Goal: Task Accomplishment & Management: Manage account settings

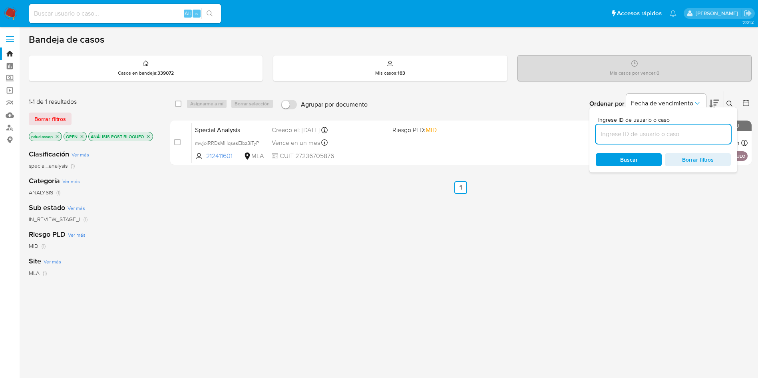
click at [633, 128] on div at bounding box center [662, 134] width 135 height 19
click at [637, 146] on div "Ingrese ID de usuario o caso Buscar Borrar filtros" at bounding box center [663, 139] width 148 height 65
click at [637, 143] on div at bounding box center [662, 134] width 135 height 19
click at [638, 156] on span "Buscar" at bounding box center [628, 159] width 55 height 11
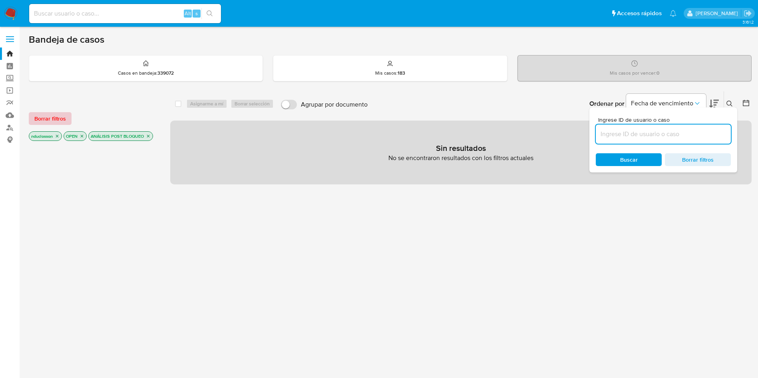
click at [40, 122] on span "Borrar filtros" at bounding box center [50, 118] width 32 height 11
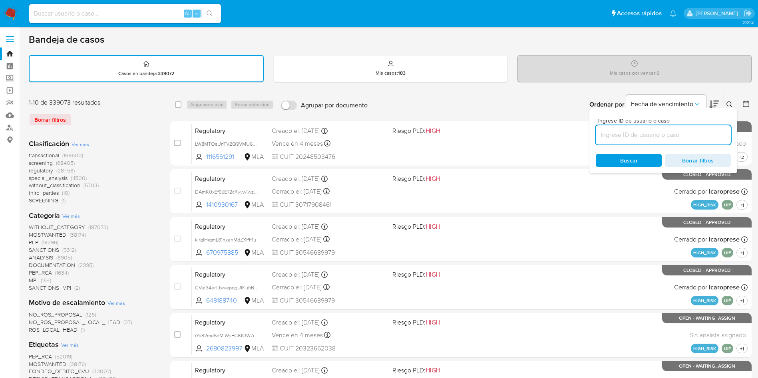
click at [17, 8] on img at bounding box center [11, 14] width 14 height 14
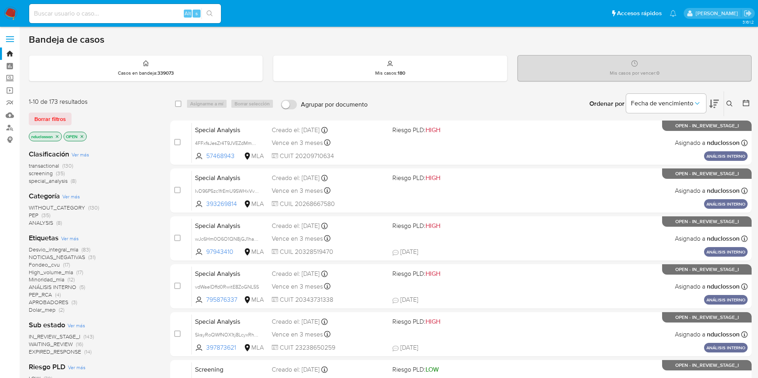
click at [34, 214] on span "PEP" at bounding box center [34, 215] width 10 height 8
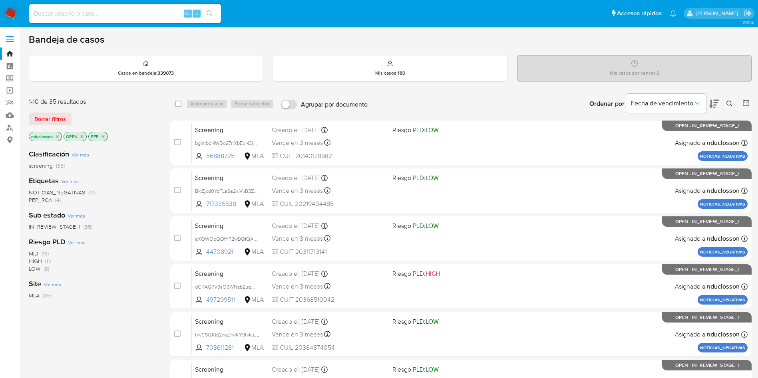
click at [47, 200] on span "PEP_RCA" at bounding box center [40, 200] width 23 height 8
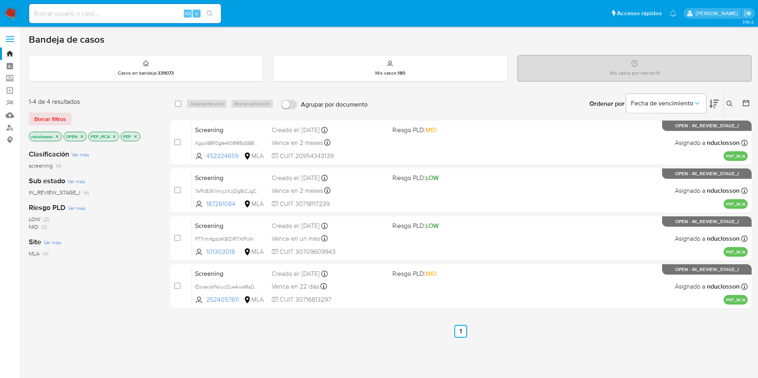
click at [264, 349] on div "select-all-cases-checkbox Asignarme a mí Borrar selección Agrupar por documento…" at bounding box center [460, 272] width 581 height 362
click at [120, 11] on input at bounding box center [125, 13] width 192 height 10
paste input "2X71sLe5EsZF3dL5SpJIwbQc"
click at [219, 13] on input "2X71sLe5EsZF3dL5SpJIwbQc" at bounding box center [125, 13] width 192 height 10
type input "2X71sLe5EsZF3dL5SpJIwbQc"
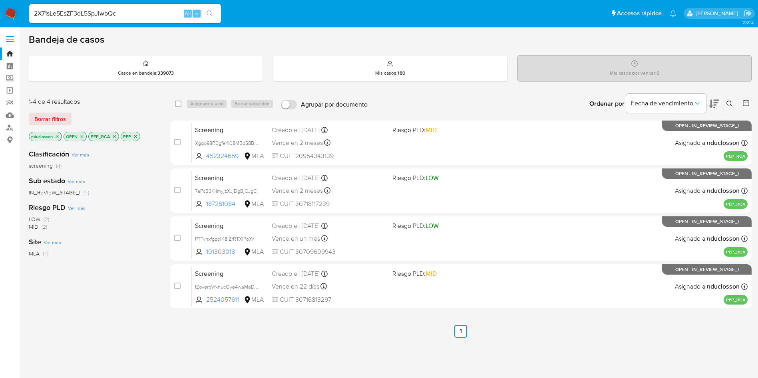
click at [213, 12] on button "search-icon" at bounding box center [209, 13] width 16 height 11
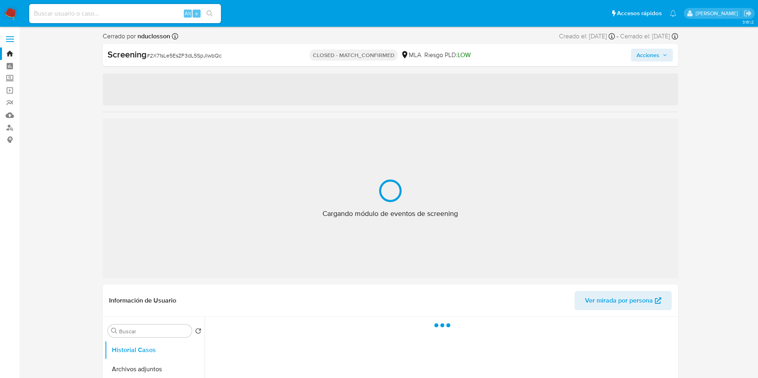
select select "10"
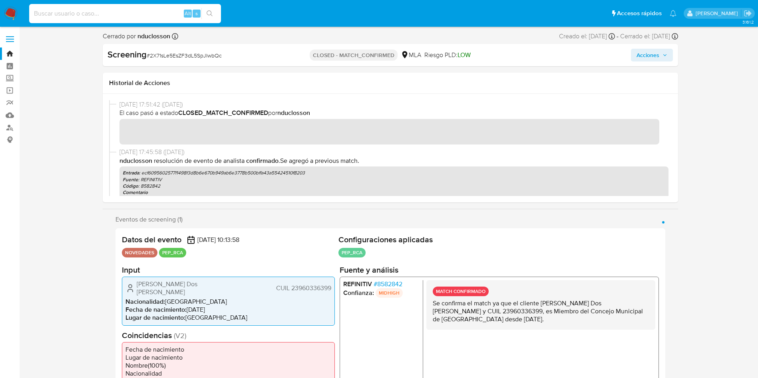
click at [113, 10] on input at bounding box center [125, 13] width 192 height 10
paste input "2X71sLe5EsZF3dL5SpJIwbQc"
type input "2X71sLe5EsZF3dL5SpJIwbQc"
click at [212, 16] on icon "search-icon" at bounding box center [209, 13] width 6 height 6
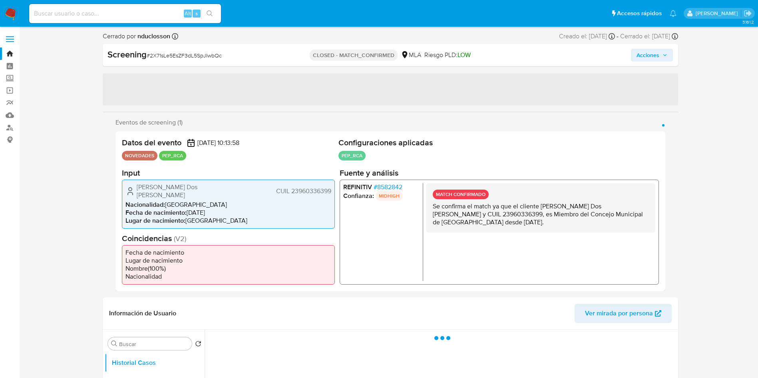
select select "10"
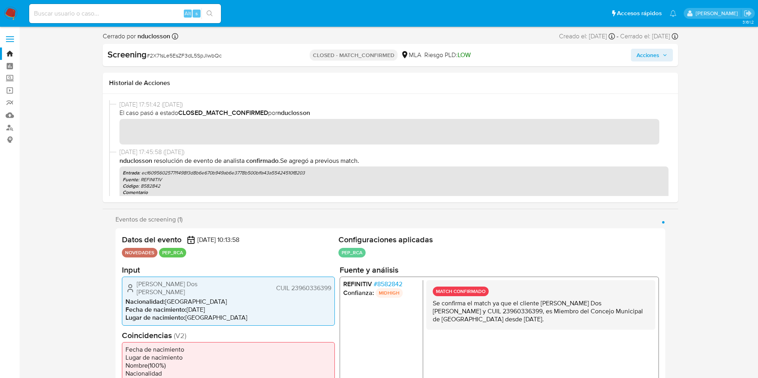
click at [72, 17] on input at bounding box center [125, 13] width 192 height 10
paste input "fZoveroVNnucOye4waMaDYKb"
type input "fZoveroVNnucOye4waMaDYKb"
click at [210, 8] on button "search-icon" at bounding box center [209, 13] width 16 height 11
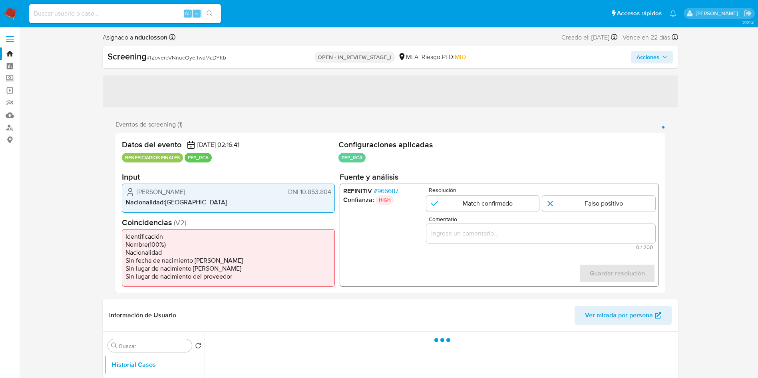
select select "10"
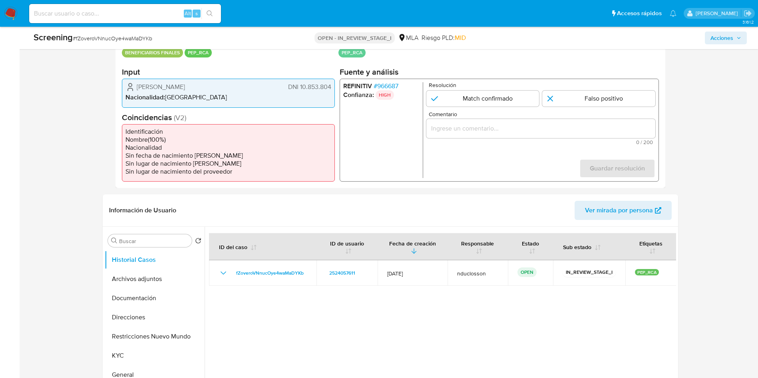
scroll to position [120, 0]
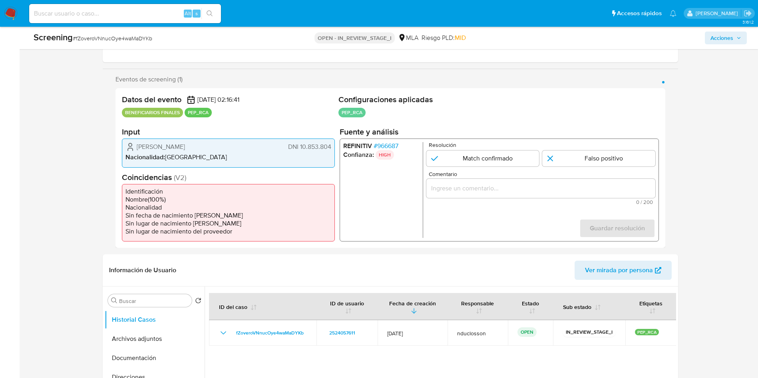
click at [387, 142] on span "# 966687" at bounding box center [385, 146] width 25 height 8
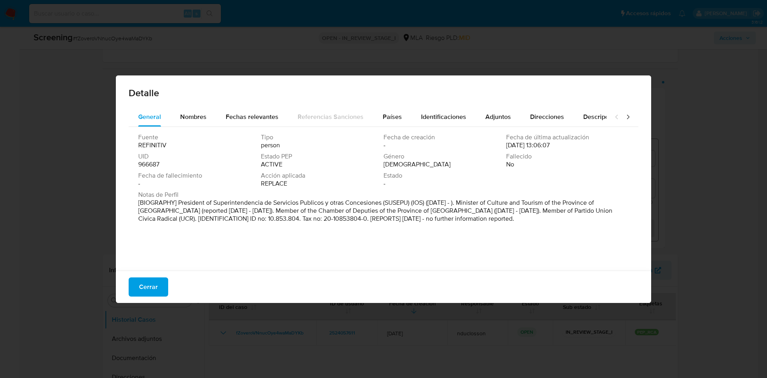
drag, startPoint x: 180, startPoint y: 199, endPoint x: 462, endPoint y: 204, distance: 282.0
click at [462, 204] on p "[BIOGRAPHY] President of Superintendencia de Servicios Publicos y otras Concesi…" at bounding box center [382, 211] width 489 height 24
click at [141, 286] on span "Cerrar" at bounding box center [148, 287] width 19 height 18
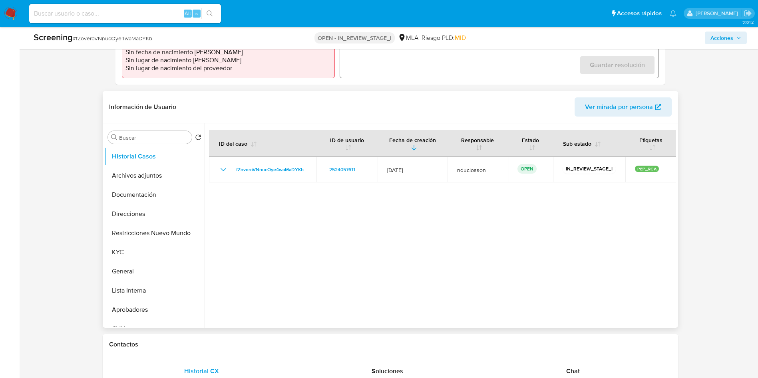
scroll to position [299, 0]
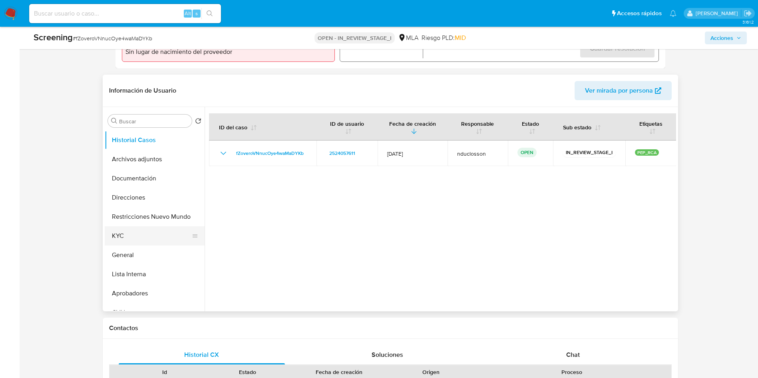
click at [141, 230] on button "KYC" at bounding box center [151, 235] width 93 height 19
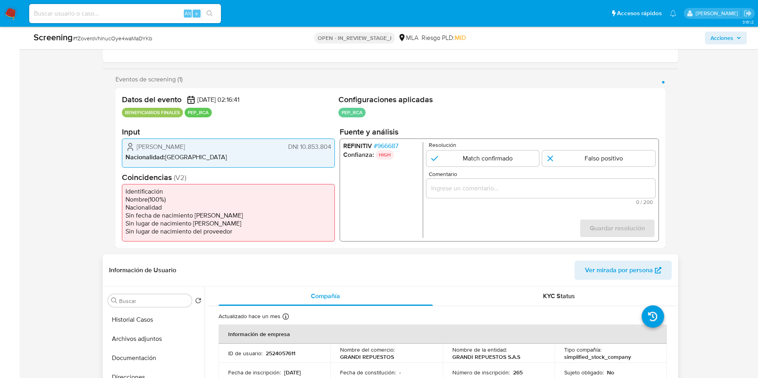
scroll to position [60, 0]
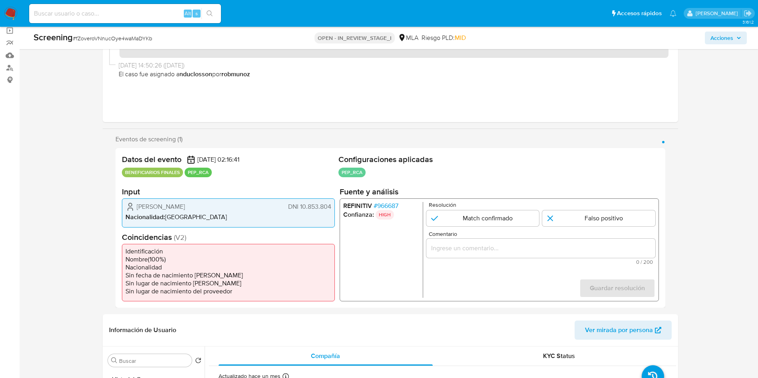
click at [385, 198] on section "Fuente y análisis REFINITIV # 966687 Confianza: HIGH Resolución Match confirmad…" at bounding box center [498, 244] width 319 height 115
click at [387, 200] on div "REFINITIV # 966687 Confianza: HIGH Resolución Match confirmado Falso positivo C…" at bounding box center [498, 249] width 319 height 103
click at [385, 208] on span "# 966687" at bounding box center [385, 206] width 25 height 8
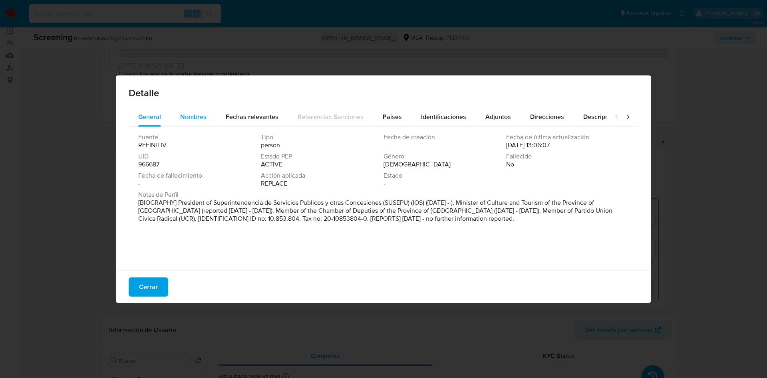
click at [190, 113] on span "Nombres" at bounding box center [193, 116] width 26 height 9
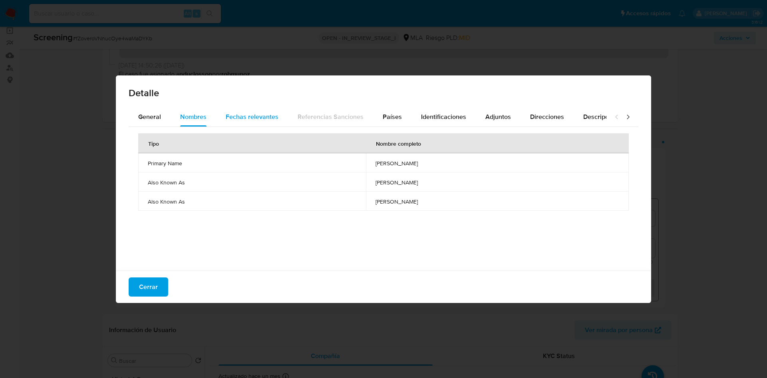
click at [256, 111] on div "Fechas relevantes" at bounding box center [252, 116] width 53 height 19
click at [173, 119] on button "Nombres" at bounding box center [194, 116] width 46 height 19
drag, startPoint x: 275, startPoint y: 127, endPoint x: 257, endPoint y: 122, distance: 18.5
click at [275, 126] on div "General Nombres Fechas relevantes Referencias Sanciones Países Identificaciones…" at bounding box center [384, 186] width 510 height 159
click at [257, 122] on div "Fechas relevantes" at bounding box center [252, 116] width 53 height 19
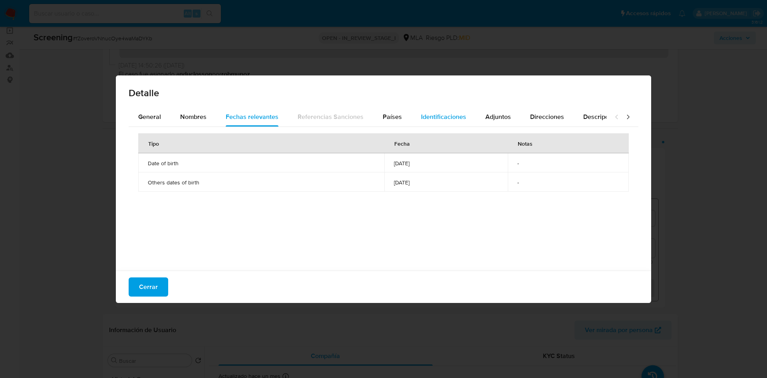
click at [428, 125] on div "Identificaciones" at bounding box center [443, 116] width 45 height 19
click at [381, 184] on span "10853804" at bounding box center [498, 182] width 241 height 7
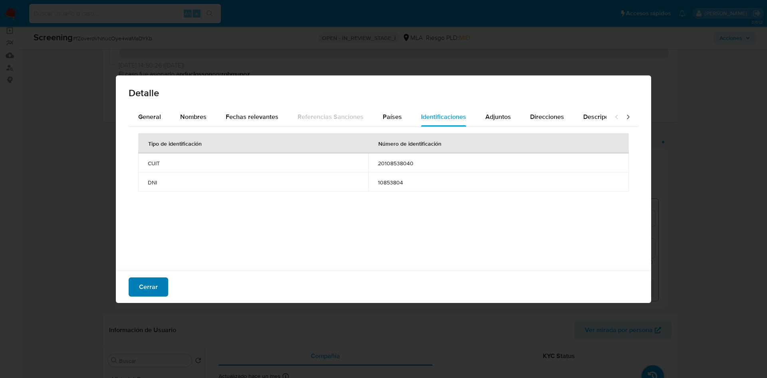
click at [141, 292] on span "Cerrar" at bounding box center [148, 287] width 19 height 18
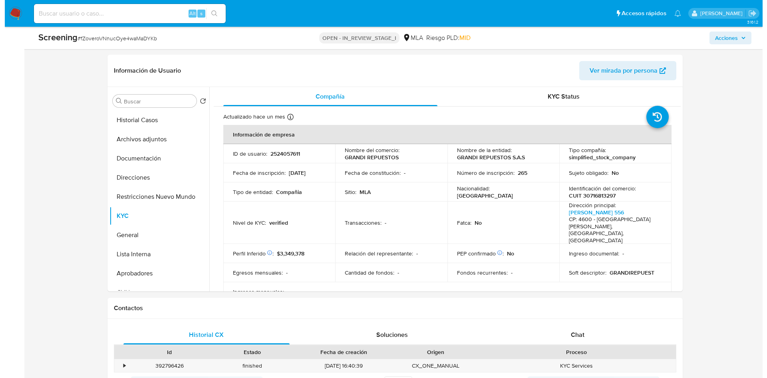
scroll to position [20, 0]
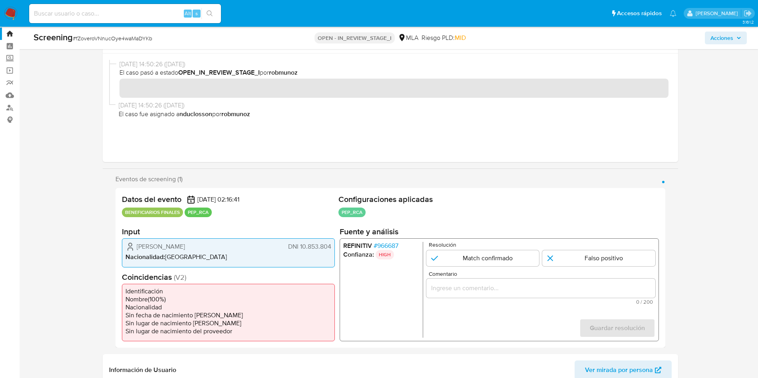
click at [386, 243] on span "# 966687" at bounding box center [385, 246] width 25 height 8
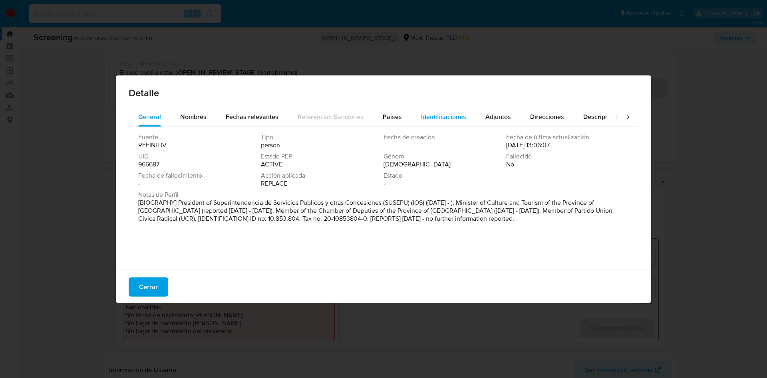
click at [466, 114] on button "Identificaciones" at bounding box center [443, 116] width 64 height 19
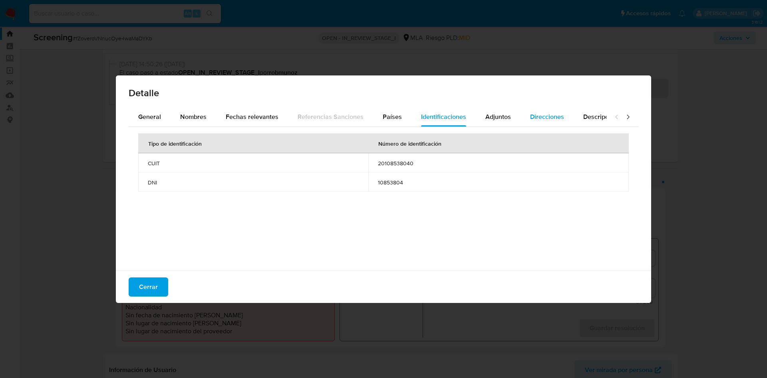
drag, startPoint x: 392, startPoint y: 114, endPoint x: 518, endPoint y: 115, distance: 125.8
click at [395, 114] on span "Países" at bounding box center [392, 116] width 19 height 9
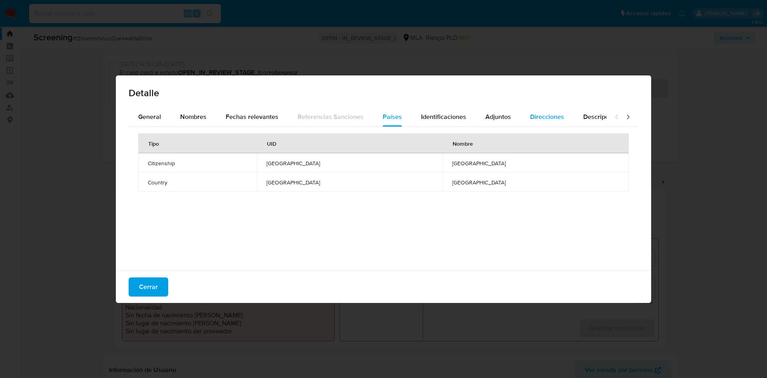
click at [520, 115] on button "Direcciones" at bounding box center [546, 116] width 53 height 19
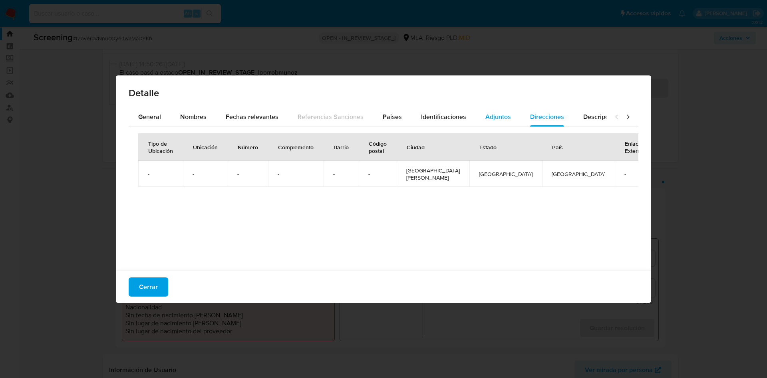
click at [496, 118] on span "Adjuntos" at bounding box center [498, 116] width 26 height 9
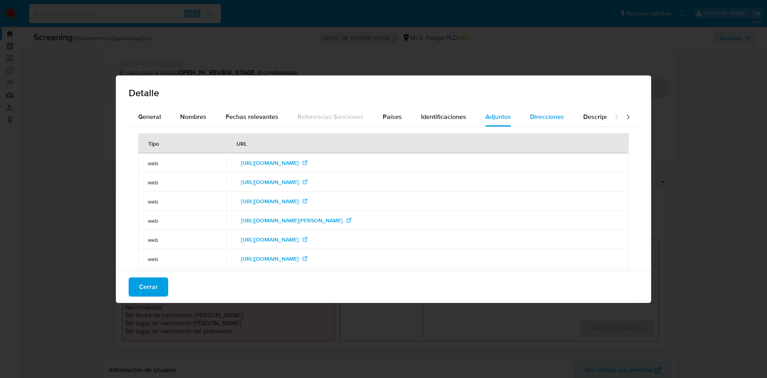
click at [546, 125] on div "Direcciones" at bounding box center [547, 116] width 34 height 19
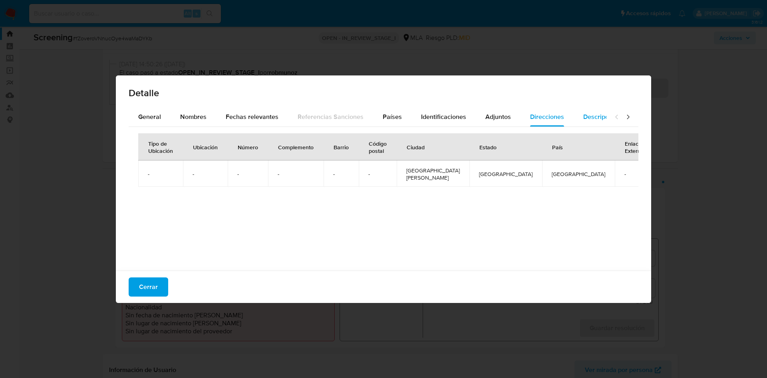
click at [575, 112] on button "Descripciones" at bounding box center [603, 116] width 60 height 19
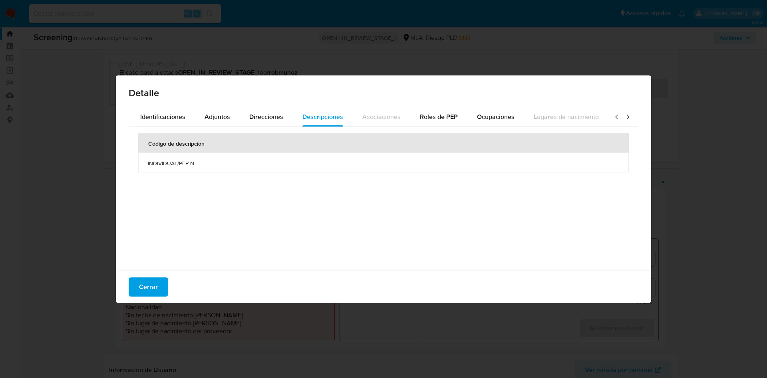
scroll to position [0, 286]
click at [418, 125] on div "Roles de PEP" at bounding box center [437, 116] width 38 height 19
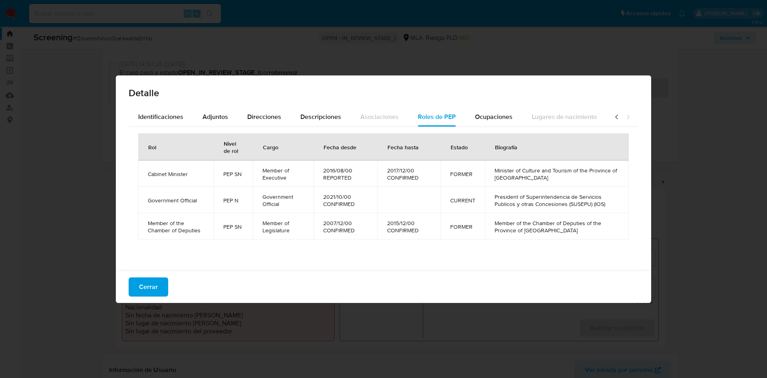
click at [613, 113] on icon at bounding box center [617, 117] width 8 height 8
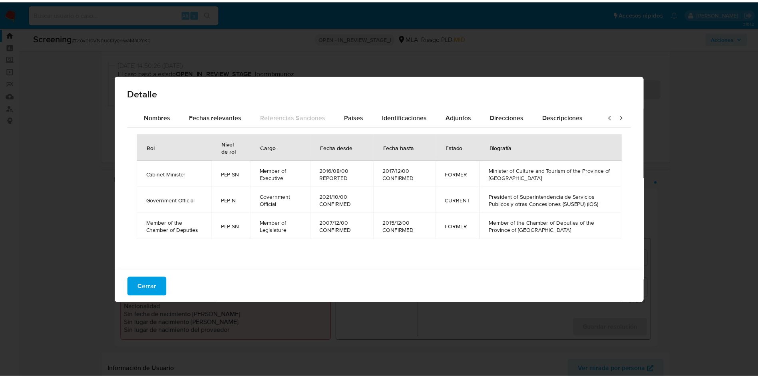
scroll to position [0, 0]
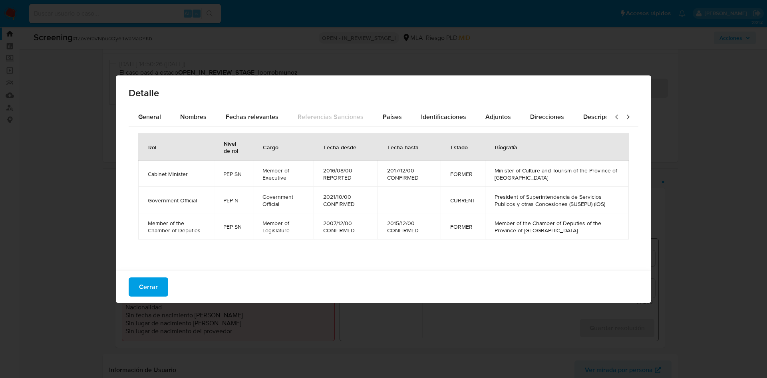
click at [613, 113] on icon at bounding box center [617, 117] width 8 height 8
click at [161, 118] on span "General" at bounding box center [149, 116] width 23 height 9
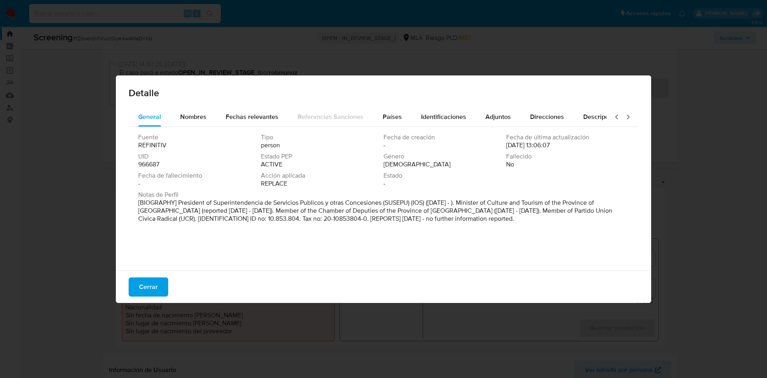
drag, startPoint x: 149, startPoint y: 281, endPoint x: 184, endPoint y: 215, distance: 74.9
click at [184, 226] on div "Detalle General Nombres Fechas relevantes Referencias Sanciones Países Identifi…" at bounding box center [383, 189] width 535 height 228
drag, startPoint x: 179, startPoint y: 202, endPoint x: 462, endPoint y: 203, distance: 282.7
click at [462, 203] on p "[BIOGRAPHY] President of Superintendencia de Servicios Publicos y otras Concesi…" at bounding box center [382, 211] width 489 height 24
click at [284, 73] on div "Detalle General Nombres Fechas relevantes Referencias Sanciones Países Identifi…" at bounding box center [383, 189] width 767 height 378
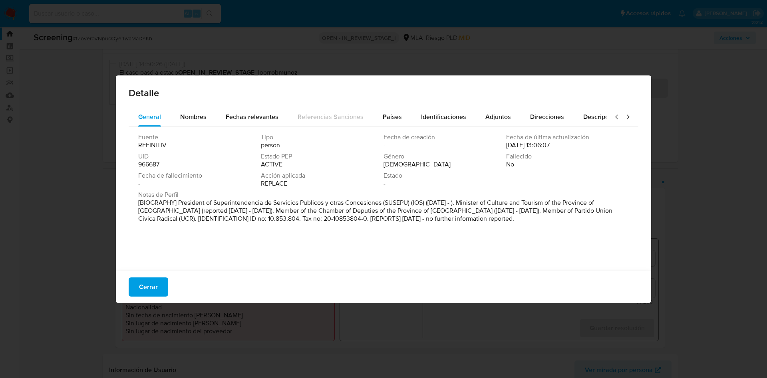
drag, startPoint x: 133, startPoint y: 292, endPoint x: 211, endPoint y: 214, distance: 110.4
click at [135, 292] on button "Cerrar" at bounding box center [149, 287] width 40 height 19
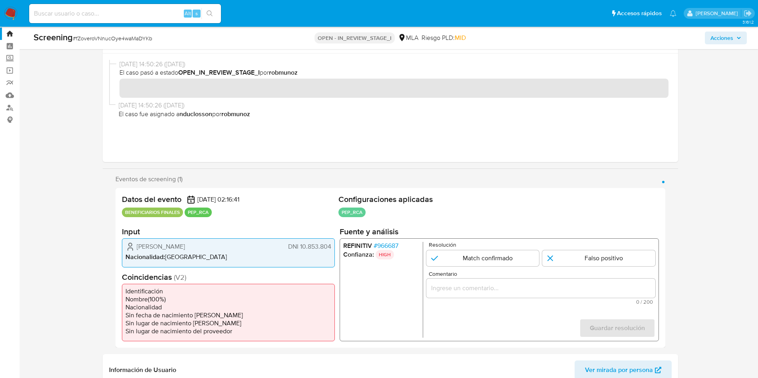
drag, startPoint x: 208, startPoint y: 245, endPoint x: 127, endPoint y: 240, distance: 81.2
click at [127, 240] on div "Carlos Alberto Oehler DNI 10.853.804 Nacionalidad : Argentina" at bounding box center [228, 252] width 213 height 29
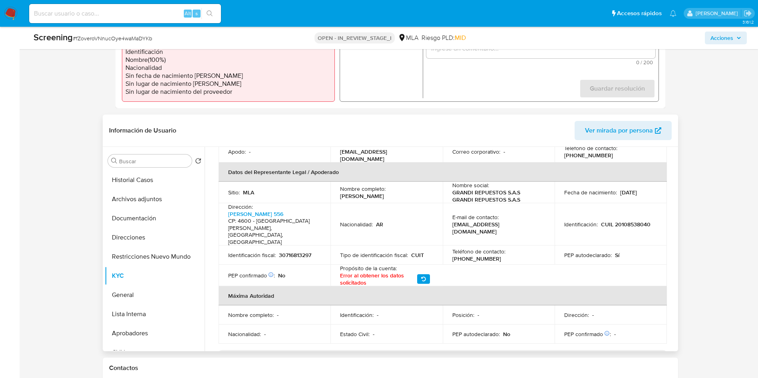
scroll to position [180, 0]
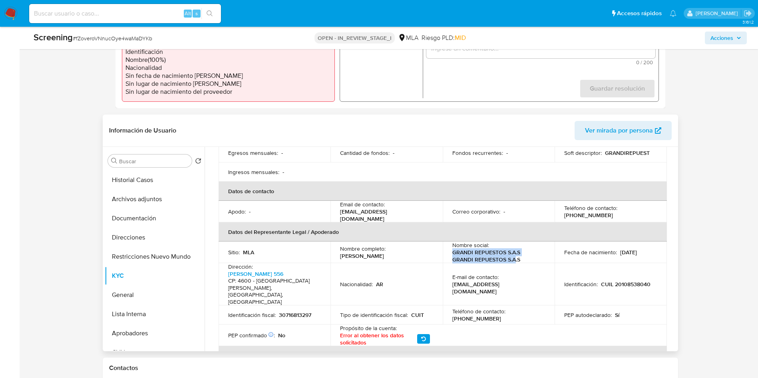
drag, startPoint x: 450, startPoint y: 242, endPoint x: 512, endPoint y: 247, distance: 62.5
click at [512, 249] on p "GRANDI REPUESTOS S.A.S GRANDI REPUESTOS S.A.S" at bounding box center [497, 256] width 90 height 14
click at [507, 249] on p "GRANDI REPUESTOS S.A.S GRANDI REPUESTOS S.A.S" at bounding box center [497, 256] width 90 height 14
drag, startPoint x: 523, startPoint y: 238, endPoint x: 441, endPoint y: 235, distance: 81.9
click at [442, 242] on td "Nombre social : GRANDI REPUESTOS S.A.S GRANDI REPUESTOS S.A.S" at bounding box center [498, 253] width 112 height 22
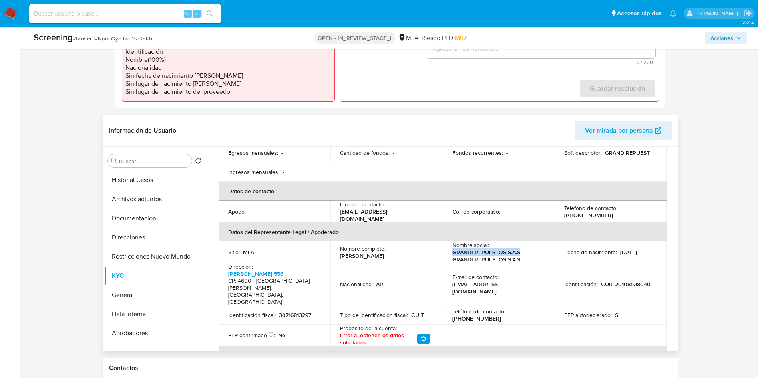
copy p "GRANDI REPUESTOS S.A.S"
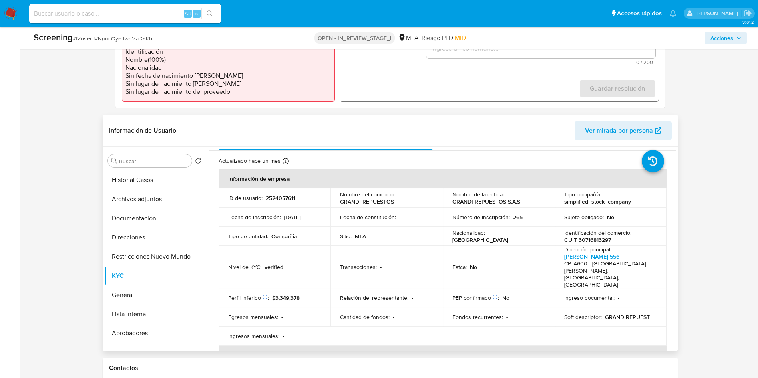
scroll to position [0, 0]
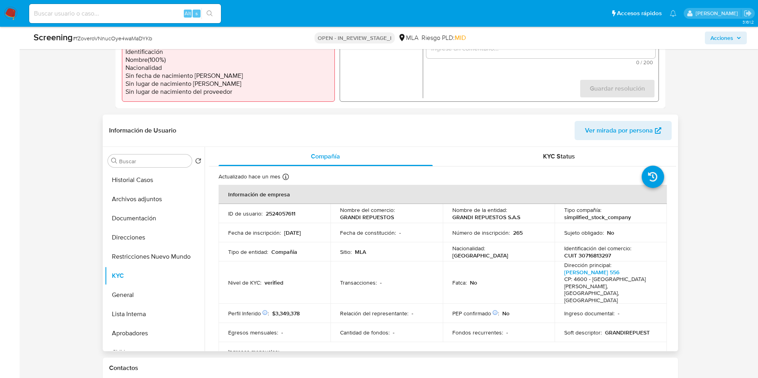
click at [603, 253] on p "CUIT 30716813297" at bounding box center [587, 255] width 47 height 7
click at [599, 254] on p "CUIT 30716813297" at bounding box center [587, 255] width 47 height 7
copy p "30716813297"
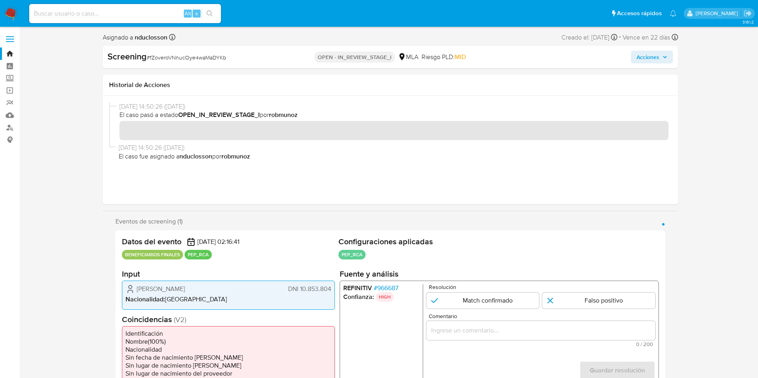
click at [644, 53] on span "Acciones" at bounding box center [647, 57] width 23 height 13
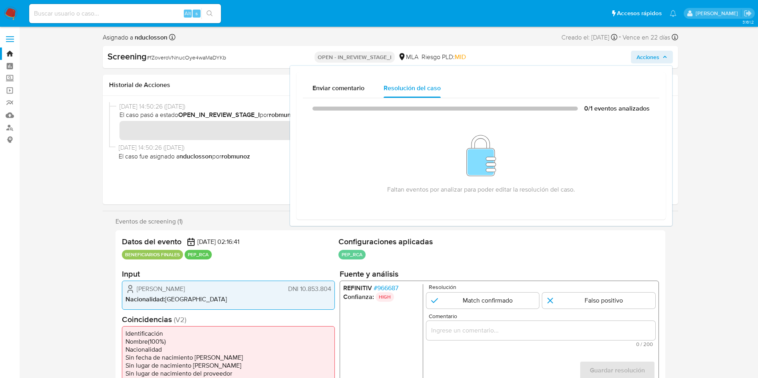
click at [664, 56] on icon "button" at bounding box center [664, 57] width 3 height 2
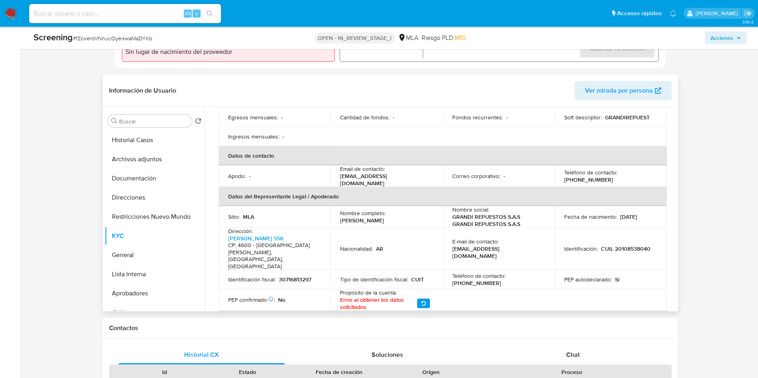
scroll to position [180, 0]
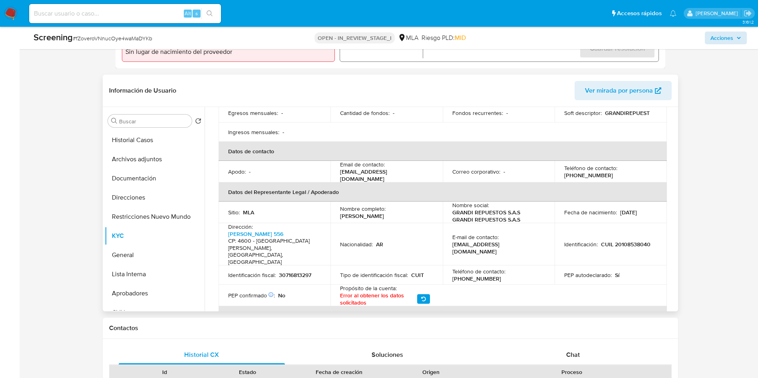
click at [304, 272] on p "30716813297" at bounding box center [295, 275] width 32 height 7
drag, startPoint x: 304, startPoint y: 247, endPoint x: 267, endPoint y: 254, distance: 37.8
click at [267, 266] on td "Identificación fiscal : 30716813297" at bounding box center [274, 275] width 112 height 19
click at [632, 241] on p "CUIL 20108538040" at bounding box center [626, 244] width 50 height 7
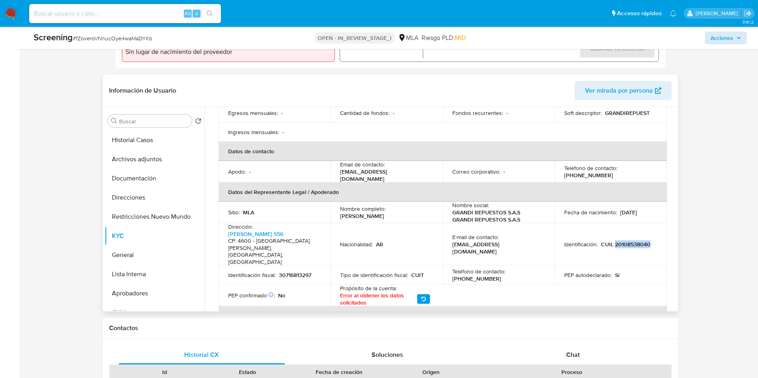
click at [632, 241] on p "CUIL 20108538040" at bounding box center [626, 244] width 50 height 7
drag, startPoint x: 631, startPoint y: 220, endPoint x: 477, endPoint y: 40, distance: 236.7
click at [477, 40] on div "OPEN - IN_REVIEW_STAGE_I MLA Riesgo PLD: MID" at bounding box center [390, 38] width 236 height 13
click at [621, 241] on p "CUIL 20108538040" at bounding box center [626, 244] width 50 height 7
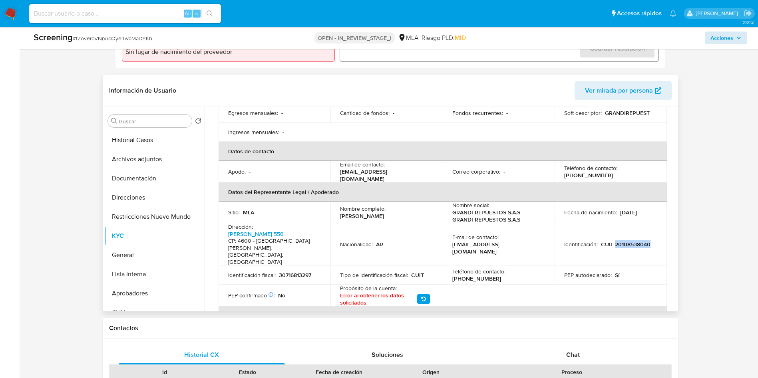
copy p "20108538040"
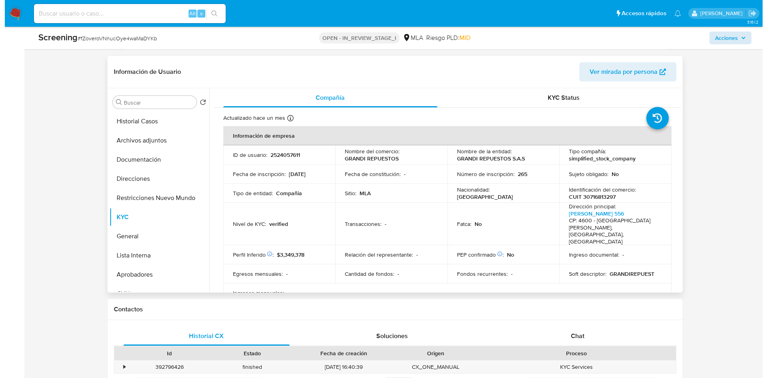
scroll to position [299, 0]
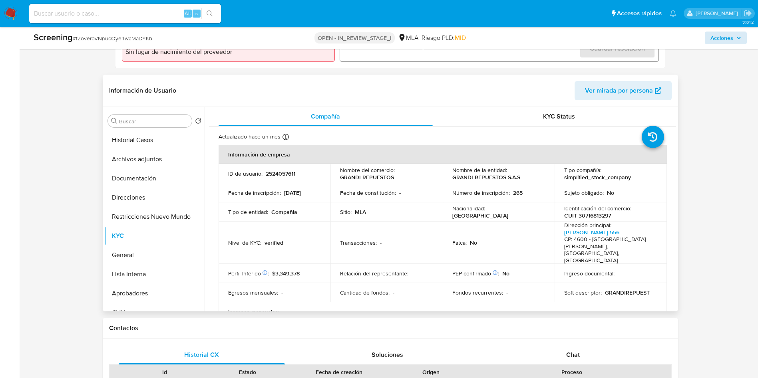
click at [284, 170] on p "2524057611" at bounding box center [281, 173] width 30 height 7
copy p "2524057611"
drag, startPoint x: 341, startPoint y: 178, endPoint x: 398, endPoint y: 179, distance: 56.7
click at [398, 179] on div "Nombre del comercio : GRANDI REPUESTOS" at bounding box center [386, 174] width 93 height 14
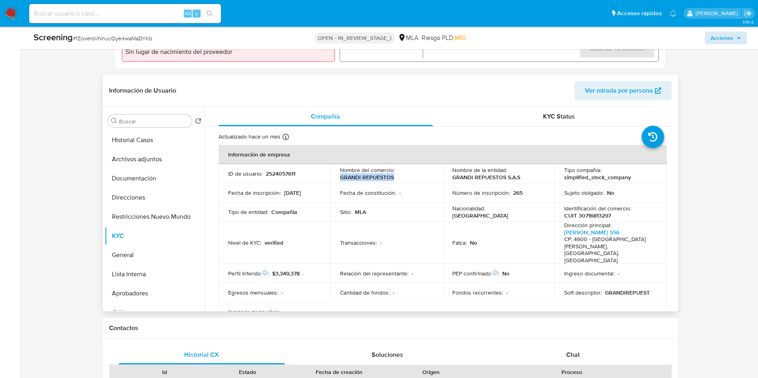
copy p "GRANDI REPUESTOS"
click at [129, 259] on button "General" at bounding box center [151, 255] width 93 height 19
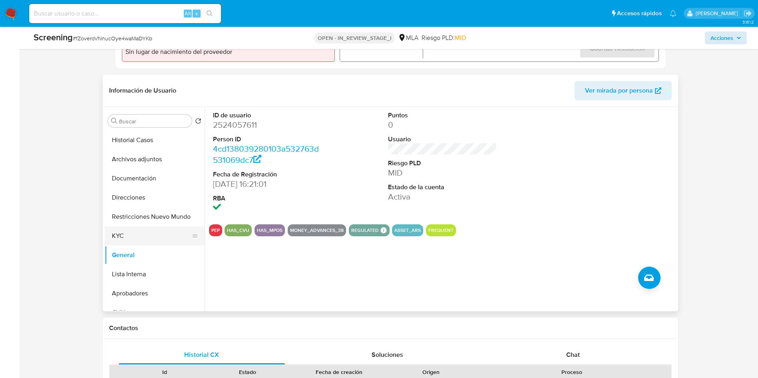
click at [144, 236] on button "KYC" at bounding box center [151, 235] width 93 height 19
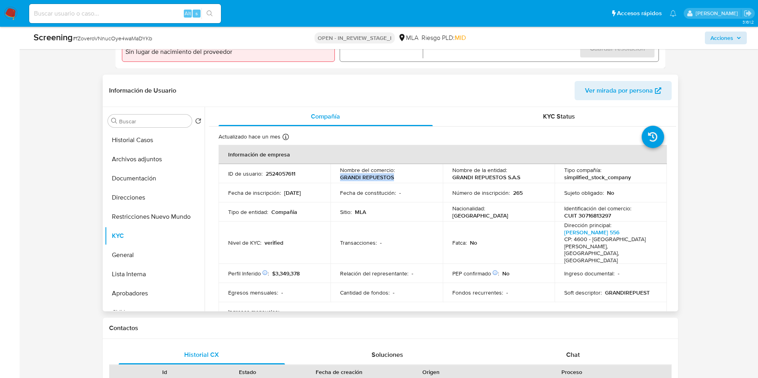
drag, startPoint x: 368, startPoint y: 179, endPoint x: 403, endPoint y: 179, distance: 34.8
click at [403, 179] on td "Nombre del comercio : GRANDI REPUESTOS" at bounding box center [386, 173] width 112 height 19
copy p "GRANDI REPUESTOS"
click at [584, 214] on p "CUIT 30716813297" at bounding box center [587, 215] width 47 height 7
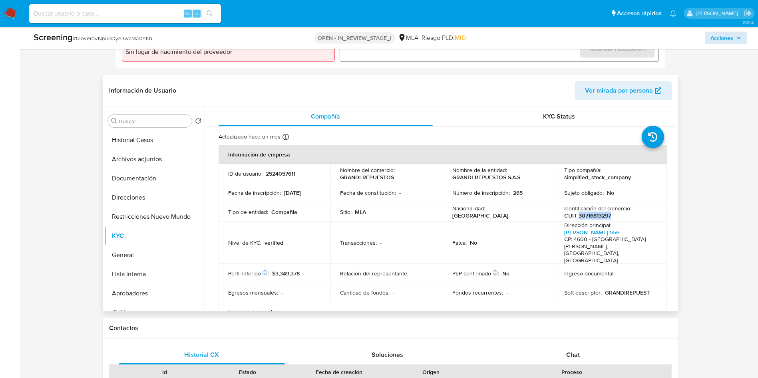
copy p "30716813297"
click at [147, 280] on button "Lista Interna" at bounding box center [151, 274] width 93 height 19
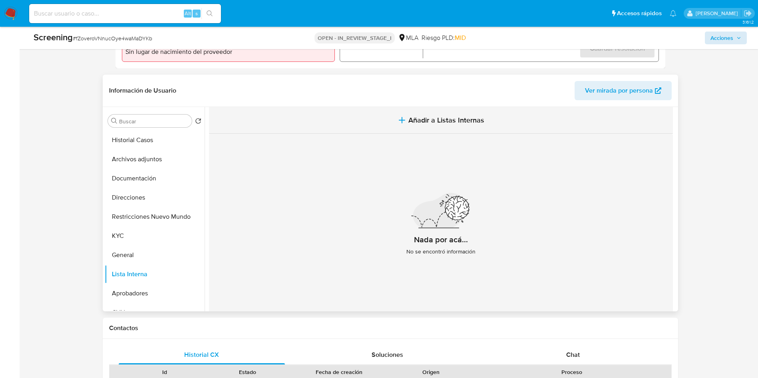
click at [463, 111] on button "Añadir a Listas Internas" at bounding box center [441, 120] width 464 height 27
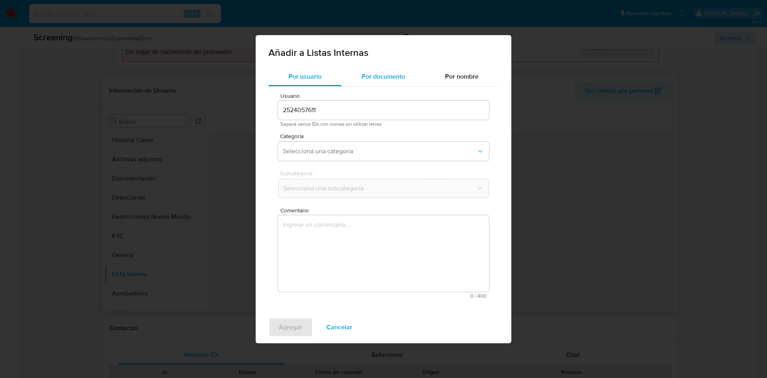
click at [378, 71] on div "Por documento" at bounding box center [382, 76] width 83 height 19
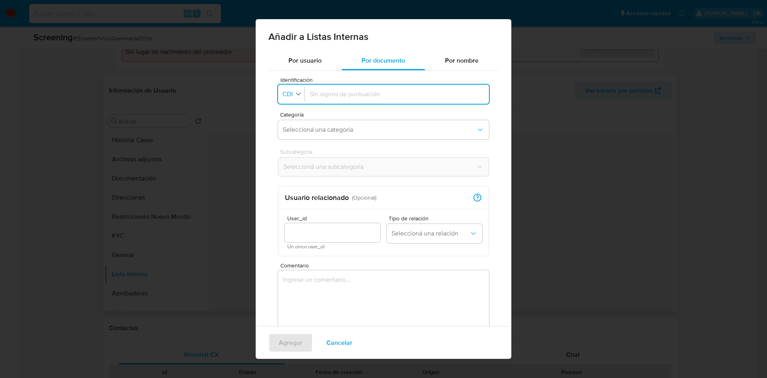
click at [291, 94] on span "CDI" at bounding box center [288, 94] width 12 height 8
click at [293, 127] on span "CUIL" at bounding box center [290, 129] width 14 height 8
click at [286, 86] on div "Identificación CUIL" at bounding box center [383, 94] width 211 height 19
click at [295, 94] on span "CUIL" at bounding box center [289, 94] width 15 height 8
click at [342, 97] on input "Identificación" at bounding box center [398, 94] width 171 height 9
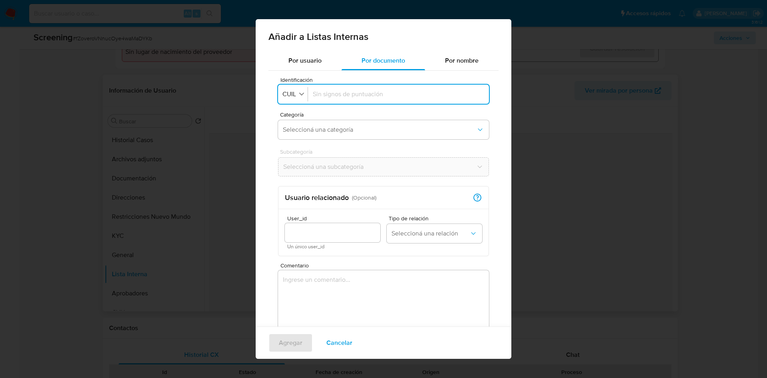
click at [329, 103] on div at bounding box center [398, 94] width 171 height 19
click at [331, 95] on input "Identificación" at bounding box center [398, 94] width 171 height 9
type input "20108538040"
click at [322, 121] on button "Seleccioná una categoría" at bounding box center [383, 129] width 211 height 19
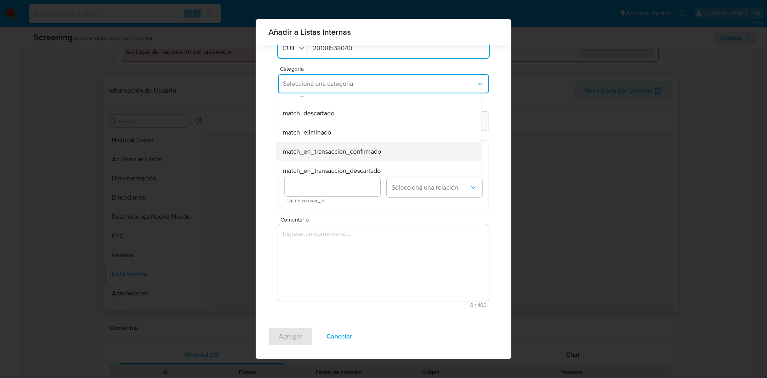
scroll to position [9, 0]
click at [341, 157] on div "match_confirmado" at bounding box center [376, 154] width 187 height 19
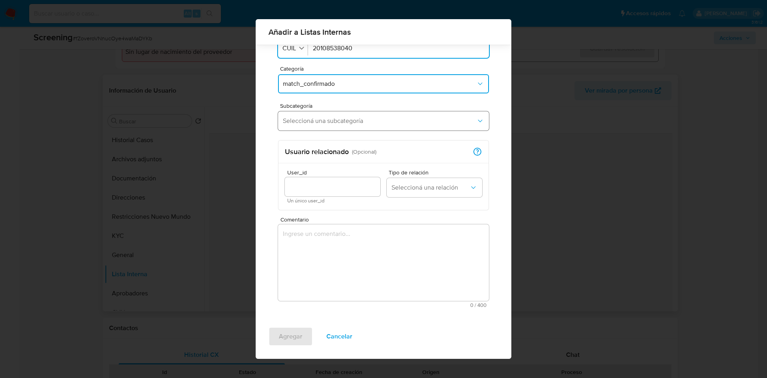
click at [320, 112] on button "Seleccioná una subcategoría" at bounding box center [383, 120] width 211 height 19
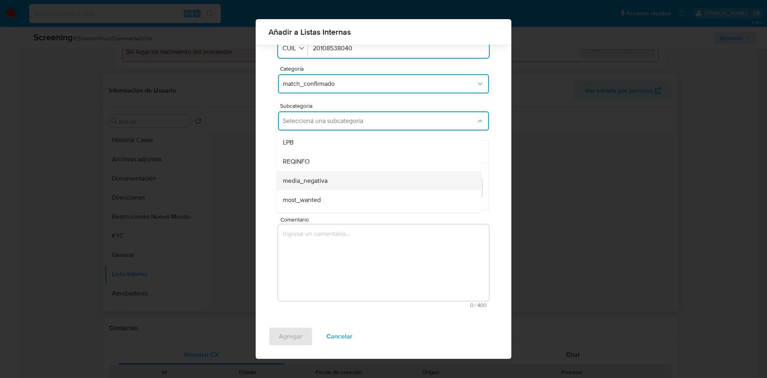
scroll to position [54, 0]
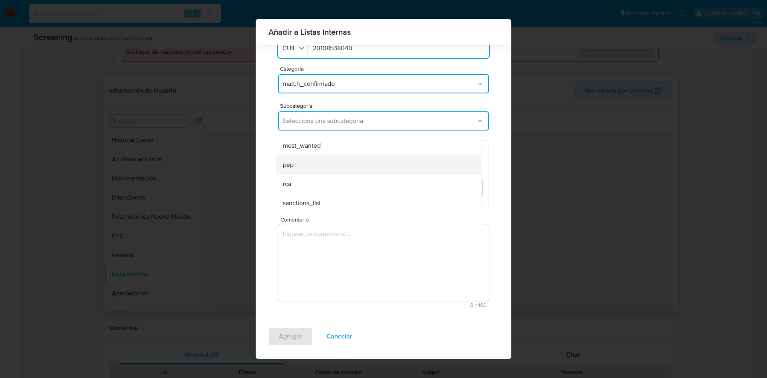
click at [321, 162] on div "pep" at bounding box center [376, 164] width 187 height 19
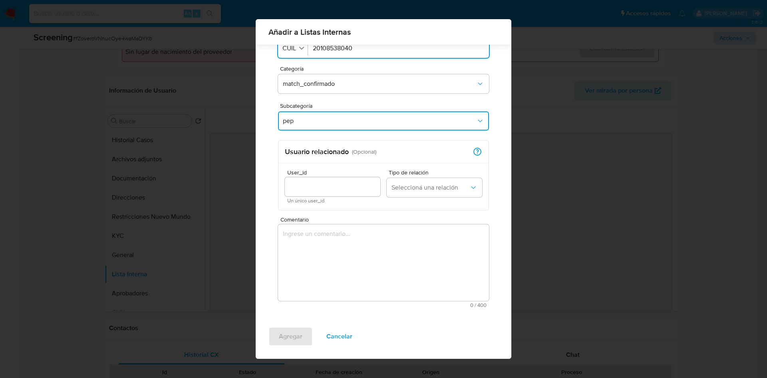
drag, startPoint x: 320, startPoint y: 178, endPoint x: 327, endPoint y: 184, distance: 9.1
click at [320, 178] on div at bounding box center [332, 186] width 95 height 19
click at [329, 193] on div at bounding box center [332, 186] width 95 height 19
click at [329, 186] on input "User_id" at bounding box center [332, 187] width 95 height 10
type input "2524057611"
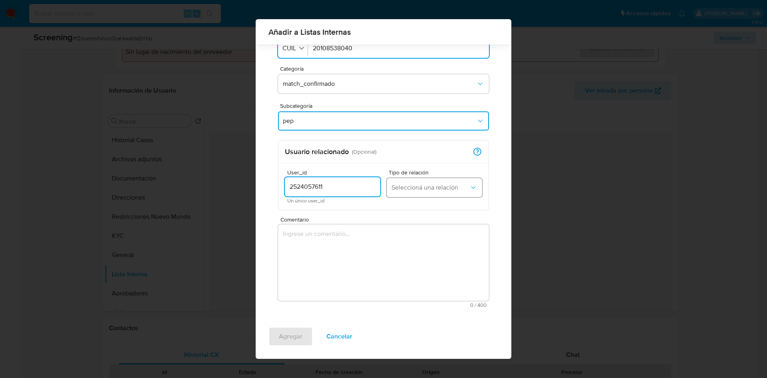
click at [440, 184] on span "Seleccioná una relación" at bounding box center [430, 188] width 78 height 8
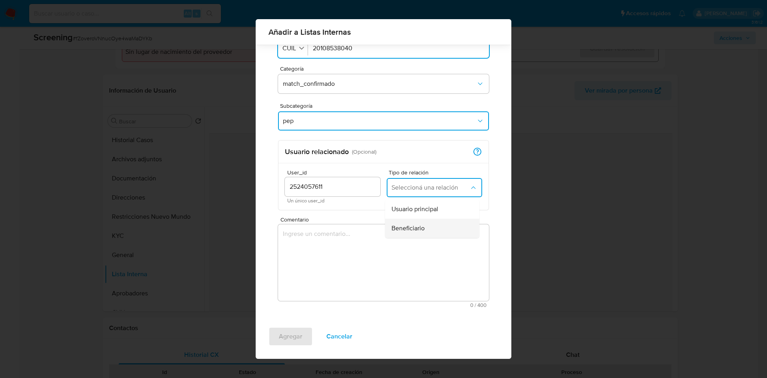
click at [424, 224] on div "Beneficiario" at bounding box center [429, 228] width 77 height 19
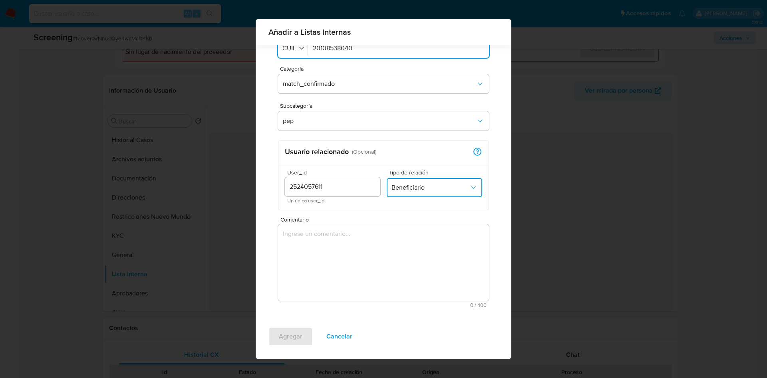
click at [323, 237] on textarea "Comentario" at bounding box center [383, 262] width 211 height 77
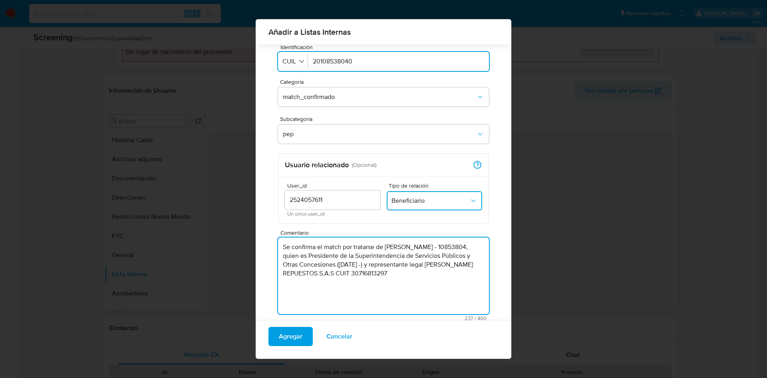
scroll to position [34, 0]
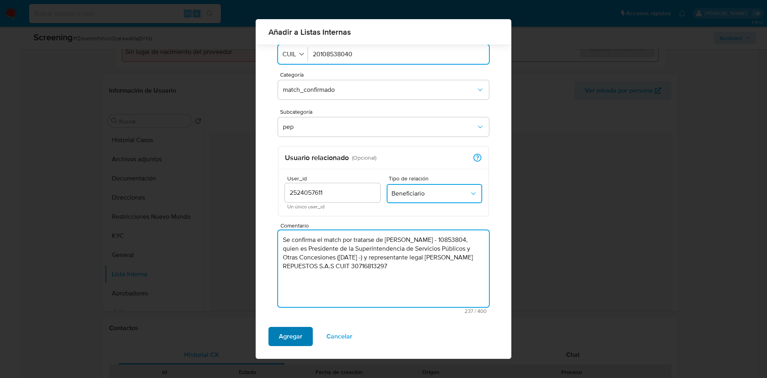
type textarea "Se confirma el match por tratarse de Carlos Alberto Oehler - 10853804, quien es…"
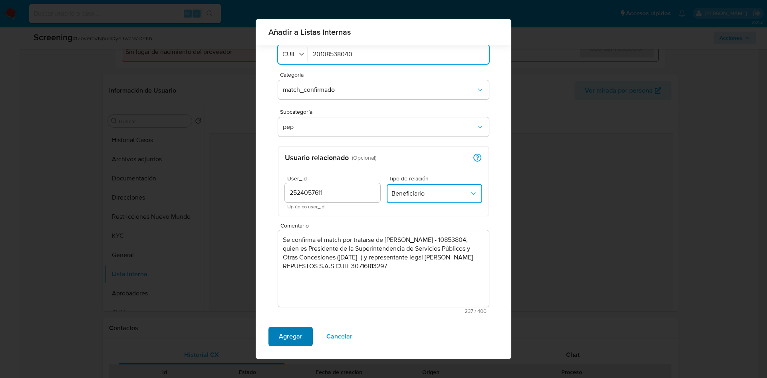
click at [293, 332] on span "Agregar" at bounding box center [291, 337] width 24 height 18
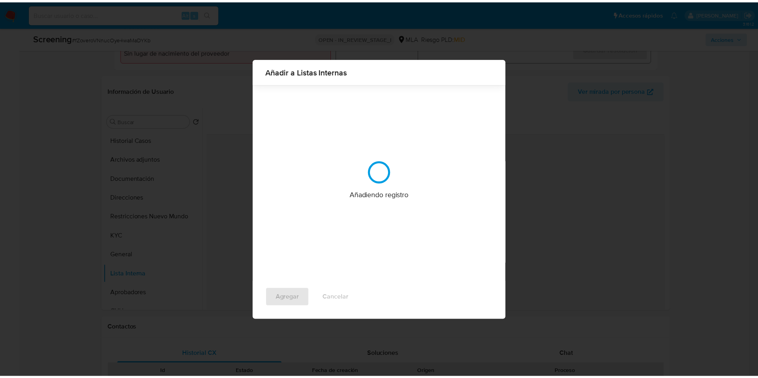
scroll to position [0, 0]
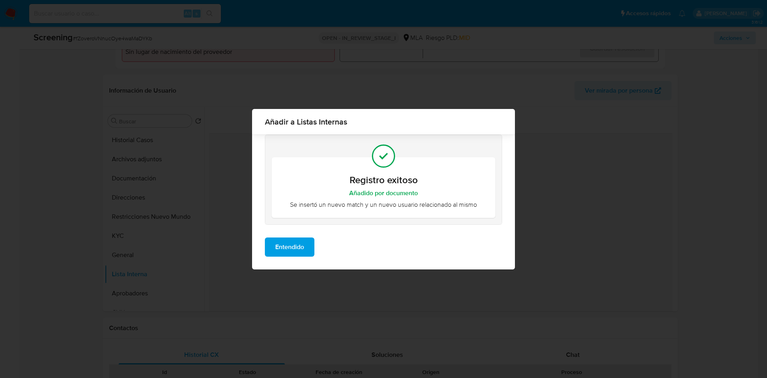
click at [289, 243] on span "Entendido" at bounding box center [289, 247] width 29 height 18
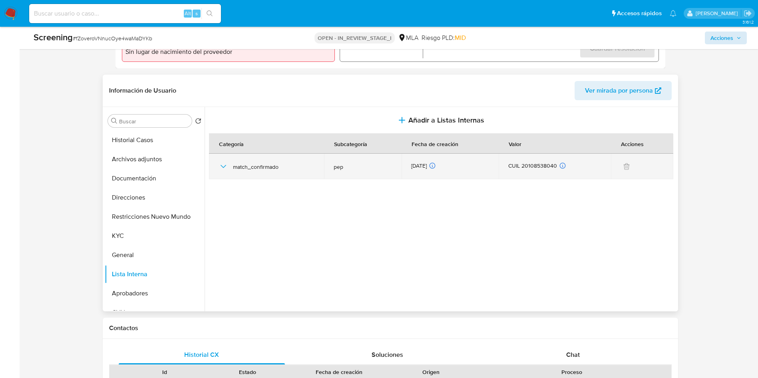
click at [214, 167] on td "match_confirmado" at bounding box center [266, 167] width 115 height 26
click at [220, 164] on icon "button" at bounding box center [223, 167] width 10 height 10
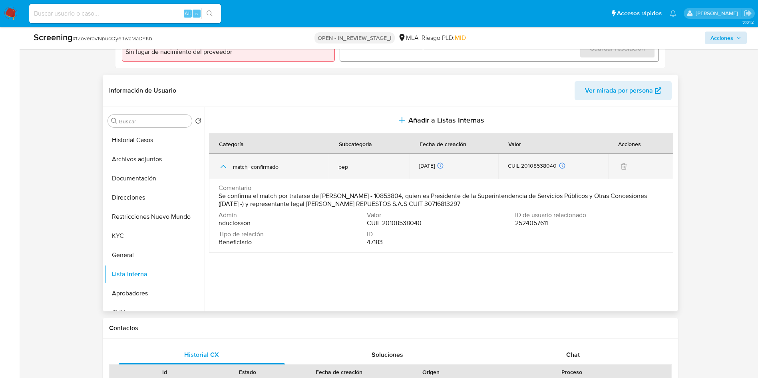
click at [224, 163] on icon "button" at bounding box center [223, 167] width 10 height 10
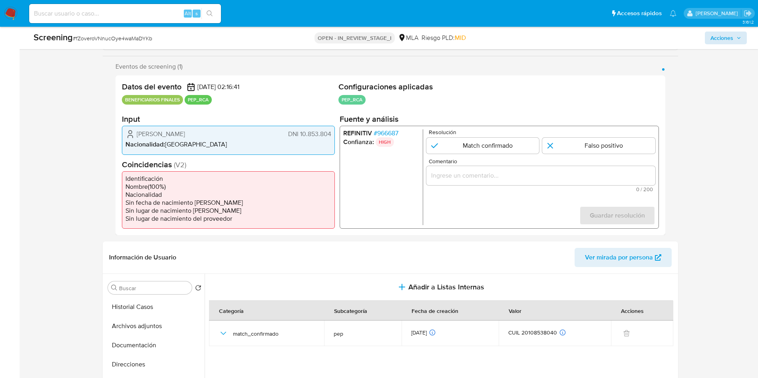
scroll to position [299, 0]
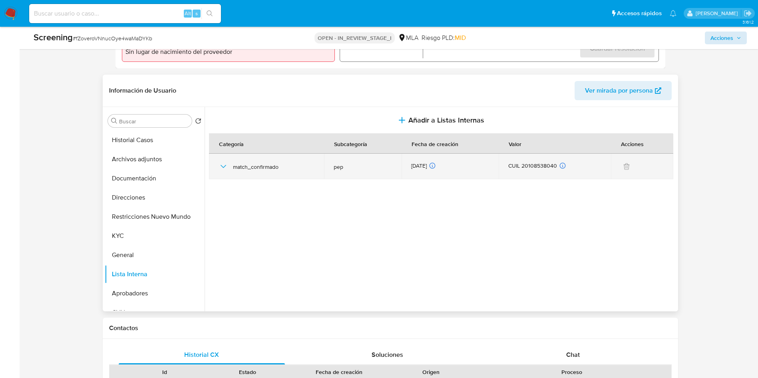
click at [223, 163] on icon "button" at bounding box center [223, 167] width 10 height 10
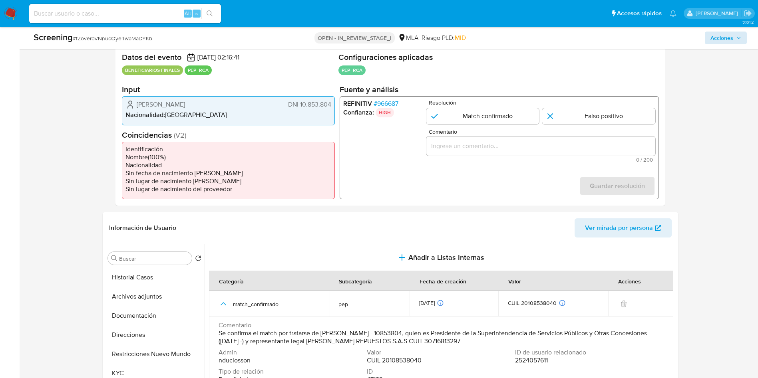
scroll to position [60, 0]
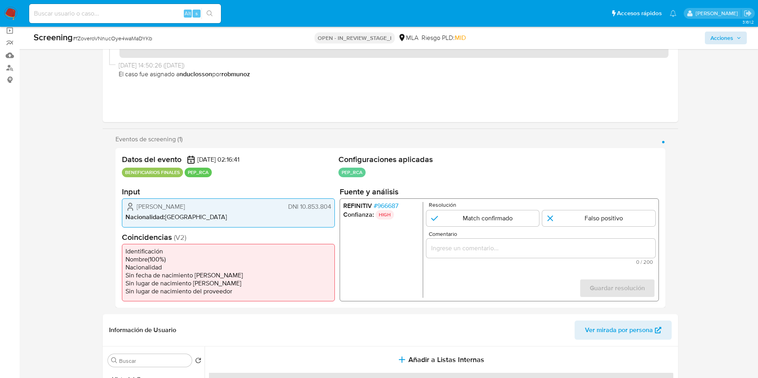
click at [482, 247] on input "Comentario" at bounding box center [540, 248] width 229 height 10
paste input "Se confirma el match por tratarse de Carlos Alberto Oehler - 10853804, quien es…"
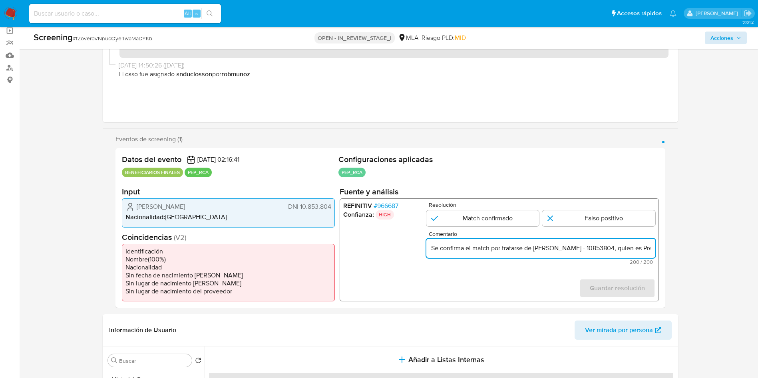
scroll to position [0, 349]
type input "Se confirma el match por tratarse de Carlos Alberto Oehler - 10853804, quien es…"
click at [381, 207] on span "# 966687" at bounding box center [385, 206] width 25 height 8
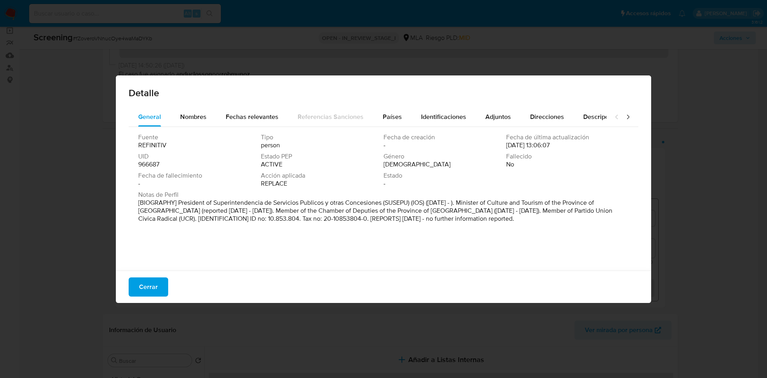
drag, startPoint x: 386, startPoint y: 201, endPoint x: 408, endPoint y: 201, distance: 22.0
click at [408, 201] on p "[BIOGRAPHY] President of Superintendencia de Servicios Publicos y otras Concesi…" at bounding box center [382, 211] width 489 height 24
click at [147, 293] on span "Cerrar" at bounding box center [148, 287] width 19 height 18
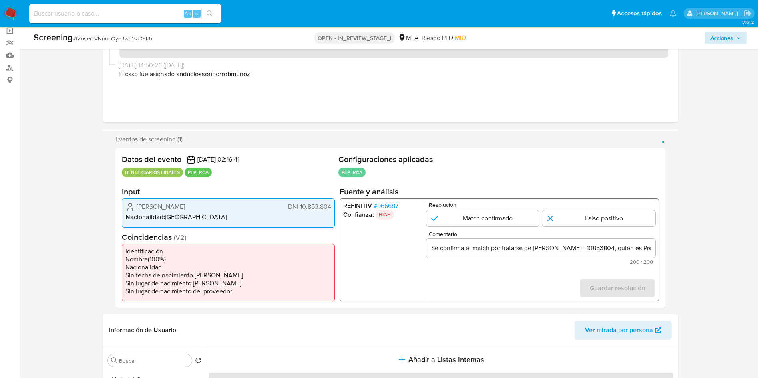
click at [470, 248] on input "Se confirma el match por tratarse de Carlos Alberto Oehler - 10853804, quien es…" at bounding box center [540, 248] width 229 height 10
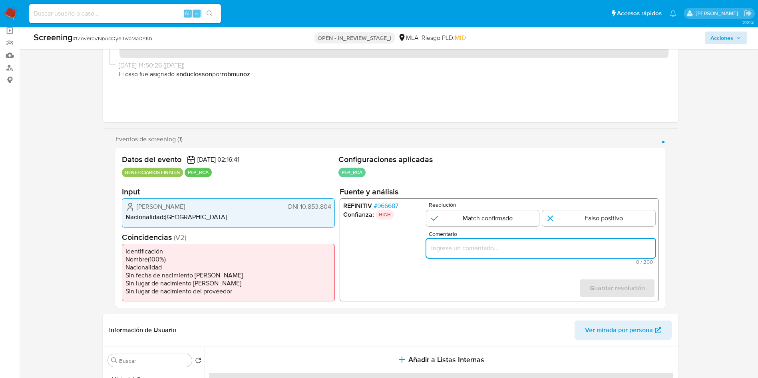
paste input "Se confirma el match por tratarse de Carlos Alberto Oehler - 10853804, quien es…"
click at [592, 247] on input "Se confirma el match por tratarse de Carlos Alberto Oehler - 10853804, quien es…" at bounding box center [540, 248] width 229 height 10
click at [451, 246] on input "Se confirma el match por tratarse de Carlos Alberto Oehler - 10853804, quien es…" at bounding box center [540, 248] width 229 height 10
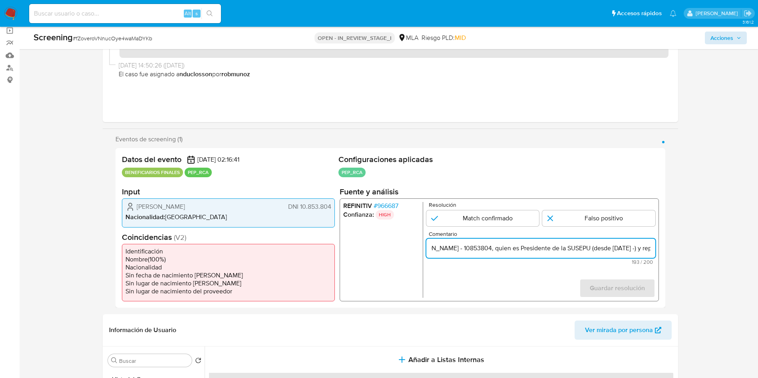
click at [477, 245] on input "Se confirma el match por tratarse de Carlos Alberto Oehler - 10853804, quien es…" at bounding box center [540, 248] width 229 height 10
click at [517, 248] on input "Se confirma el match por tratarse de Carlos Alberto Oehler (DNI 10853804, quien…" at bounding box center [540, 248] width 229 height 10
type input "Se confirma el match por tratarse de Carlos Alberto Oehler (DNI 10853804), quie…"
click at [463, 218] on input "1 de 1" at bounding box center [482, 218] width 113 height 16
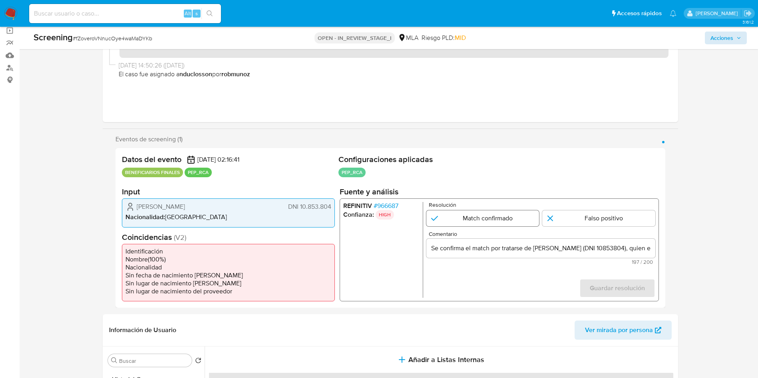
radio input "true"
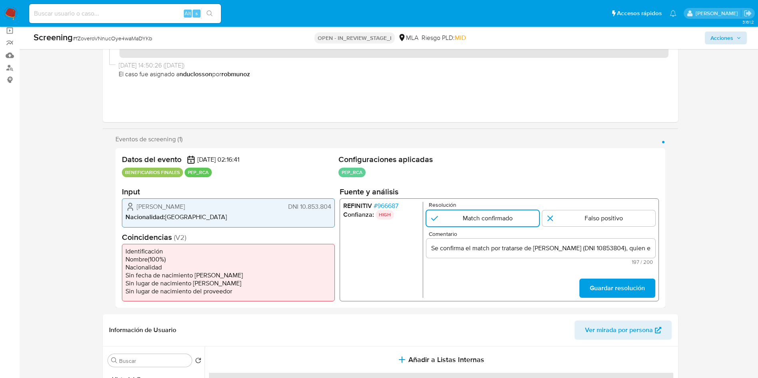
drag, startPoint x: 618, startPoint y: 288, endPoint x: 496, endPoint y: 249, distance: 128.7
click at [496, 249] on form "Resolución Match confirmado Falso positivo Comentario Se confirma el match por …" at bounding box center [540, 250] width 229 height 96
click at [496, 249] on input "Se confirma el match por tratarse de Carlos Alberto Oehler (DNI 10853804), quie…" at bounding box center [540, 248] width 229 height 10
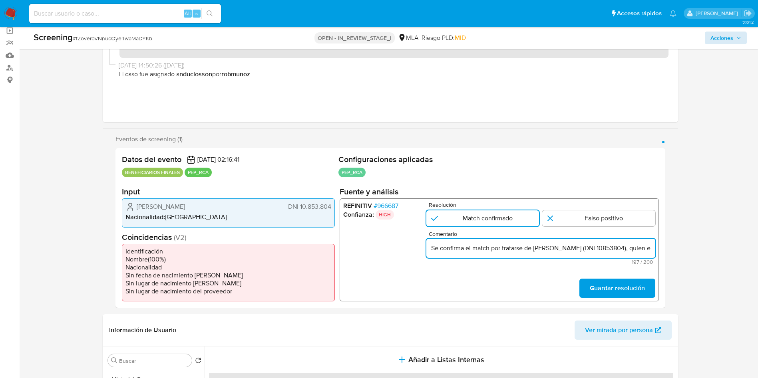
click at [496, 249] on input "Se confirma el match por tratarse de Carlos Alberto Oehler (DNI 10853804), quie…" at bounding box center [540, 248] width 229 height 10
click at [598, 281] on span "Guardar resolución" at bounding box center [616, 289] width 55 height 18
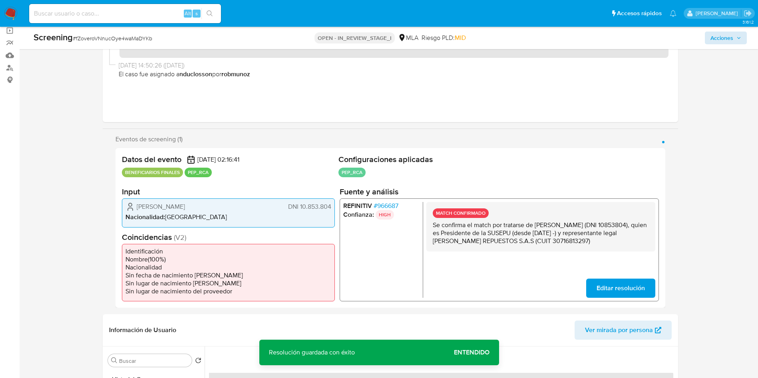
click at [464, 341] on div "Resolución guardada con éxito Resolución guardada con éxito Entendido" at bounding box center [379, 353] width 240 height 26
click at [465, 353] on span "Entendido" at bounding box center [472, 353] width 36 height 0
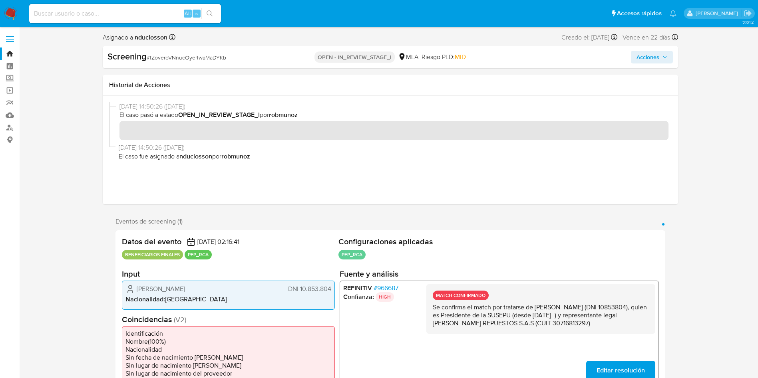
click at [657, 54] on span "Acciones" at bounding box center [647, 57] width 23 height 13
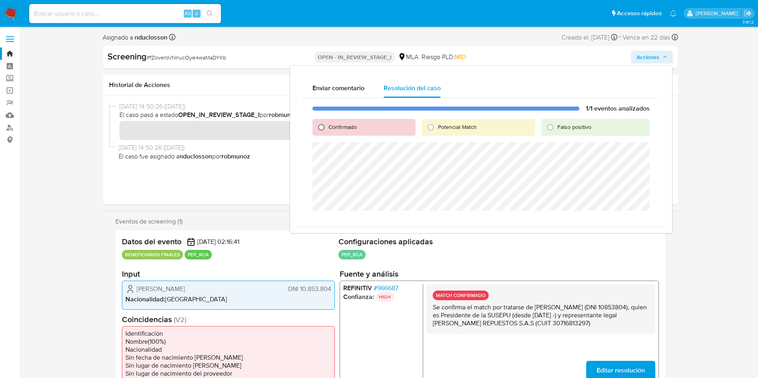
click at [321, 125] on input "Confirmado" at bounding box center [321, 127] width 13 height 13
radio input "true"
click at [626, 218] on span "Cerrar Caso" at bounding box center [621, 220] width 38 height 11
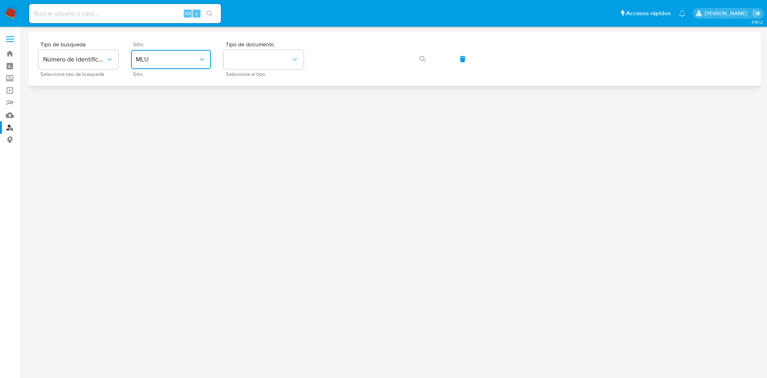
click at [167, 56] on span "MLU" at bounding box center [167, 60] width 62 height 8
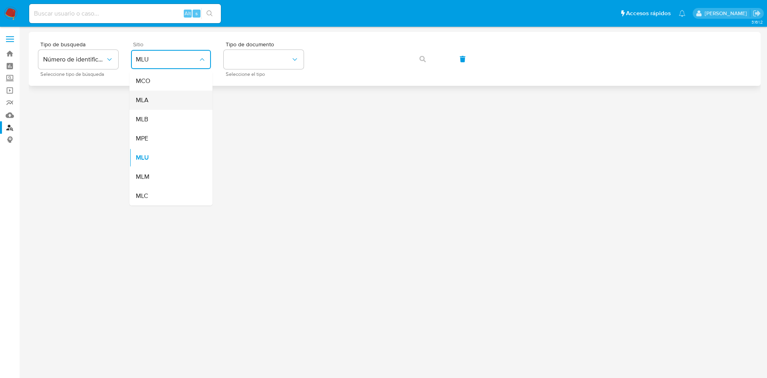
click at [167, 98] on div "MLA" at bounding box center [168, 100] width 65 height 19
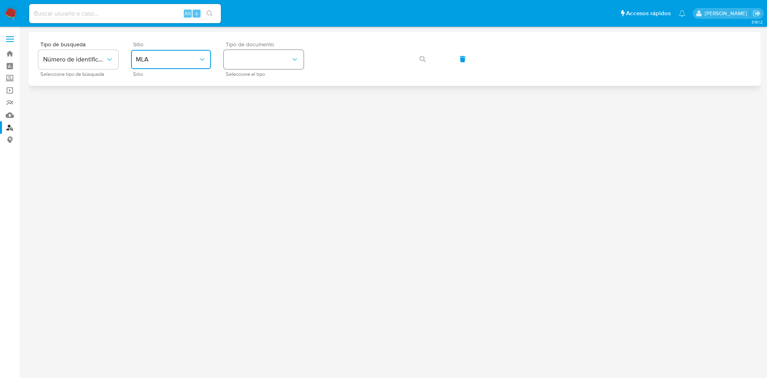
click at [260, 56] on button "identificationType" at bounding box center [264, 59] width 80 height 19
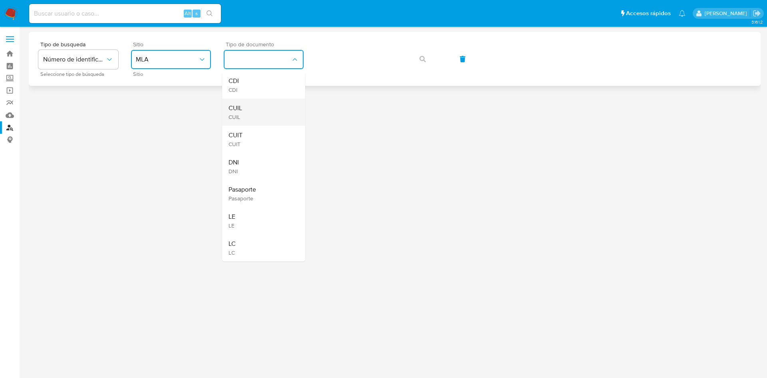
click at [261, 115] on div "CUIL CUIL" at bounding box center [260, 112] width 65 height 27
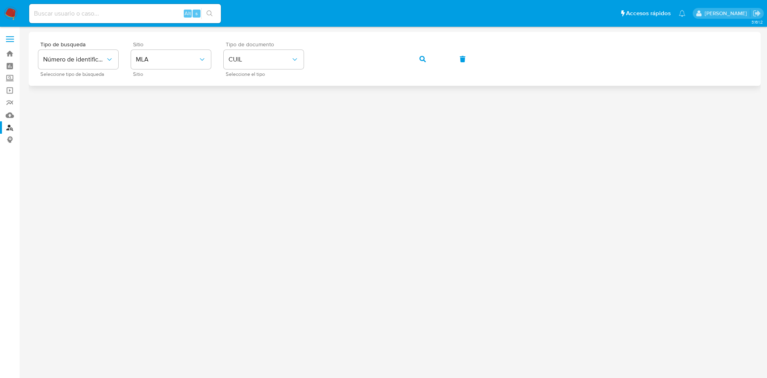
click at [442, 58] on div "Tipo de busqueda Número de identificación Seleccione tipo de búsqueda Sitio MLA…" at bounding box center [394, 59] width 712 height 35
click at [425, 59] on icon "button" at bounding box center [422, 59] width 6 height 6
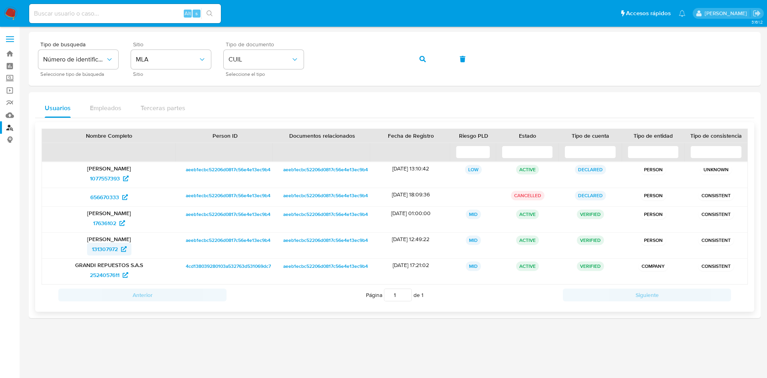
click at [100, 250] on span "131307972" at bounding box center [105, 249] width 26 height 13
click at [94, 278] on span "2524057611" at bounding box center [105, 275] width 30 height 13
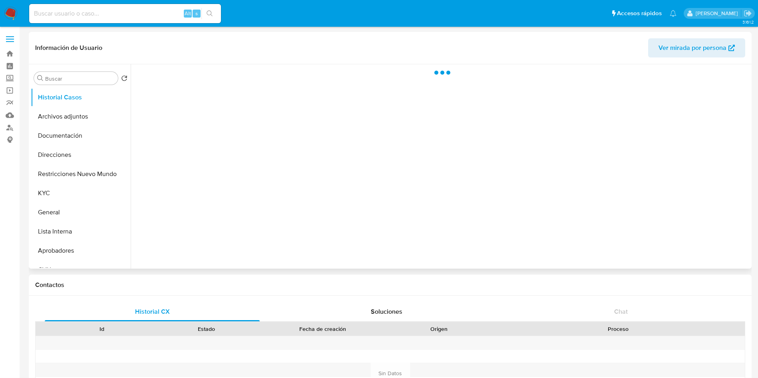
select select "10"
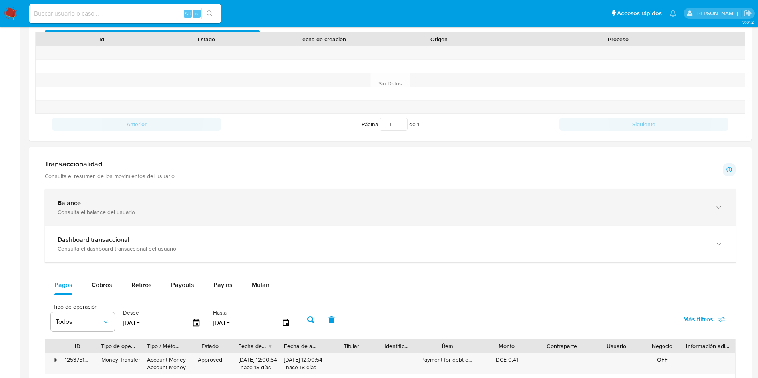
scroll to position [359, 0]
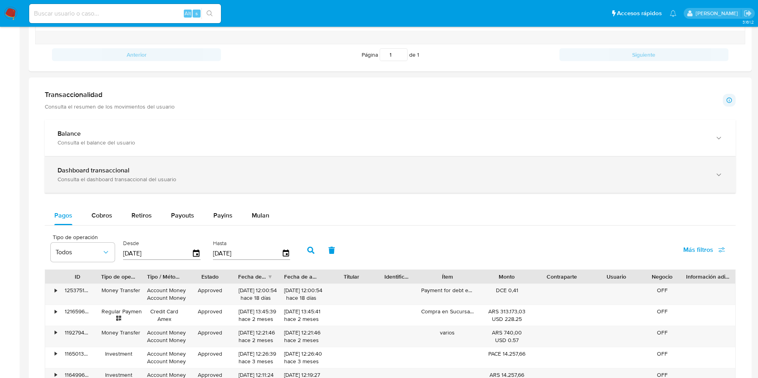
click at [122, 173] on b "Dashboard transaccional" at bounding box center [94, 170] width 72 height 9
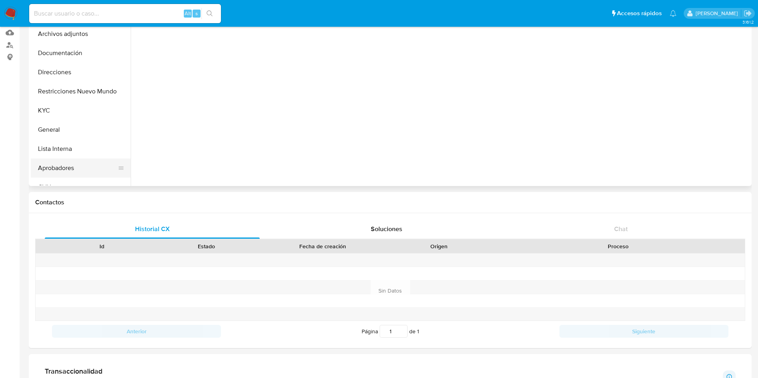
scroll to position [0, 0]
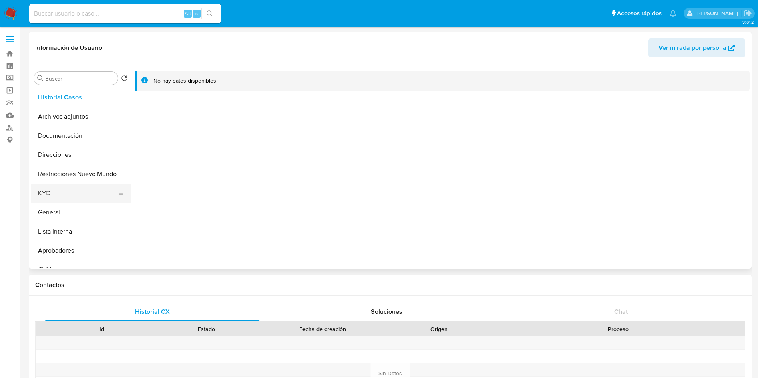
click at [60, 190] on button "KYC" at bounding box center [77, 193] width 93 height 19
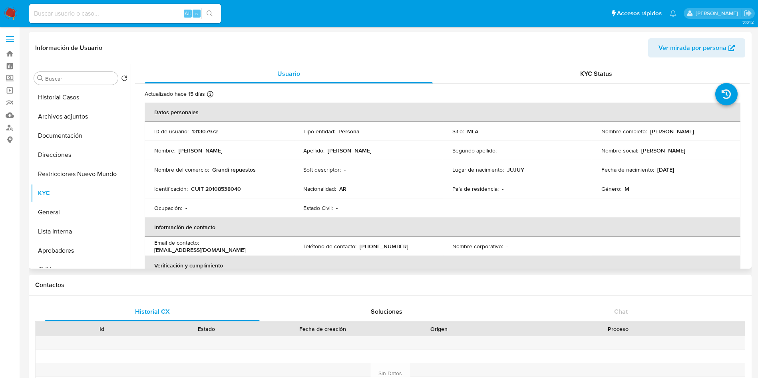
click at [220, 191] on p "CUIT 20108538040" at bounding box center [216, 188] width 50 height 7
copy p "20108538040"
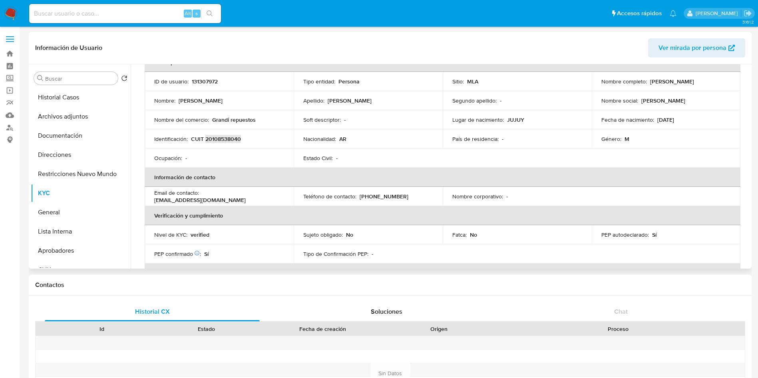
scroll to position [50, 0]
click at [117, 6] on div "Alt s" at bounding box center [125, 13] width 192 height 19
click at [114, 15] on input at bounding box center [125, 13] width 192 height 10
paste input "2X71sLe5EsZF3dL5SpJIwbQc"
type input "2X71sLe5EsZF3dL5SpJIwbQc"
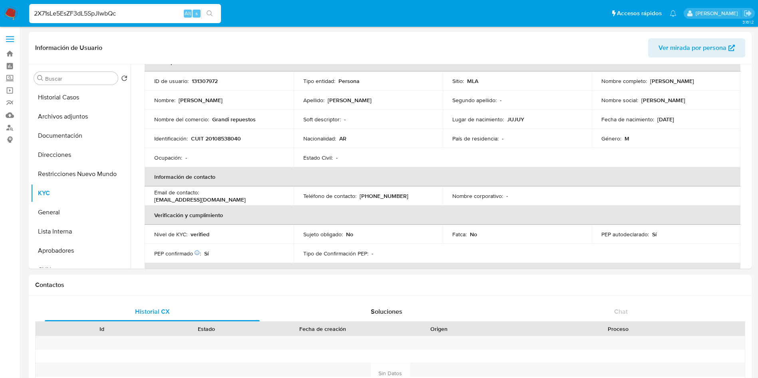
click at [206, 17] on button "search-icon" at bounding box center [209, 13] width 16 height 11
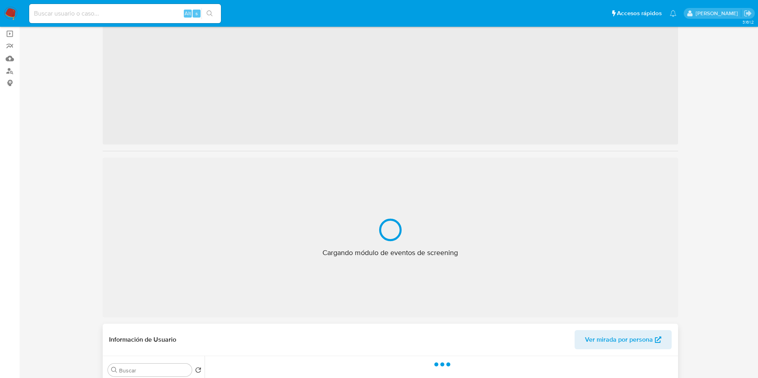
scroll to position [120, 0]
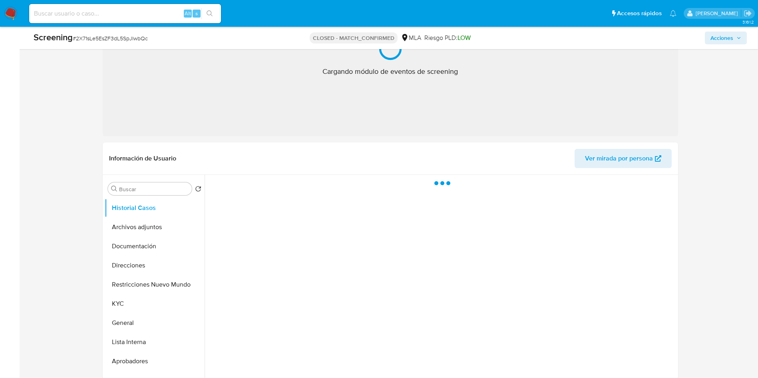
select select "10"
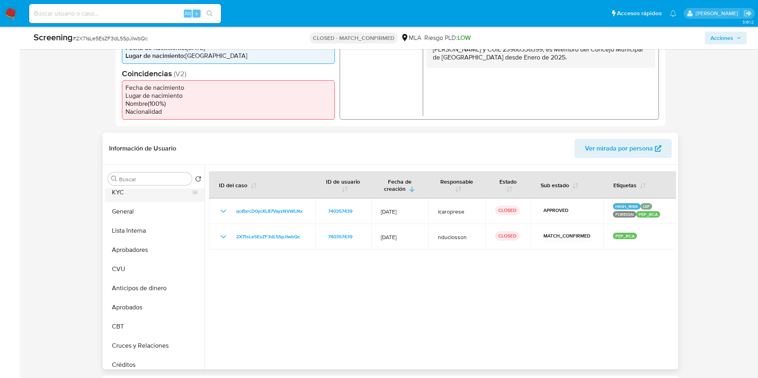
scroll to position [0, 0]
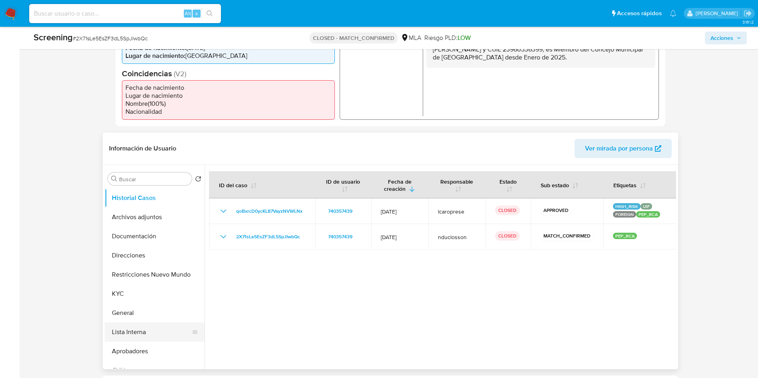
click at [133, 330] on button "Lista Interna" at bounding box center [151, 332] width 93 height 19
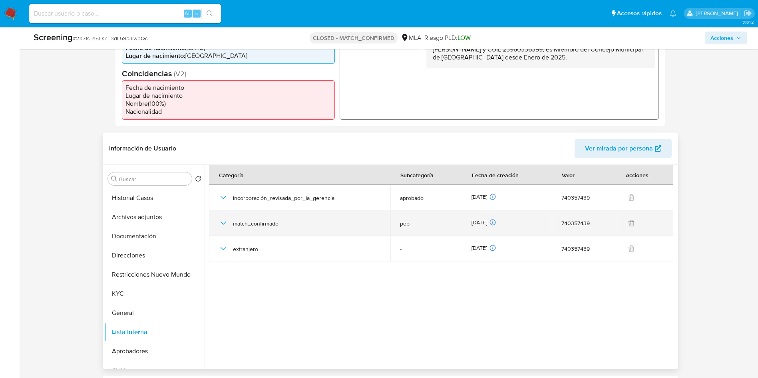
click at [220, 222] on icon "button" at bounding box center [223, 223] width 10 height 10
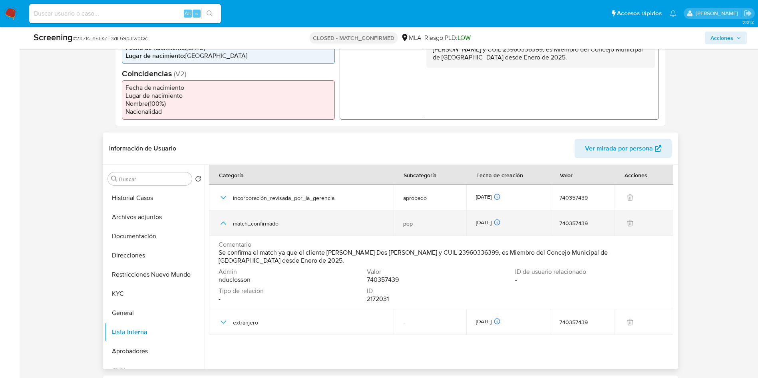
click at [216, 222] on td "match_confirmado" at bounding box center [301, 223] width 184 height 26
click at [226, 222] on icon "button" at bounding box center [223, 223] width 10 height 10
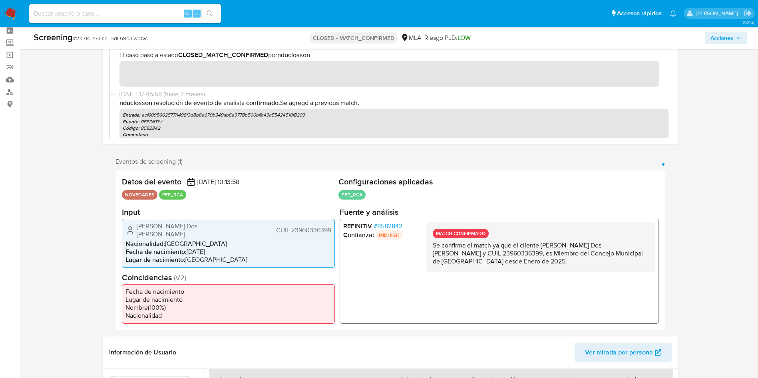
scroll to position [60, 0]
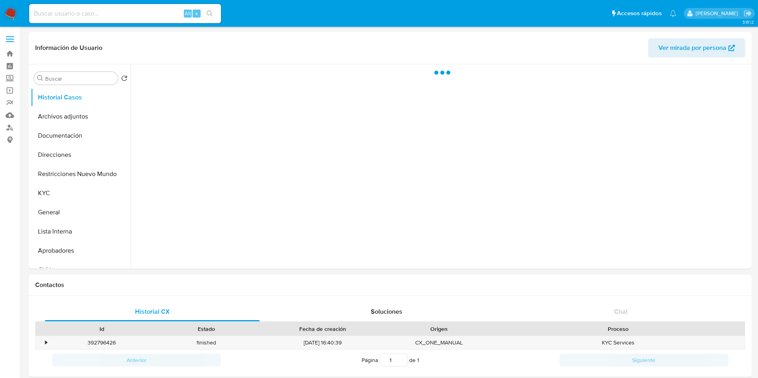
select select "10"
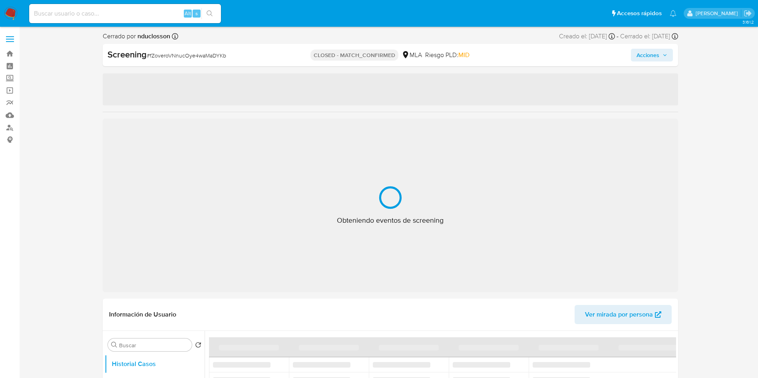
select select "10"
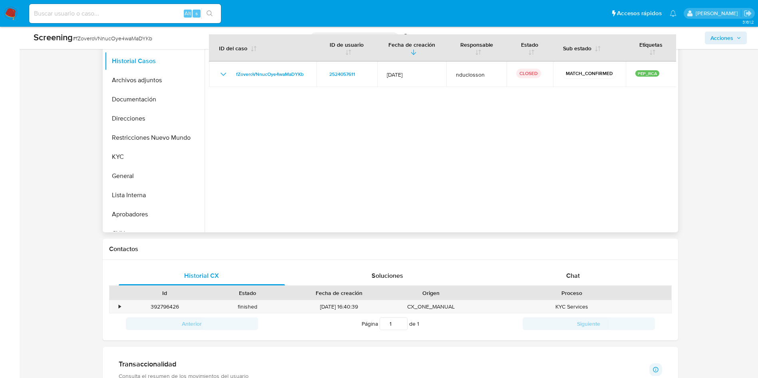
scroll to position [539, 0]
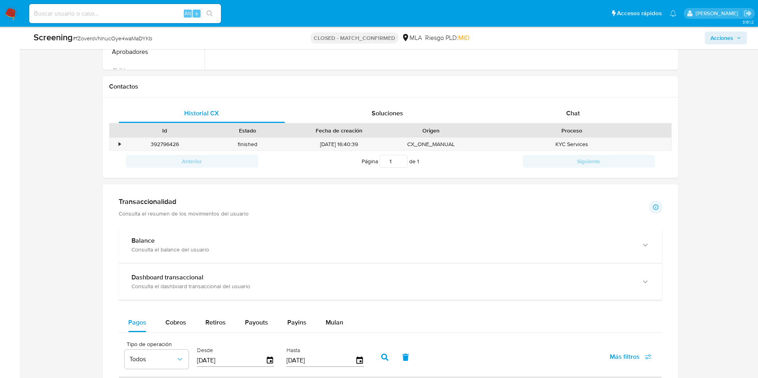
click at [58, 10] on input at bounding box center [125, 13] width 192 height 10
paste input "LnSUN8aLgwcSXc8fUQukWDTW"
type input "LnSUN8aLgwcSXc8fUQukWDTW"
click at [207, 12] on icon "search-icon" at bounding box center [209, 13] width 6 height 6
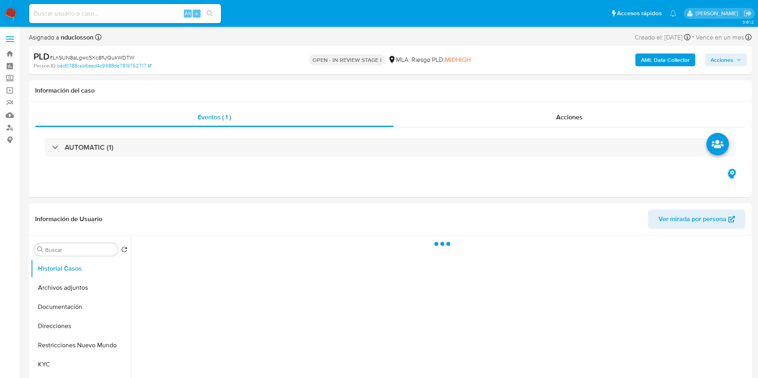
select select "10"
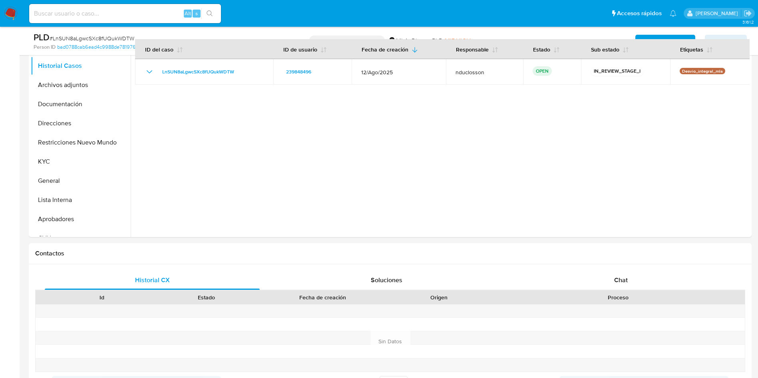
scroll to position [180, 0]
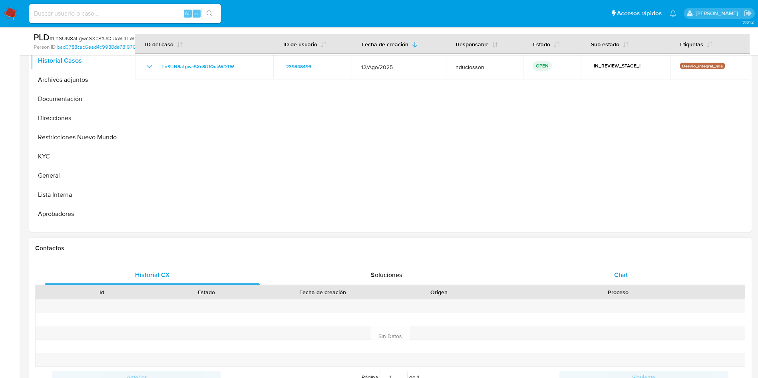
click at [609, 275] on div "Chat" at bounding box center [620, 275] width 215 height 19
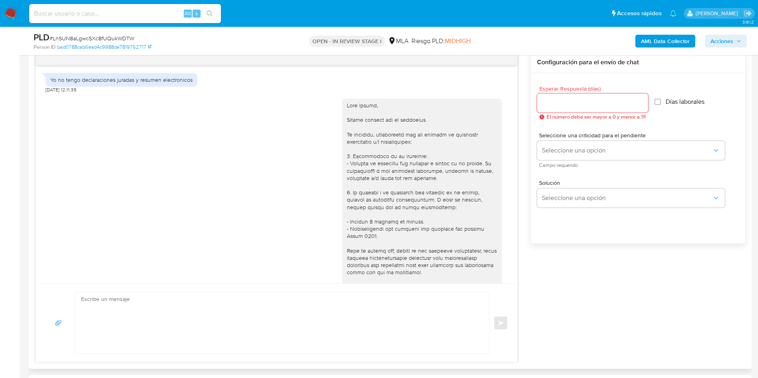
scroll to position [764, 0]
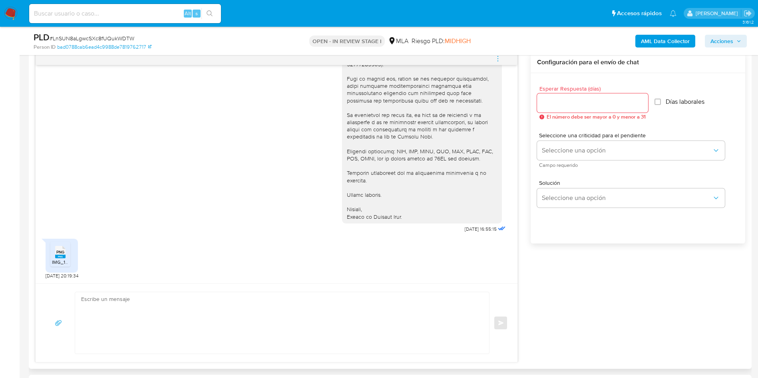
click at [60, 260] on span "IMG_1001.png" at bounding box center [67, 262] width 30 height 7
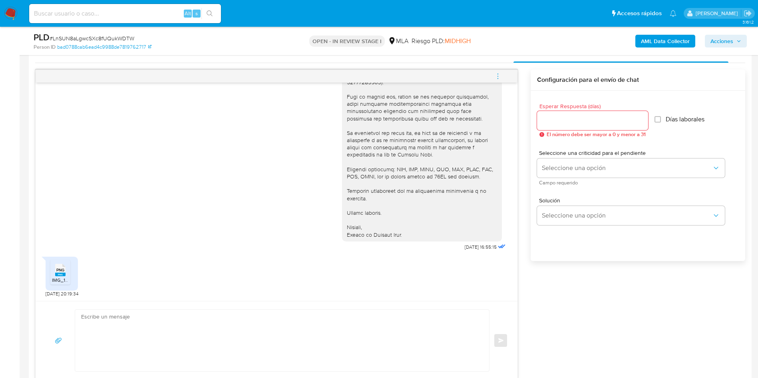
scroll to position [359, 0]
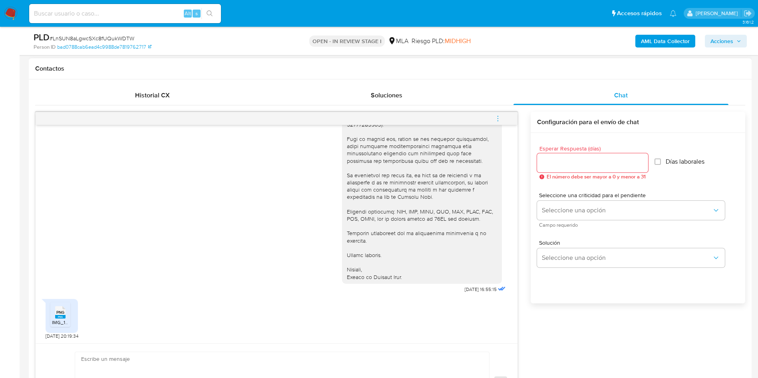
drag, startPoint x: 412, startPoint y: 277, endPoint x: 402, endPoint y: 277, distance: 9.6
click at [402, 277] on div at bounding box center [422, 153] width 150 height 254
drag, startPoint x: 397, startPoint y: 275, endPoint x: 386, endPoint y: 268, distance: 12.7
click at [386, 268] on div at bounding box center [422, 153] width 150 height 254
click at [420, 274] on div at bounding box center [422, 153] width 150 height 254
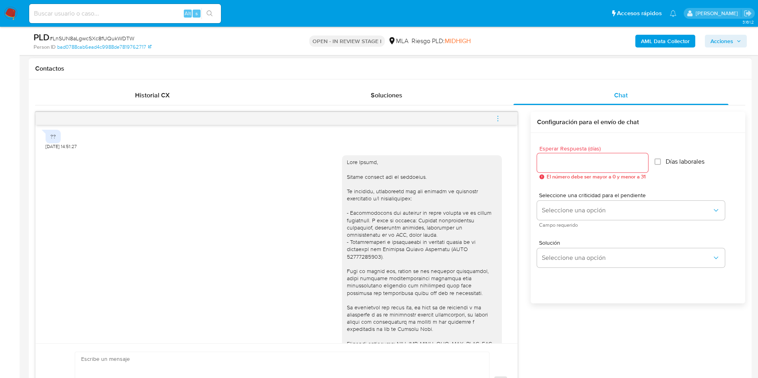
scroll to position [584, 0]
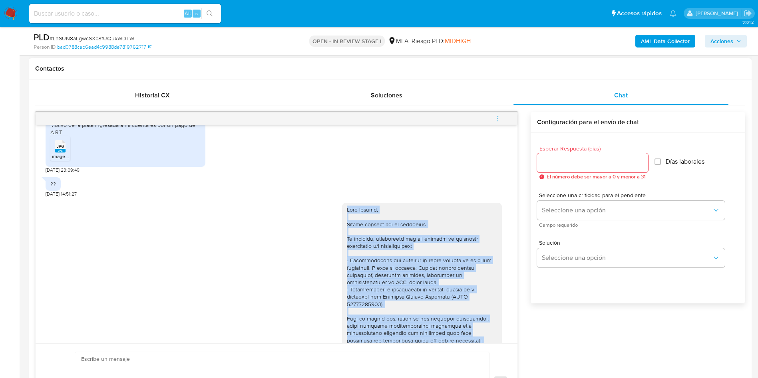
drag, startPoint x: 402, startPoint y: 278, endPoint x: 333, endPoint y: 206, distance: 99.4
click at [342, 206] on div at bounding box center [422, 333] width 160 height 261
copy div "Hola Camila, Muchas gracias por tu respuesta. No obstante, necesitamos que nos …"
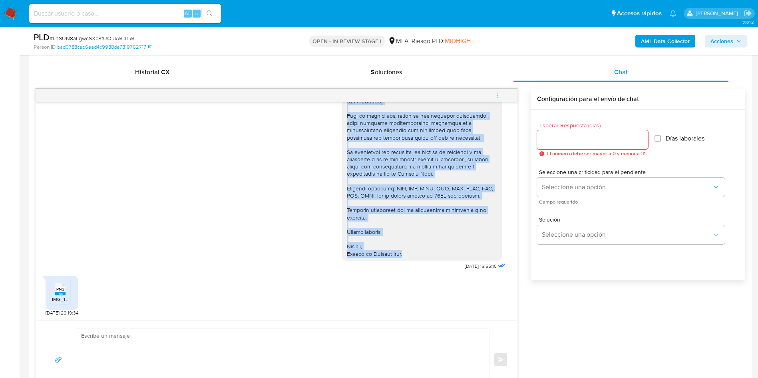
scroll to position [539, 0]
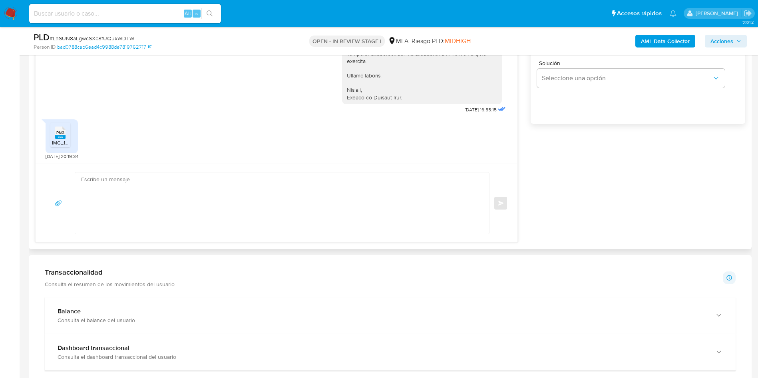
click at [212, 207] on textarea at bounding box center [280, 203] width 398 height 61
paste textarea "Hola Camila, Muchas gracias por tu respuesta. No obstante, necesitamos que nos …"
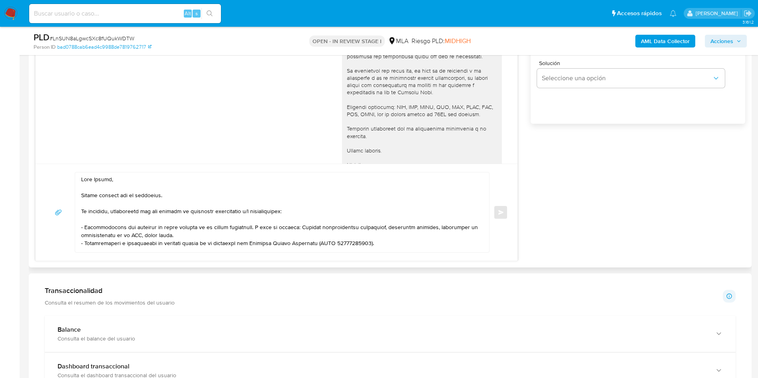
scroll to position [704, 0]
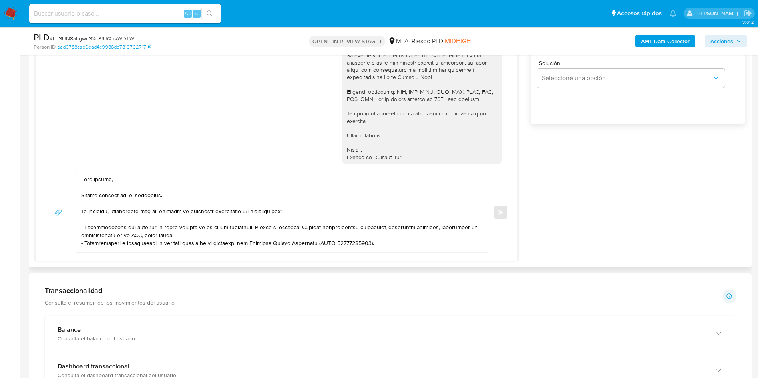
click at [146, 228] on textarea at bounding box center [280, 213] width 398 height 80
click at [215, 238] on textarea at bounding box center [280, 213] width 398 height 80
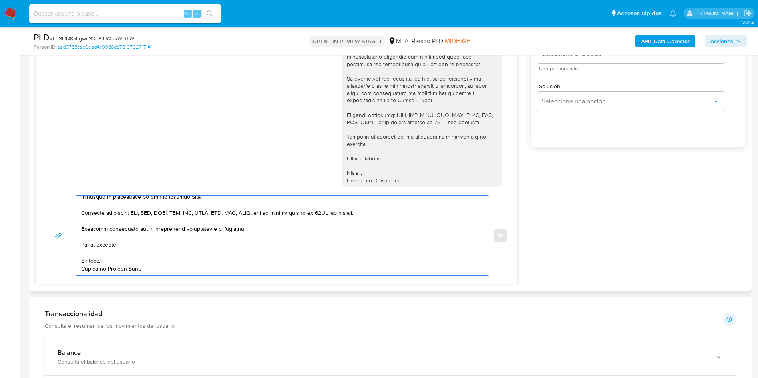
scroll to position [419, 0]
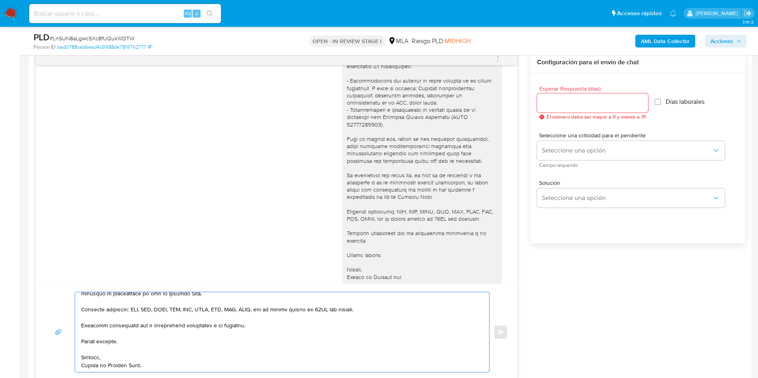
type textarea "Hola Camila, Muchas gracias por tu respuesta. No obstante, necesitamos que nos …"
click at [573, 101] on input "Esperar Respuesta (días)" at bounding box center [592, 103] width 111 height 10
type input "1"
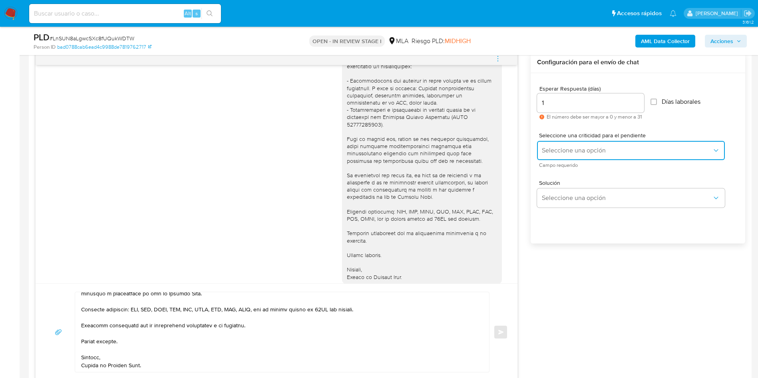
click at [561, 153] on span "Seleccione una opción" at bounding box center [626, 151] width 170 height 8
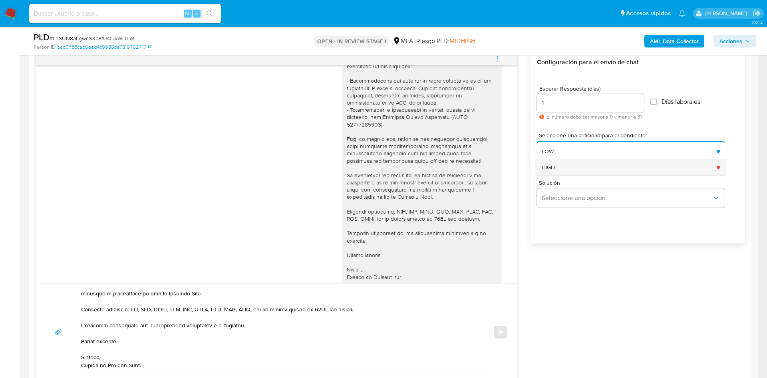
click at [564, 171] on div "HIGH" at bounding box center [626, 167] width 170 height 16
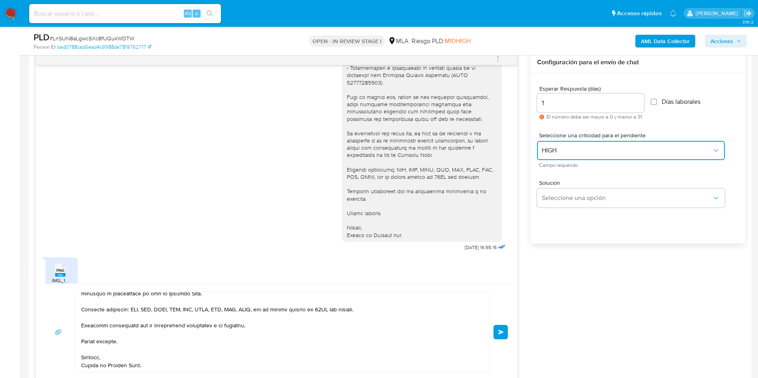
scroll to position [764, 0]
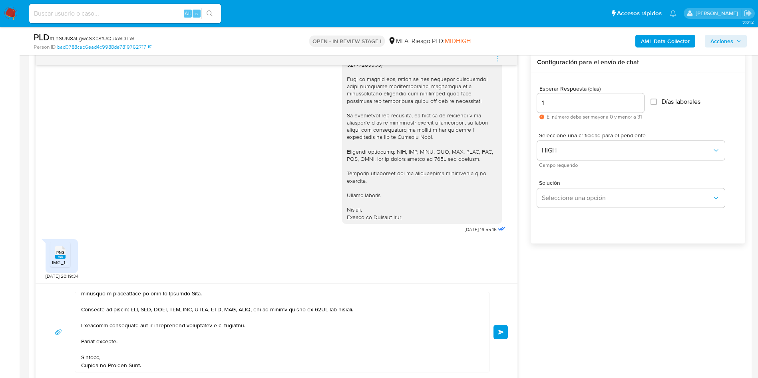
drag, startPoint x: 498, startPoint y: 329, endPoint x: 377, endPoint y: 315, distance: 122.6
click at [377, 315] on div "Enviar" at bounding box center [276, 332] width 462 height 81
click at [498, 333] on span "Enviar" at bounding box center [501, 332] width 6 height 5
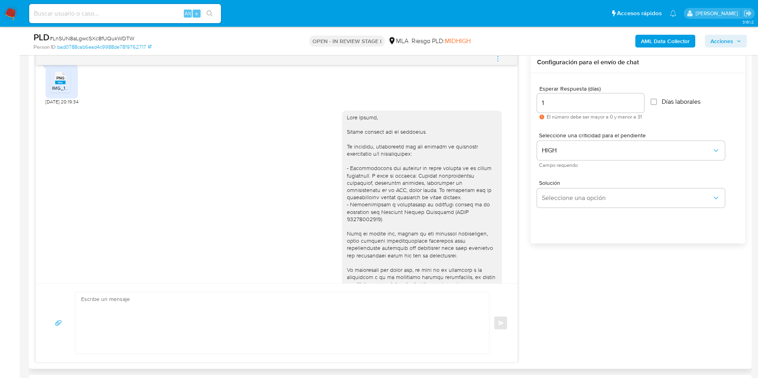
scroll to position [928, 0]
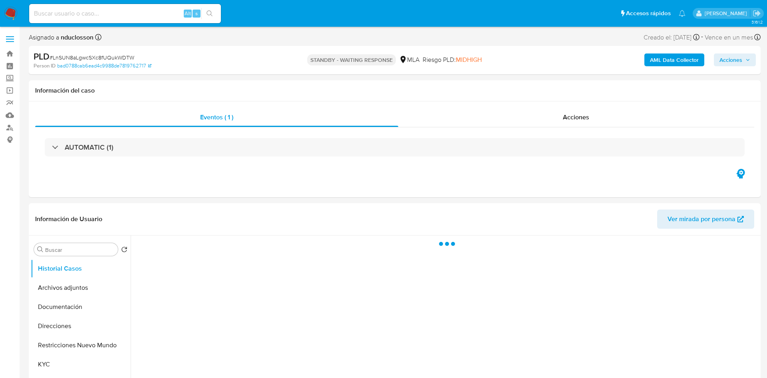
select select "10"
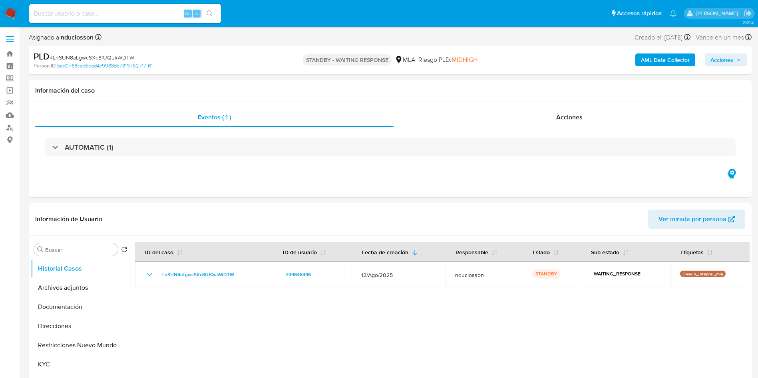
click at [127, 17] on input at bounding box center [125, 13] width 192 height 10
paste input "CDXTsJktscCyu8aV3GW4NvKP"
type input "CDXTsJktscCyu8aV3GW4NvKP"
click at [214, 15] on button "search-icon" at bounding box center [209, 13] width 16 height 11
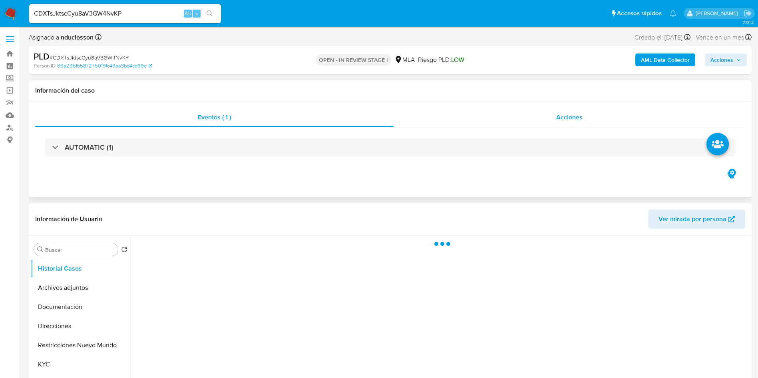
select select "10"
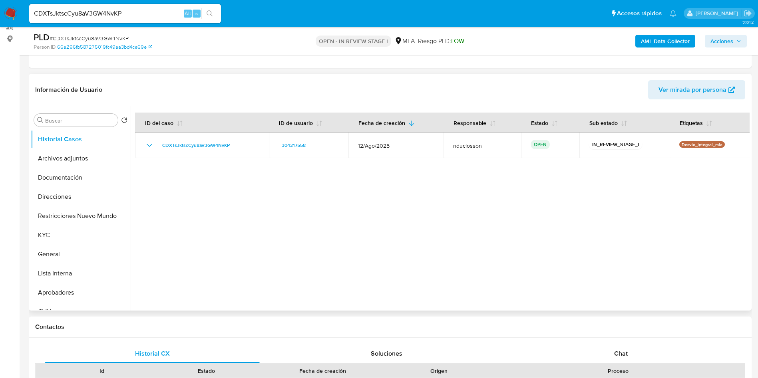
scroll to position [120, 0]
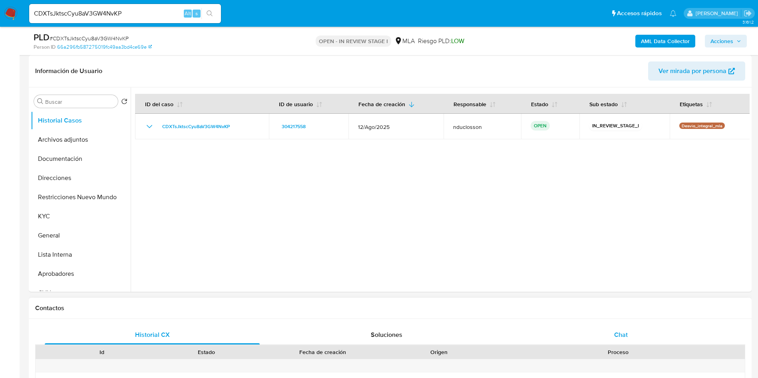
click at [625, 334] on span "Chat" at bounding box center [621, 334] width 14 height 9
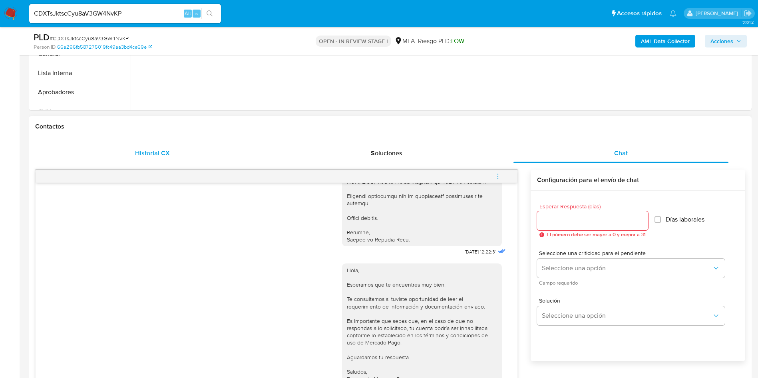
scroll to position [299, 0]
click at [150, 158] on span "Historial CX" at bounding box center [152, 155] width 35 height 9
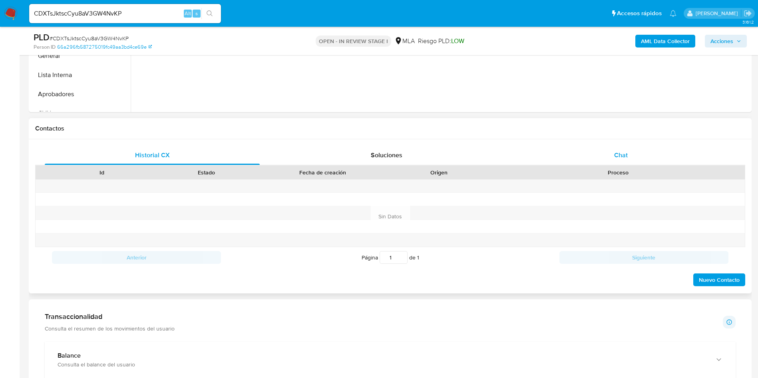
click at [578, 161] on div "Chat" at bounding box center [620, 155] width 215 height 19
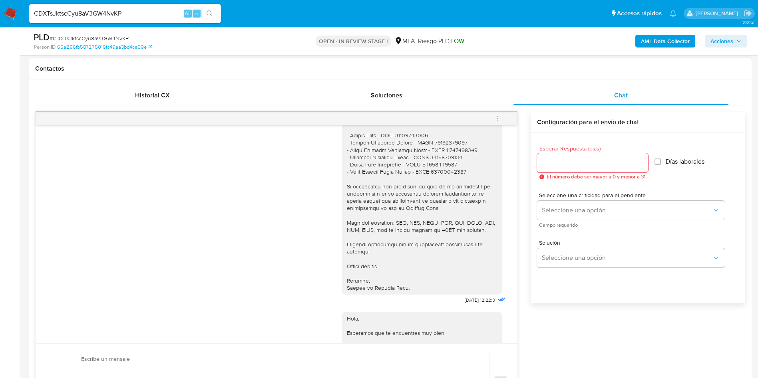
scroll to position [798, 0]
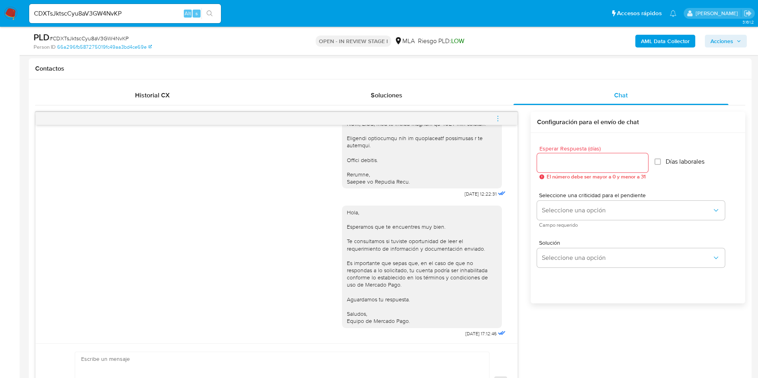
click at [89, 0] on nav "Pausado Ver notificaciones CDXTsJktscCyu8aV3GW4NvKP Alt s Accesos rápidos Presi…" at bounding box center [379, 13] width 758 height 27
click at [89, 9] on input "CDXTsJktscCyu8aV3GW4NvKP" at bounding box center [125, 13] width 192 height 10
paste input "hZTx76oa9euO1D17KNl2ujMz"
type input "hZTx76oa9euO1D17KNl2ujMz"
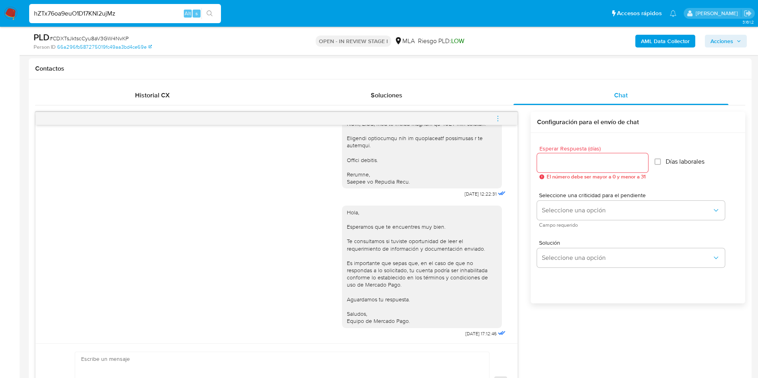
click at [211, 8] on button "search-icon" at bounding box center [209, 13] width 16 height 11
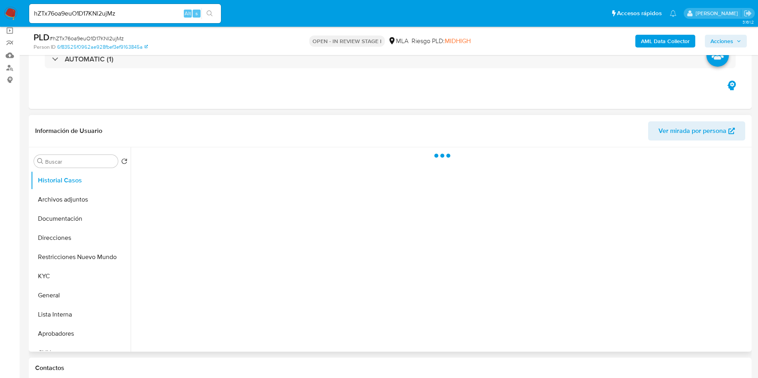
select select "10"
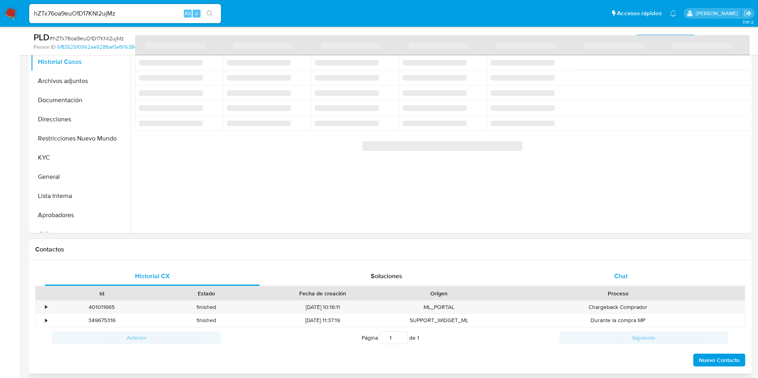
scroll to position [180, 0]
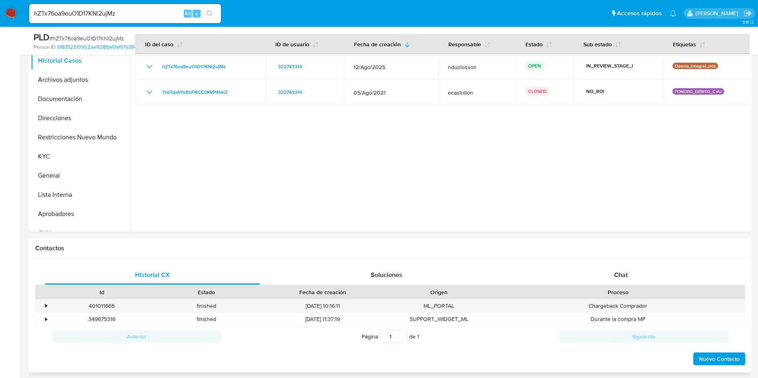
click at [624, 286] on div "Proceso" at bounding box center [617, 293] width 253 height 14
click at [624, 273] on span "Chat" at bounding box center [621, 274] width 14 height 9
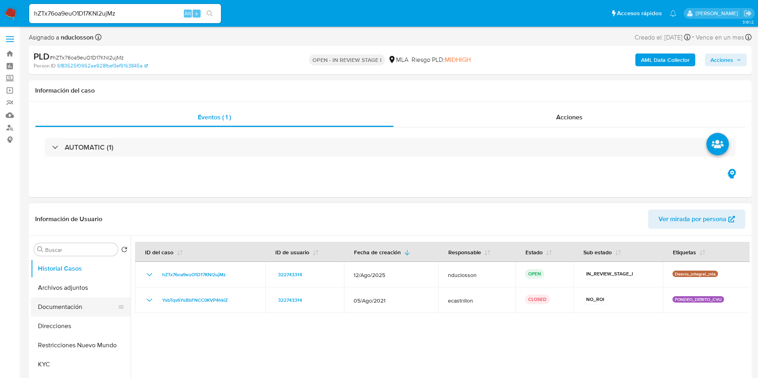
scroll to position [60, 0]
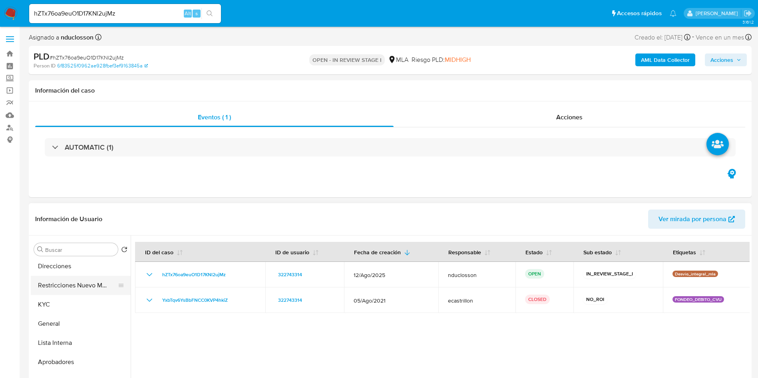
click at [65, 286] on button "Restricciones Nuevo Mundo" at bounding box center [77, 285] width 93 height 19
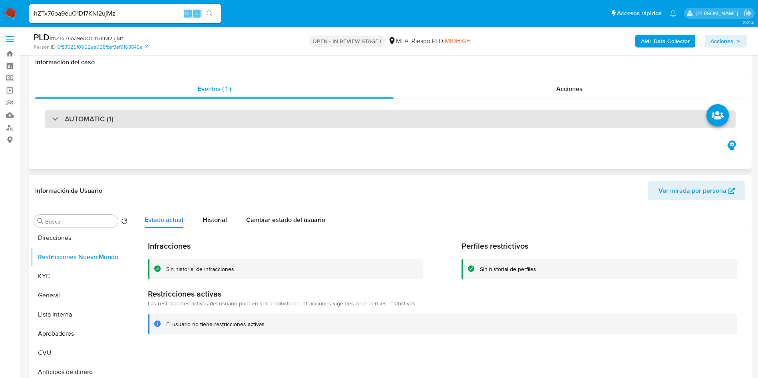
scroll to position [120, 0]
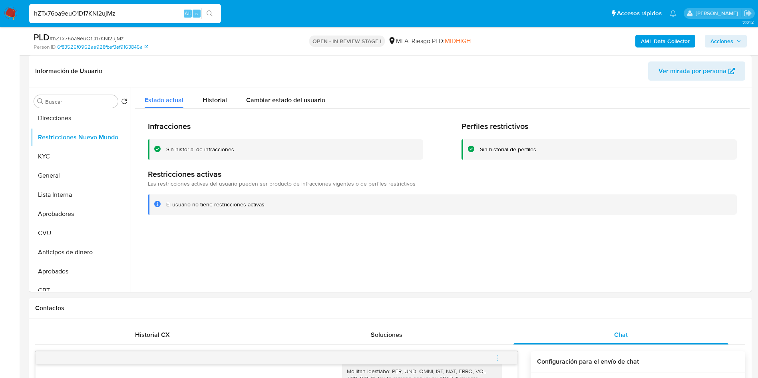
click at [92, 17] on input "hZTx76oa9euO1D17KNl2ujMz" at bounding box center [125, 13] width 192 height 10
paste input "33kMyCElItEtUhtATC5bP8h"
type input "33kMyCElItEtUhtATC5bP8hz"
click at [211, 12] on icon "search-icon" at bounding box center [209, 13] width 6 height 6
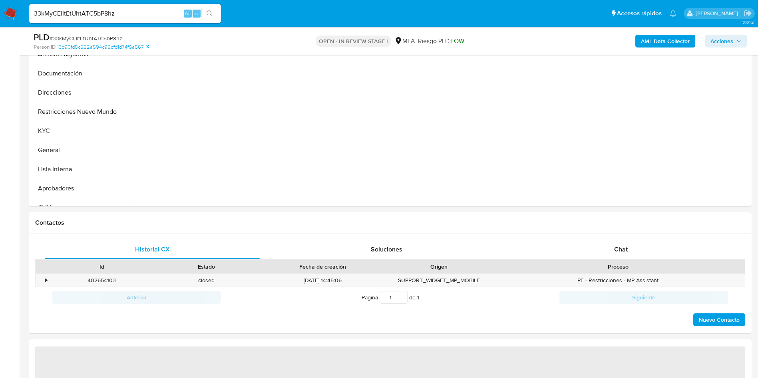
scroll to position [240, 0]
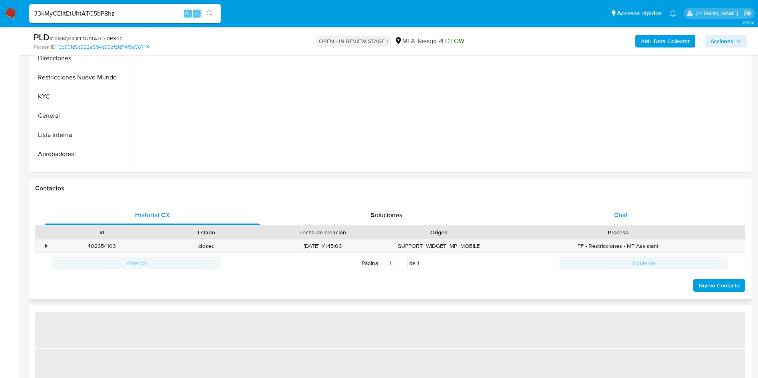
select select "10"
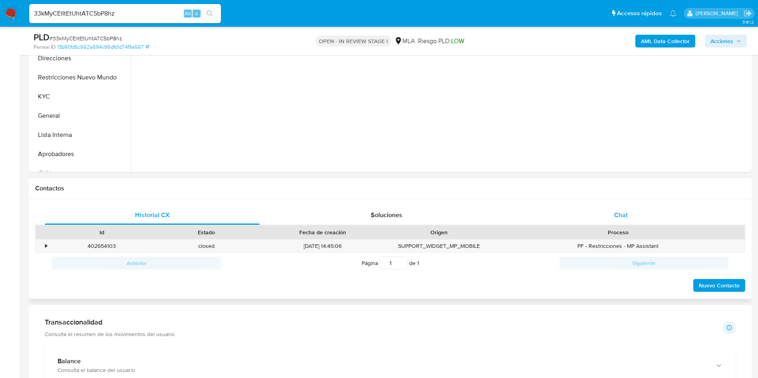
click at [608, 209] on div "Chat" at bounding box center [620, 215] width 215 height 19
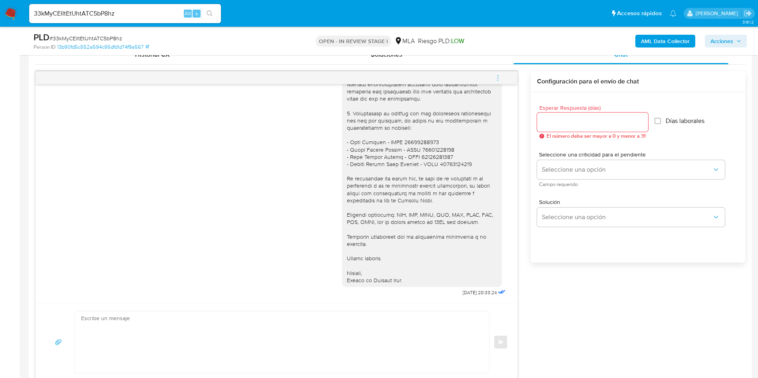
scroll to position [359, 0]
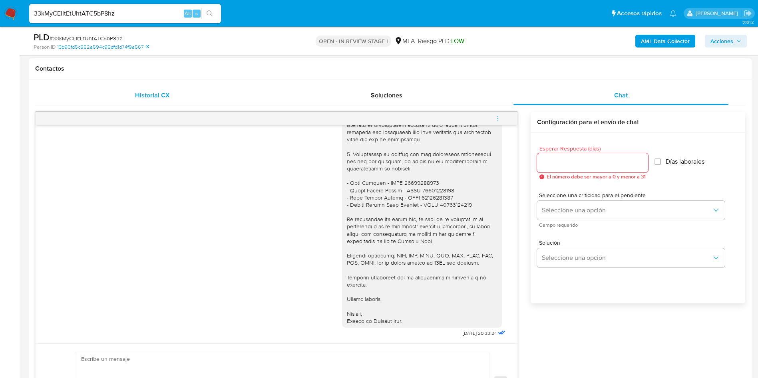
click at [218, 91] on div "Historial CX" at bounding box center [152, 95] width 215 height 19
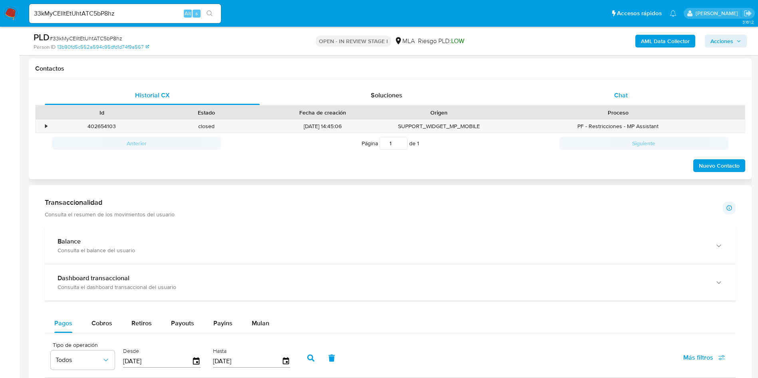
click at [602, 91] on div "Chat" at bounding box center [620, 95] width 215 height 19
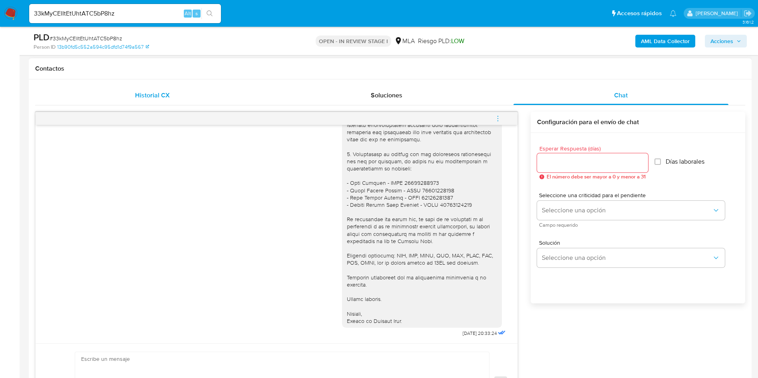
click at [179, 96] on div "Historial CX" at bounding box center [152, 95] width 215 height 19
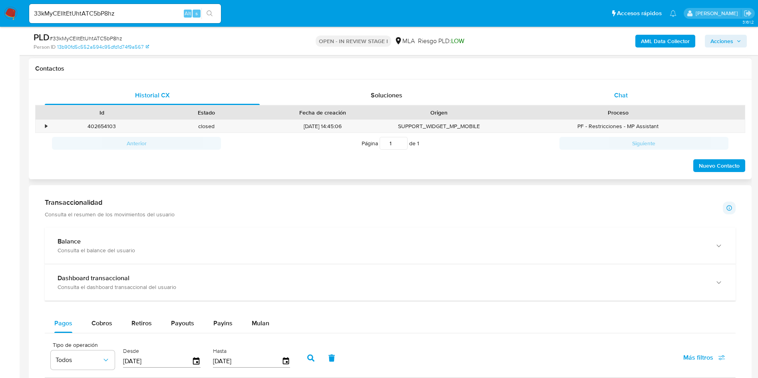
click at [597, 95] on div "Chat" at bounding box center [620, 95] width 215 height 19
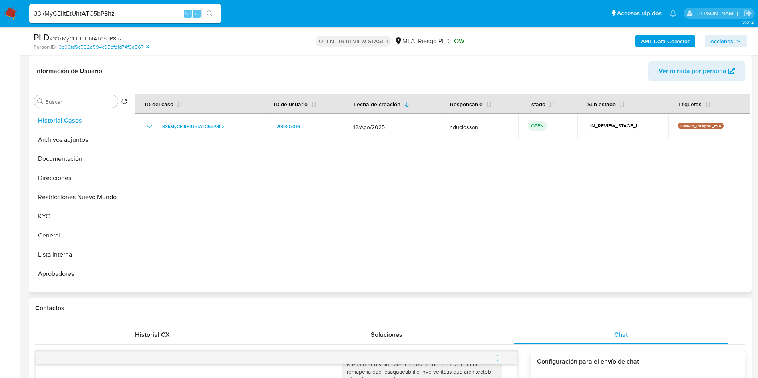
scroll to position [0, 0]
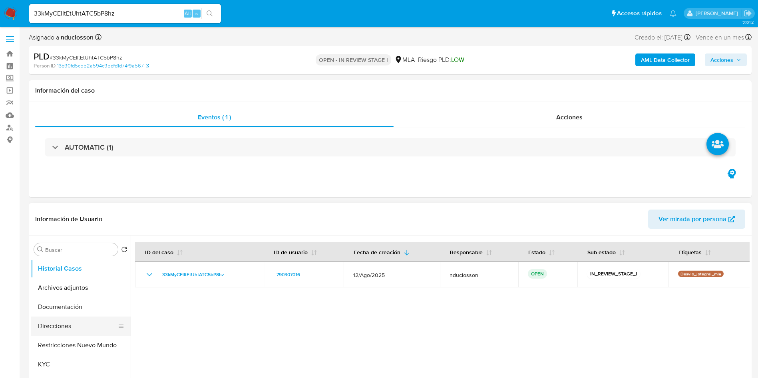
click at [80, 317] on button "Direcciones" at bounding box center [77, 326] width 93 height 19
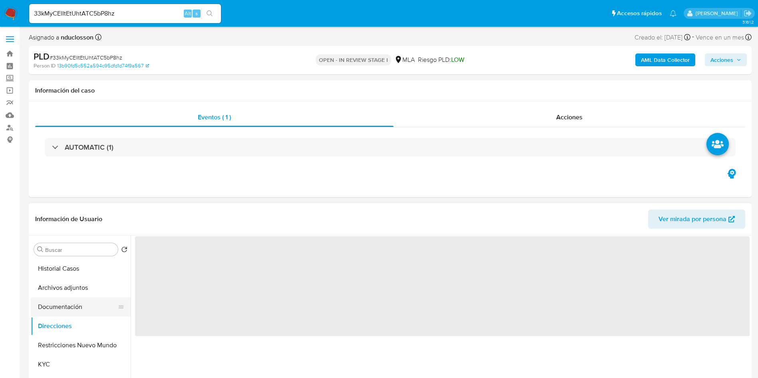
click at [75, 310] on button "Documentación" at bounding box center [77, 307] width 93 height 19
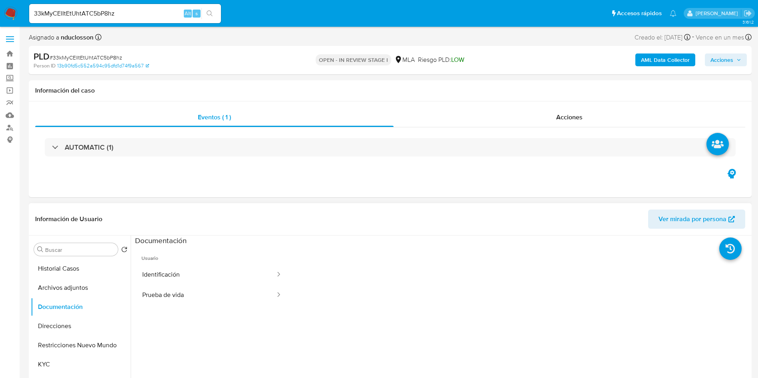
scroll to position [60, 0]
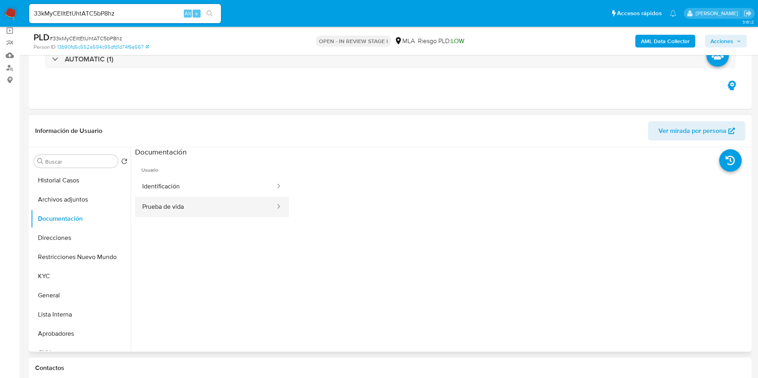
click at [187, 199] on button "Prueba de vida" at bounding box center [205, 207] width 141 height 20
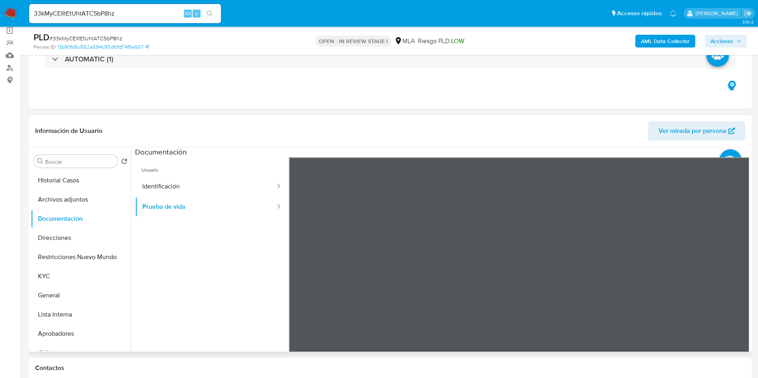
click at [208, 174] on span "Usuario" at bounding box center [212, 166] width 154 height 19
click at [226, 185] on button "Identificación" at bounding box center [205, 187] width 141 height 20
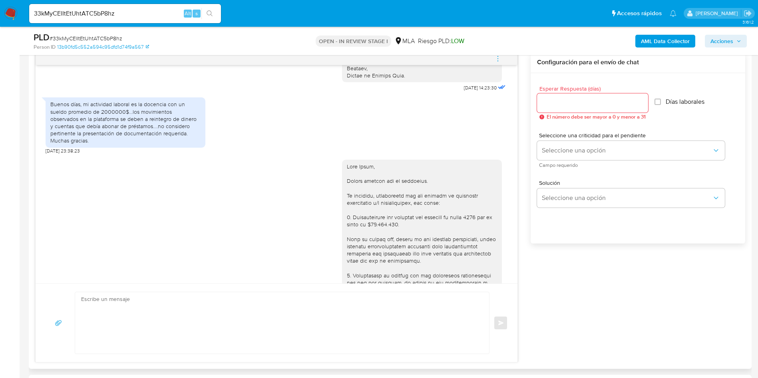
scroll to position [904, 0]
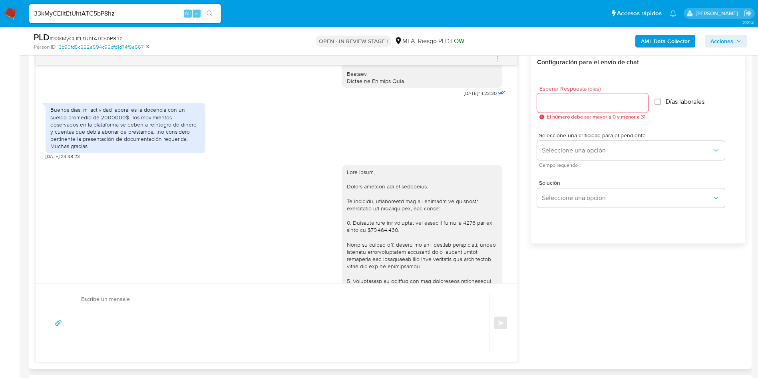
click at [100, 145] on div "Buenos días, mi actividad laboral es la docencia con un sueldo promedio de 2000…" at bounding box center [125, 128] width 150 height 44
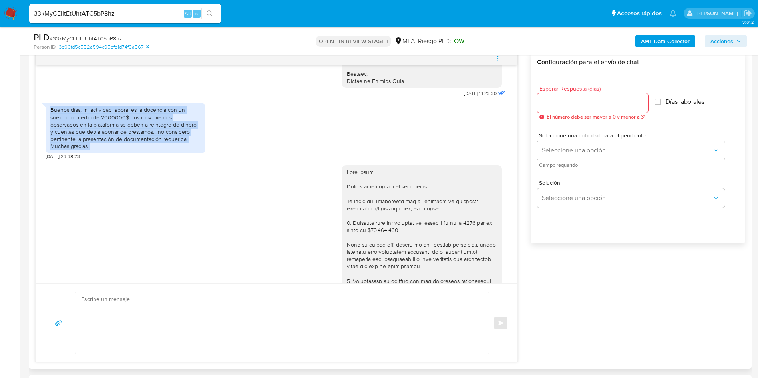
click at [100, 145] on div "Buenos días, mi actividad laboral es la docencia con un sueldo promedio de 2000…" at bounding box center [125, 128] width 150 height 44
copy div "Buenos días, mi actividad laboral es la docencia con un sueldo promedio de 2000…"
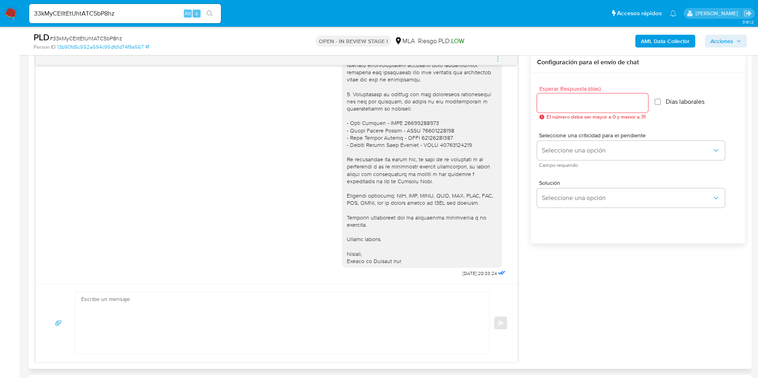
scroll to position [1105, 0]
drag, startPoint x: 444, startPoint y: 271, endPoint x: 467, endPoint y: 272, distance: 23.6
click at [467, 272] on span "18/09/2025 20:33:24" at bounding box center [479, 273] width 34 height 6
copy span "18/09/2025"
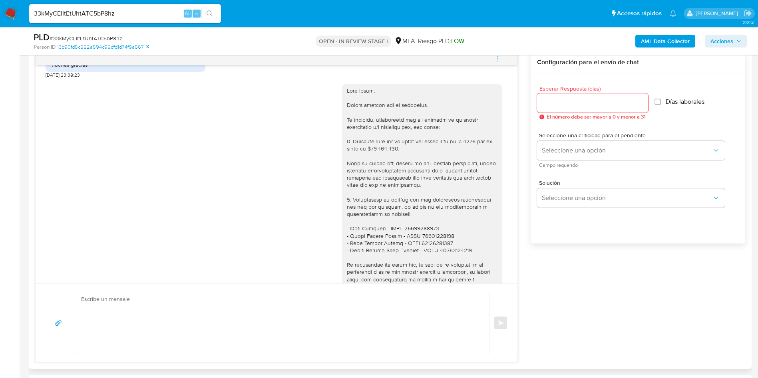
scroll to position [1045, 0]
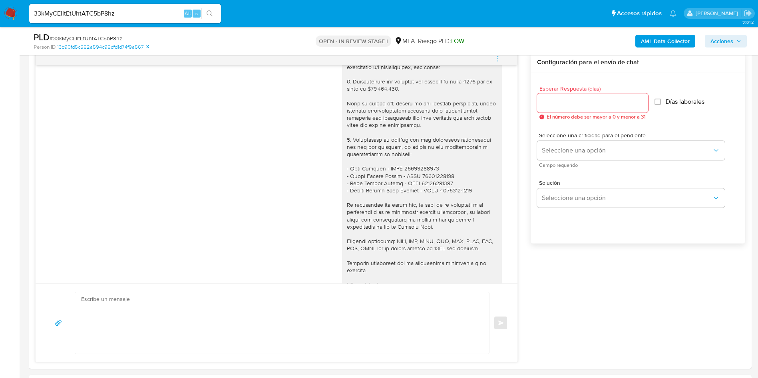
click at [89, 35] on span "# 33kMyCElItEtUhtATC5bP8hz" at bounding box center [86, 38] width 73 height 8
copy span "33kMyCElItEtUhtATC5bP8hz"
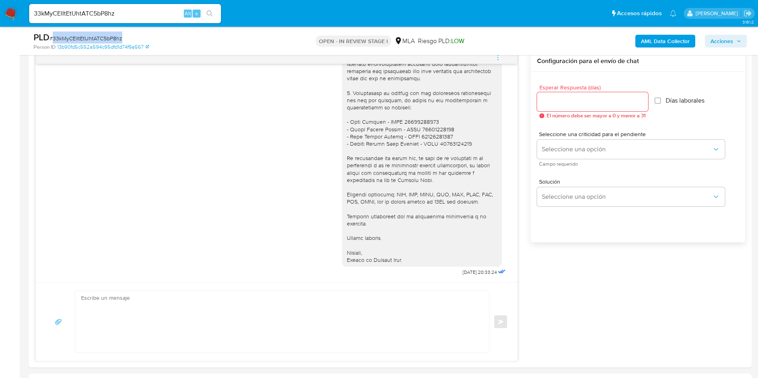
scroll to position [419, 0]
click at [497, 54] on div "PLD # 33kMyCElItEtUhtATC5bP8hz Person ID 13b90fd5c552a594c95dfd1d74f9a567 OPEN …" at bounding box center [390, 41] width 722 height 28
click at [498, 60] on icon "menu-action" at bounding box center [497, 60] width 1 height 1
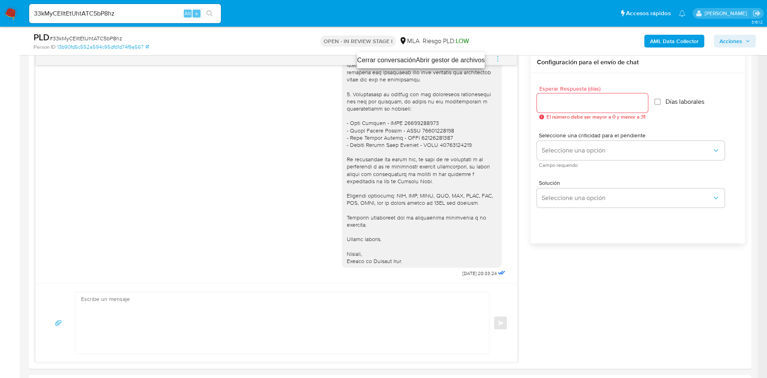
click at [384, 62] on li "Cerrar conversación" at bounding box center [386, 61] width 59 height 10
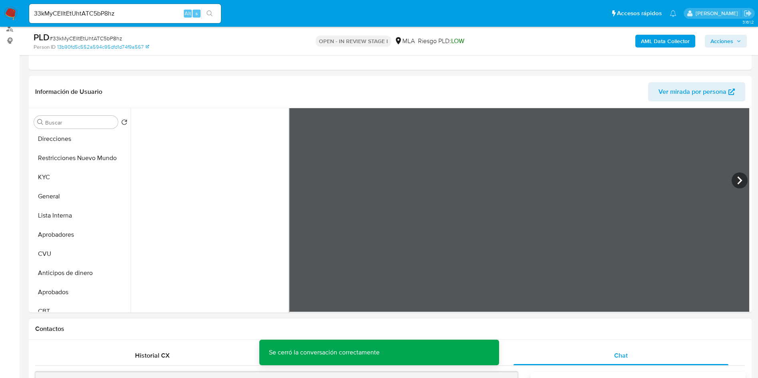
scroll to position [0, 0]
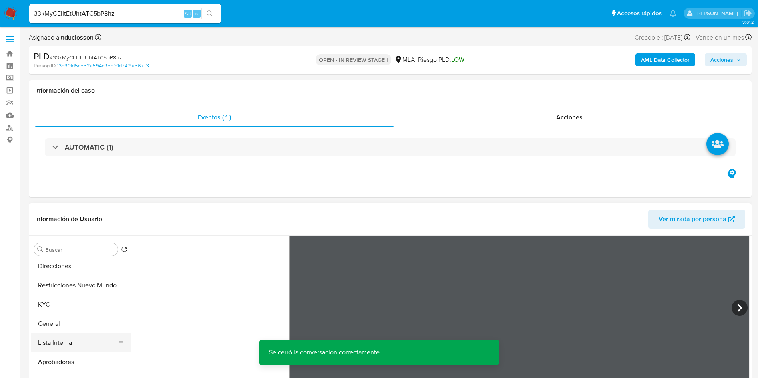
click at [54, 334] on button "Lista Interna" at bounding box center [77, 342] width 93 height 19
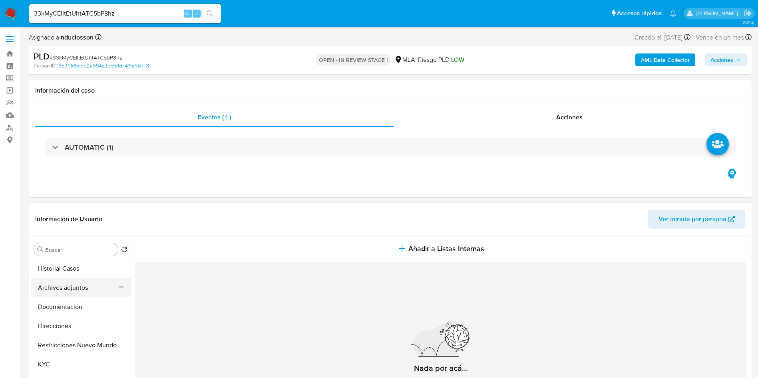
click at [64, 282] on button "Archivos adjuntos" at bounding box center [77, 287] width 93 height 19
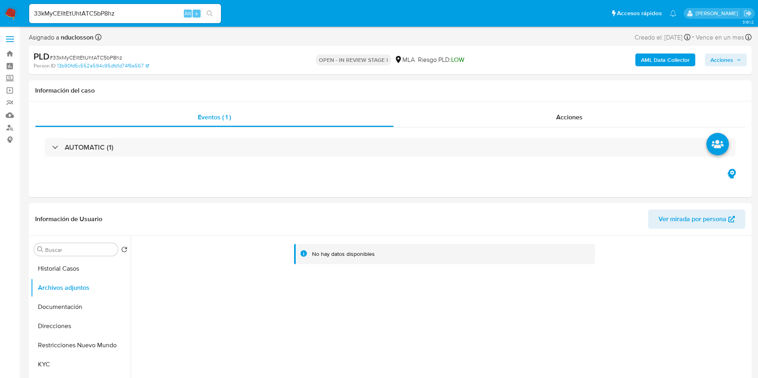
click at [662, 52] on div "AML Data Collector Acciones" at bounding box center [629, 60] width 236 height 19
click at [664, 62] on b "AML Data Collector" at bounding box center [665, 60] width 49 height 13
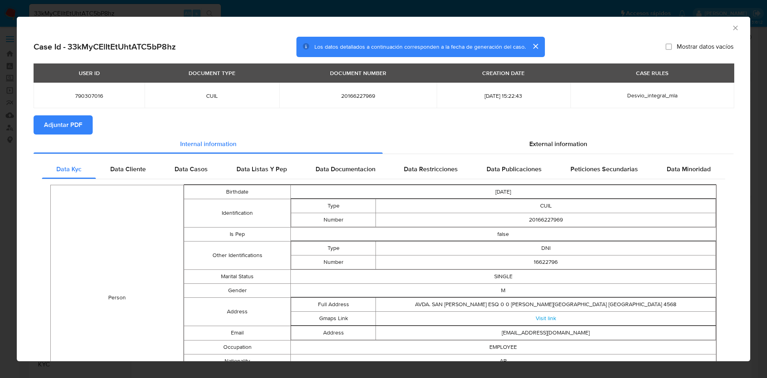
click at [570, 133] on section "Adjuntar PDF" at bounding box center [384, 124] width 700 height 19
click at [571, 138] on div "External information" at bounding box center [558, 144] width 351 height 19
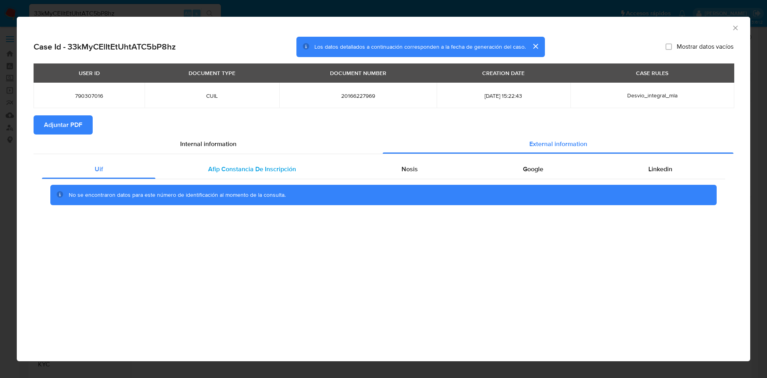
click at [236, 176] on div "Afip Constancia De Inscripción" at bounding box center [251, 169] width 193 height 19
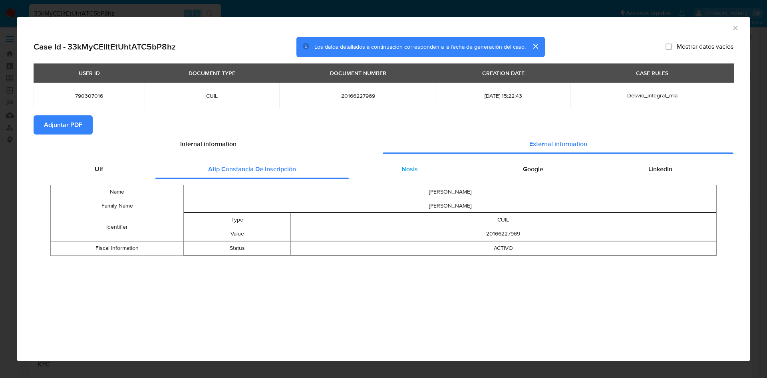
click at [449, 169] on div "Nosis" at bounding box center [409, 169] width 121 height 19
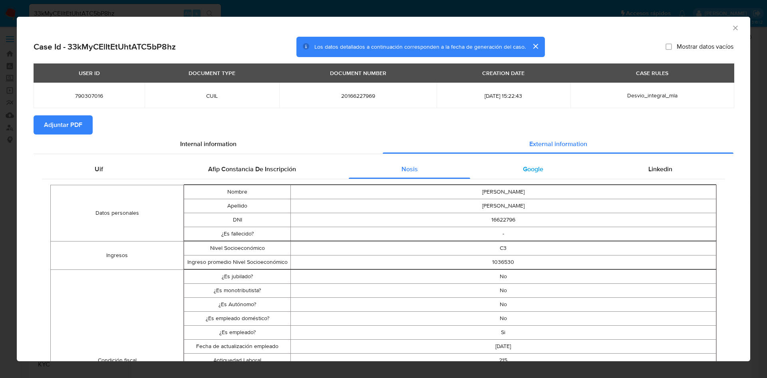
click at [528, 173] on span "Google" at bounding box center [533, 169] width 20 height 9
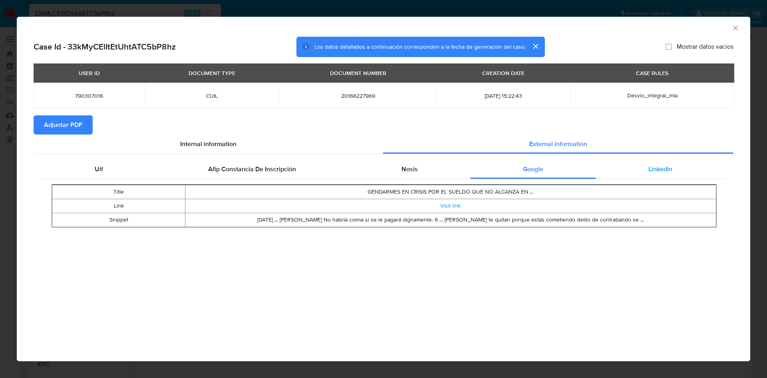
click at [629, 171] on div "Linkedin" at bounding box center [660, 169] width 129 height 19
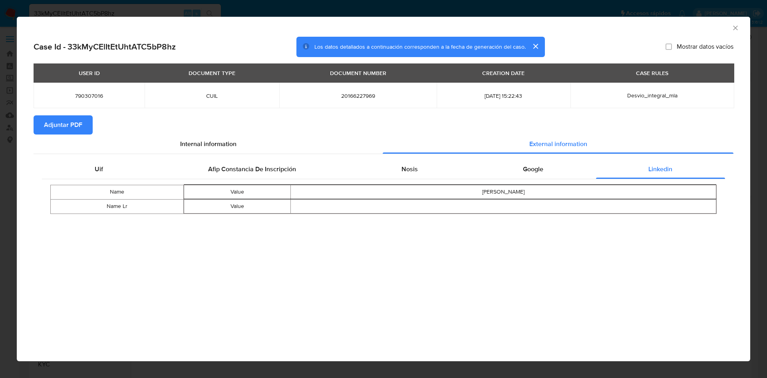
click at [73, 127] on span "Adjuntar PDF" at bounding box center [63, 125] width 38 height 18
click at [735, 28] on icon "Cerrar ventana" at bounding box center [735, 28] width 4 height 4
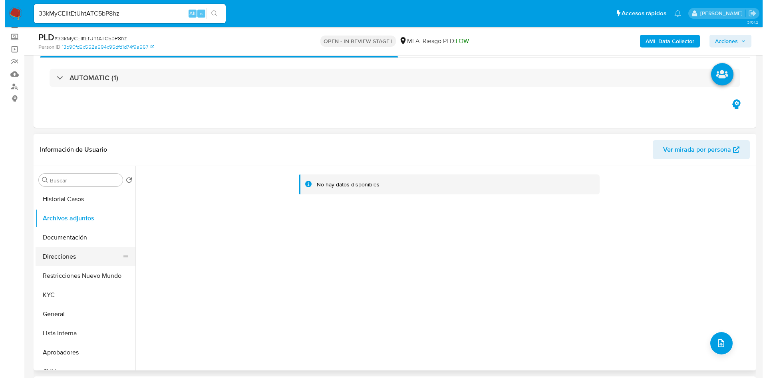
scroll to position [60, 0]
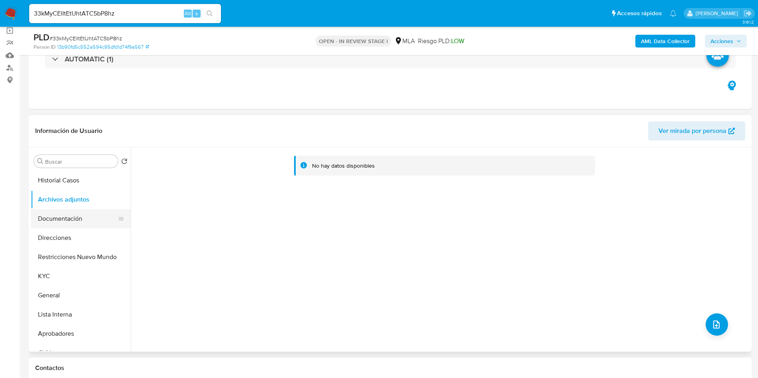
click at [48, 220] on button "Documentación" at bounding box center [77, 218] width 93 height 19
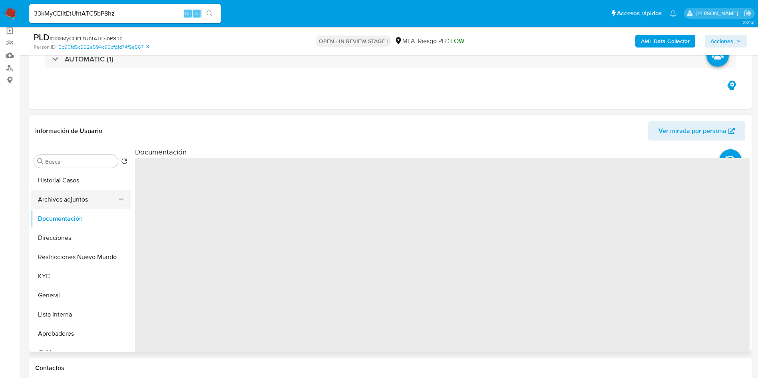
click at [50, 199] on button "Archivos adjuntos" at bounding box center [77, 199] width 93 height 19
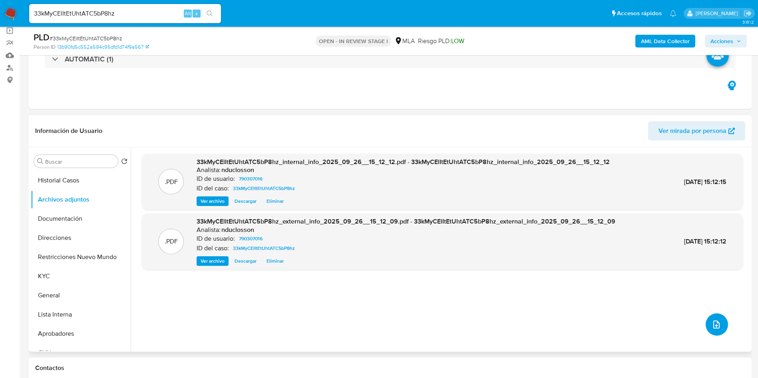
click at [714, 326] on icon "upload-file" at bounding box center [716, 325] width 6 height 8
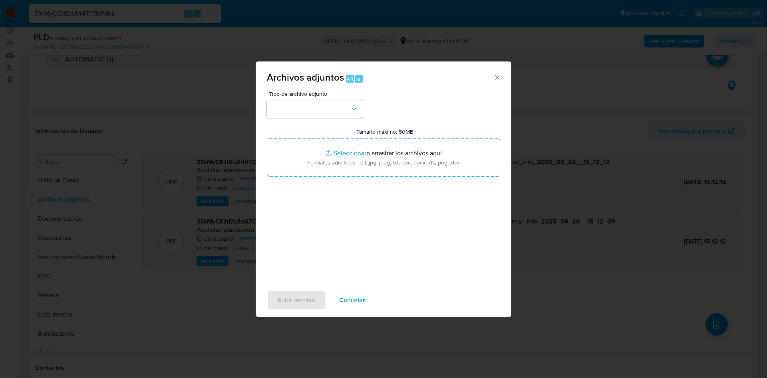
click at [315, 95] on span "Tipo de archivo adjunto" at bounding box center [317, 94] width 96 height 6
click at [321, 110] on button "button" at bounding box center [315, 108] width 96 height 19
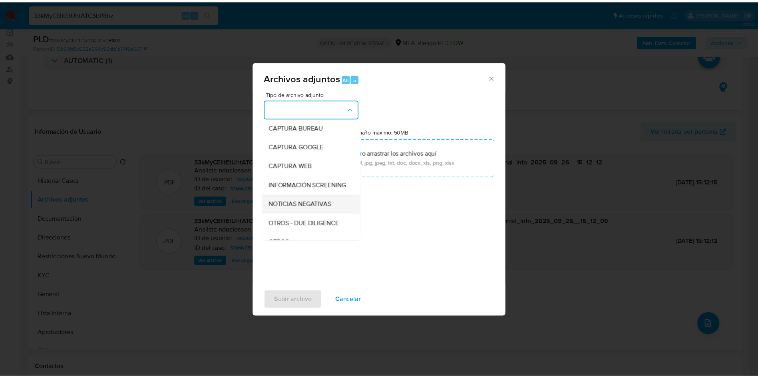
scroll to position [101, 0]
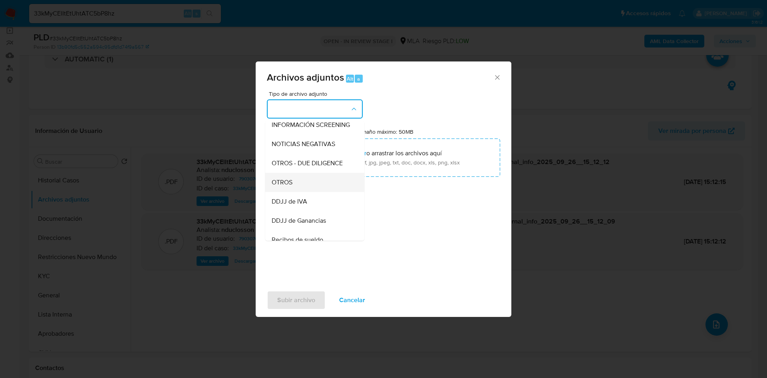
click at [299, 185] on div "OTROS" at bounding box center [312, 182] width 81 height 19
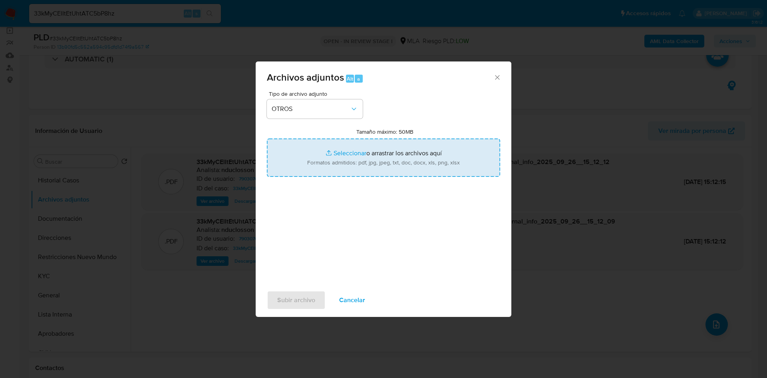
type input "C:\fakepath\790307016 Movimientos.xlsx"
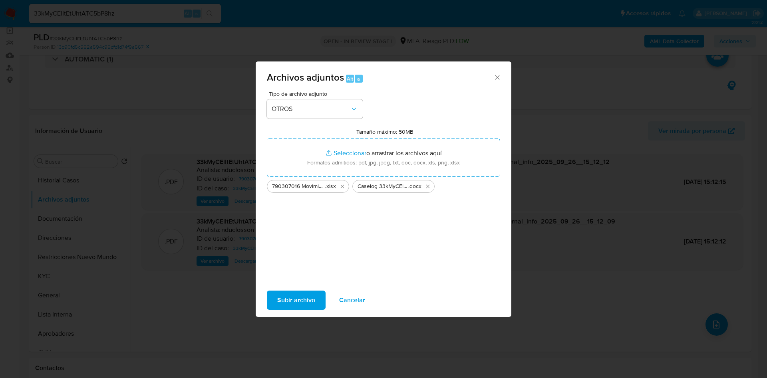
click at [302, 298] on span "Subir archivo" at bounding box center [296, 301] width 38 height 18
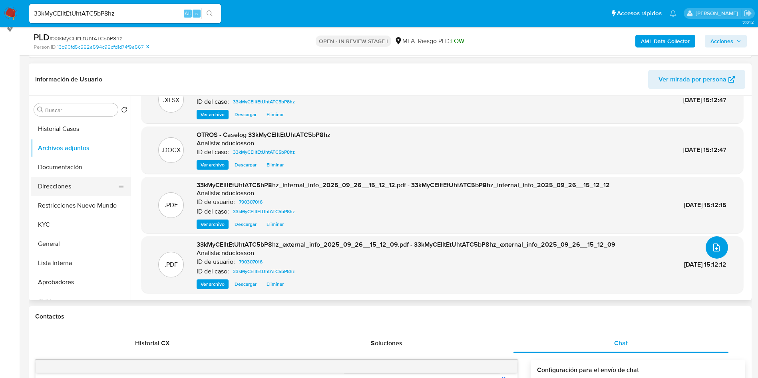
scroll to position [60, 0]
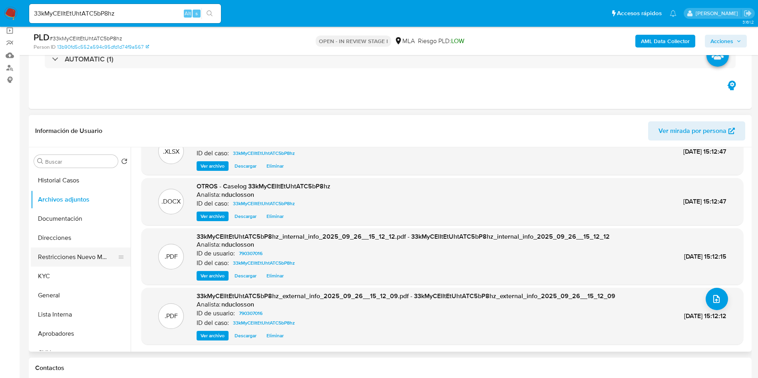
click at [46, 258] on button "Restricciones Nuevo Mundo" at bounding box center [77, 257] width 93 height 19
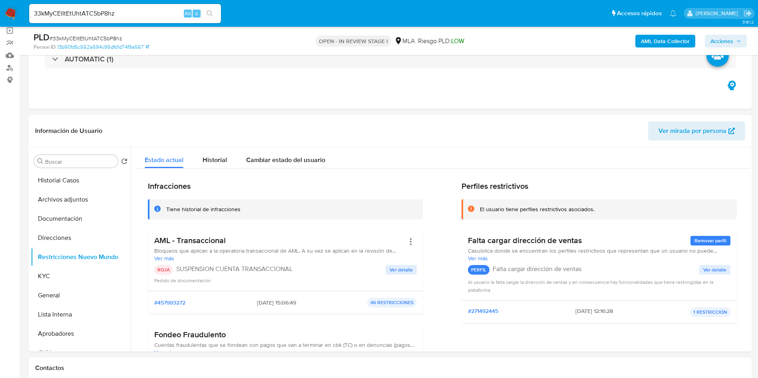
click at [735, 45] on span "Acciones" at bounding box center [725, 41] width 31 height 11
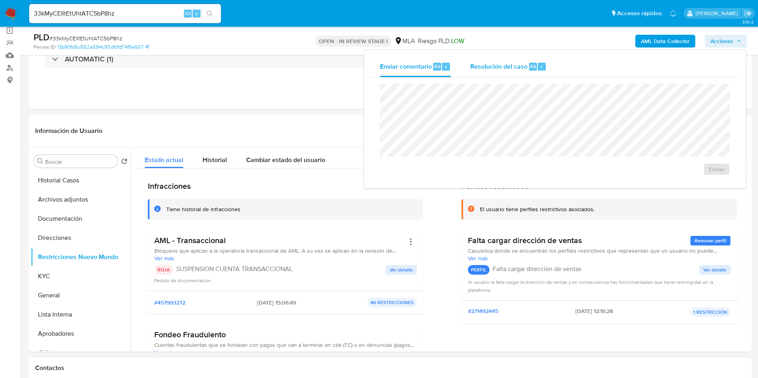
click at [513, 61] on span "Resolución del caso" at bounding box center [498, 65] width 57 height 9
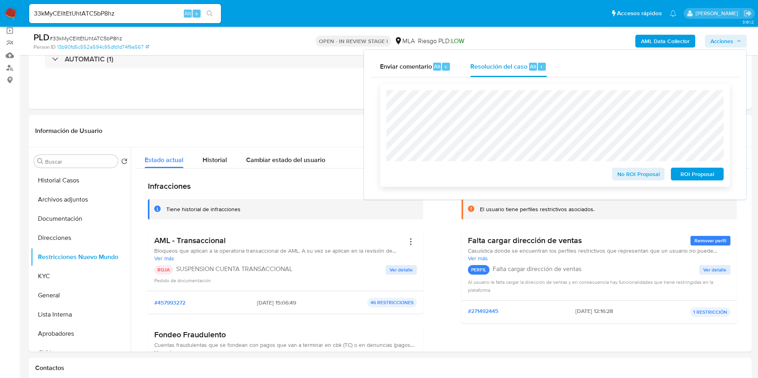
click at [692, 175] on span "ROI Proposal" at bounding box center [697, 174] width 42 height 11
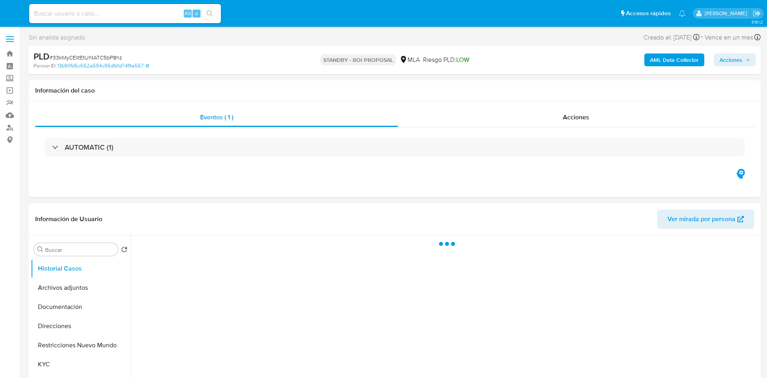
select select "10"
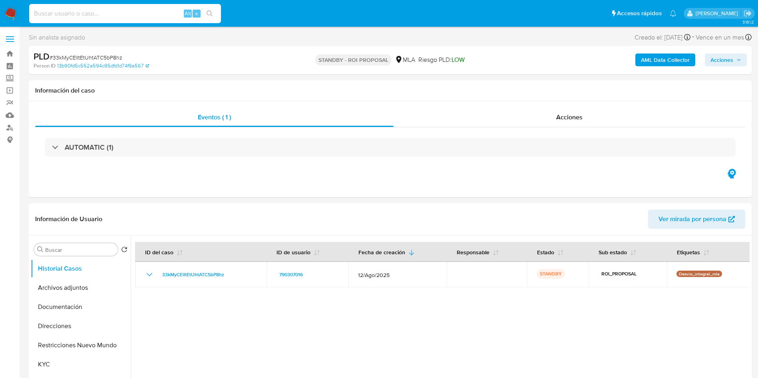
click at [95, 12] on input at bounding box center [125, 13] width 192 height 10
paste input "XaE8PG5siTtXd6dTBu3abCYw"
type input "XaE8PG5siTtXd6dTBu3abCYw"
click at [220, 6] on div "XaE8PG5siTtXd6dTBu3abCYw Alt s" at bounding box center [125, 13] width 192 height 19
click at [213, 10] on icon "search-icon" at bounding box center [209, 13] width 6 height 6
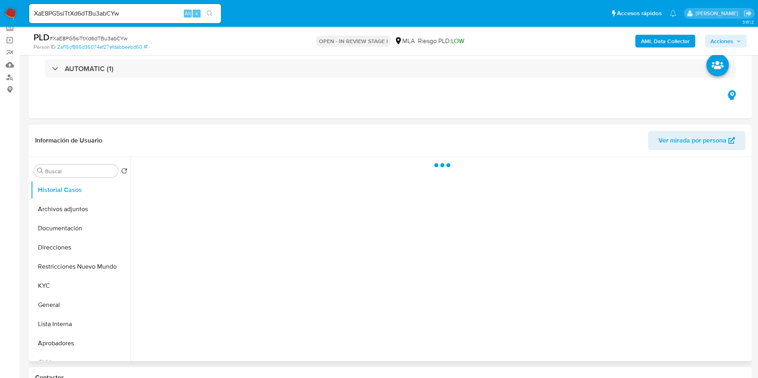
scroll to position [120, 0]
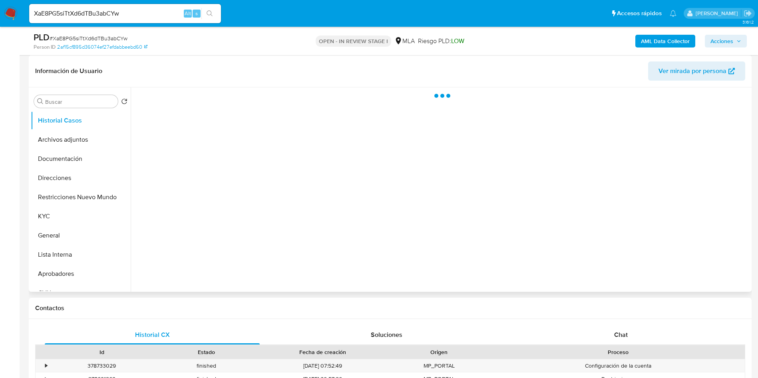
select select "10"
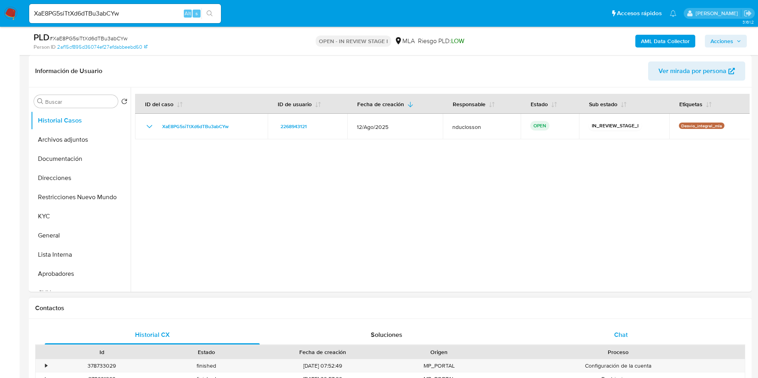
click at [623, 339] on span "Chat" at bounding box center [621, 334] width 14 height 9
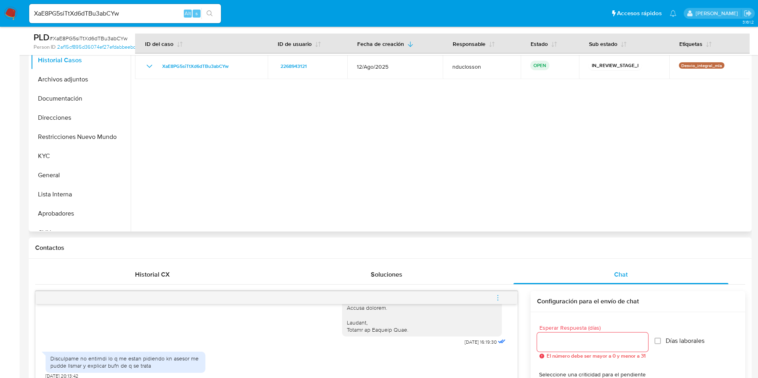
scroll to position [180, 0]
click at [63, 98] on button "Documentación" at bounding box center [77, 98] width 93 height 19
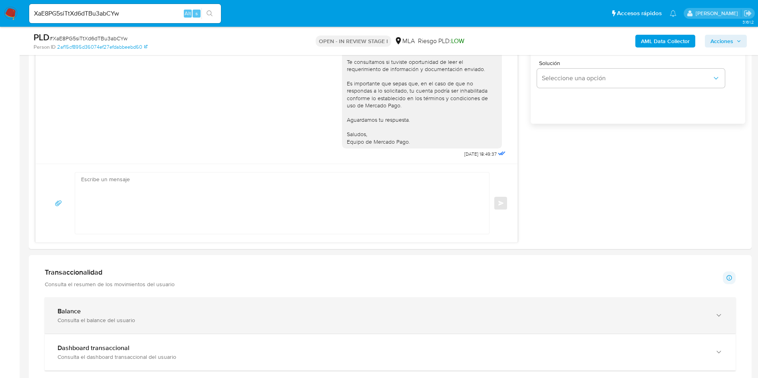
scroll to position [479, 0]
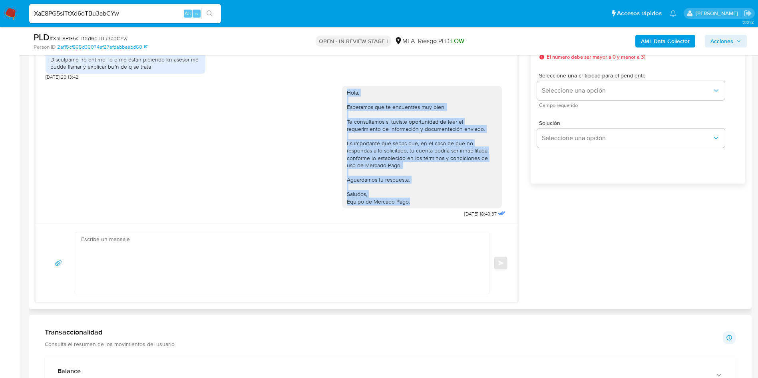
drag, startPoint x: 409, startPoint y: 203, endPoint x: 332, endPoint y: 95, distance: 132.0
click at [332, 95] on div "Hola, Esperamos que te encuentres muy bien. Te consultamos si tuviste oportunid…" at bounding box center [277, 149] width 462 height 139
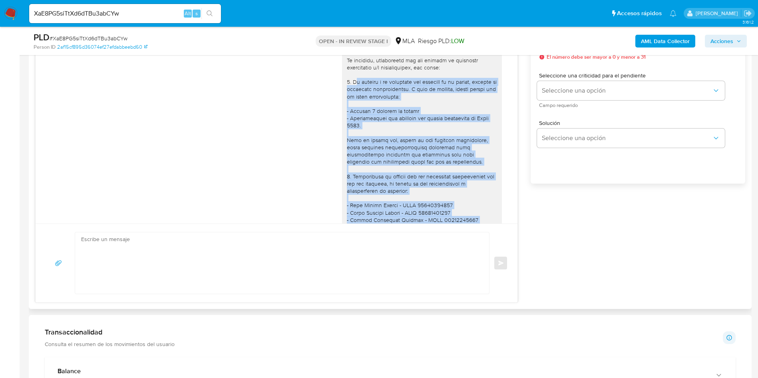
scroll to position [419, 0]
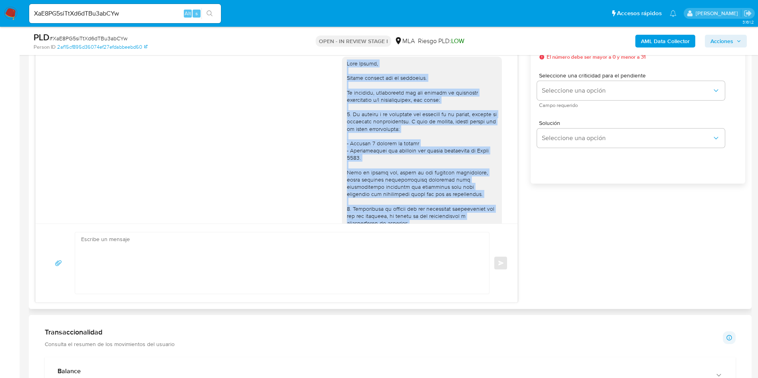
drag, startPoint x: 407, startPoint y: 211, endPoint x: 331, endPoint y: 77, distance: 154.1
click at [331, 77] on div "[DATE] 16:19:30" at bounding box center [277, 222] width 462 height 343
copy div "Lore Ipsumd, Sitame consect adi el seddoeius. Te incididu, utlaboreetd mag ali …"
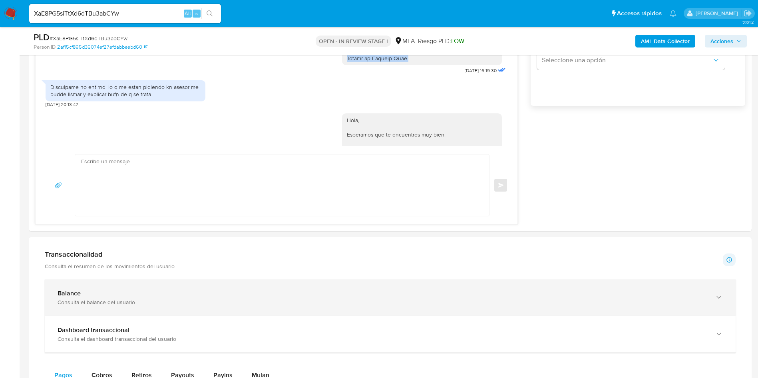
scroll to position [599, 0]
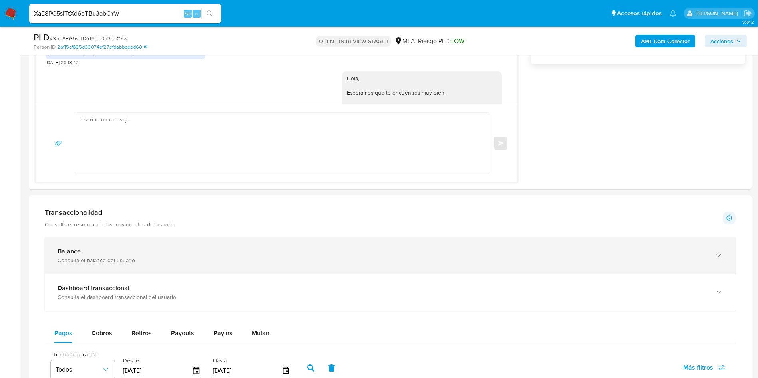
click at [236, 262] on div "Consulta el balance del usuario" at bounding box center [382, 260] width 649 height 7
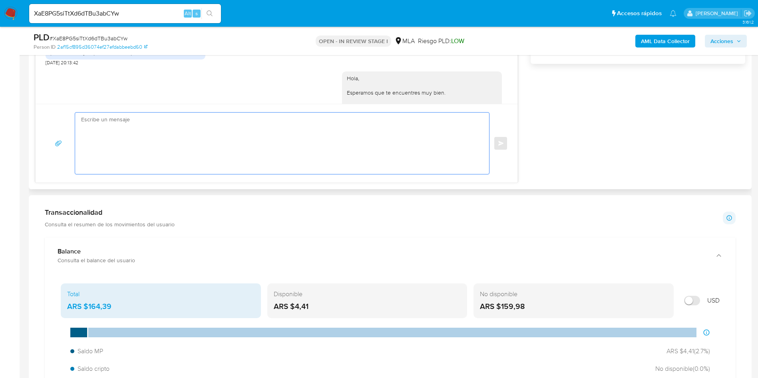
click at [184, 144] on textarea at bounding box center [280, 143] width 398 height 61
paste textarea "Lore Ipsumd, Sitame consect adi el seddoeius. Te incididu, utlaboreetd mag ali …"
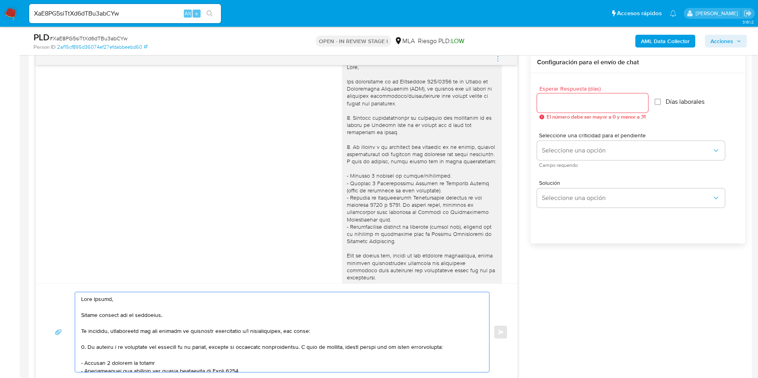
scroll to position [0, 0]
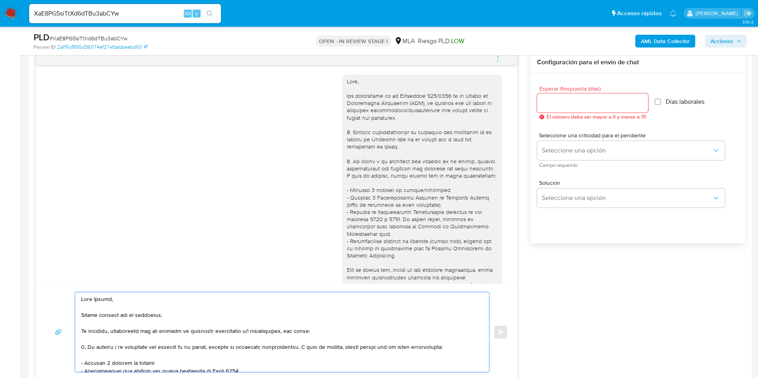
drag, startPoint x: 330, startPoint y: 328, endPoint x: 75, endPoint y: 315, distance: 254.7
click at [75, 315] on div at bounding box center [280, 332] width 410 height 80
paste textarea "En función de las operaciones registradas en tu cuenta [PERSON_NAME] Pago, nece…"
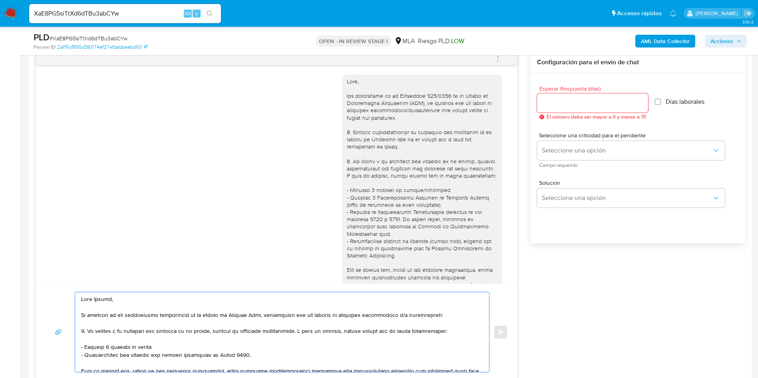
click at [164, 345] on textarea at bounding box center [280, 332] width 398 height 80
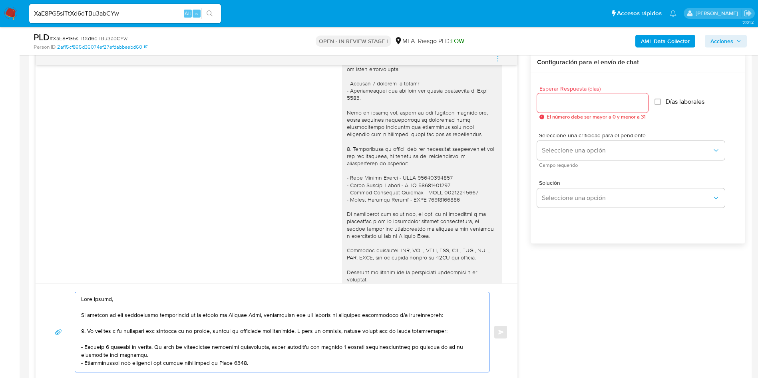
click at [159, 322] on textarea at bounding box center [280, 332] width 398 height 80
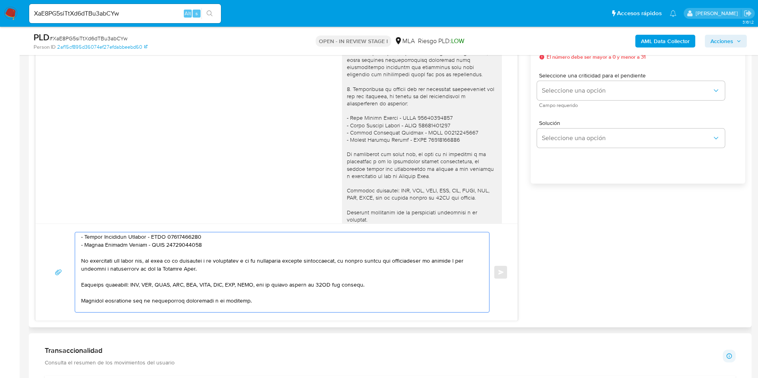
scroll to position [113, 0]
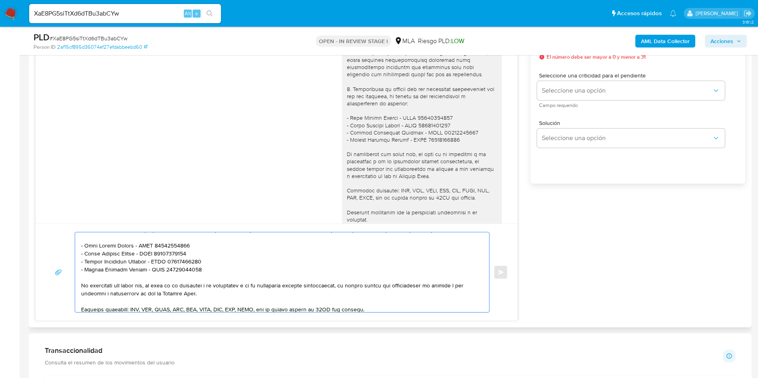
click at [221, 292] on textarea at bounding box center [280, 272] width 398 height 80
paste textarea "Queremos asegurarte que la información y documentación que nos proporciones no …"
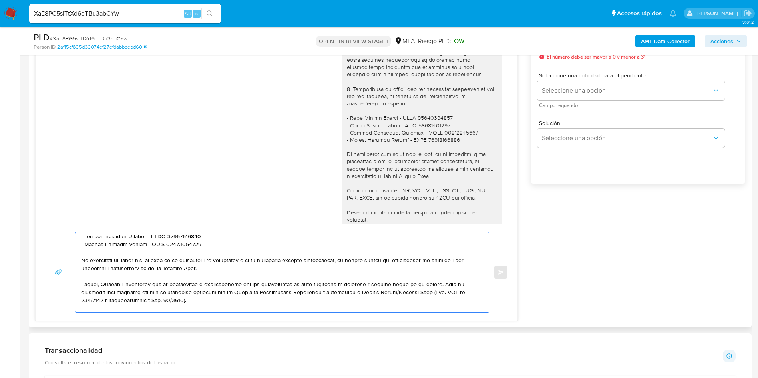
click at [109, 280] on textarea at bounding box center [280, 272] width 398 height 80
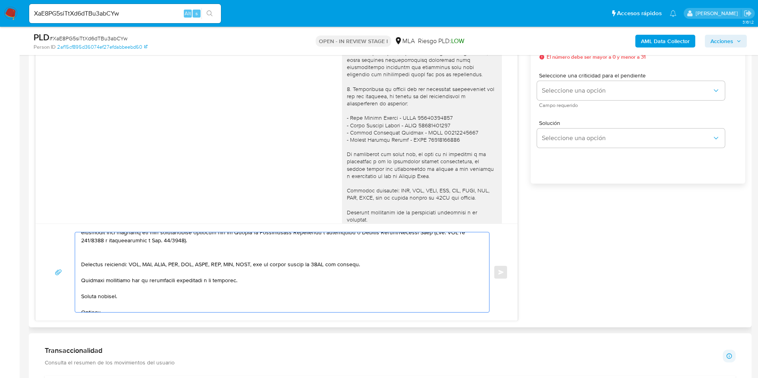
click at [123, 257] on textarea at bounding box center [280, 272] width 398 height 80
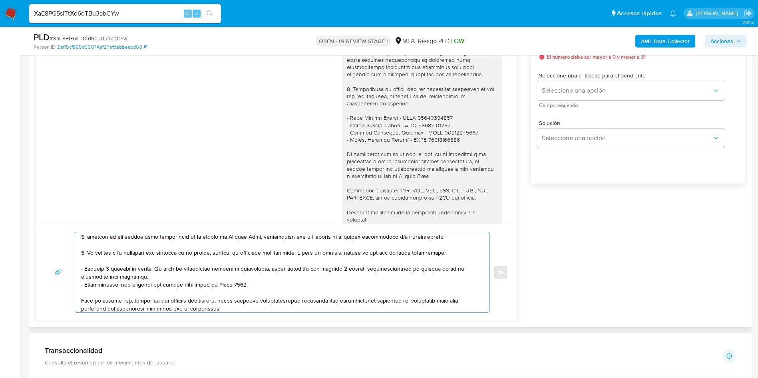
scroll to position [0, 0]
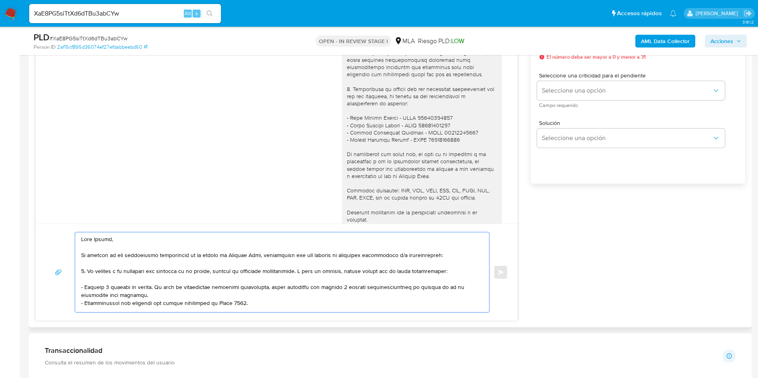
click at [234, 291] on textarea at bounding box center [280, 272] width 398 height 80
click at [0, 0] on lt-span "deso c upado" at bounding box center [0, 0] width 0 height 0
click at [457, 288] on textarea at bounding box center [280, 272] width 398 height 80
click at [456, 284] on textarea at bounding box center [280, 272] width 398 height 80
click at [250, 263] on textarea at bounding box center [280, 272] width 398 height 80
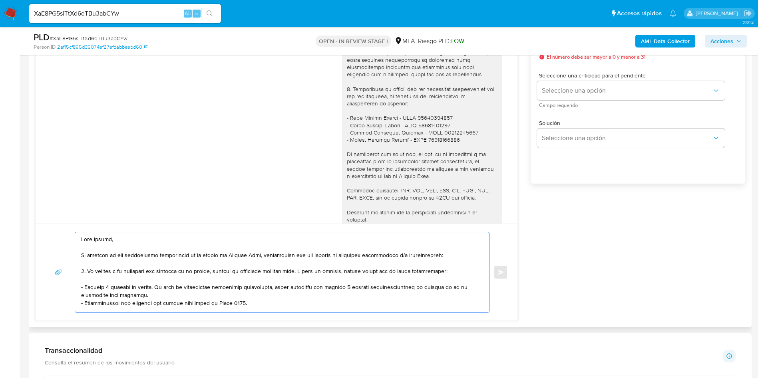
click at [278, 303] on textarea at bounding box center [280, 272] width 398 height 80
paste textarea "$31.795.205,00"
click at [288, 304] on textarea at bounding box center [280, 272] width 398 height 80
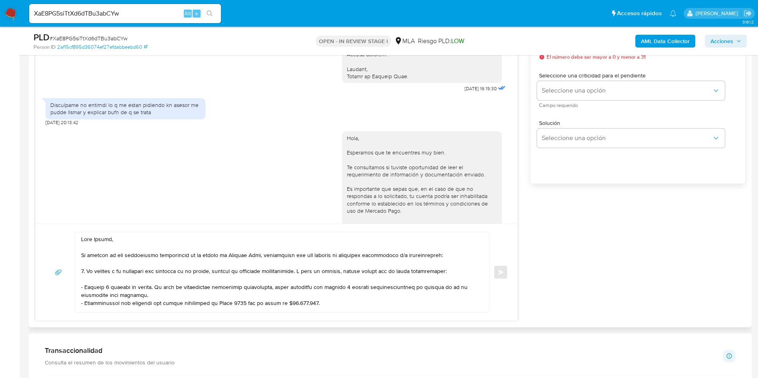
click at [157, 293] on textarea at bounding box center [280, 272] width 398 height 80
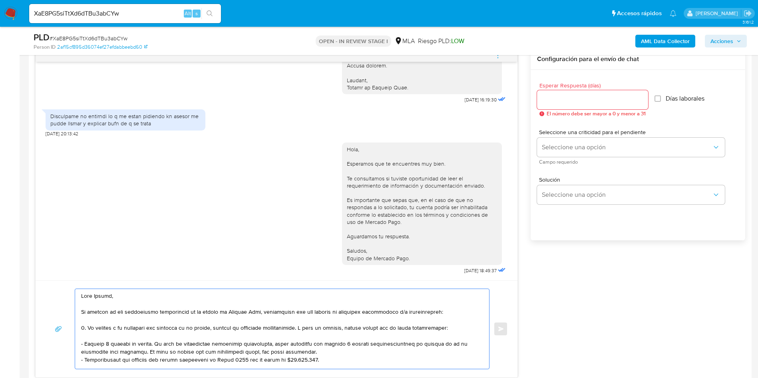
scroll to position [419, 0]
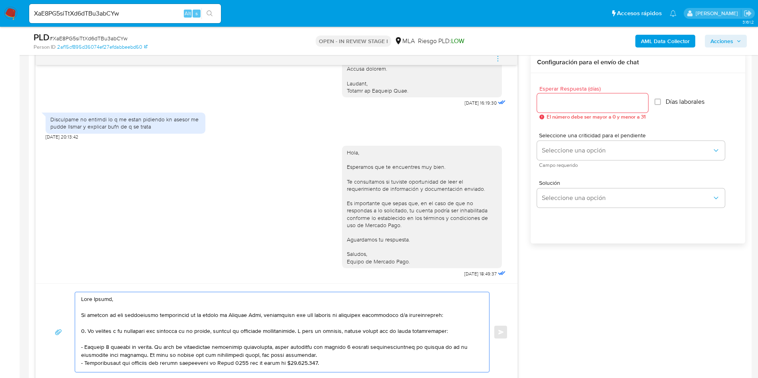
type textarea "Lore Ipsumd, Si ametcon ad eli seddoeiusmo temporincid ut la etdolo ma Aliquae …"
click at [572, 93] on div "Esperar Respuesta (días) El número debe ser mayor a 0 y menor a 31" at bounding box center [592, 103] width 111 height 34
click at [572, 105] on input "Esperar Respuesta (días)" at bounding box center [592, 103] width 111 height 10
type input "2"
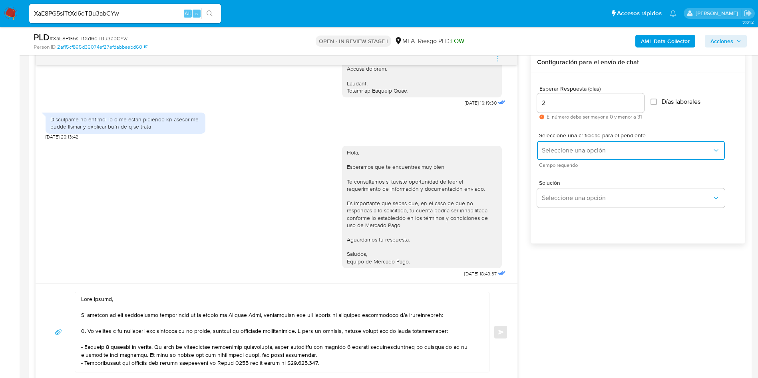
click at [563, 150] on span "Seleccione una opción" at bounding box center [626, 151] width 170 height 8
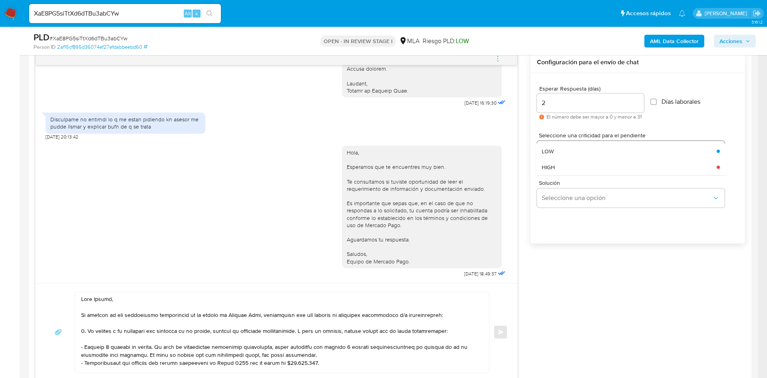
click at [562, 171] on div "HIGH" at bounding box center [626, 167] width 170 height 16
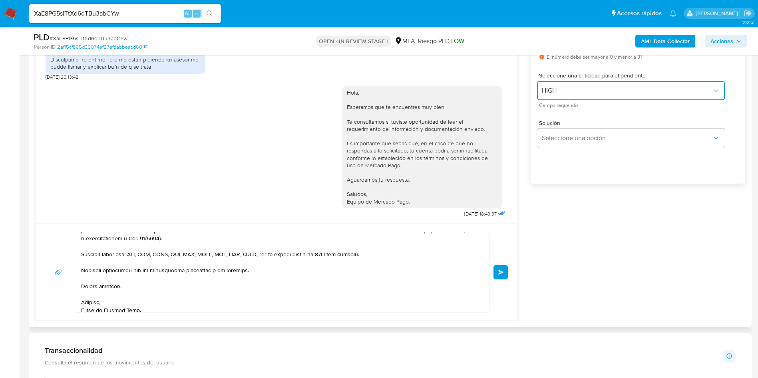
scroll to position [205, 0]
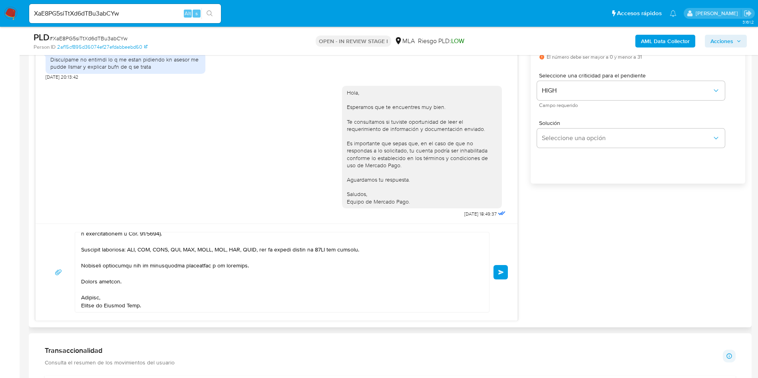
click at [496, 269] on button "Enviar" at bounding box center [500, 272] width 14 height 14
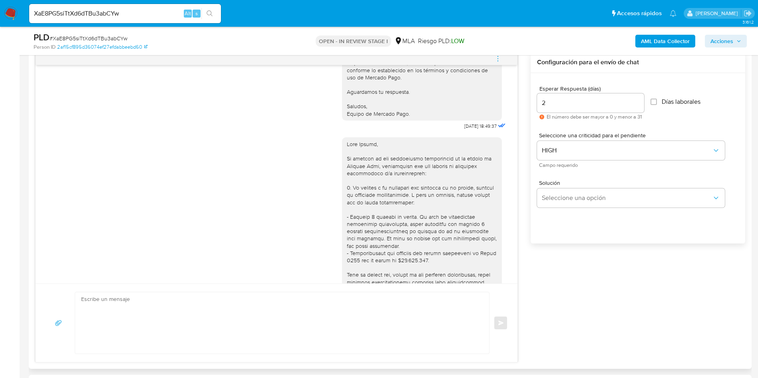
scroll to position [895, 0]
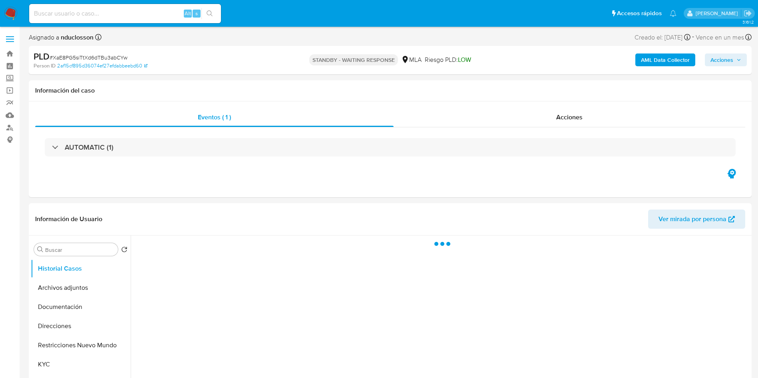
select select "10"
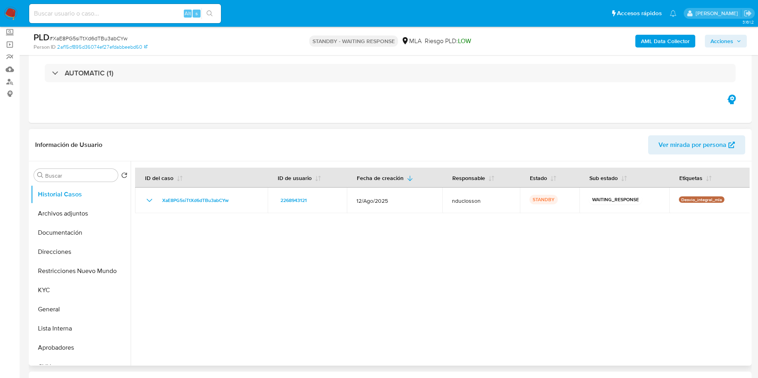
scroll to position [180, 0]
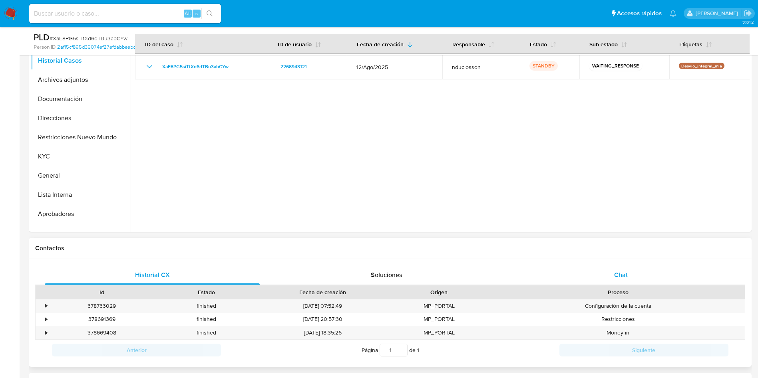
click at [601, 270] on div "Chat" at bounding box center [620, 275] width 215 height 19
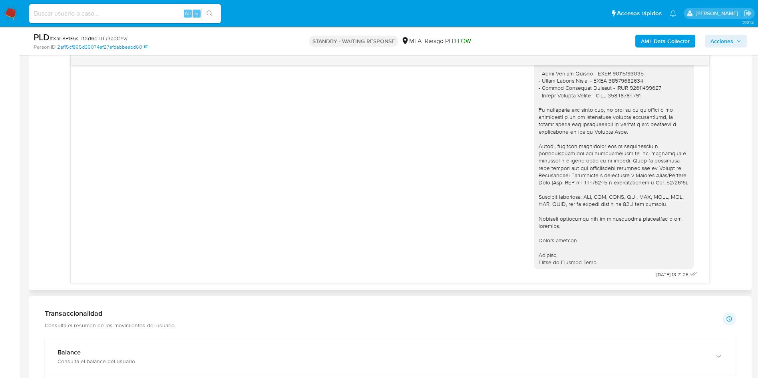
scroll to position [1135, 0]
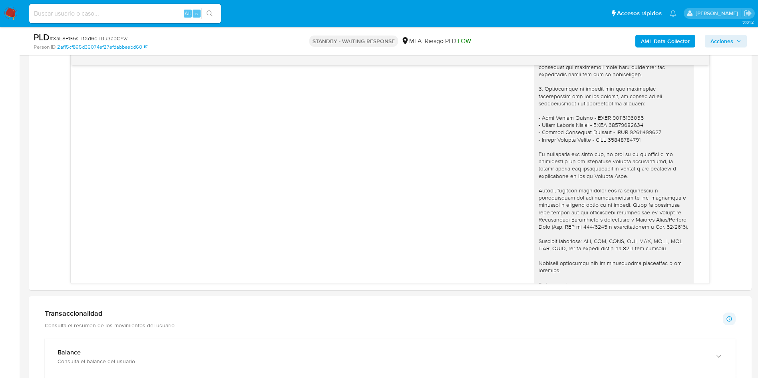
click at [85, 17] on input at bounding box center [125, 13] width 192 height 10
paste input "LnSUN8aLgwcSXc8fUQukWDTW"
type input "LnSUN8aLgwcSXc8fUQukWDTW"
drag, startPoint x: 220, startPoint y: 17, endPoint x: 214, endPoint y: 18, distance: 6.8
click at [216, 18] on div "LnSUN8aLgwcSXc8fUQukWDTW Alt s" at bounding box center [125, 13] width 192 height 22
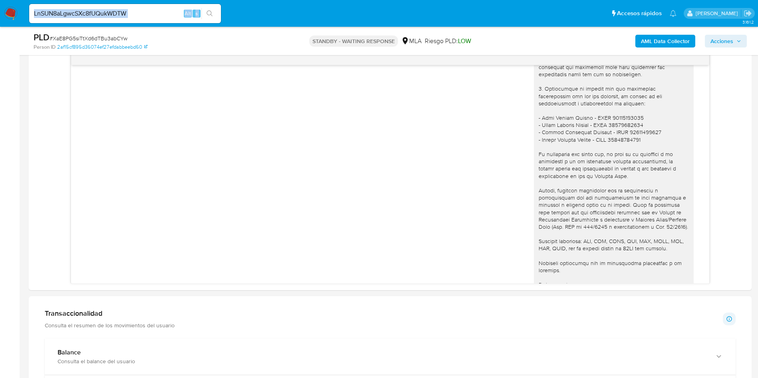
click at [211, 17] on button "search-icon" at bounding box center [209, 13] width 16 height 11
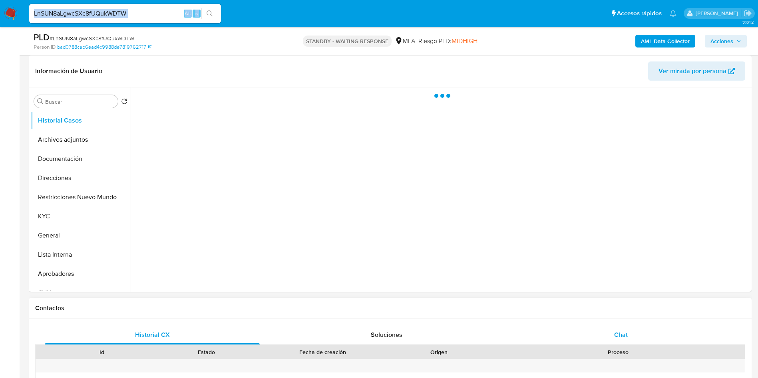
click at [602, 328] on div "Chat" at bounding box center [620, 334] width 215 height 19
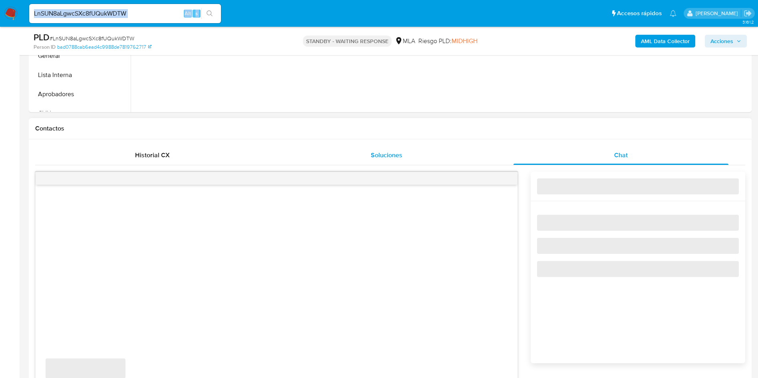
select select "10"
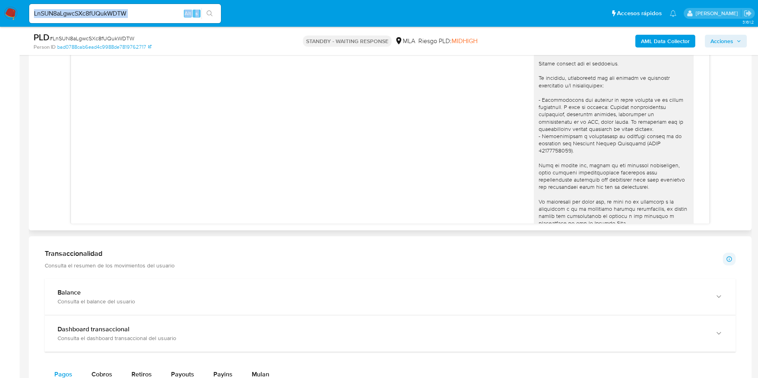
scroll to position [904, 0]
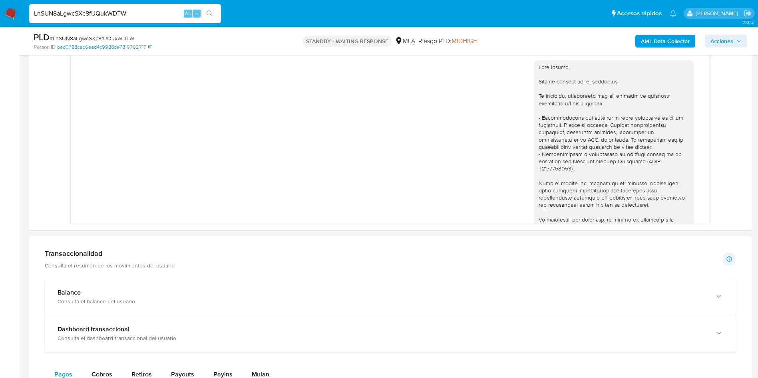
click at [101, 16] on input "LnSUN8aLgwcSXc8fUQukWDTW" at bounding box center [125, 13] width 192 height 10
paste input "CDXTsJktscCyu8aV3GW4NvKP"
type input "CDXTsJktscCyu8aV3GW4NvKP"
click at [212, 11] on icon "search-icon" at bounding box center [209, 13] width 6 height 6
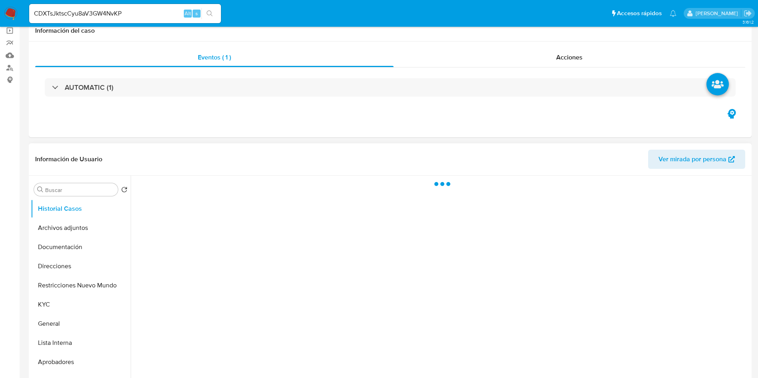
select select "10"
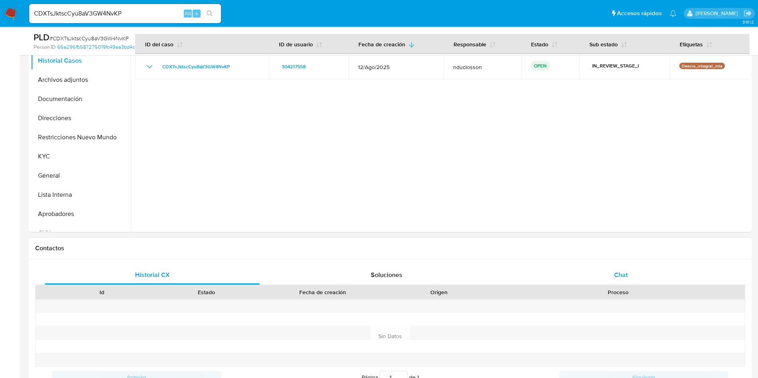
click at [597, 266] on div "Chat" at bounding box center [620, 275] width 215 height 19
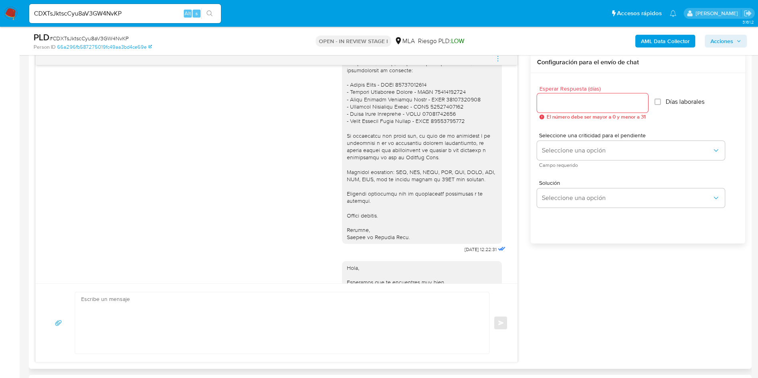
scroll to position [619, 0]
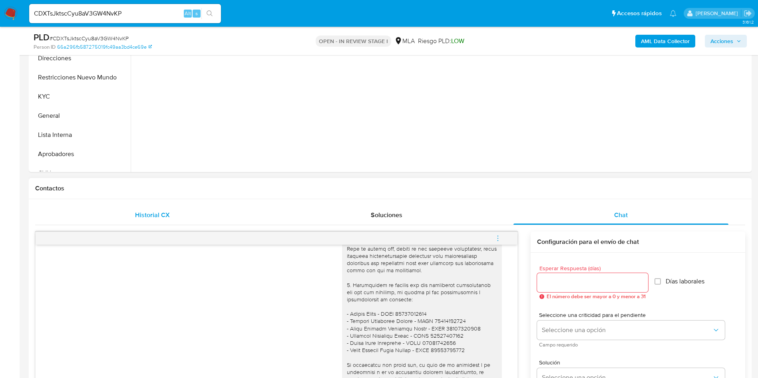
click at [128, 213] on div "Historial CX" at bounding box center [152, 215] width 215 height 19
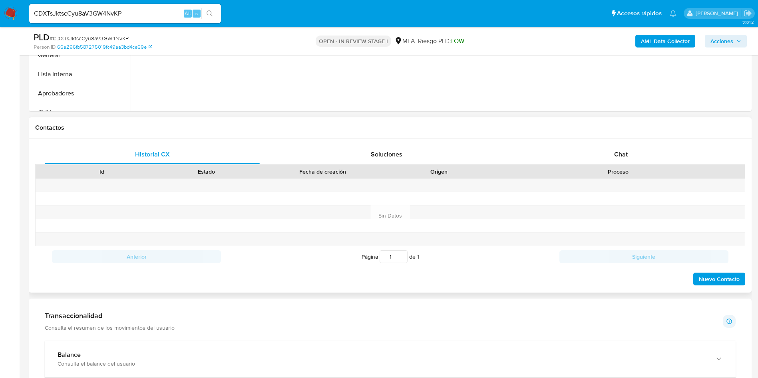
scroll to position [359, 0]
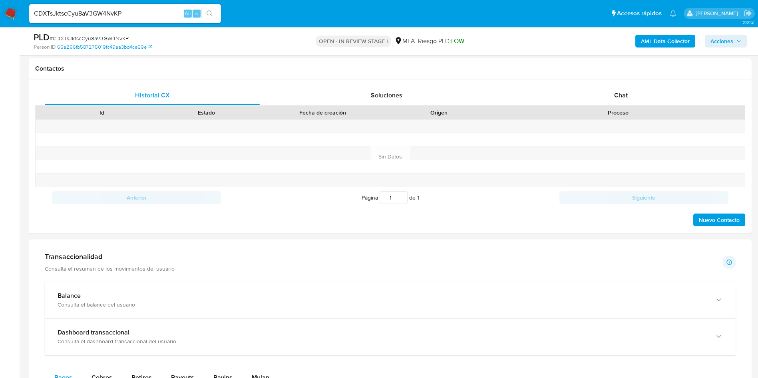
click at [73, 8] on div "CDXTsJktscCyu8aV3GW4NvKP Alt s" at bounding box center [125, 13] width 192 height 19
click at [101, 16] on input "CDXTsJktscCyu8aV3GW4NvKP" at bounding box center [125, 13] width 192 height 10
paste input "cpsxNS0iYZtO8OhSHfGYEXQ3"
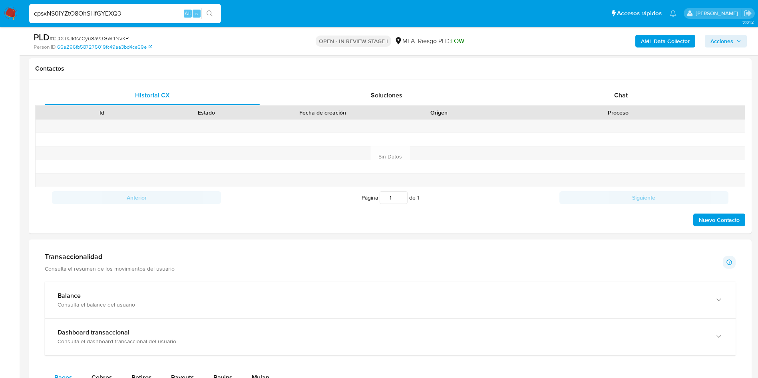
type input "cpsxNS0iYZtO8OhSHfGYEXQ3"
click at [212, 12] on icon "search-icon" at bounding box center [209, 13] width 6 height 6
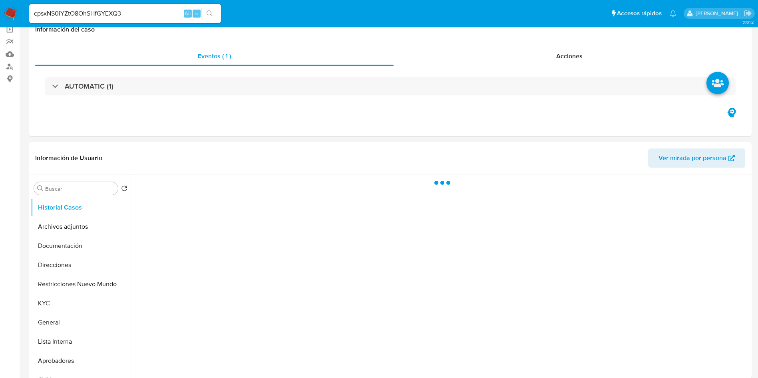
select select "10"
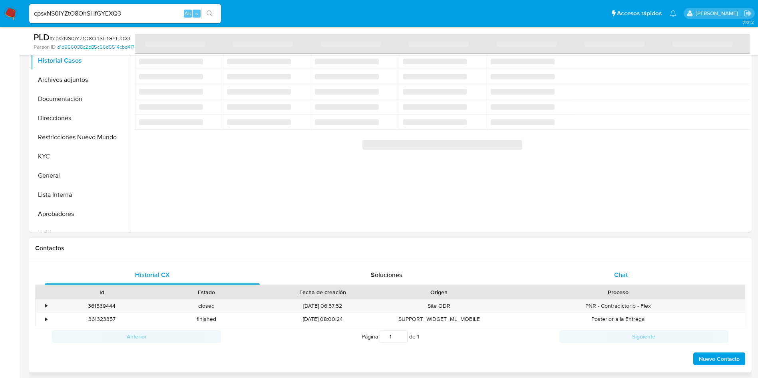
click at [608, 285] on div "Id Estado Fecha de creación Origen Proceso" at bounding box center [390, 292] width 710 height 14
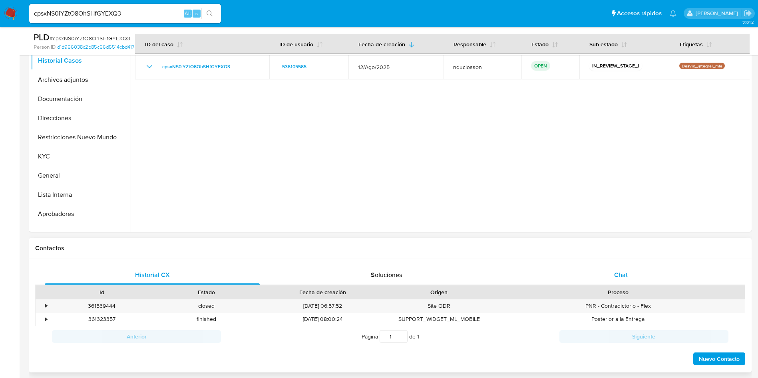
click at [606, 274] on div "Chat" at bounding box center [620, 275] width 215 height 19
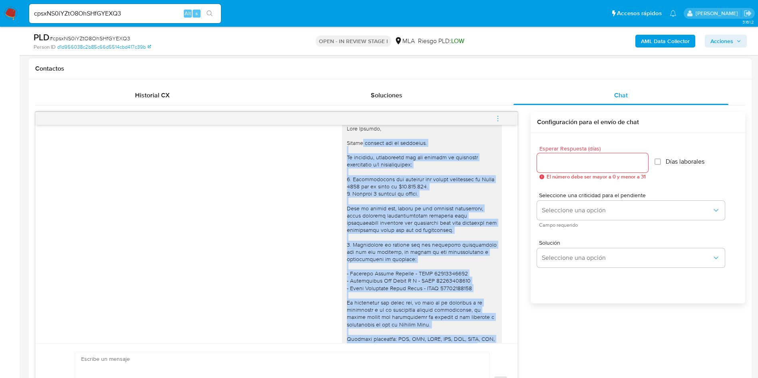
scroll to position [881, 0]
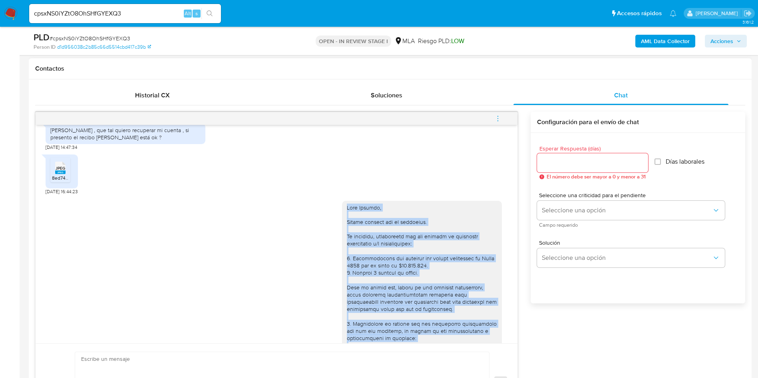
drag, startPoint x: 406, startPoint y: 258, endPoint x: 327, endPoint y: 218, distance: 88.6
click at [327, 218] on div "[DATE] 13:05:45" at bounding box center [277, 348] width 462 height 307
copy div "Lore Ipsumdo, Sitame consect adi el seddoeius. Te incididu, utlaboreetd mag ali…"
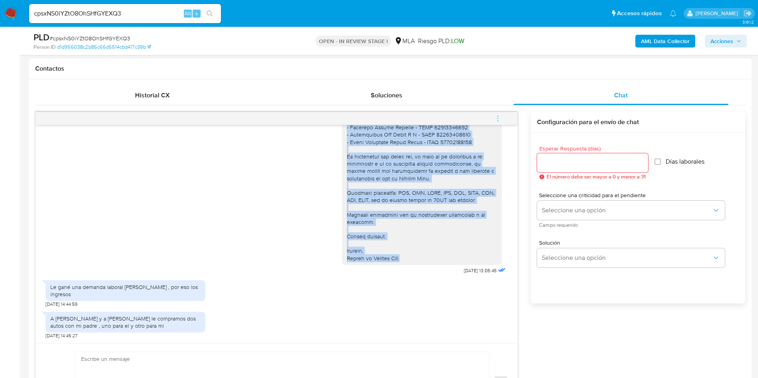
scroll to position [479, 0]
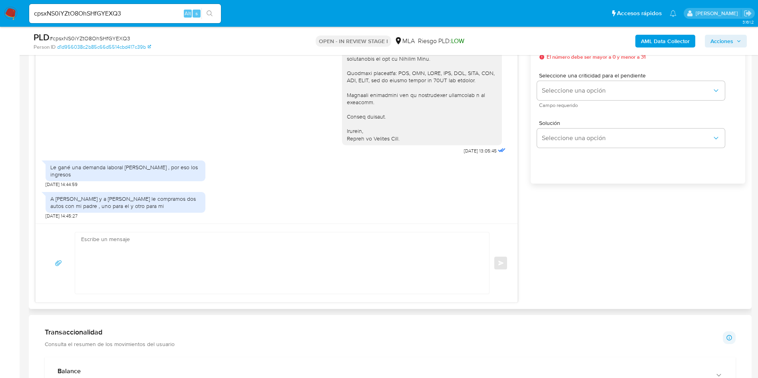
click at [237, 252] on textarea at bounding box center [280, 262] width 398 height 61
paste textarea "Lore Ipsumdo, Sitame consect adi el seddoeius. Te incididu, utlaboreetd mag ali…"
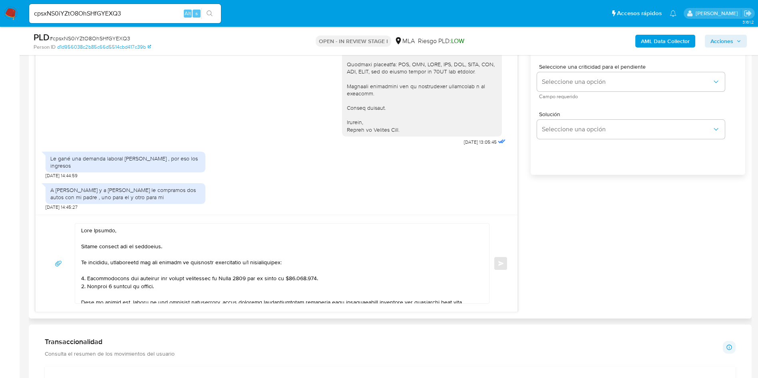
scroll to position [539, 0]
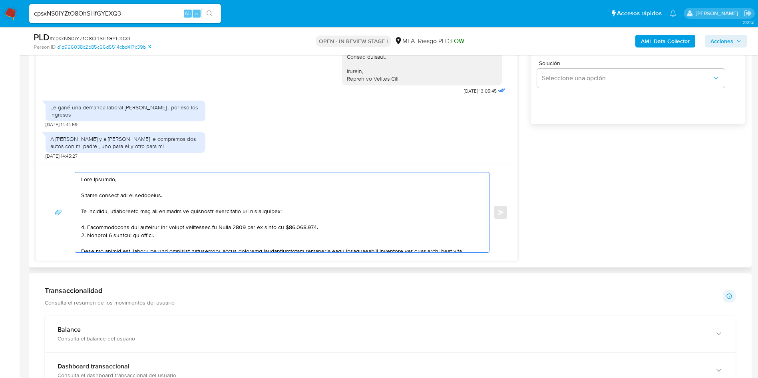
drag, startPoint x: 191, startPoint y: 234, endPoint x: 159, endPoint y: 227, distance: 33.5
click at [159, 227] on textarea at bounding box center [280, 213] width 398 height 80
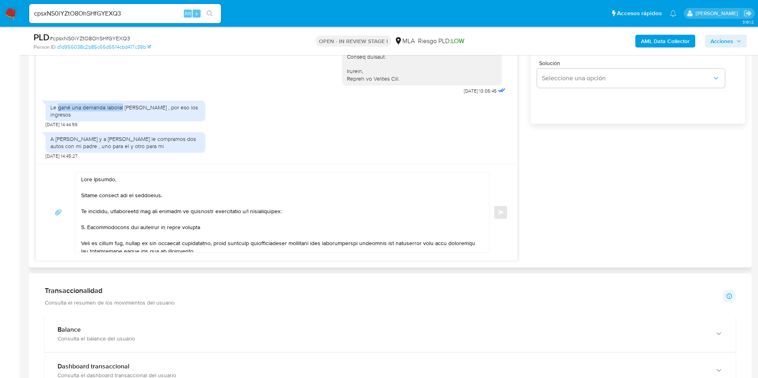
drag, startPoint x: 58, startPoint y: 105, endPoint x: 122, endPoint y: 105, distance: 64.3
click at [122, 105] on div "Le gané una demanda laboral [PERSON_NAME] , por eso los ingresos" at bounding box center [125, 111] width 150 height 14
copy div "gané una demanda laboral"
click at [212, 228] on textarea at bounding box center [280, 213] width 398 height 80
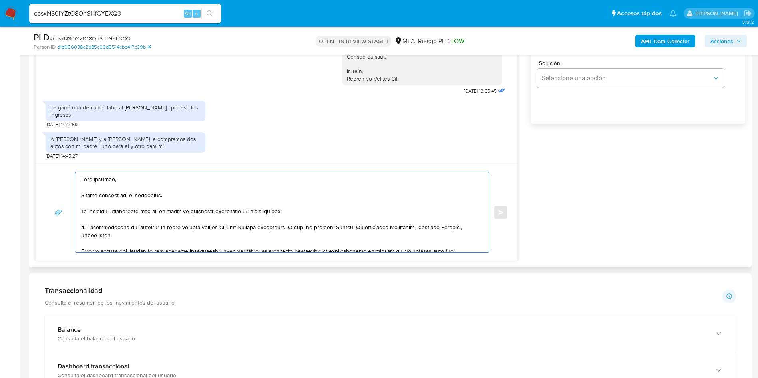
click at [393, 224] on textarea at bounding box center [280, 213] width 398 height 80
click at [392, 228] on textarea at bounding box center [280, 213] width 398 height 80
click at [144, 237] on textarea at bounding box center [280, 213] width 398 height 80
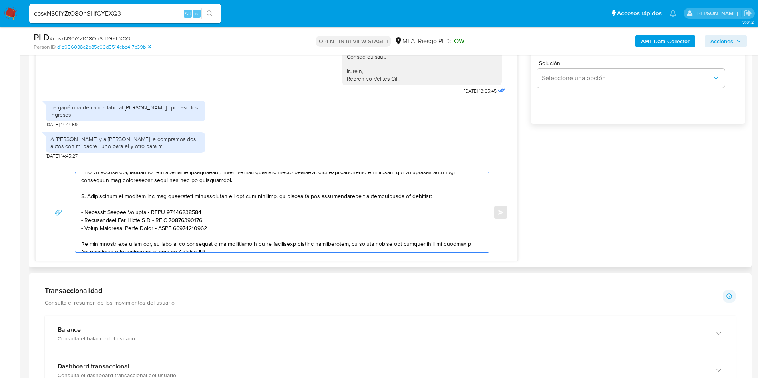
scroll to position [38, 0]
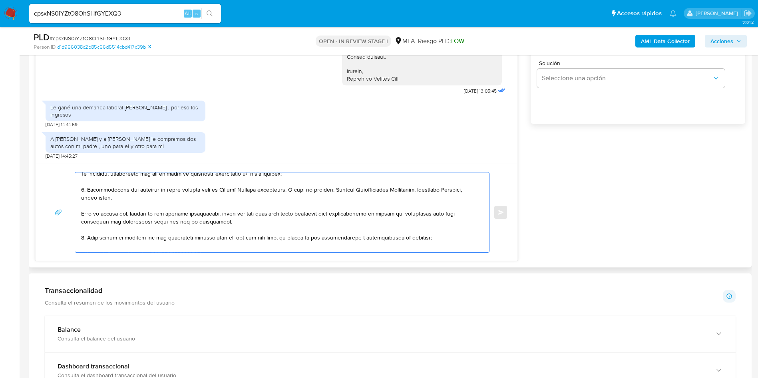
drag, startPoint x: 212, startPoint y: 212, endPoint x: 79, endPoint y: 231, distance: 134.4
click at [79, 231] on div at bounding box center [280, 213] width 410 height 80
click at [149, 196] on textarea "[PERSON_NAME], Muchas gracias por tu respuesta. No obstante, necesitamos que no…" at bounding box center [280, 213] width 398 height 80
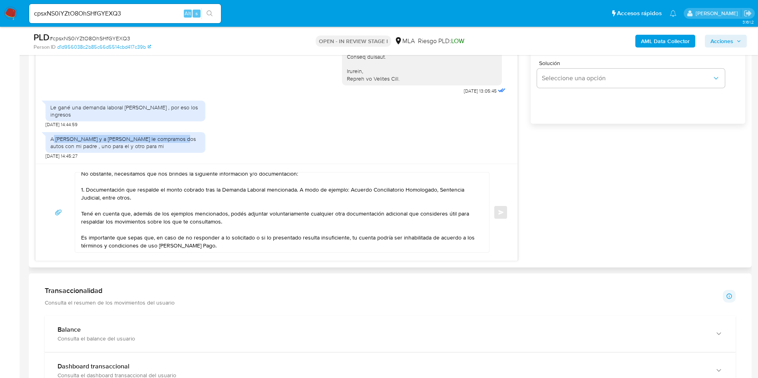
drag, startPoint x: 52, startPoint y: 137, endPoint x: 175, endPoint y: 137, distance: 122.2
click at [175, 137] on div "A [PERSON_NAME] y a [PERSON_NAME] le compramos dos autos con mi padre , uno par…" at bounding box center [125, 142] width 150 height 14
copy div "[PERSON_NAME] y a san [PERSON_NAME] le compramos dos autos"
click at [159, 198] on textarea "[PERSON_NAME], Muchas gracias por tu respuesta. No obstante, necesitamos que no…" at bounding box center [280, 213] width 398 height 80
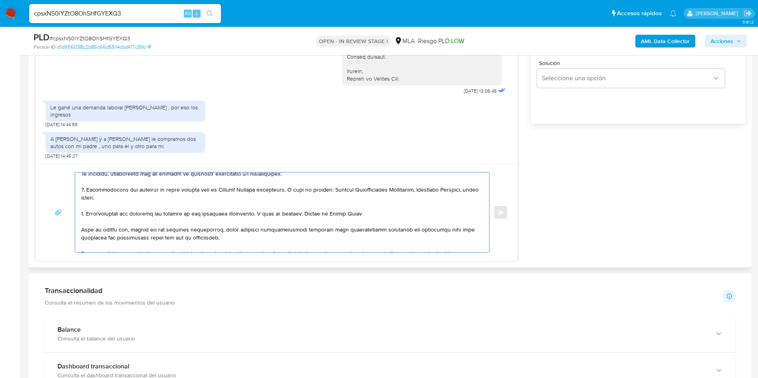
click at [368, 212] on textarea at bounding box center [280, 213] width 398 height 80
click at [171, 206] on textarea at bounding box center [280, 213] width 398 height 80
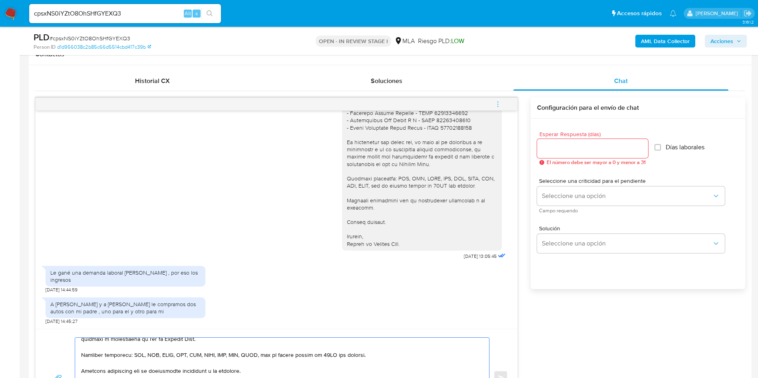
scroll to position [359, 0]
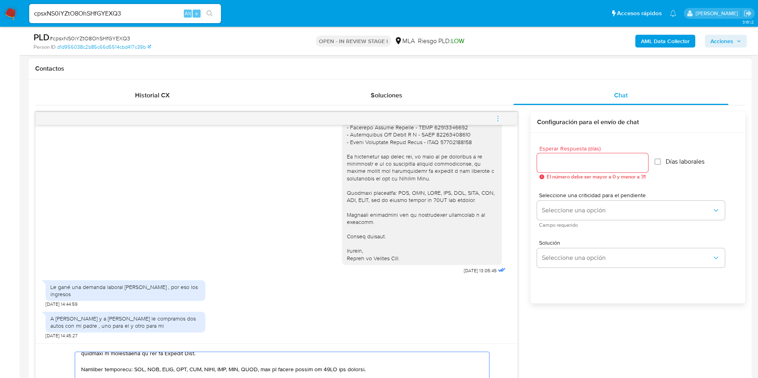
type textarea "Lore Ipsumdo, Sitame consect adi el seddoeius. Te incididu, utlaboreetd mag ali…"
click at [573, 161] on input "Esperar Respuesta (días)" at bounding box center [592, 163] width 111 height 10
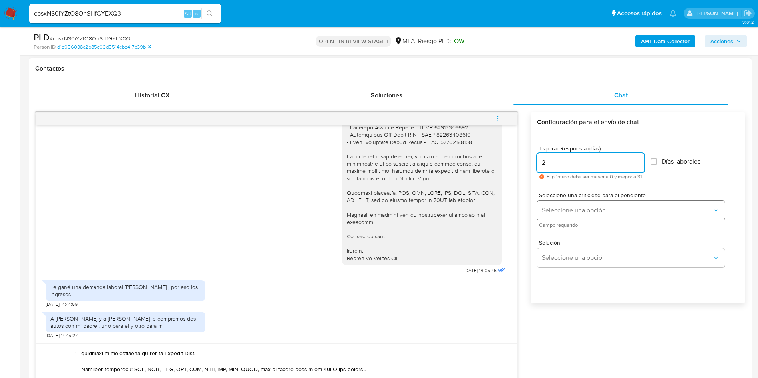
type input "2"
click at [551, 202] on button "Seleccione una opción" at bounding box center [631, 210] width 188 height 19
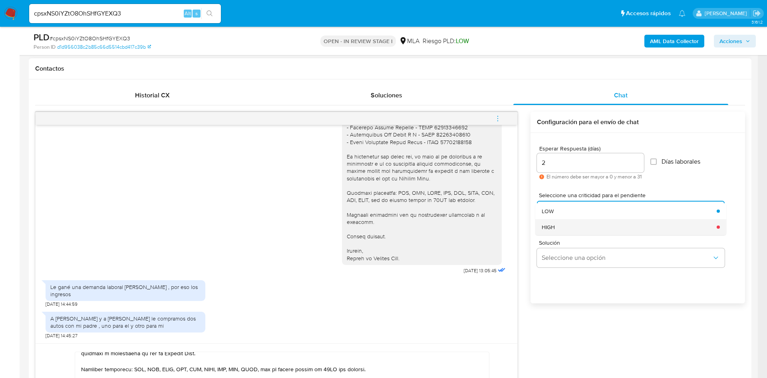
click at [574, 231] on div "HIGH" at bounding box center [626, 227] width 170 height 16
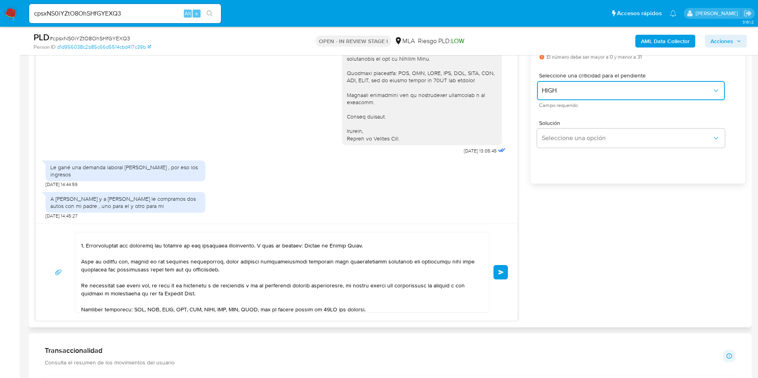
scroll to position [599, 0]
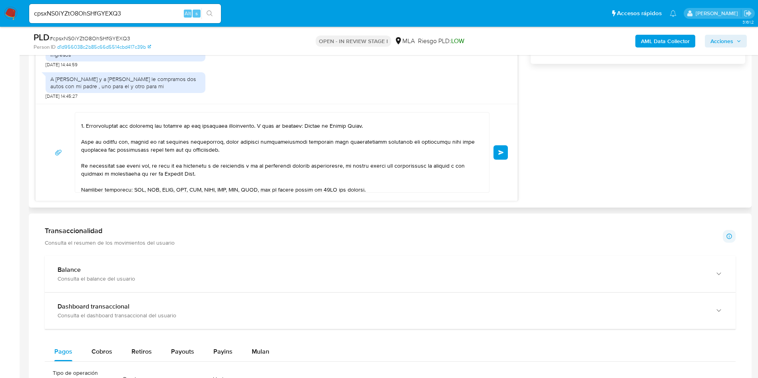
click at [500, 157] on button "Enviar" at bounding box center [500, 152] width 14 height 14
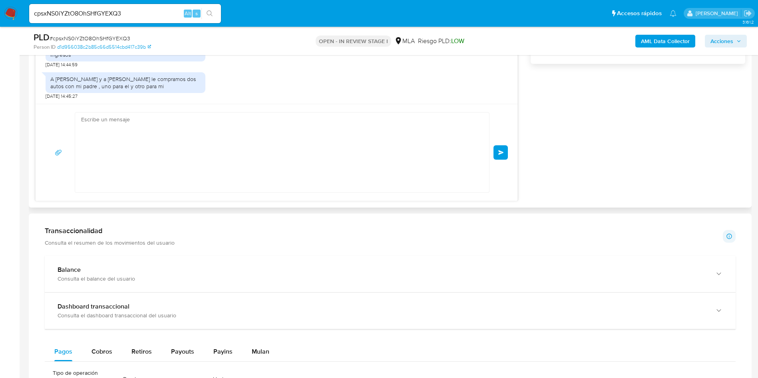
scroll to position [0, 0]
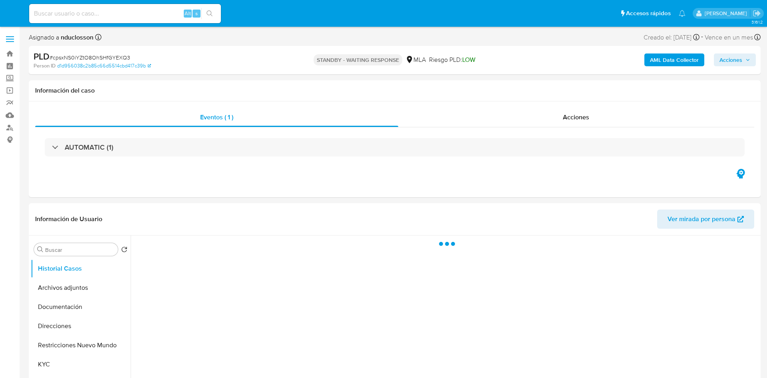
select select "10"
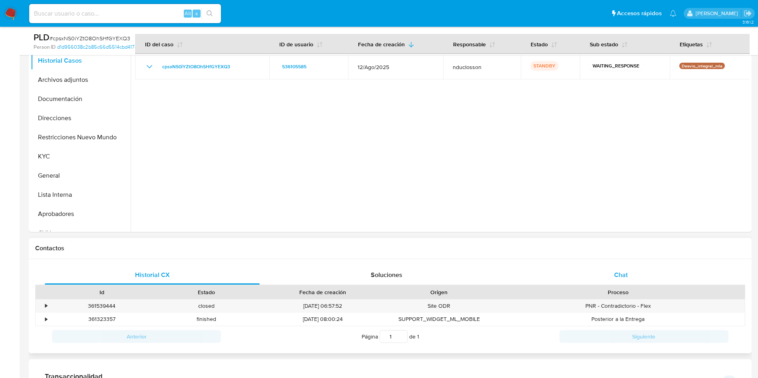
click at [621, 282] on div "Chat" at bounding box center [620, 275] width 215 height 19
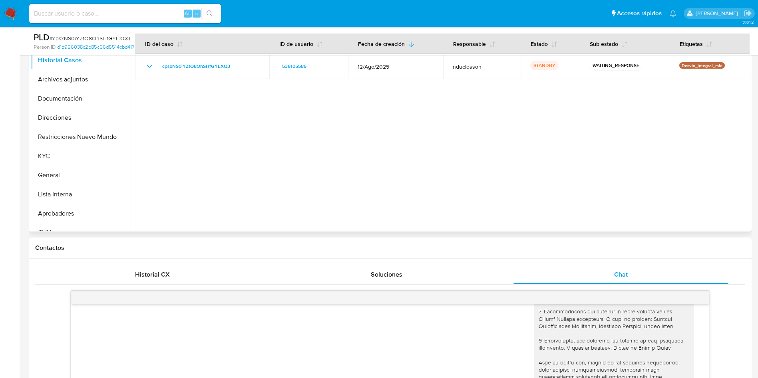
scroll to position [180, 0]
click at [89, 10] on input at bounding box center [125, 13] width 192 height 10
paste input "UvNl1pFeolkHxnc9kWbwbayn"
type input "UvNl1pFeolkHxnc9kWbwbayn"
click at [214, 17] on button "search-icon" at bounding box center [209, 13] width 16 height 11
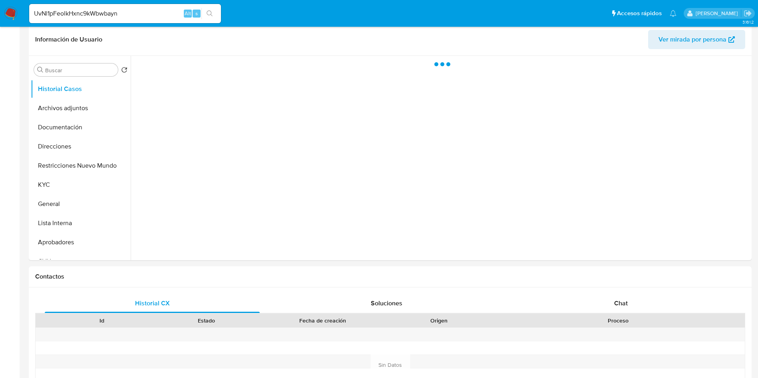
select select "10"
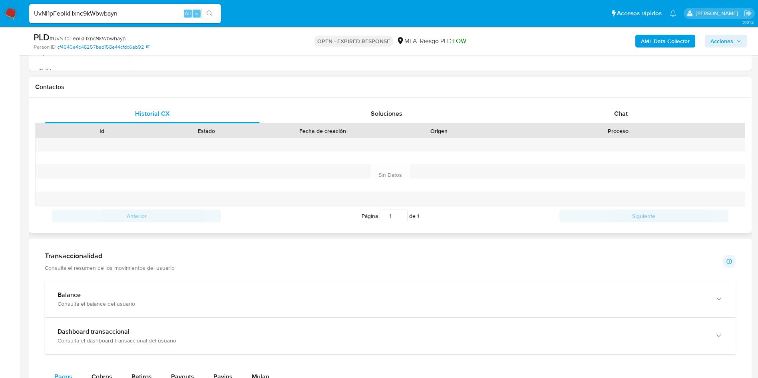
scroll to position [359, 0]
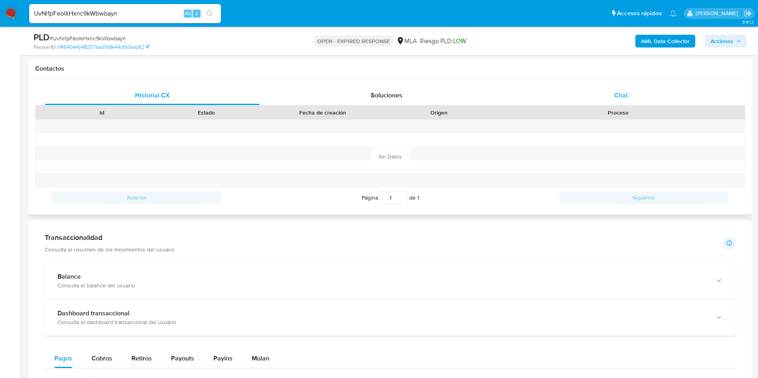
click at [627, 86] on div "Chat" at bounding box center [620, 95] width 215 height 19
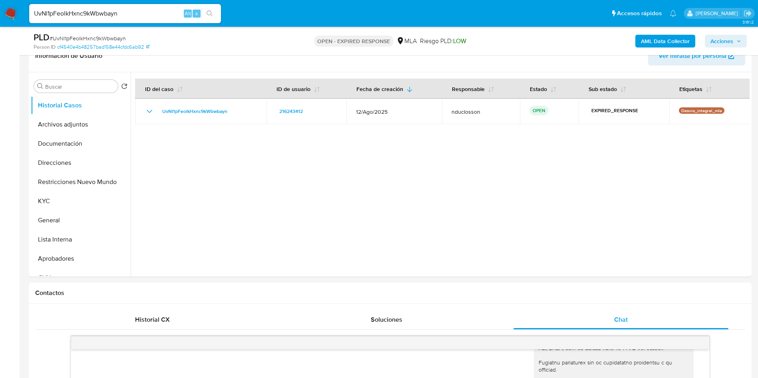
scroll to position [120, 0]
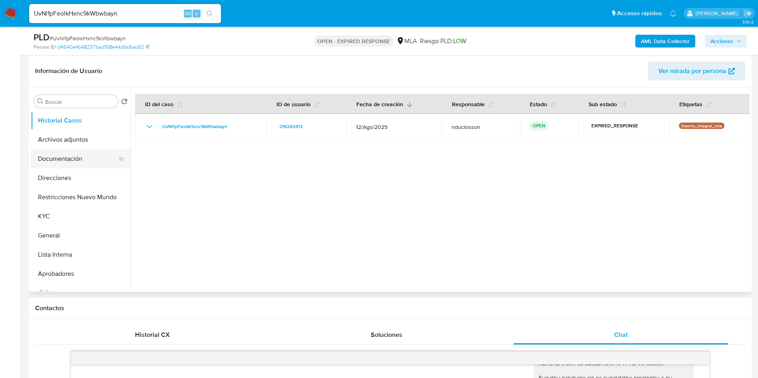
click at [56, 159] on button "Documentación" at bounding box center [77, 158] width 93 height 19
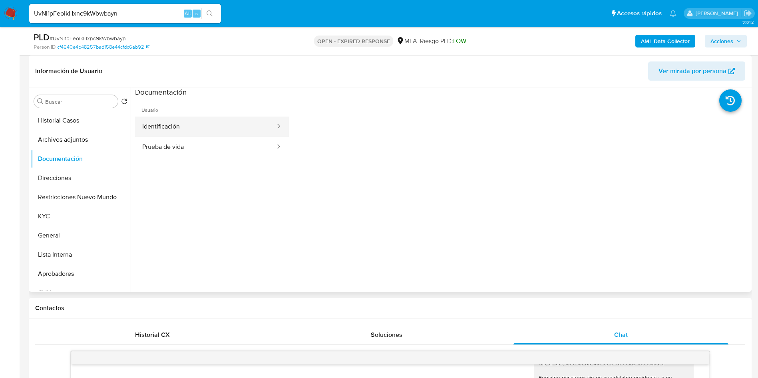
click at [136, 121] on button "Identificación" at bounding box center [205, 127] width 141 height 20
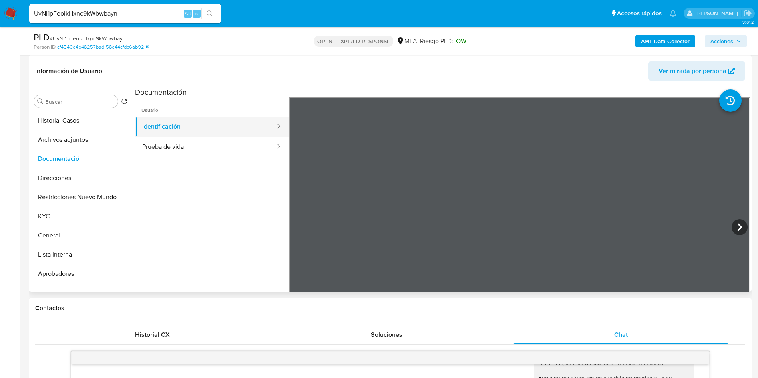
click at [183, 134] on button "Identificación" at bounding box center [205, 127] width 141 height 20
click at [190, 151] on button "Prueba de vida" at bounding box center [205, 147] width 141 height 20
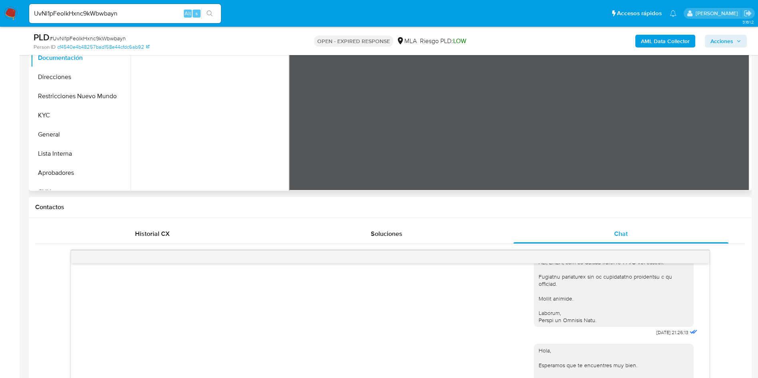
scroll to position [359, 0]
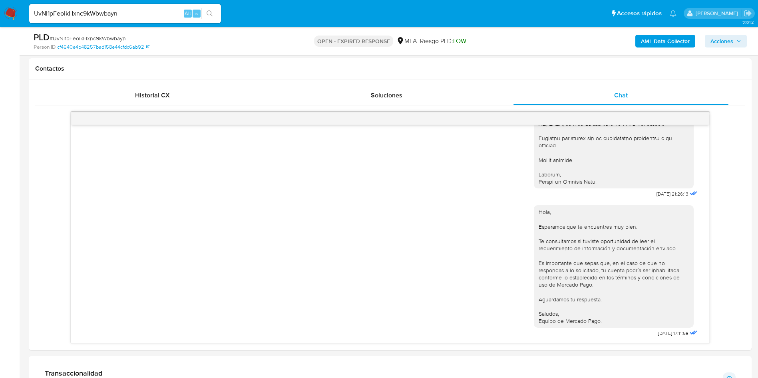
click at [716, 42] on span "Acciones" at bounding box center [721, 41] width 23 height 13
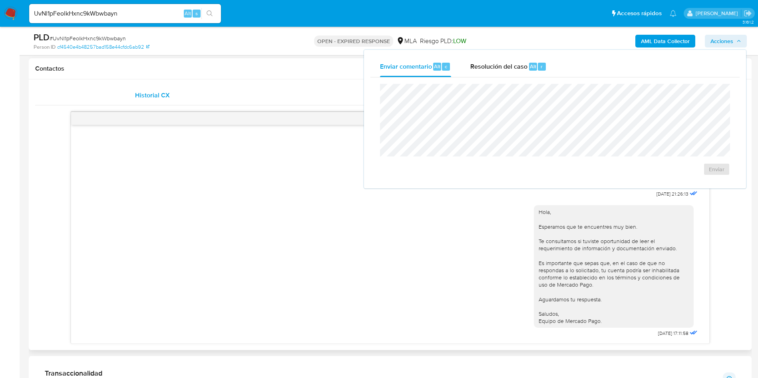
click at [167, 89] on div "Historial CX" at bounding box center [152, 95] width 215 height 19
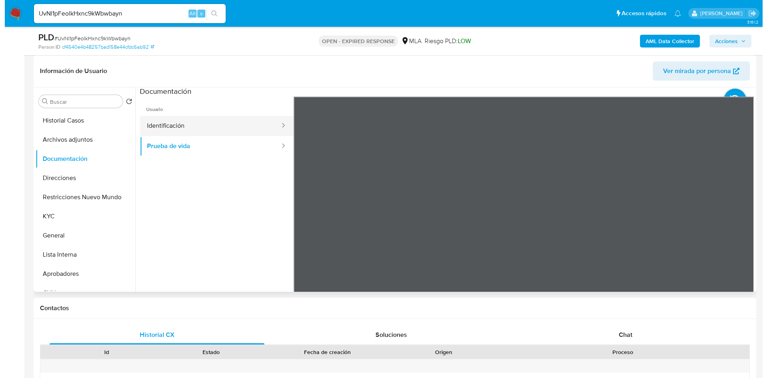
scroll to position [0, 0]
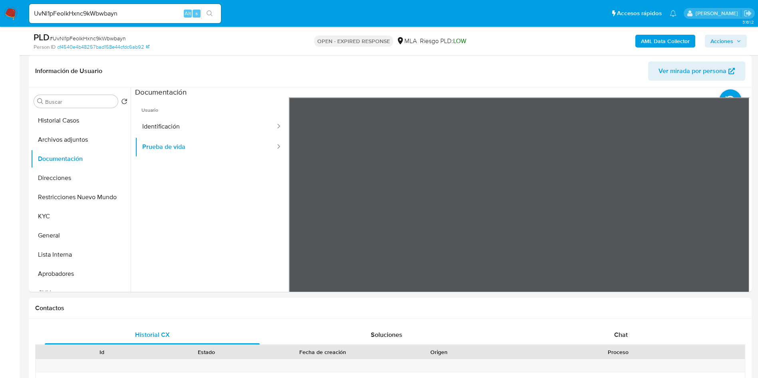
click at [686, 42] on b "AML Data Collector" at bounding box center [665, 41] width 49 height 13
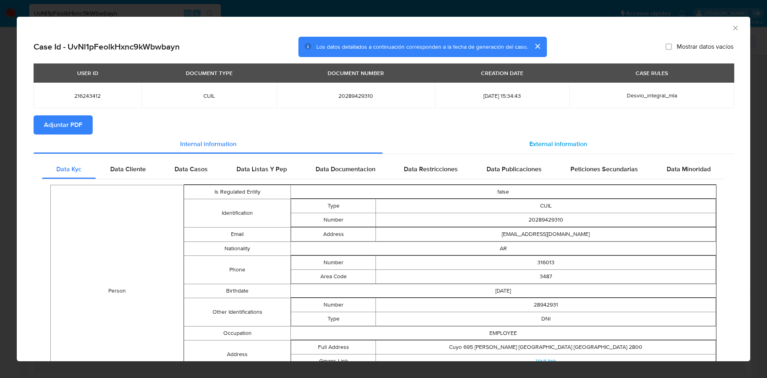
click at [553, 149] on div "External information" at bounding box center [558, 144] width 351 height 19
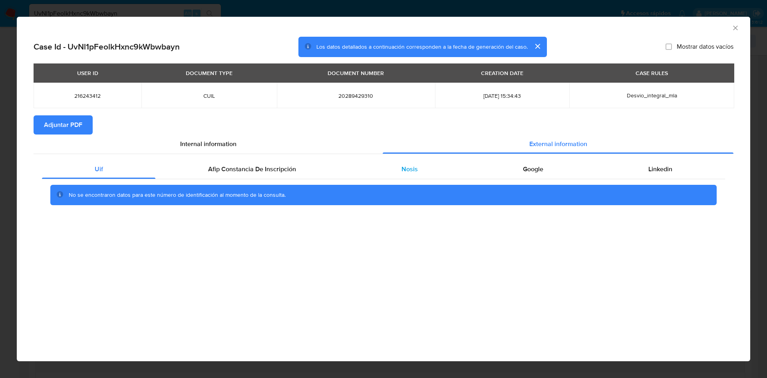
click at [386, 175] on div "Nosis" at bounding box center [409, 169] width 121 height 19
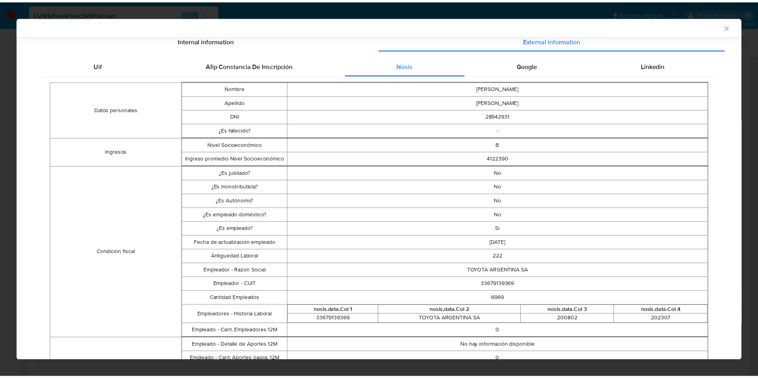
scroll to position [118, 0]
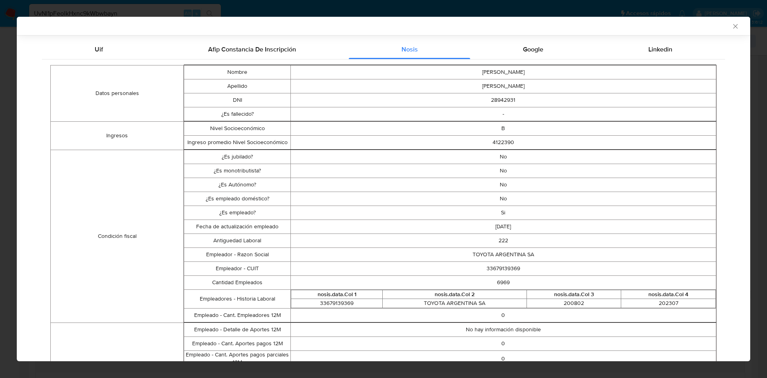
click at [0, 167] on div "AML Data Collector Case Id - UvNl1pFeolkHxnc9kWbwbayn Los datos detallados a co…" at bounding box center [383, 189] width 767 height 378
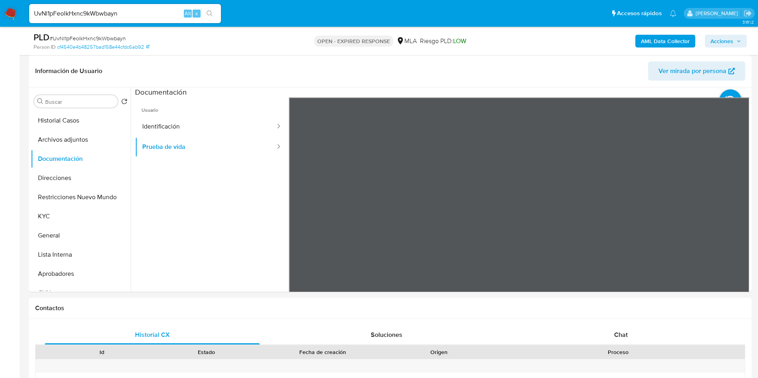
scroll to position [0, 0]
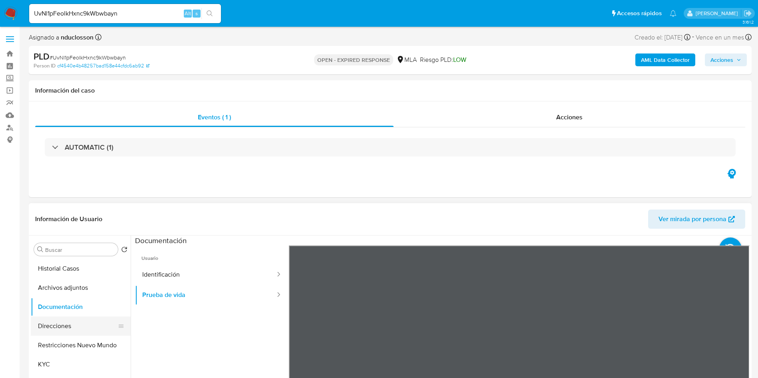
click at [78, 331] on button "Direcciones" at bounding box center [77, 326] width 93 height 19
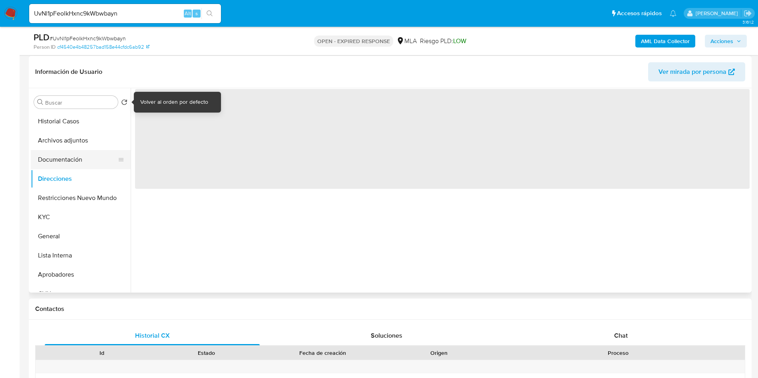
scroll to position [120, 0]
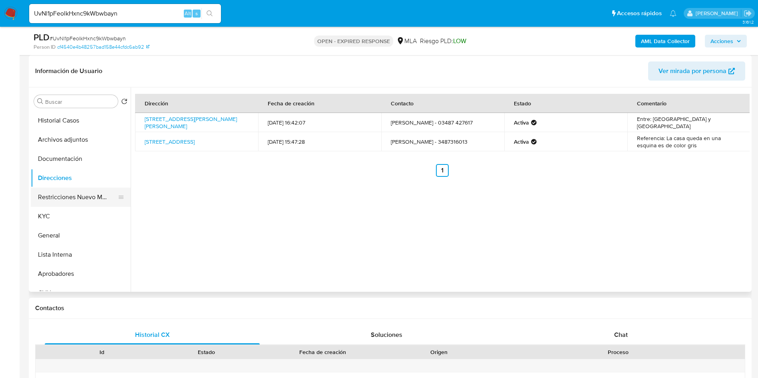
click at [63, 193] on button "Restricciones Nuevo Mundo" at bounding box center [77, 197] width 93 height 19
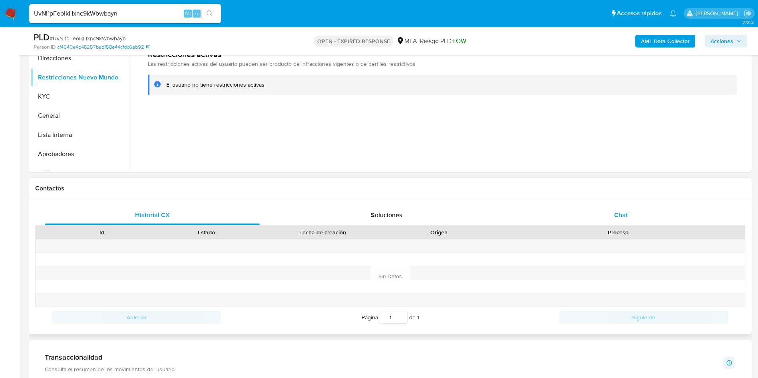
click at [618, 217] on span "Chat" at bounding box center [621, 214] width 14 height 9
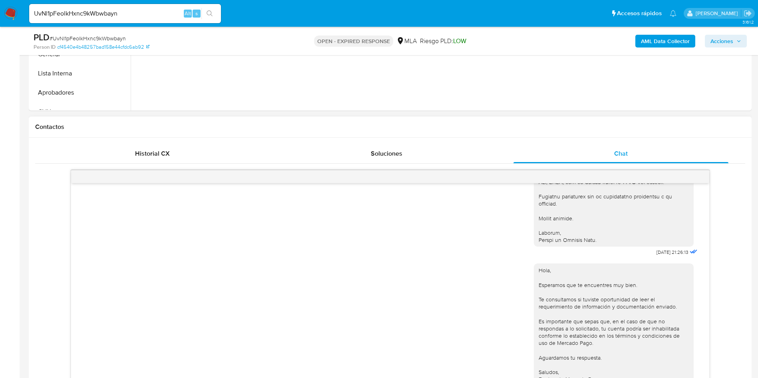
scroll to position [359, 0]
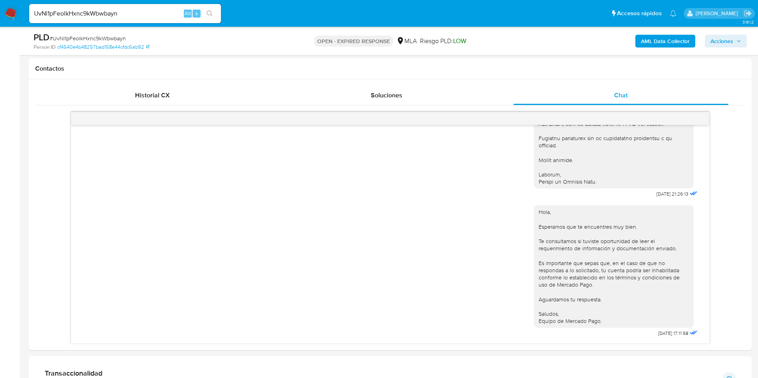
click at [80, 38] on span "# UvNl1pFeolkHxnc9kWbwbayn" at bounding box center [88, 38] width 76 height 8
copy span "UvNl1pFeolkHxnc9kWbwbayn"
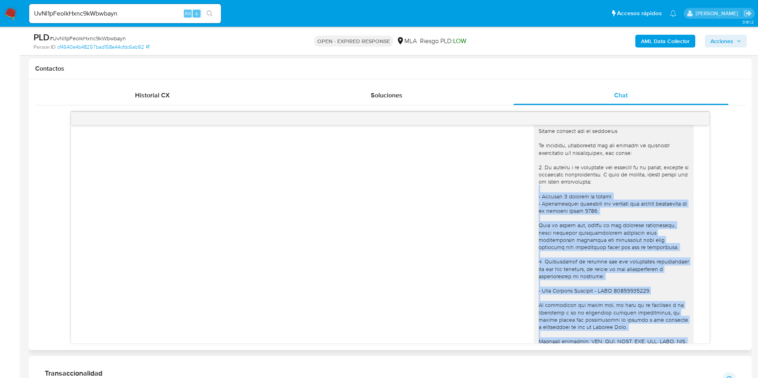
scroll to position [465, 0]
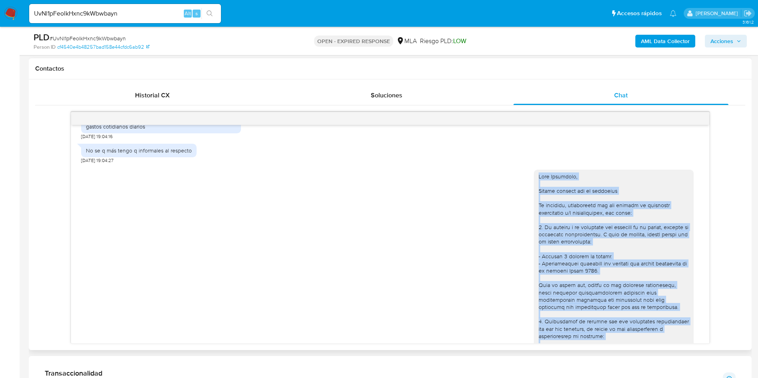
drag, startPoint x: 597, startPoint y: 185, endPoint x: 529, endPoint y: 190, distance: 67.7
click at [538, 190] on div at bounding box center [613, 322] width 150 height 298
copy div "Lore Ipsumdolo, Sitame consect adi el seddoeius Te incididu, utlaboreetd mag al…"
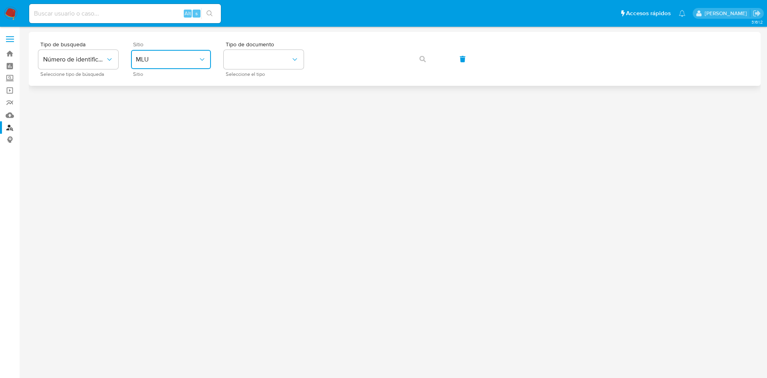
drag, startPoint x: 182, startPoint y: 69, endPoint x: 179, endPoint y: 66, distance: 4.2
click at [182, 69] on button "MLU" at bounding box center [171, 59] width 80 height 19
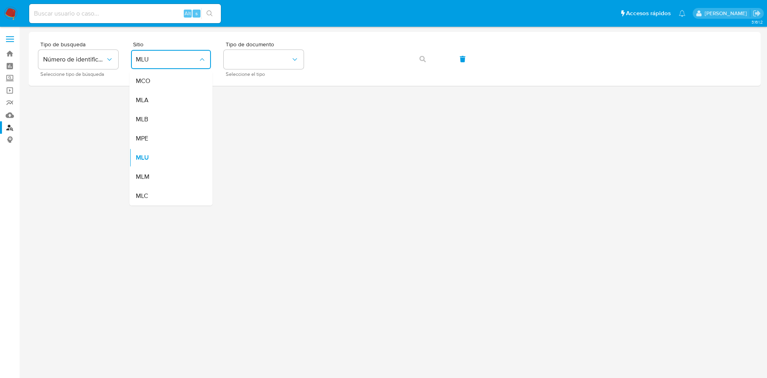
click at [168, 103] on div "MLA" at bounding box center [168, 100] width 65 height 19
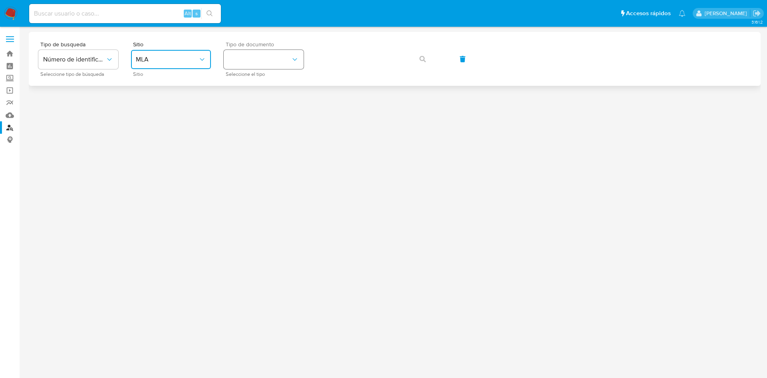
click at [278, 59] on button "identificationType" at bounding box center [264, 59] width 80 height 19
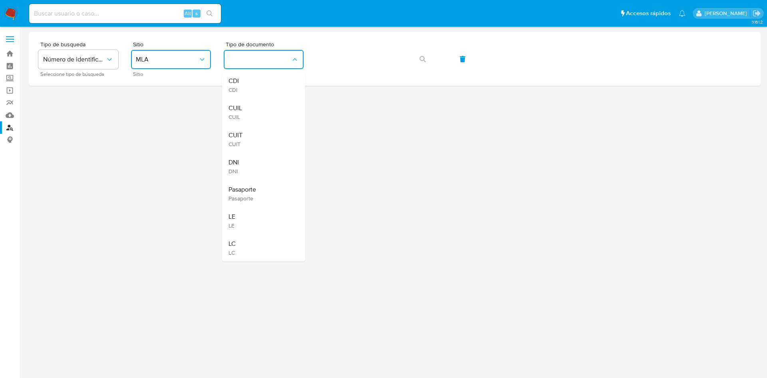
drag, startPoint x: 263, startPoint y: 114, endPoint x: 554, endPoint y: 92, distance: 291.5
click at [264, 113] on div "CUIL CUIL" at bounding box center [260, 112] width 65 height 27
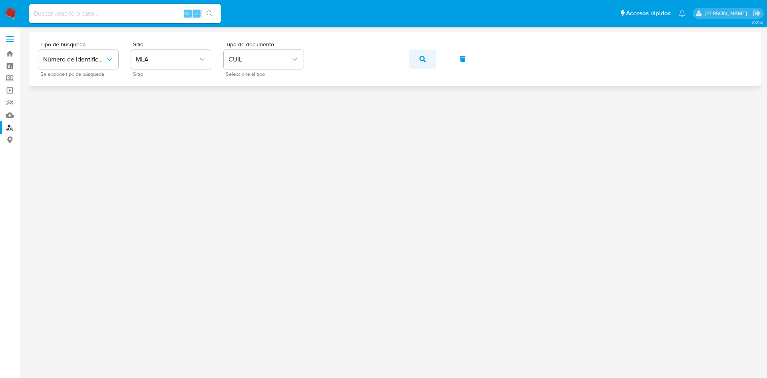
click at [419, 56] on button "button" at bounding box center [422, 59] width 27 height 19
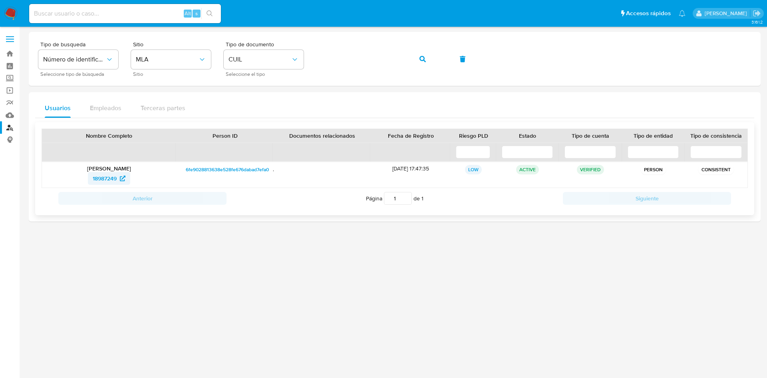
click at [101, 179] on span "18987249" at bounding box center [105, 178] width 24 height 13
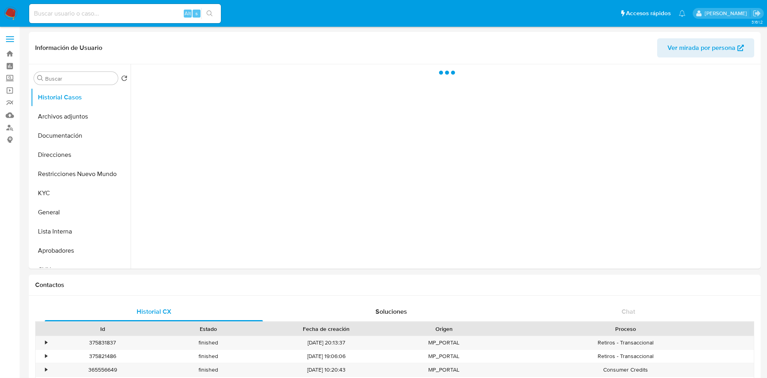
select select "10"
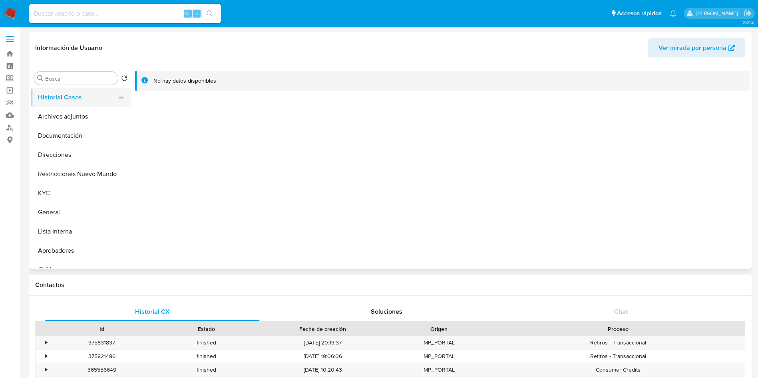
click at [65, 102] on button "Historial Casos" at bounding box center [77, 97] width 93 height 19
click at [63, 107] on button "Archivos adjuntos" at bounding box center [77, 116] width 93 height 19
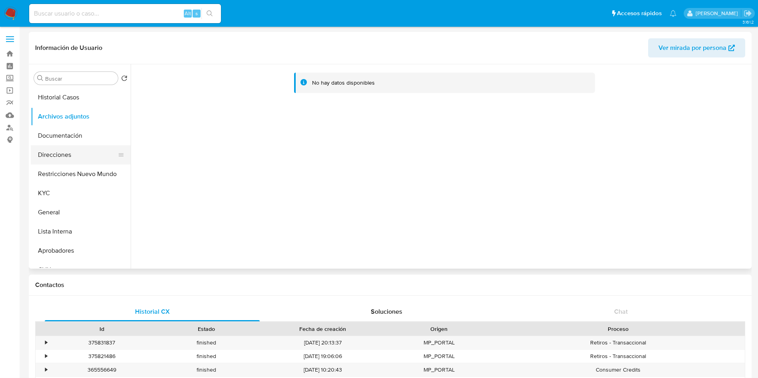
click at [79, 158] on button "Direcciones" at bounding box center [77, 154] width 93 height 19
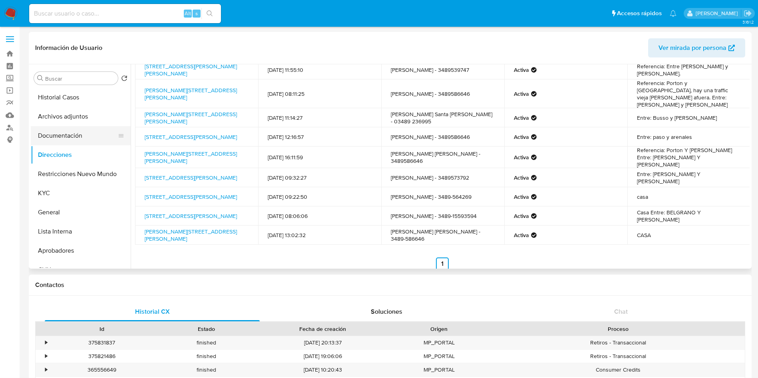
click at [58, 136] on button "Documentación" at bounding box center [77, 135] width 93 height 19
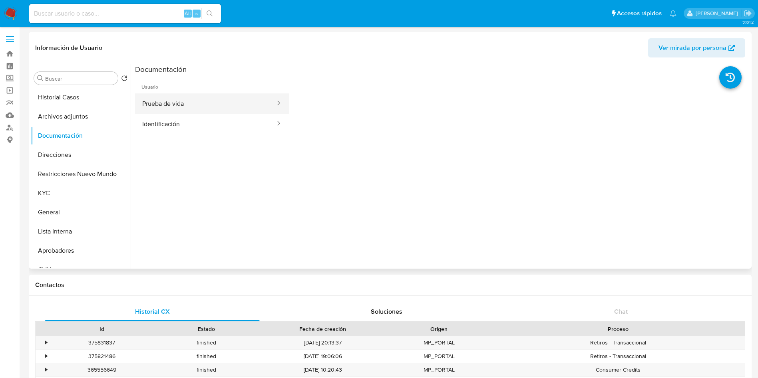
click at [176, 110] on button "Prueba de vida" at bounding box center [205, 103] width 141 height 20
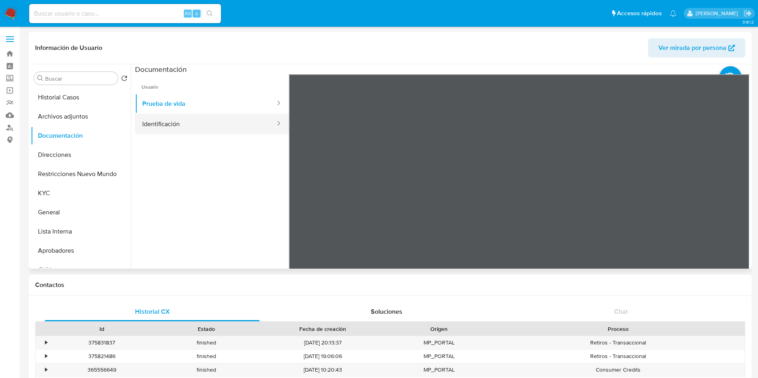
click at [223, 119] on button "Identificación" at bounding box center [205, 124] width 141 height 20
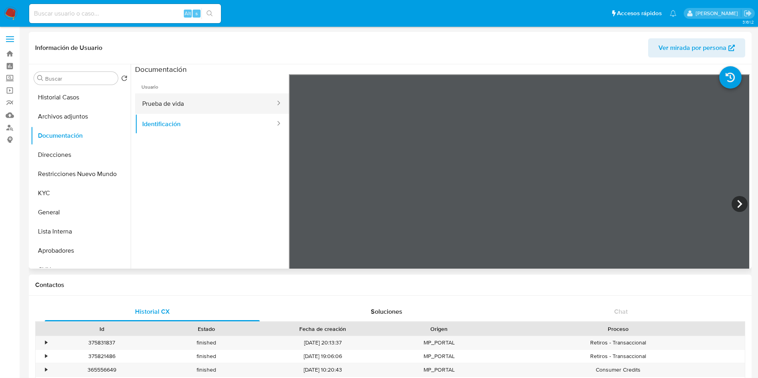
click at [204, 96] on button "Prueba de vida" at bounding box center [205, 103] width 141 height 20
click at [11, 10] on img at bounding box center [11, 14] width 14 height 14
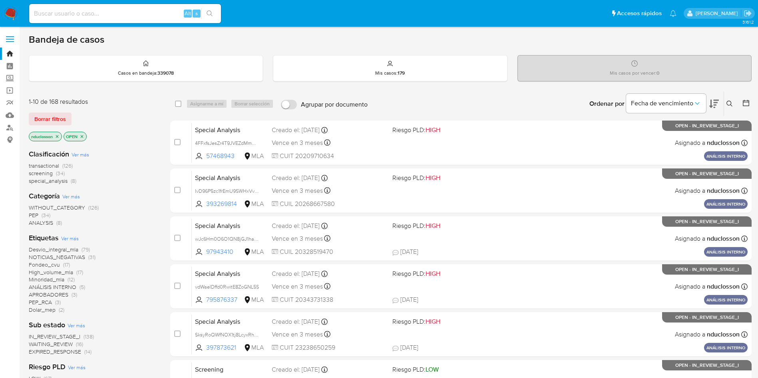
click at [729, 101] on icon at bounding box center [729, 104] width 6 height 6
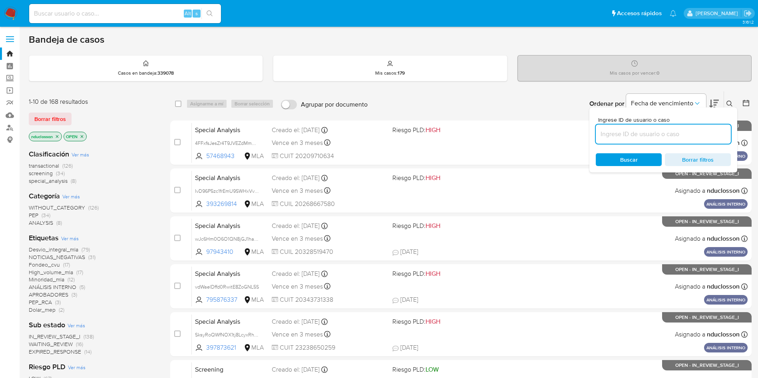
click at [645, 135] on input at bounding box center [662, 134] width 135 height 10
type input "UvNl1pFeolkHxnc9kWbwbayn"
click at [600, 159] on div "Buscar Borrar filtros" at bounding box center [662, 159] width 135 height 13
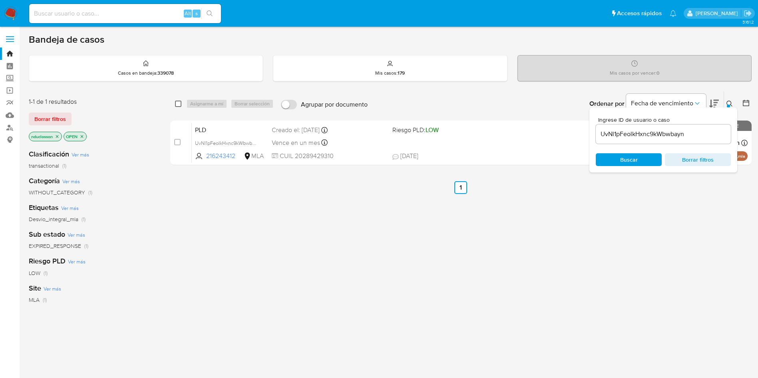
click at [178, 103] on input "checkbox" at bounding box center [178, 104] width 6 height 6
checkbox input "true"
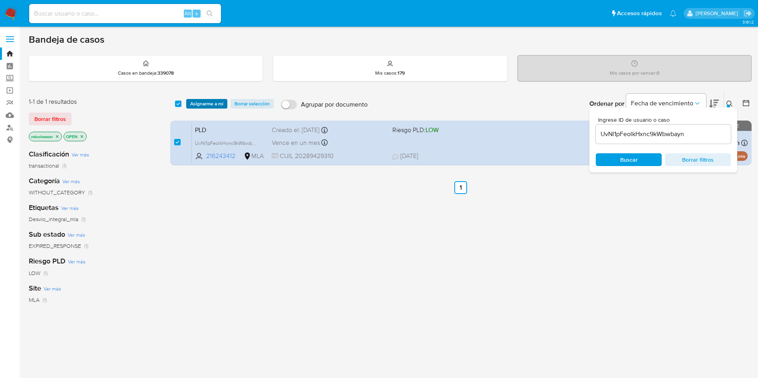
click at [207, 102] on span "Asignarme a mí" at bounding box center [206, 104] width 33 height 8
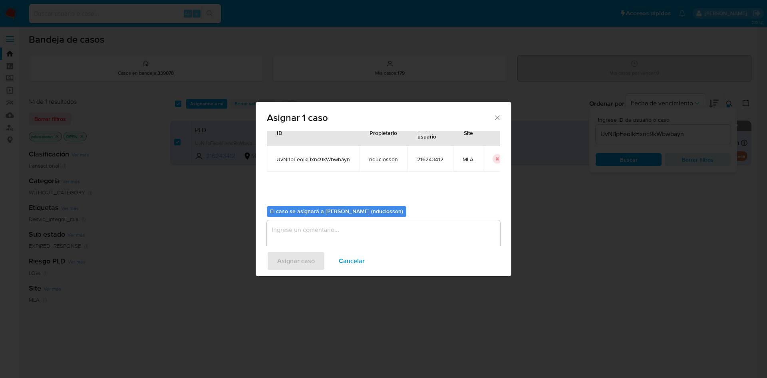
drag, startPoint x: 339, startPoint y: 216, endPoint x: 339, endPoint y: 221, distance: 4.8
click at [339, 221] on div "El caso se asignará a [PERSON_NAME] (nduclosson) 0 / 500 500 caracteres restant…" at bounding box center [383, 230] width 233 height 60
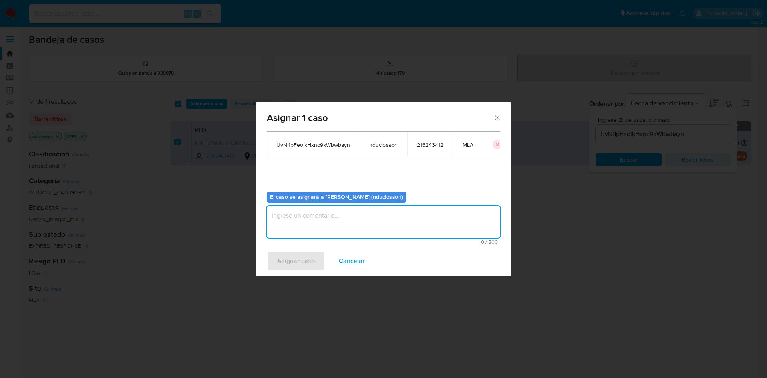
click at [339, 221] on textarea "assign-modal" at bounding box center [383, 222] width 233 height 32
click at [304, 256] on span "Asignar caso" at bounding box center [296, 261] width 38 height 18
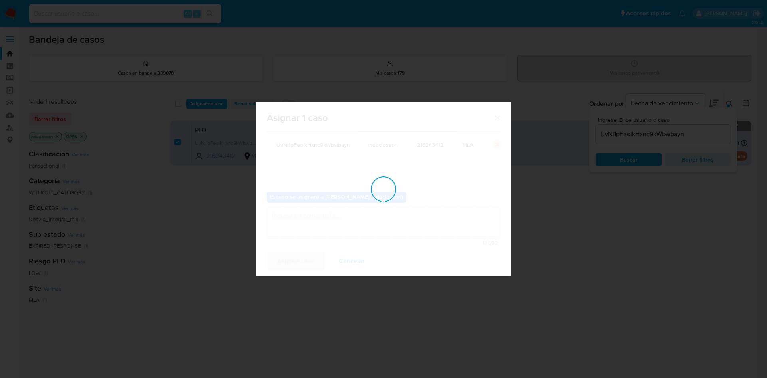
checkbox input "false"
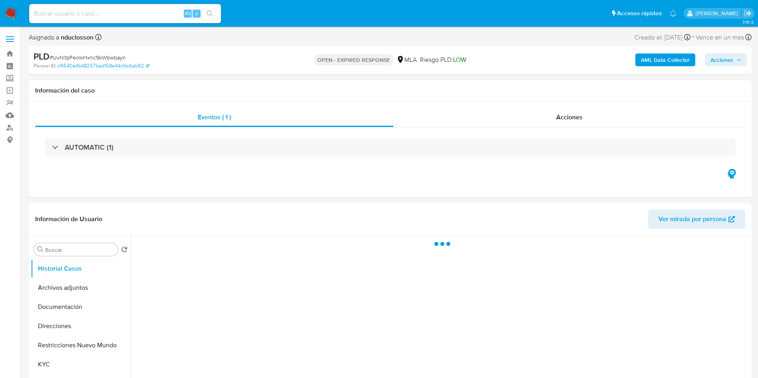
select select "10"
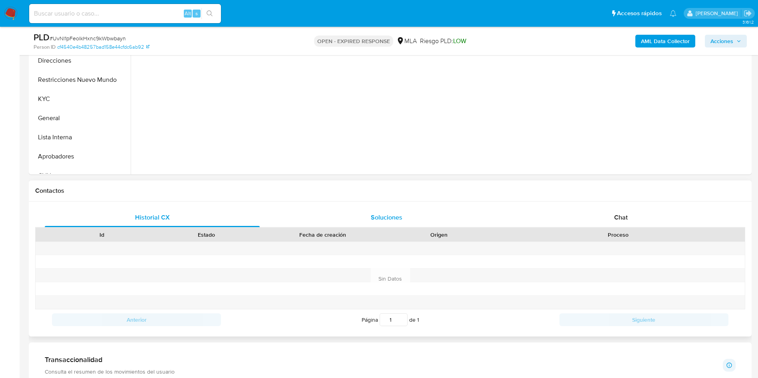
scroll to position [240, 0]
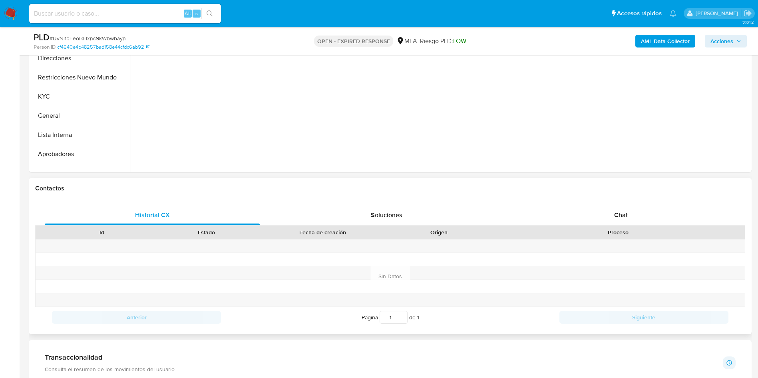
click at [589, 203] on div "Historial CX Soluciones Chat Id Estado Fecha de creación Origen Proceso Anterio…" at bounding box center [390, 266] width 722 height 135
click at [593, 212] on div "Chat" at bounding box center [620, 215] width 215 height 19
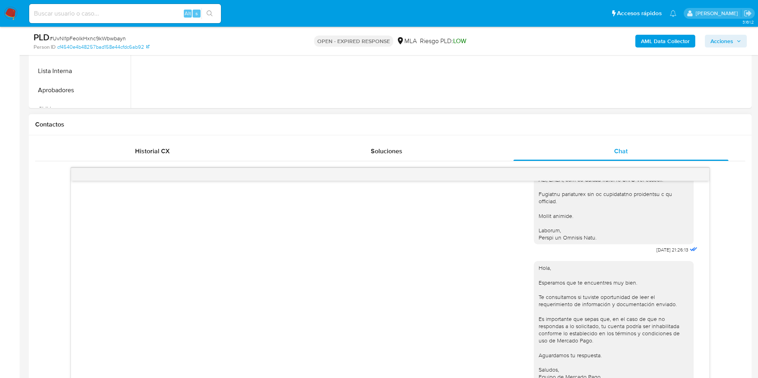
scroll to position [299, 0]
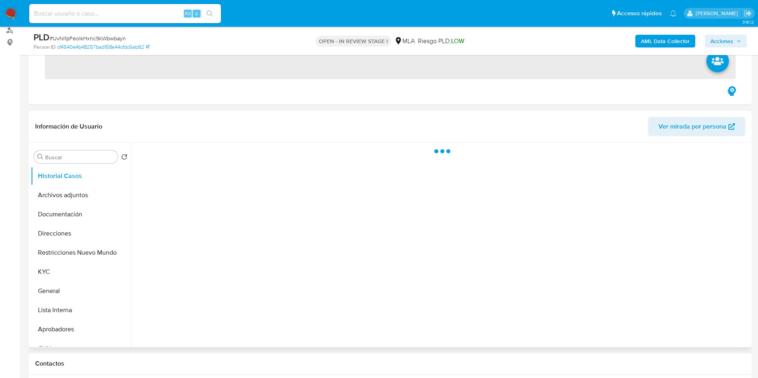
scroll to position [180, 0]
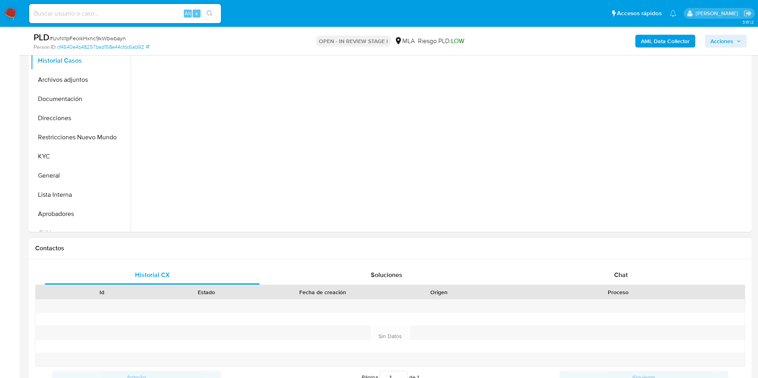
select select "10"
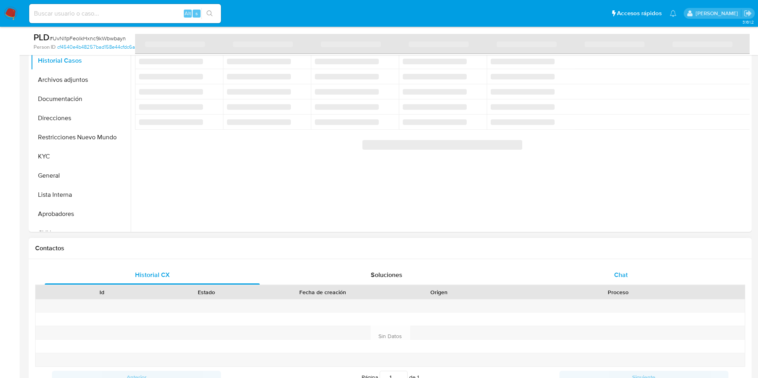
click at [612, 272] on div "Chat" at bounding box center [620, 275] width 215 height 19
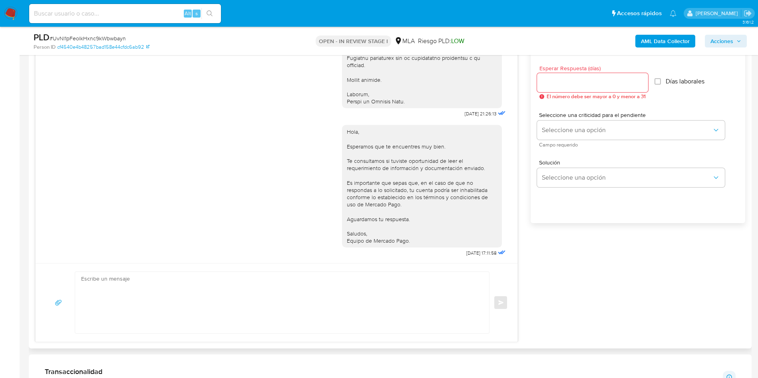
scroll to position [479, 0]
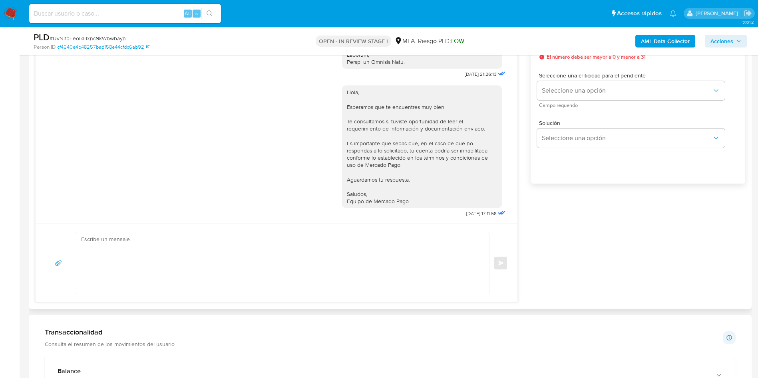
click at [389, 255] on textarea at bounding box center [280, 262] width 398 height 61
paste textarea "Lore Ipsumdolo, Sitame consect adi el seddoeius Te incididu, utlaboreetd mag al…"
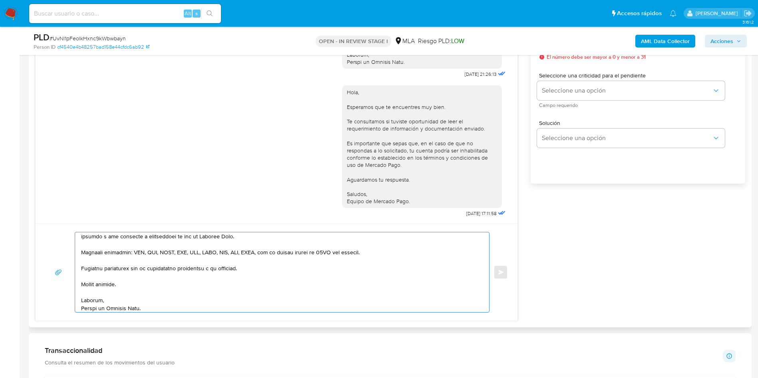
scroll to position [95, 0]
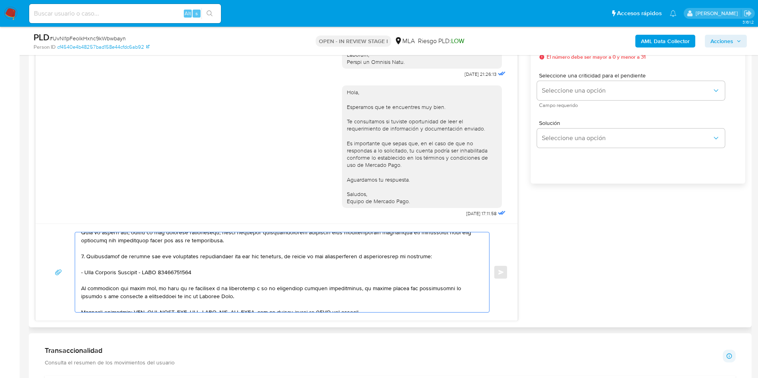
click at [169, 273] on textarea at bounding box center [280, 272] width 398 height 80
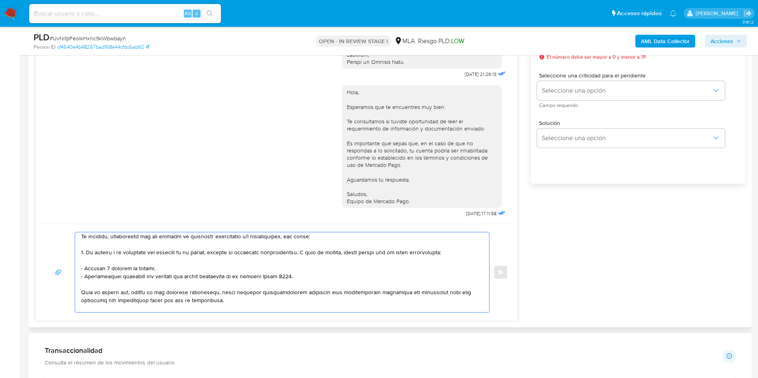
drag, startPoint x: 309, startPoint y: 280, endPoint x: 273, endPoint y: 280, distance: 36.7
click at [273, 280] on textarea at bounding box center [280, 272] width 398 height 80
click at [298, 273] on textarea at bounding box center [280, 272] width 398 height 80
drag, startPoint x: 309, startPoint y: 280, endPoint x: 73, endPoint y: 277, distance: 236.4
click at [73, 277] on div "Enviar" at bounding box center [276, 272] width 462 height 81
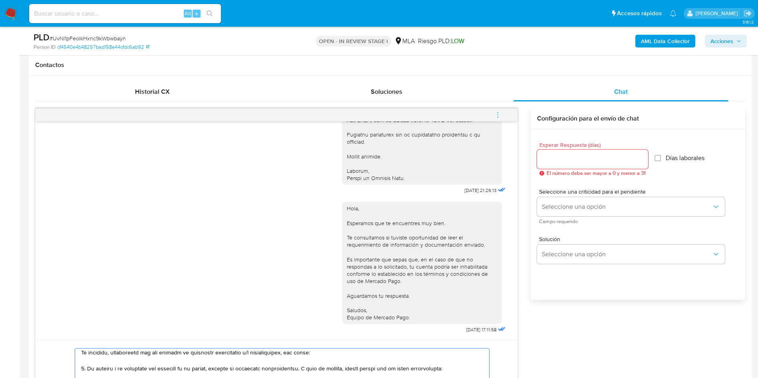
scroll to position [359, 0]
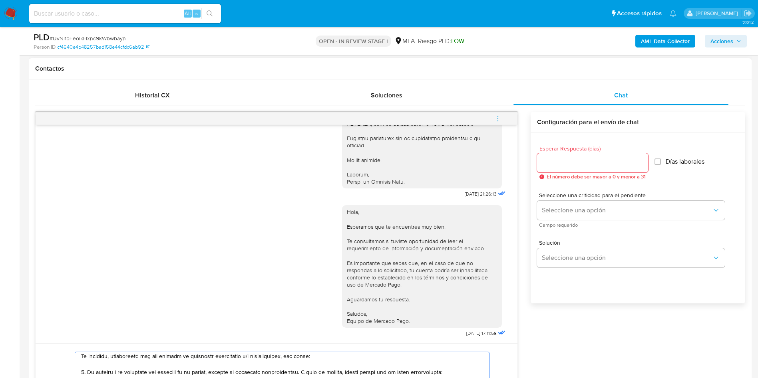
type textarea "Lore Ipsumdolo, Sitame consect adi el seddoeius Te incididu, utlaboreetd mag al…"
click at [574, 159] on input "Esperar Respuesta (días)" at bounding box center [592, 163] width 111 height 10
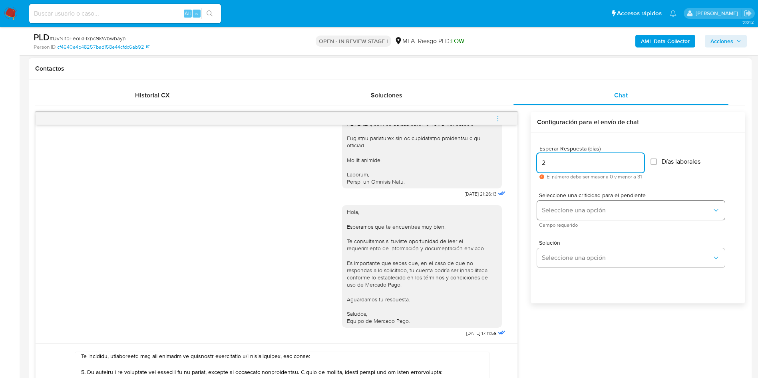
type input "2"
click at [549, 205] on button "Seleccione una opción" at bounding box center [631, 210] width 188 height 19
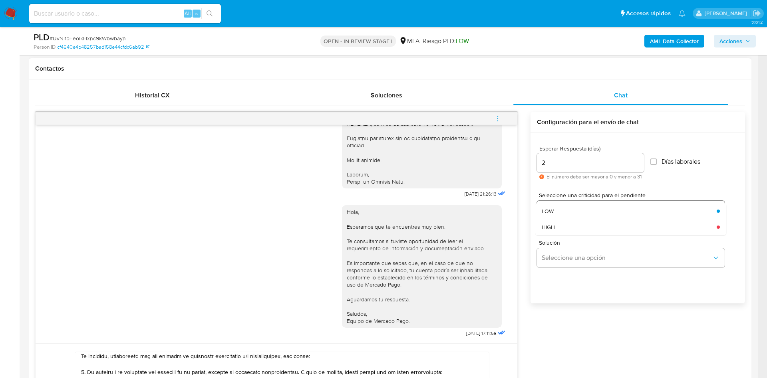
click at [570, 222] on div "HIGH" at bounding box center [626, 227] width 170 height 16
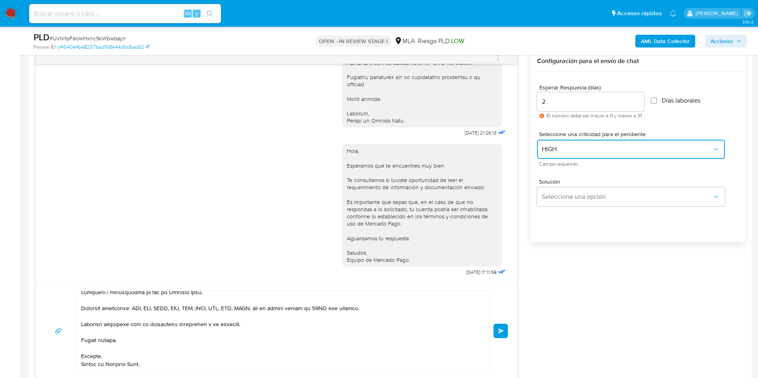
scroll to position [419, 0]
click at [553, 104] on input "2" at bounding box center [590, 103] width 107 height 10
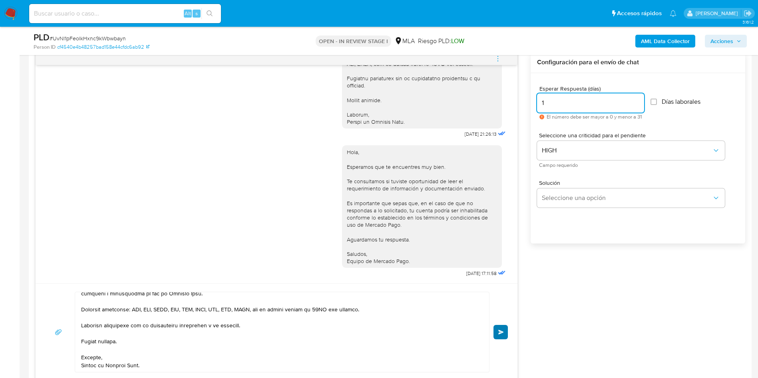
type input "1"
click at [498, 333] on span "Enviar" at bounding box center [501, 332] width 6 height 5
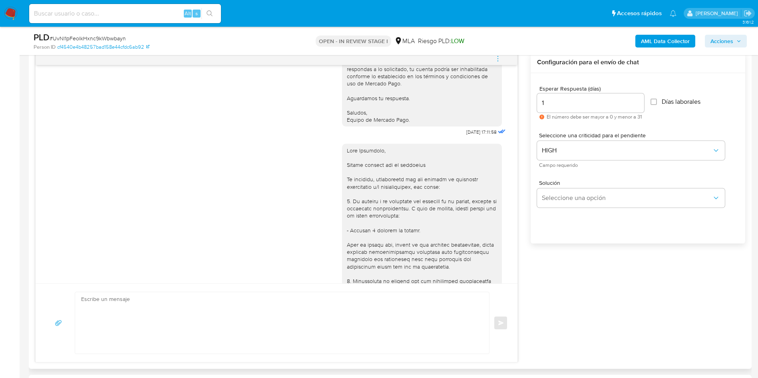
scroll to position [831, 0]
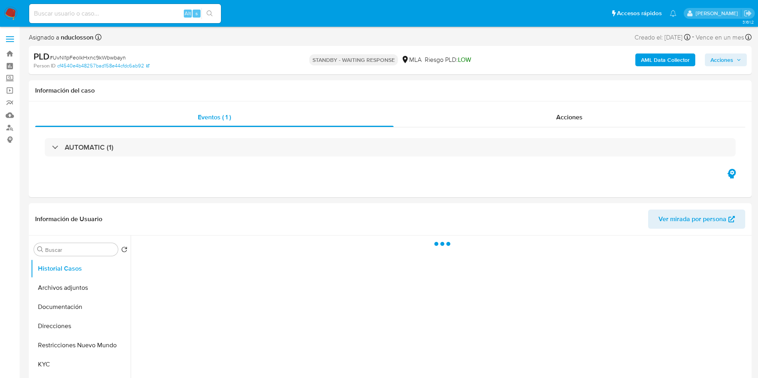
select select "10"
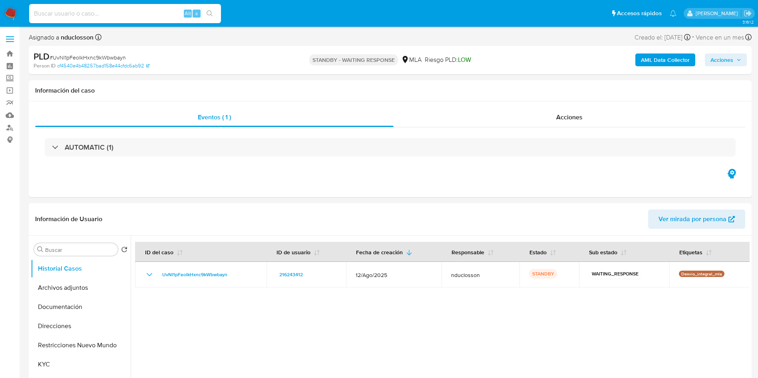
click at [77, 13] on input at bounding box center [125, 13] width 192 height 10
paste input "ogSYeaUGZPDoQImYZikSGxjo"
type input "ogSYeaUGZPDoQImYZikSGxjo"
click at [211, 12] on icon "search-icon" at bounding box center [209, 13] width 6 height 6
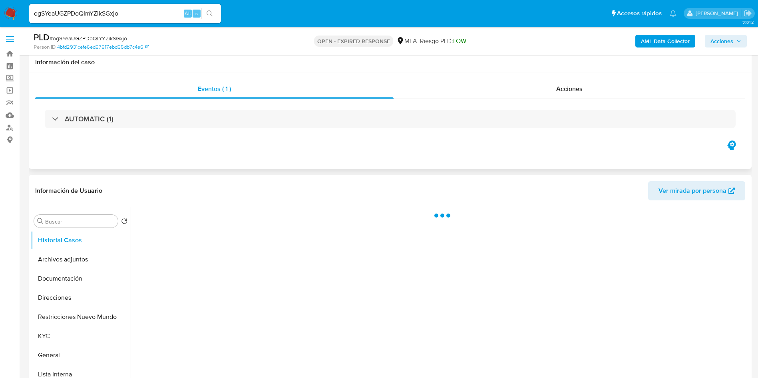
scroll to position [120, 0]
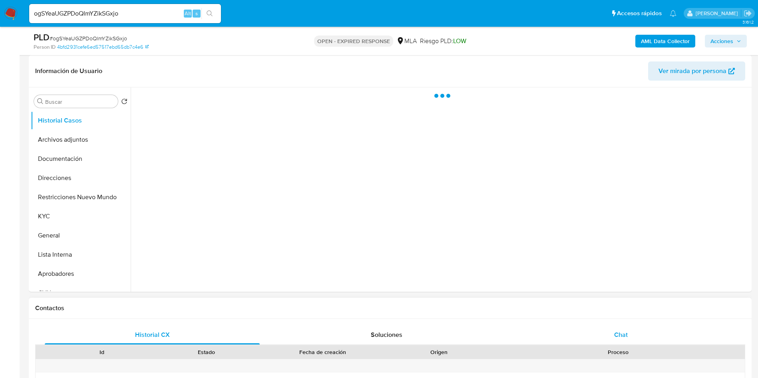
select select "10"
click at [635, 338] on div "Chat" at bounding box center [620, 334] width 215 height 19
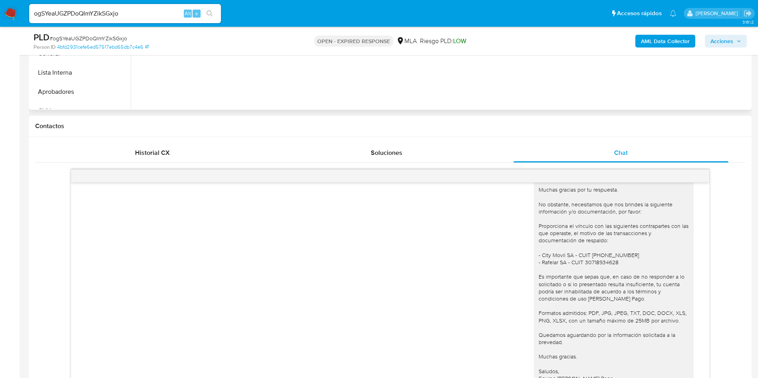
scroll to position [359, 0]
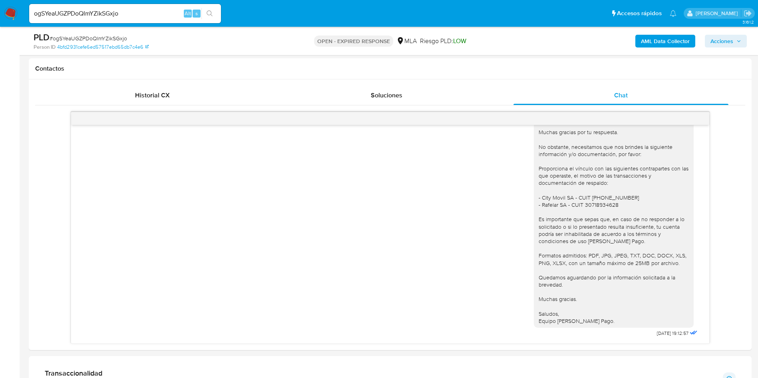
click at [87, 10] on input "ogSYeaUGZPDoQImYZikSGxjo" at bounding box center [125, 13] width 192 height 10
click at [214, 12] on button "search-icon" at bounding box center [209, 13] width 16 height 11
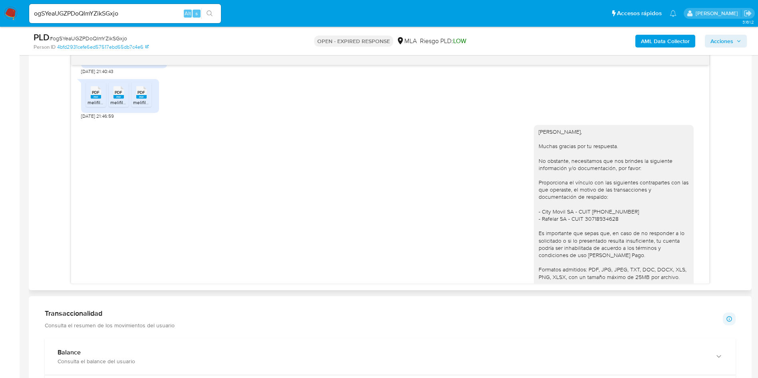
scroll to position [592, 0]
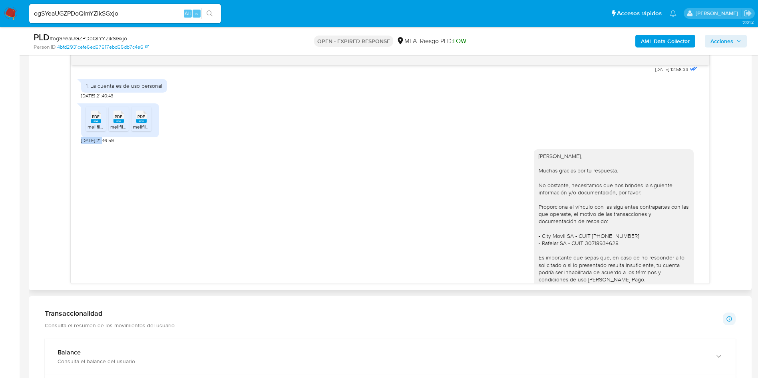
drag, startPoint x: 79, startPoint y: 165, endPoint x: 106, endPoint y: 165, distance: 26.4
click at [106, 165] on div "[DATE] 17:32:47 Hola, Esperamos que te encuentres muy bien. Te consultamos si t…" at bounding box center [390, 174] width 638 height 218
copy span "[DATE]"
drag, startPoint x: 90, startPoint y: 107, endPoint x: 165, endPoint y: 112, distance: 75.3
click at [165, 93] on div "1. La cuenta es de uso personal" at bounding box center [124, 86] width 86 height 14
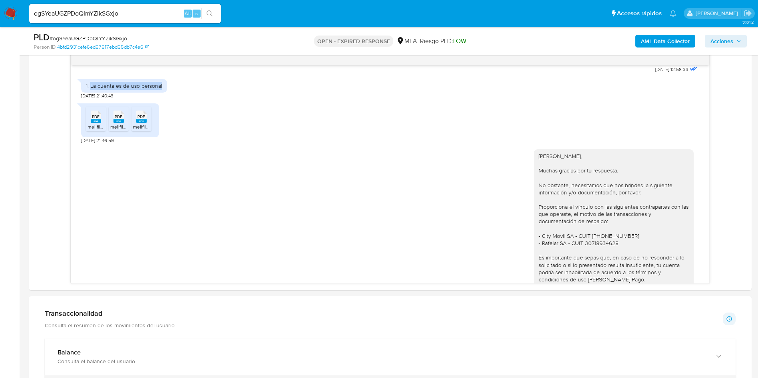
copy div "La cuenta es de uso personal"
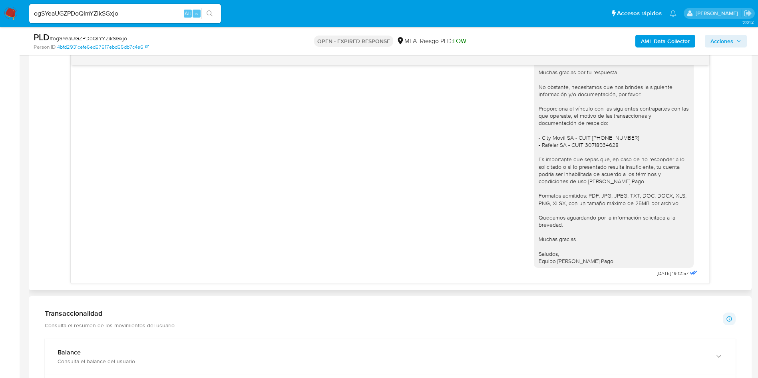
scroll to position [539, 0]
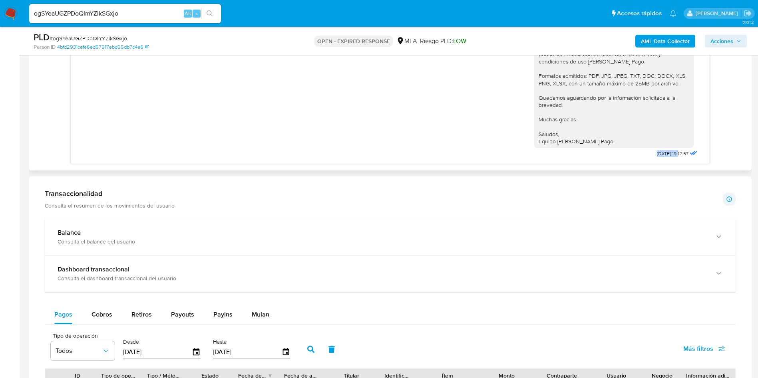
drag, startPoint x: 638, startPoint y: 154, endPoint x: 660, endPoint y: 153, distance: 22.8
click at [660, 153] on span "[DATE] 19:12:57" at bounding box center [673, 154] width 32 height 6
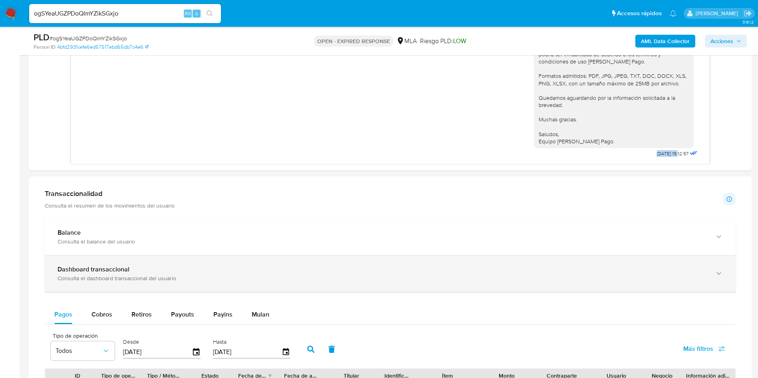
copy span "[DATE]"
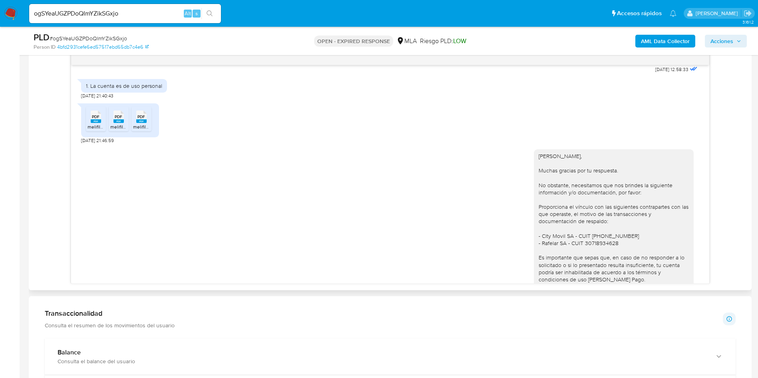
scroll to position [652, 0]
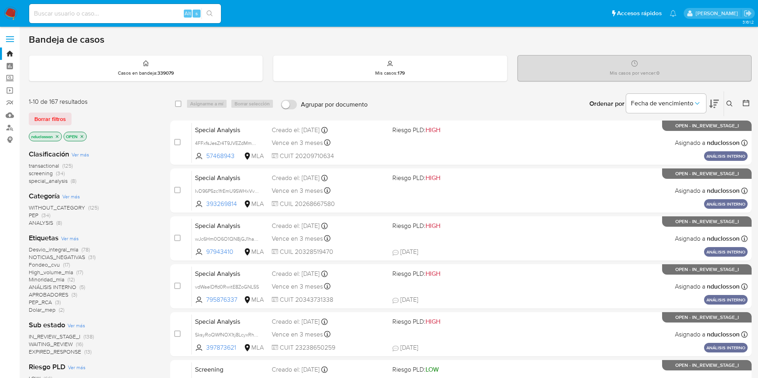
click at [107, 11] on input at bounding box center [125, 13] width 192 height 10
paste input "QPaEMpuqQIexfvNuG3Ju9gu4"
type input "QPaEMpuqQIexfvNuG3Ju9gu4"
click at [208, 11] on icon "search-icon" at bounding box center [209, 13] width 6 height 6
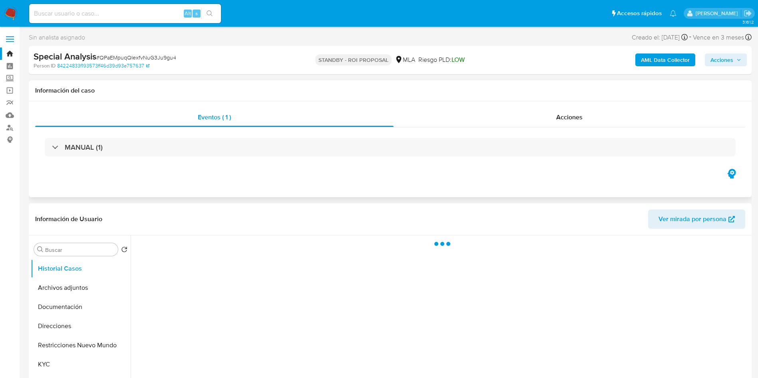
select select "10"
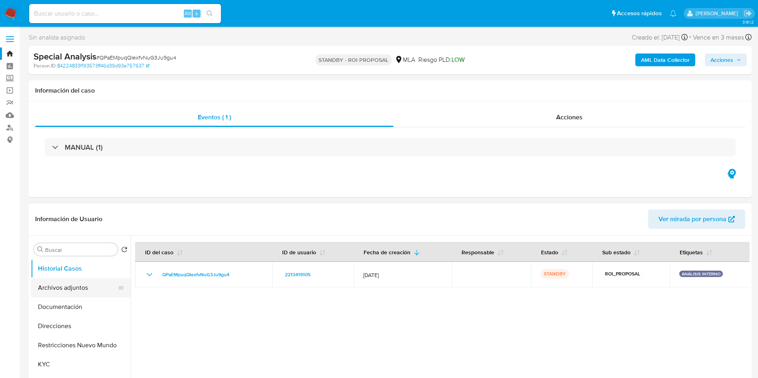
click at [74, 284] on button "Archivos adjuntos" at bounding box center [77, 287] width 93 height 19
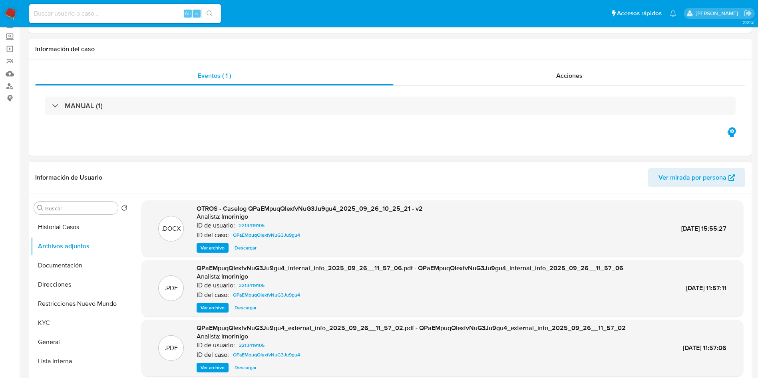
scroll to position [60, 0]
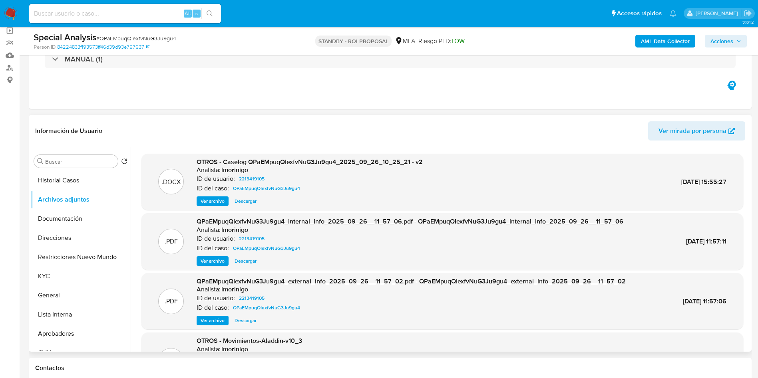
click at [247, 200] on span "Descargar" at bounding box center [245, 201] width 22 height 8
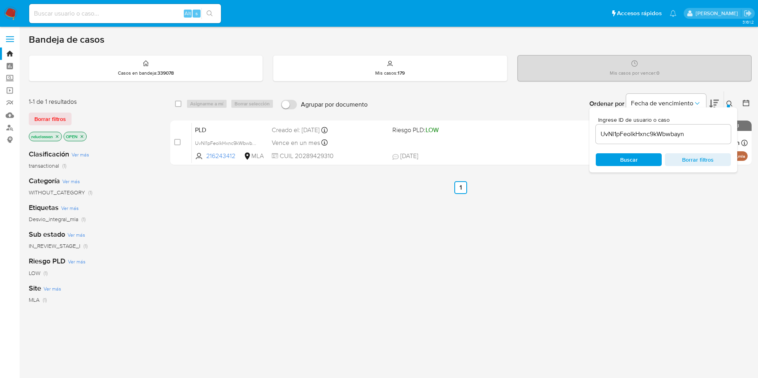
click at [631, 125] on div "UvNl1pFeolkHxnc9kWbwbayn" at bounding box center [662, 134] width 135 height 19
click at [632, 138] on input "UvNl1pFeolkHxnc9kWbwbayn" at bounding box center [662, 134] width 135 height 10
paste input "ogSYeaUGZPDoQImYZikSGxjo"
type input "ogSYeaUGZPDoQImYZikSGxjo"
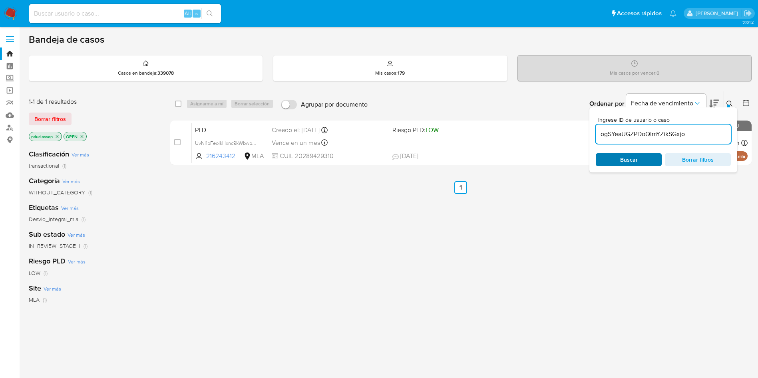
click at [626, 160] on span "Buscar" at bounding box center [629, 159] width 18 height 13
click at [180, 101] on input "checkbox" at bounding box center [178, 104] width 6 height 6
checkbox input "true"
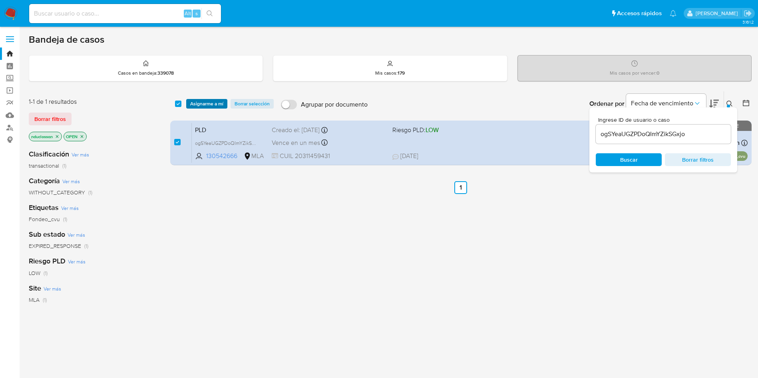
click at [196, 105] on span "Asignarme a mí" at bounding box center [206, 104] width 33 height 8
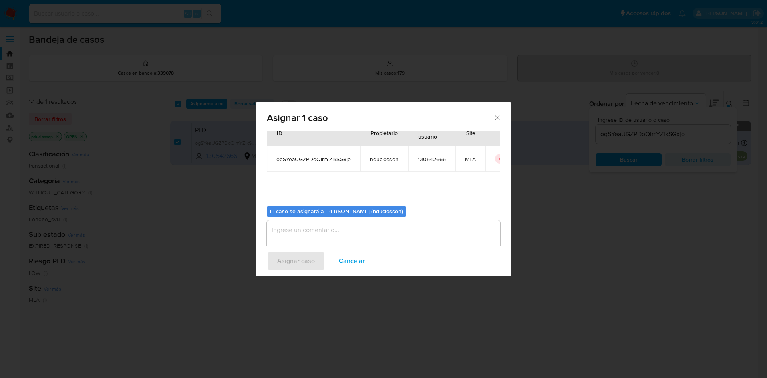
scroll to position [42, 0]
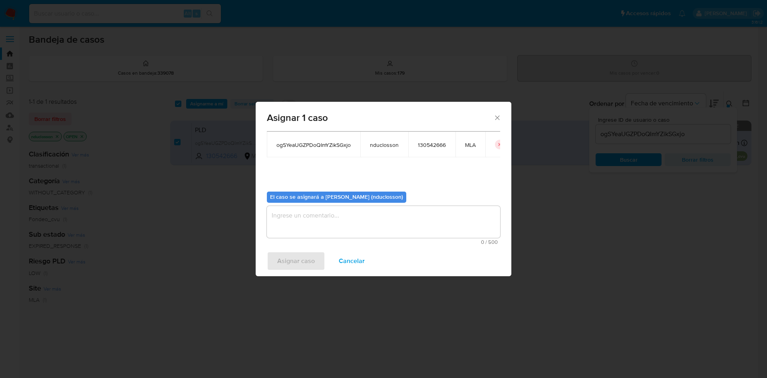
click at [354, 190] on div "El caso se asignará a [PERSON_NAME] (nduclosson) 0 / 500 500 caracteres restant…" at bounding box center [383, 215] width 233 height 60
click at [358, 218] on textarea "assign-modal" at bounding box center [383, 222] width 233 height 32
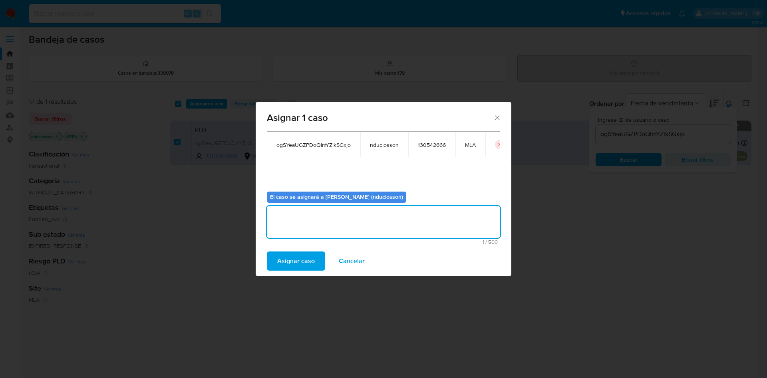
click at [309, 268] on span "Asignar caso" at bounding box center [296, 261] width 38 height 18
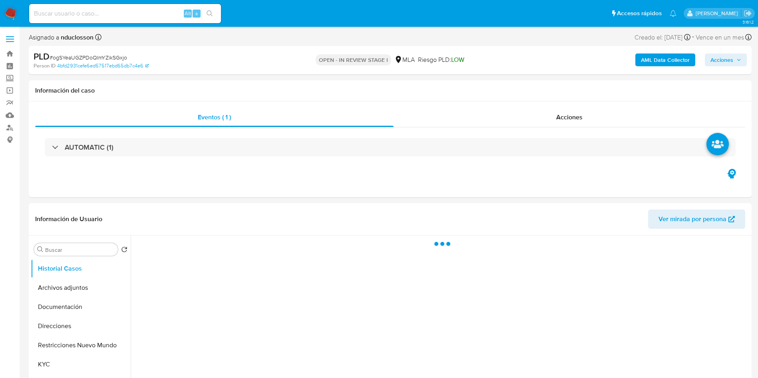
select select "10"
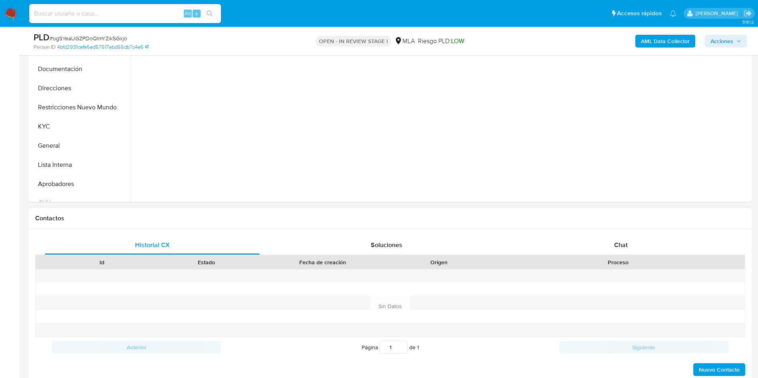
scroll to position [359, 0]
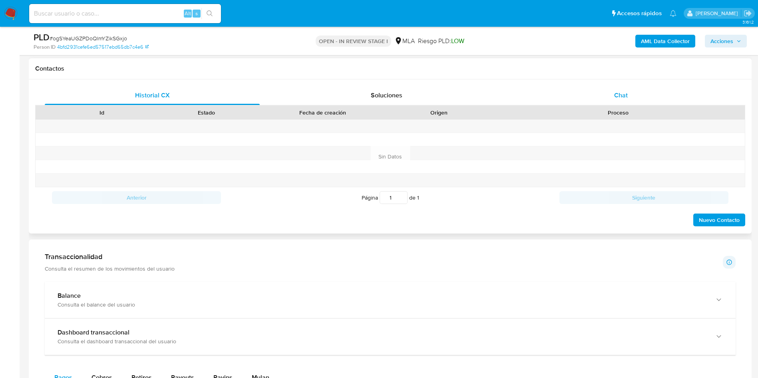
click at [616, 99] on span "Chat" at bounding box center [621, 95] width 14 height 9
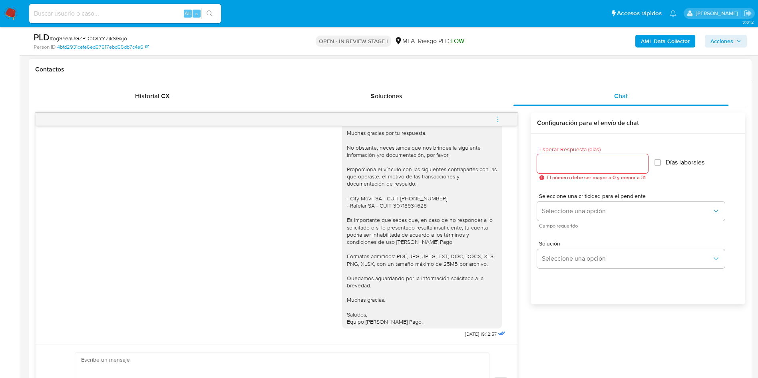
scroll to position [299, 0]
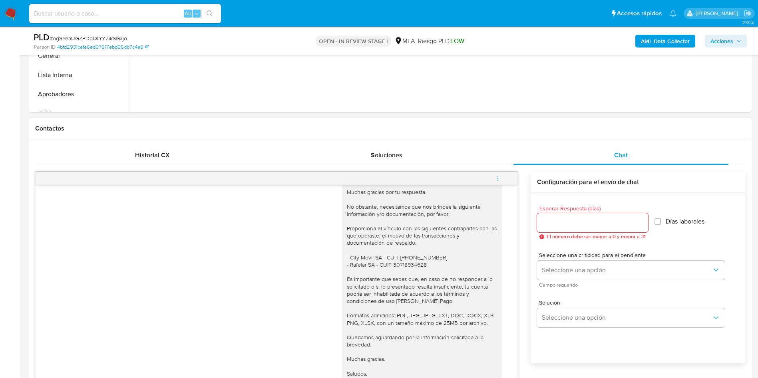
click at [497, 178] on icon "menu-action" at bounding box center [497, 178] width 7 height 7
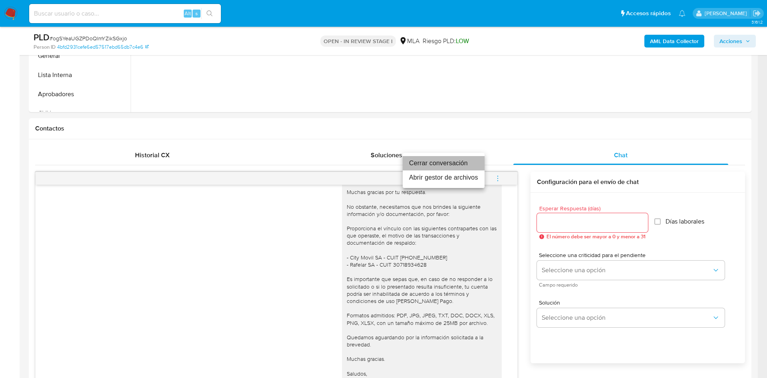
click at [444, 170] on li "Cerrar conversación" at bounding box center [444, 163] width 82 height 14
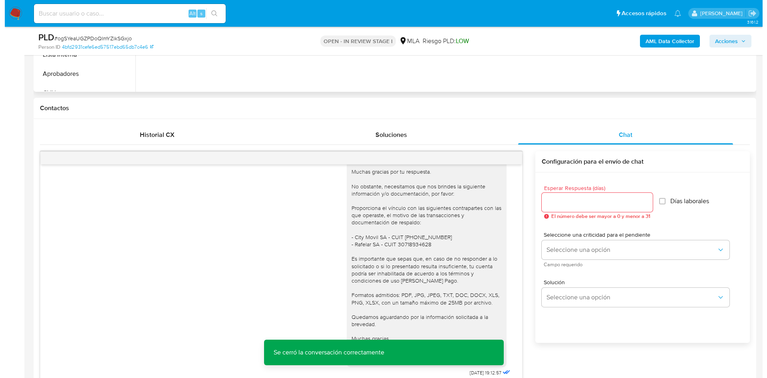
scroll to position [120, 0]
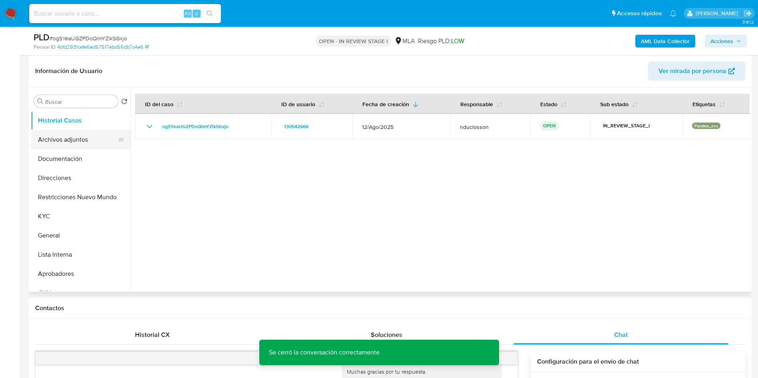
click at [69, 143] on button "Archivos adjuntos" at bounding box center [77, 139] width 93 height 19
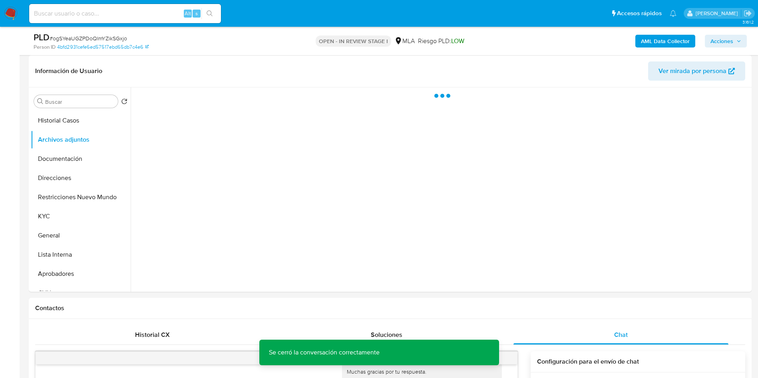
click at [658, 37] on b "AML Data Collector" at bounding box center [665, 41] width 49 height 13
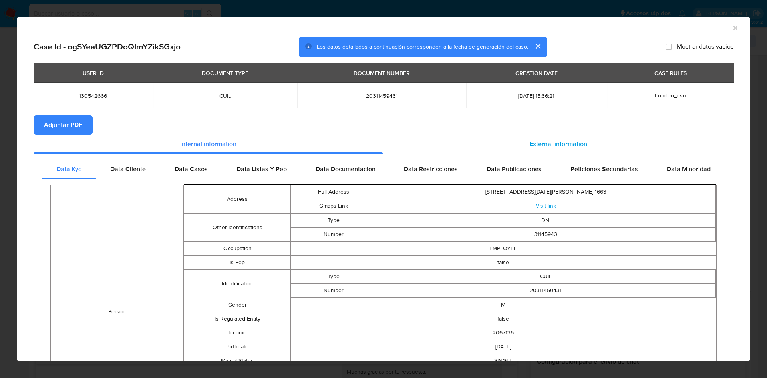
click at [509, 142] on div "External information" at bounding box center [558, 144] width 351 height 19
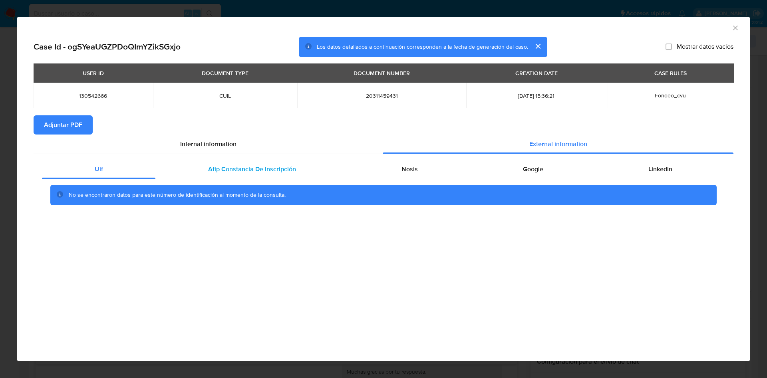
click at [220, 165] on span "Afip Constancia De Inscripción" at bounding box center [252, 169] width 88 height 9
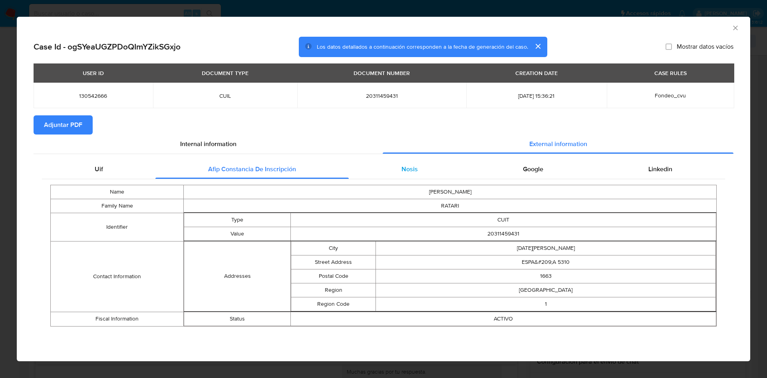
click at [391, 165] on div "Nosis" at bounding box center [409, 169] width 121 height 19
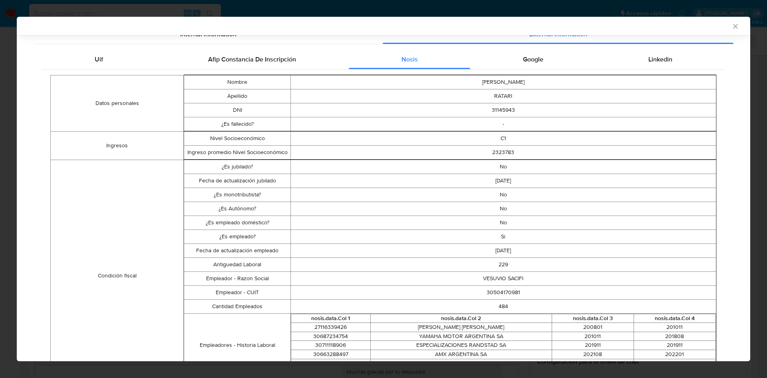
scroll to position [118, 0]
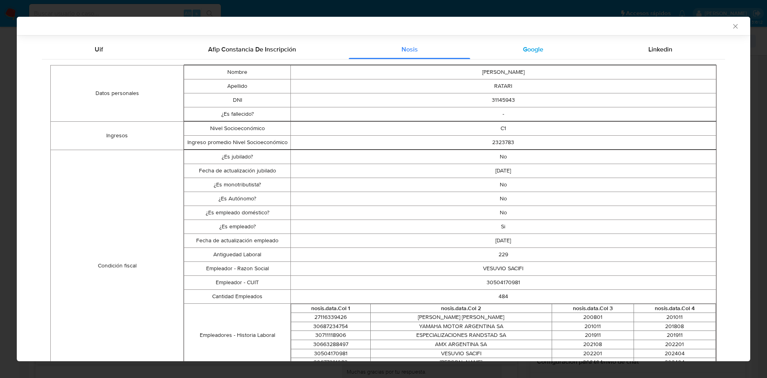
click at [539, 46] on div "Google" at bounding box center [532, 49] width 125 height 19
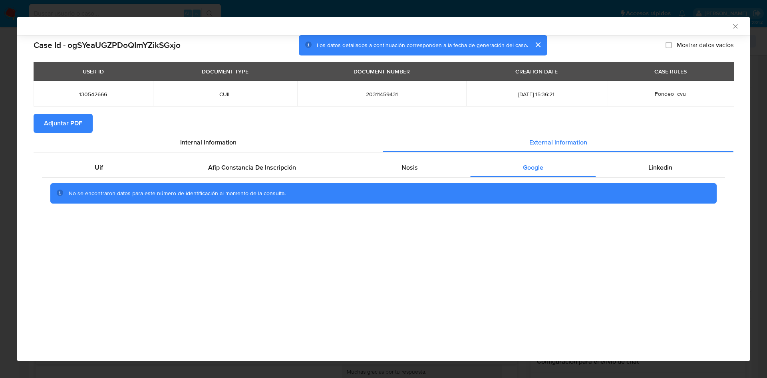
scroll to position [0, 0]
click at [630, 53] on div "Case Id - ogSYeaUGZPDoQImYZikSGxjo Los datos detallados a continuación correspo…" at bounding box center [384, 45] width 700 height 21
click at [729, 31] on div "AML Data Collector" at bounding box center [383, 26] width 733 height 18
click at [738, 28] on icon "Cerrar ventana" at bounding box center [735, 26] width 8 height 8
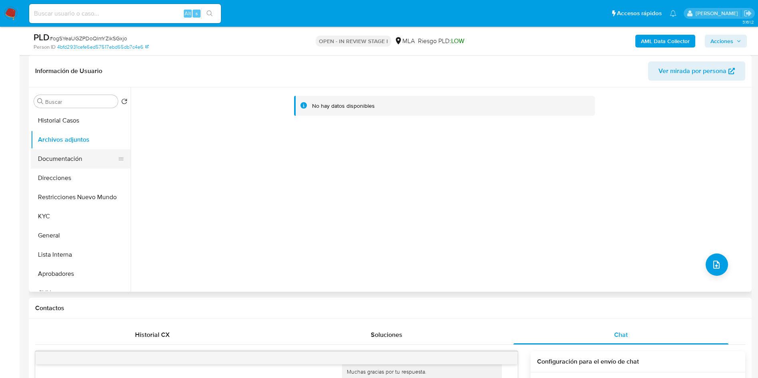
click at [61, 161] on button "Documentación" at bounding box center [77, 158] width 93 height 19
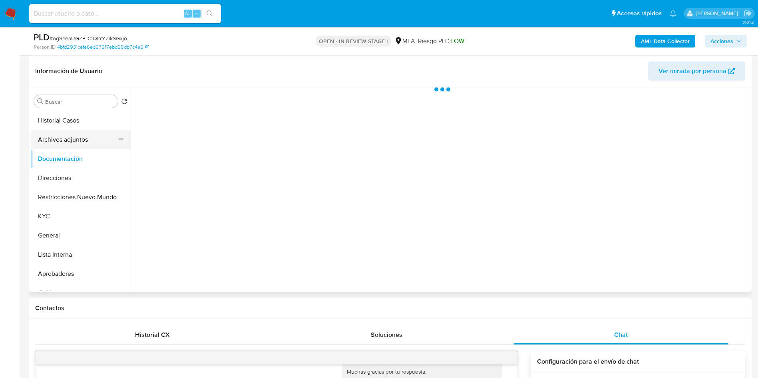
click at [67, 144] on button "Archivos adjuntos" at bounding box center [77, 139] width 93 height 19
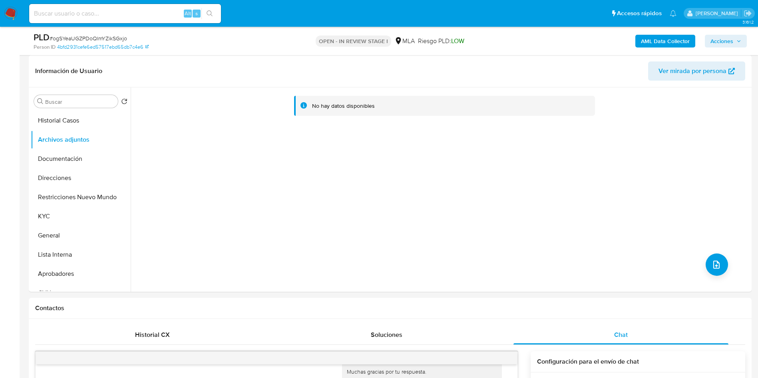
click at [647, 44] on b "AML Data Collector" at bounding box center [665, 41] width 49 height 13
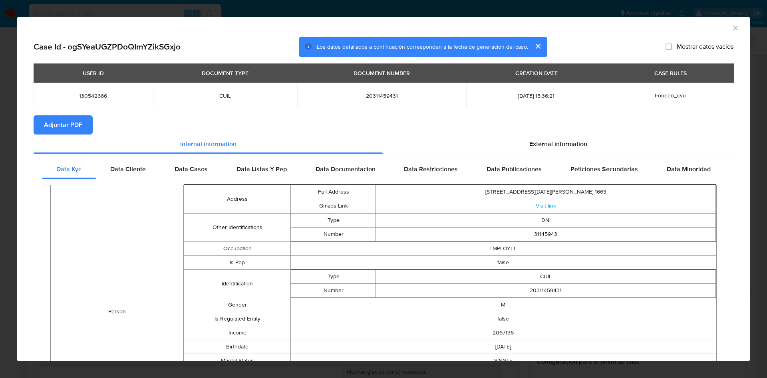
click at [74, 117] on span "Adjuntar PDF" at bounding box center [63, 125] width 38 height 18
click at [731, 25] on icon "Cerrar ventana" at bounding box center [735, 28] width 8 height 8
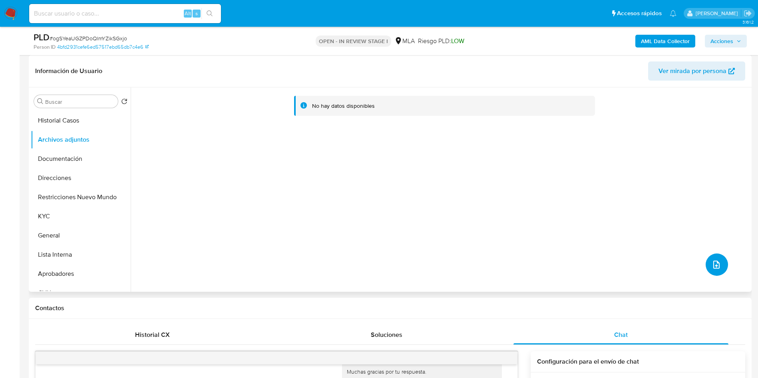
click at [720, 265] on button "upload-file" at bounding box center [716, 265] width 22 height 22
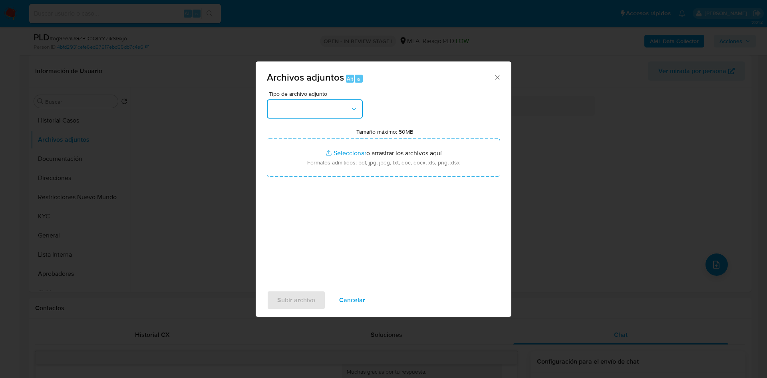
click at [337, 104] on button "button" at bounding box center [315, 108] width 96 height 19
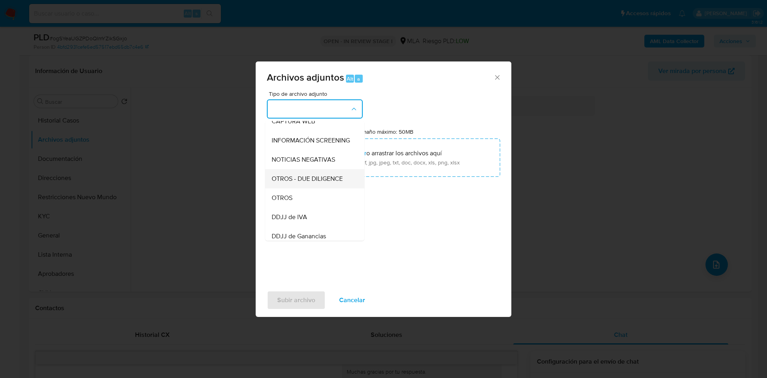
scroll to position [101, 0]
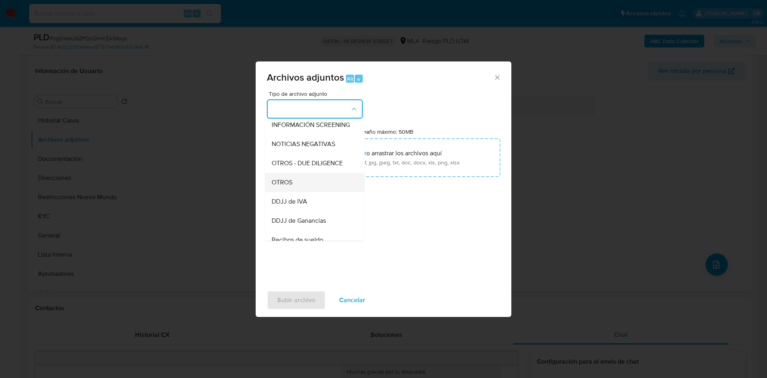
click at [272, 186] on span "OTROS" at bounding box center [282, 183] width 21 height 8
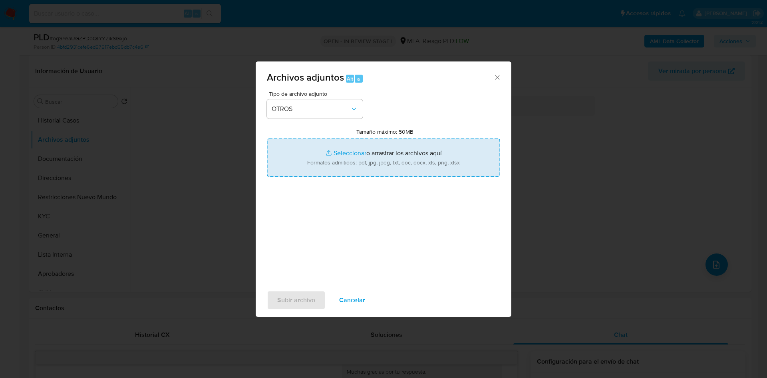
type input "C:\fakepath\130542666 recibo de sueldo (1).pdf"
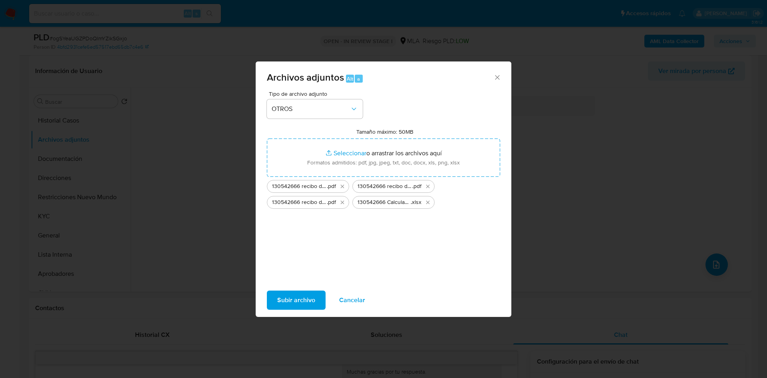
click at [289, 297] on span "Subir archivo" at bounding box center [296, 301] width 38 height 18
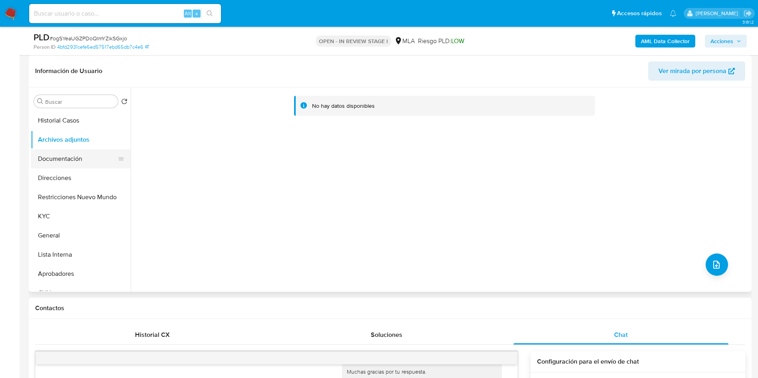
click at [84, 151] on button "Documentación" at bounding box center [77, 158] width 93 height 19
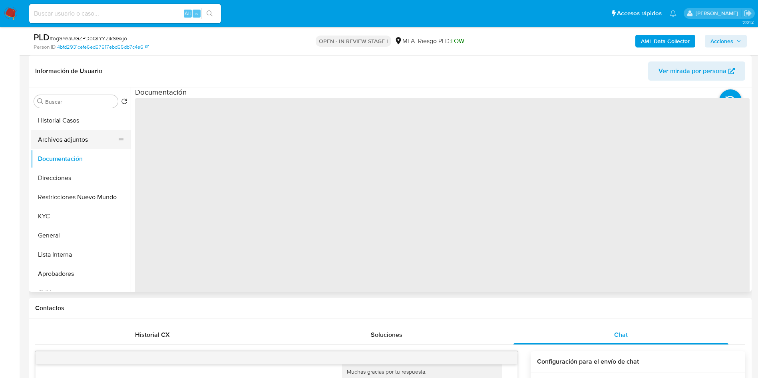
click at [73, 132] on button "Archivos adjuntos" at bounding box center [77, 139] width 93 height 19
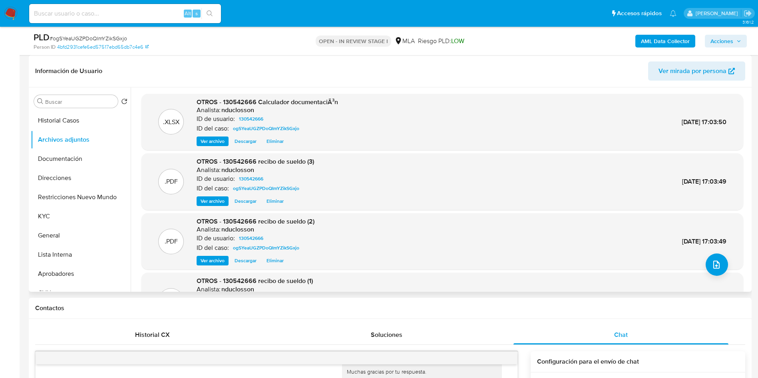
click at [727, 268] on div ".PDF OTROS - 130542666 recibo de sueldo (2) Analista: nduclosson ID de usuario:…" at bounding box center [441, 241] width 601 height 57
click at [718, 265] on button "upload-file" at bounding box center [716, 265] width 22 height 22
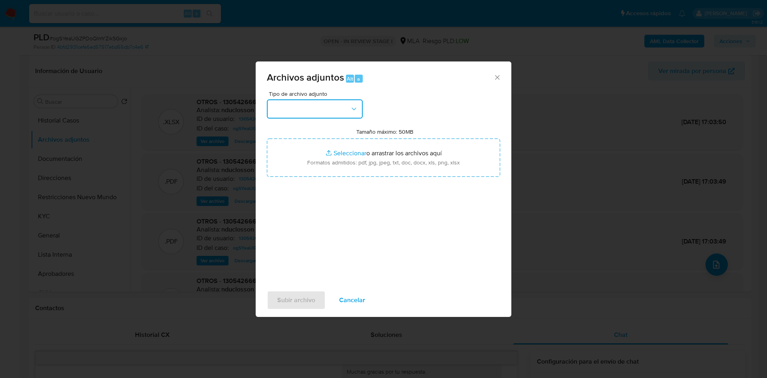
click at [351, 107] on icon "button" at bounding box center [354, 109] width 8 height 8
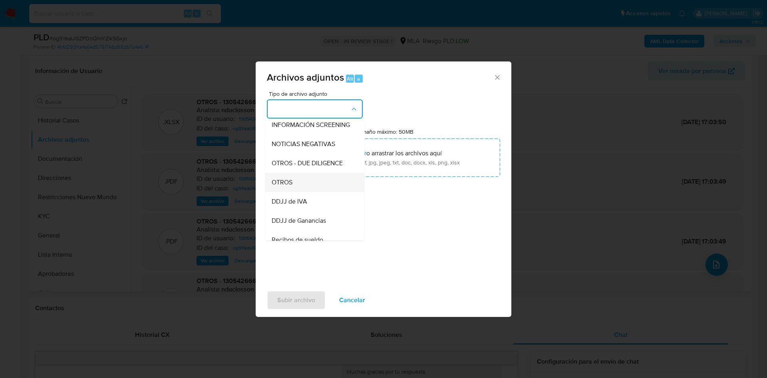
click at [290, 186] on span "OTROS" at bounding box center [282, 183] width 21 height 8
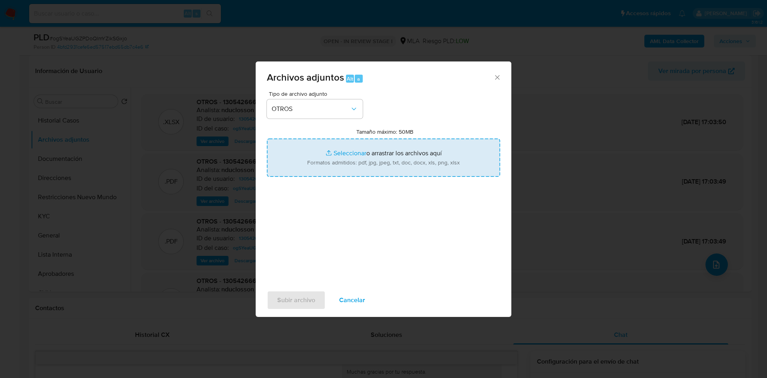
type input "C:\fakepath\Caselog ogSYeaUGZPDoQImYZikSGxjo.docx"
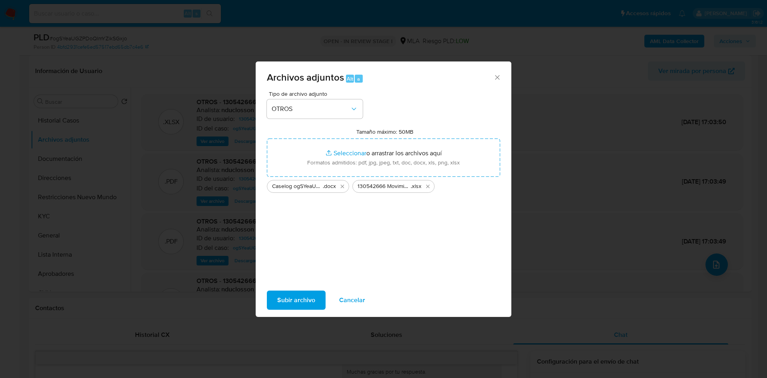
click at [296, 292] on span "Subir archivo" at bounding box center [296, 301] width 38 height 18
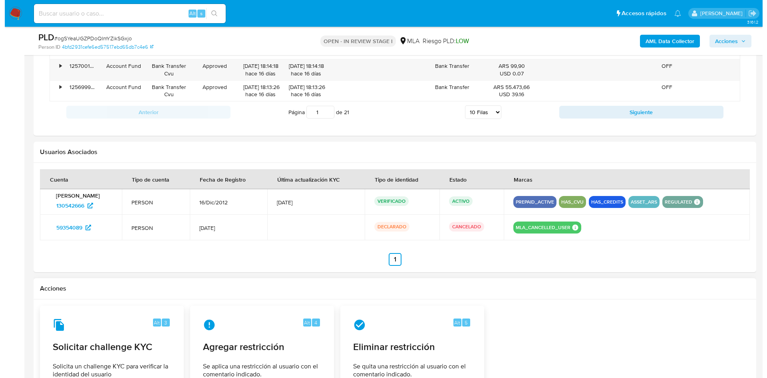
scroll to position [1248, 0]
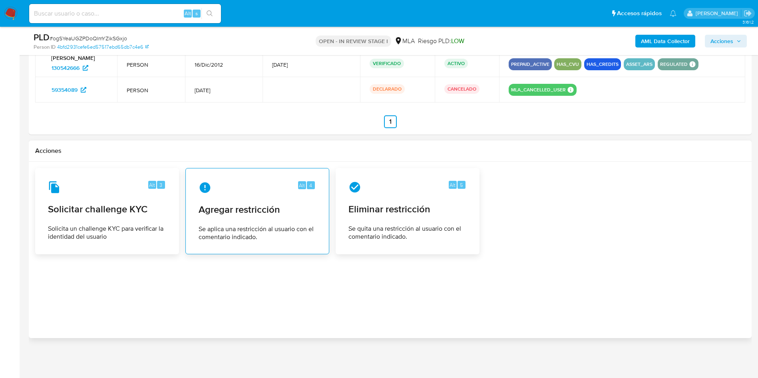
click at [240, 220] on div "Alt 4 Agregar restricción Se aplica una restricción al usuario con el comentari…" at bounding box center [257, 211] width 130 height 73
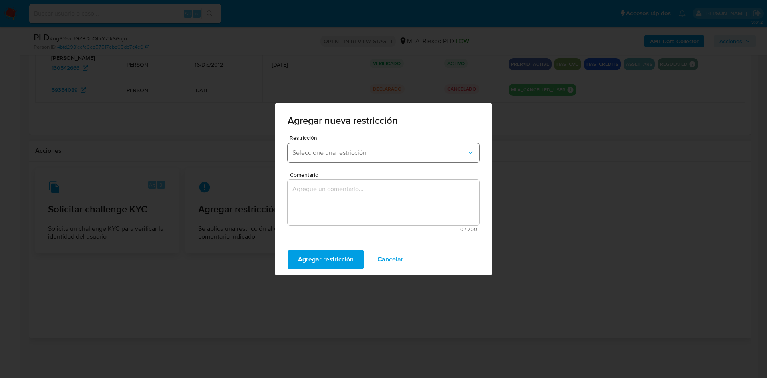
click at [330, 152] on span "Seleccione una restricción" at bounding box center [379, 153] width 174 height 8
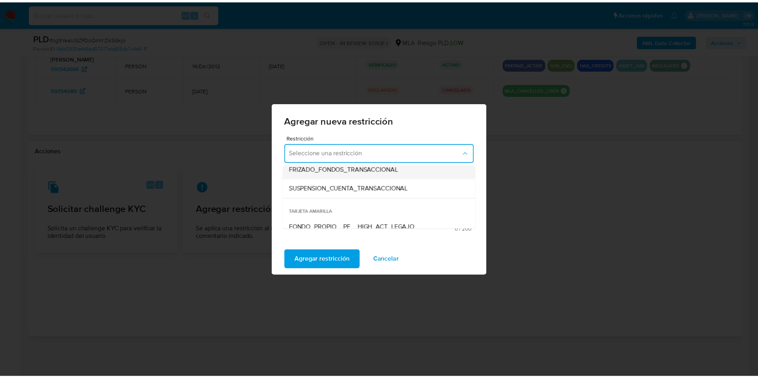
scroll to position [120, 0]
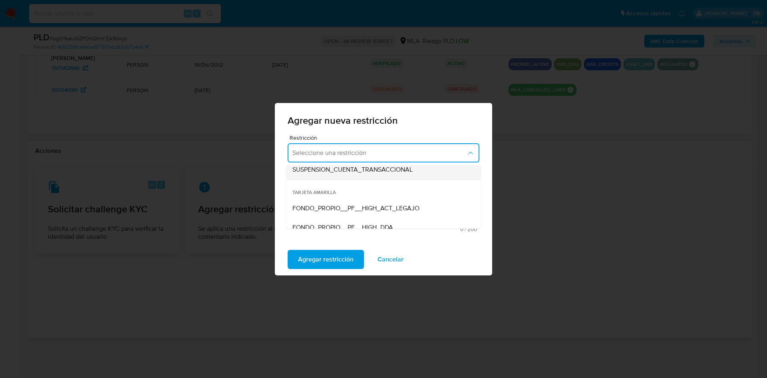
click at [356, 170] on span "SUSPENSION_CUENTA_TRANSACCIONAL" at bounding box center [352, 170] width 120 height 8
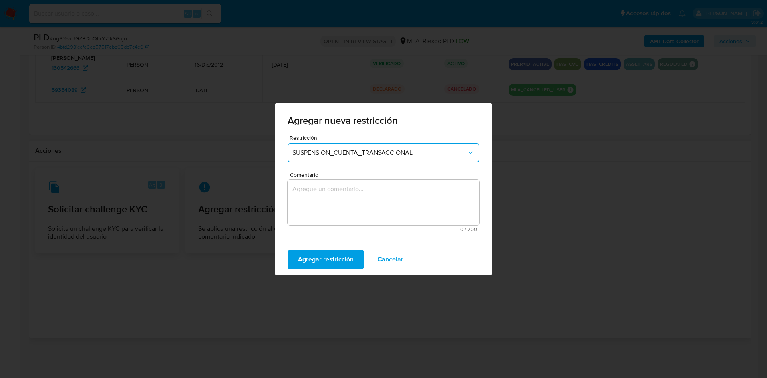
click at [348, 239] on div "Restricción SUSPENSION_CUENTA_TRANSACCIONAL Comentario 0 / 200 200 caracteres r…" at bounding box center [383, 189] width 217 height 109
click at [348, 224] on textarea "Comentario" at bounding box center [384, 203] width 192 height 46
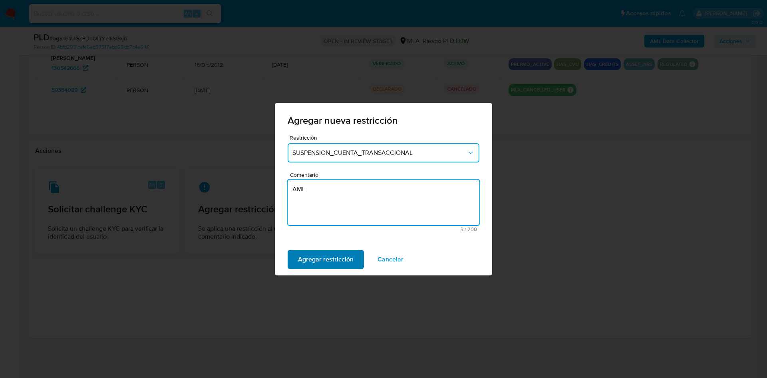
type textarea "AML"
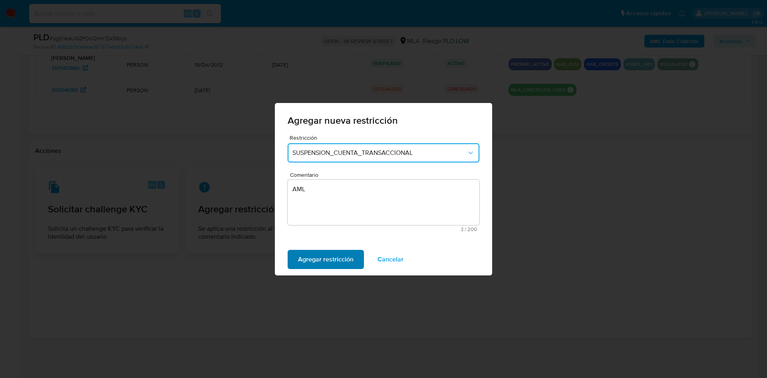
click at [330, 257] on span "Agregar restricción" at bounding box center [326, 260] width 56 height 18
click at [327, 257] on button "Confirmar" at bounding box center [313, 259] width 50 height 19
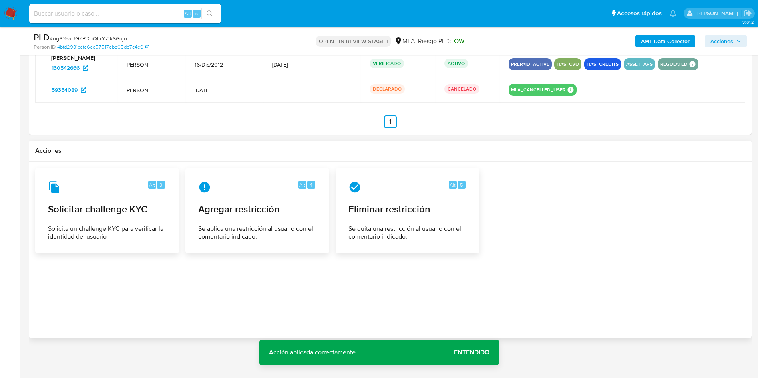
click at [478, 353] on span "Entendido" at bounding box center [472, 353] width 36 height 0
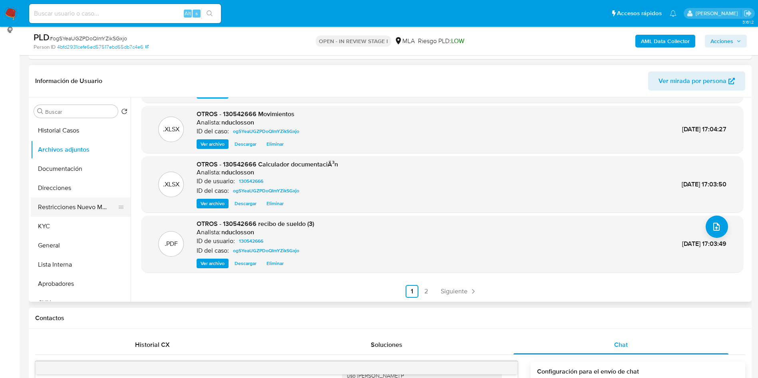
scroll to position [109, 0]
click at [70, 212] on button "Restricciones Nuevo Mundo" at bounding box center [77, 207] width 93 height 19
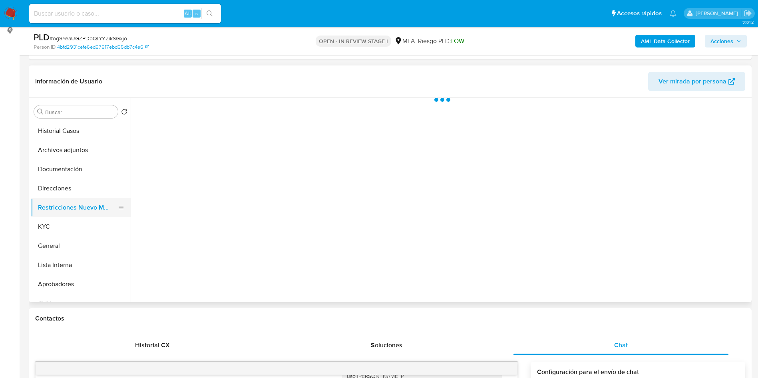
scroll to position [0, 0]
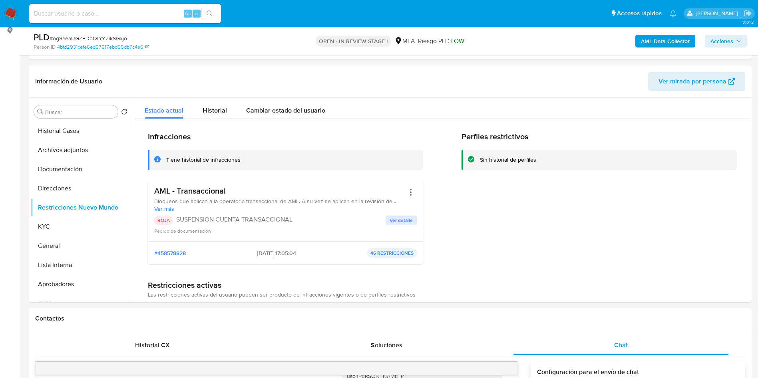
click at [735, 43] on span "Acciones" at bounding box center [725, 41] width 31 height 11
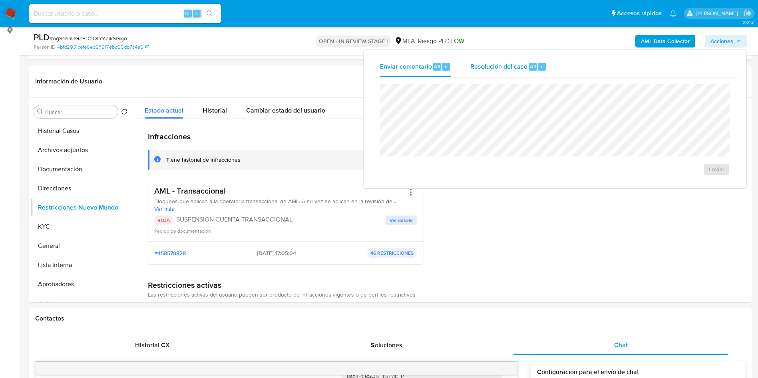
click at [485, 62] on span "Resolución del caso" at bounding box center [498, 65] width 57 height 9
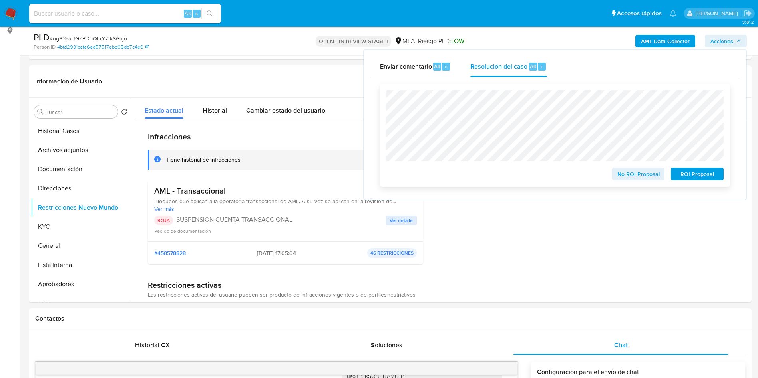
click at [701, 177] on span "ROI Proposal" at bounding box center [697, 174] width 42 height 11
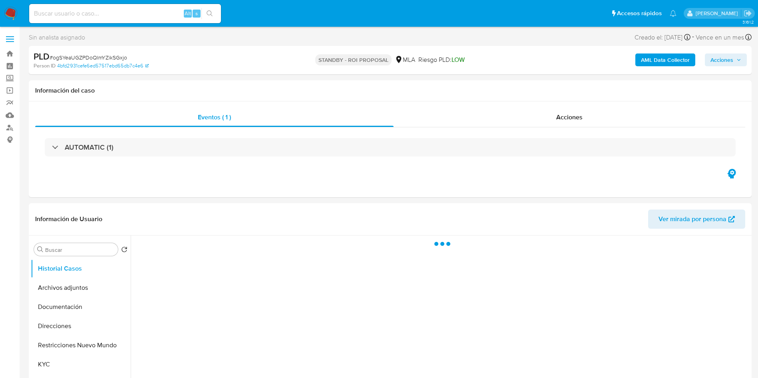
select select "10"
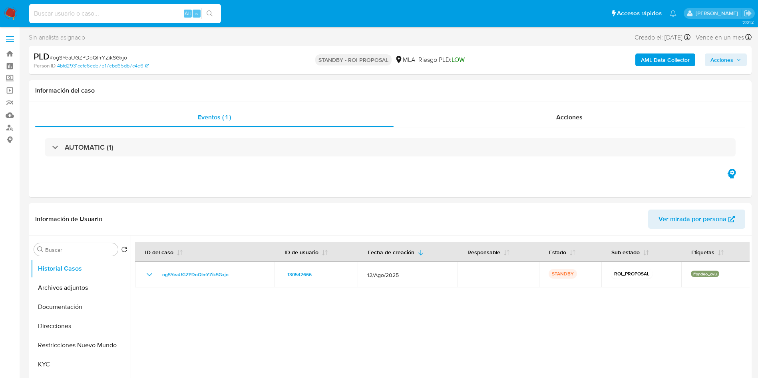
click at [101, 10] on input at bounding box center [125, 13] width 192 height 10
paste input "d4prkEzZU5vLVM0Z5Oyg1gCI"
type input "d4prkEzZU5vLVM0Z5Oyg1gCI"
click at [216, 12] on button "search-icon" at bounding box center [209, 13] width 16 height 11
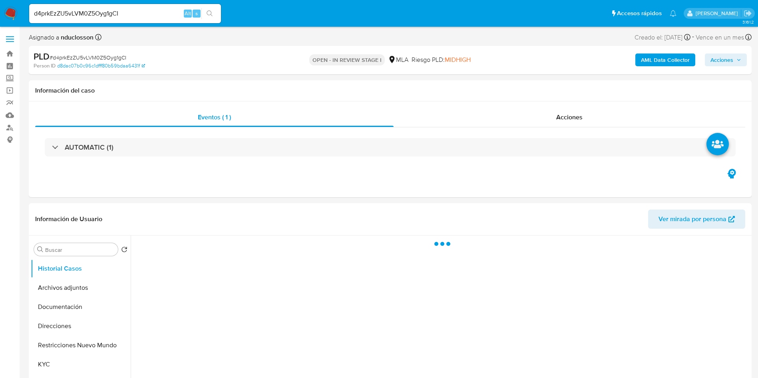
select select "10"
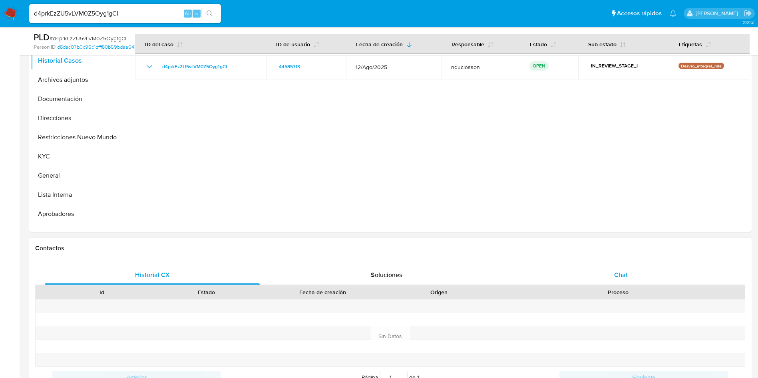
click at [638, 280] on div "Chat" at bounding box center [620, 275] width 215 height 19
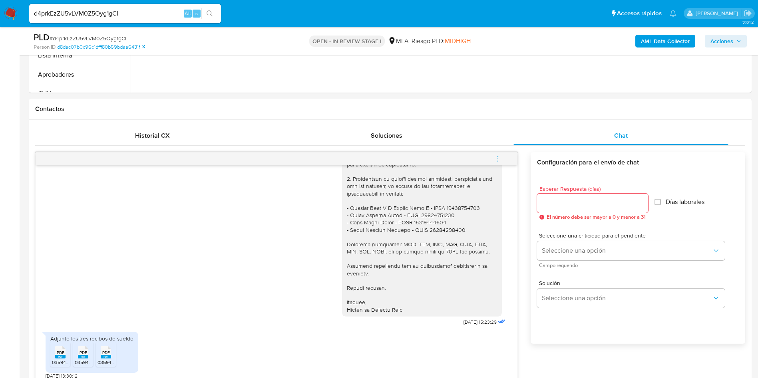
scroll to position [180, 0]
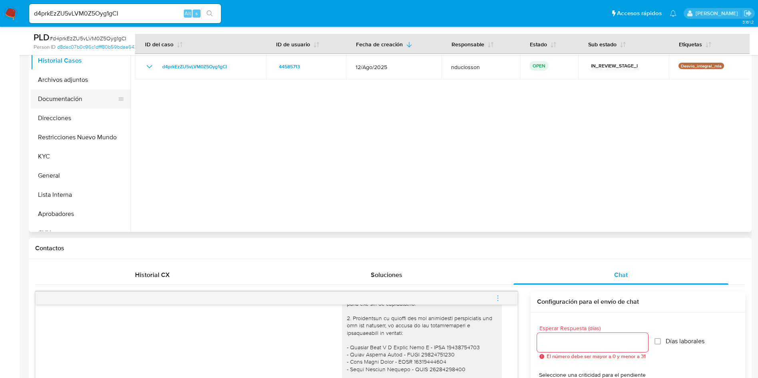
click at [50, 93] on button "Documentación" at bounding box center [77, 98] width 93 height 19
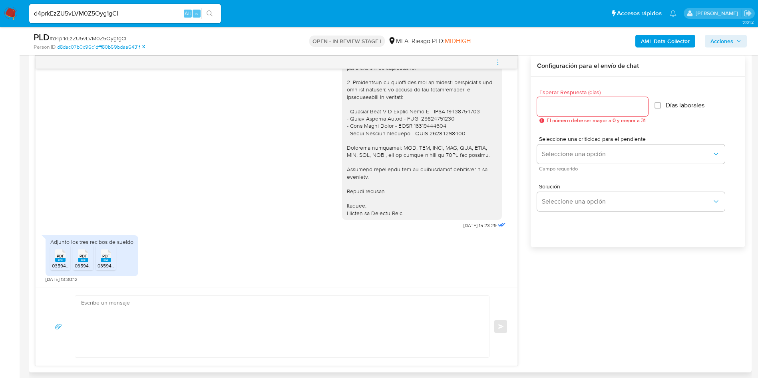
scroll to position [419, 0]
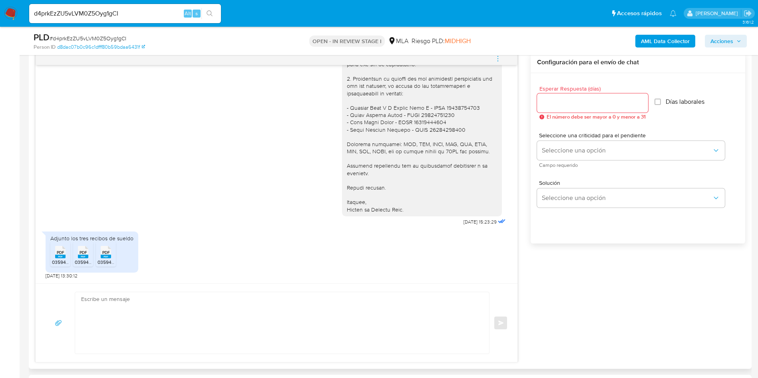
click at [59, 253] on span "PDF" at bounding box center [61, 252] width 8 height 5
click at [79, 258] on rect at bounding box center [83, 257] width 10 height 4
click at [111, 255] on icon at bounding box center [106, 252] width 10 height 12
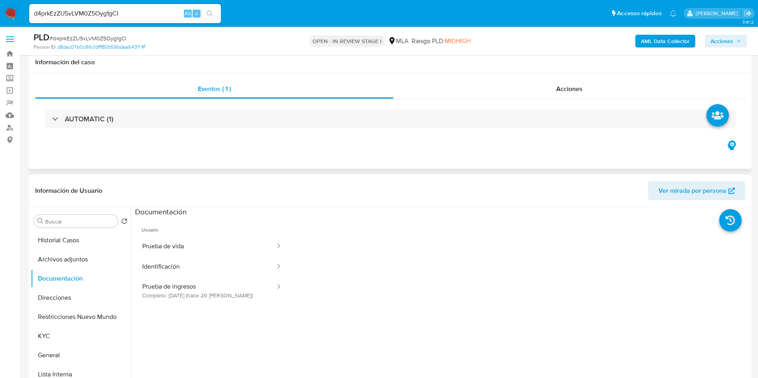
scroll to position [60, 0]
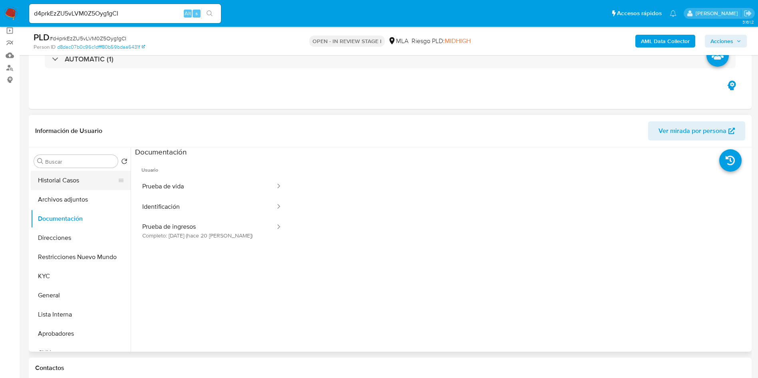
click at [73, 179] on button "Historial Casos" at bounding box center [77, 180] width 93 height 19
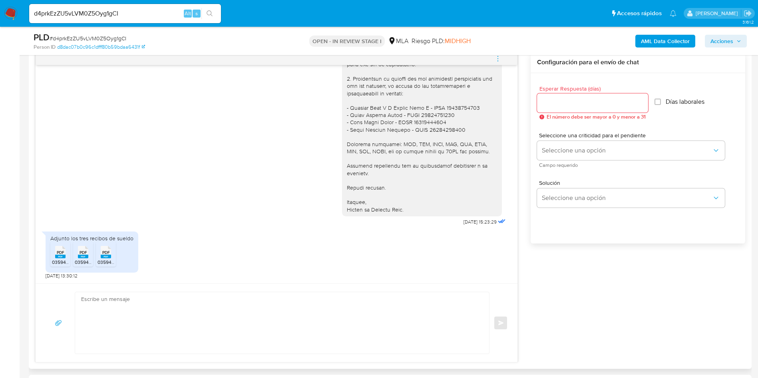
scroll to position [795, 0]
